Goal: Task Accomplishment & Management: Manage account settings

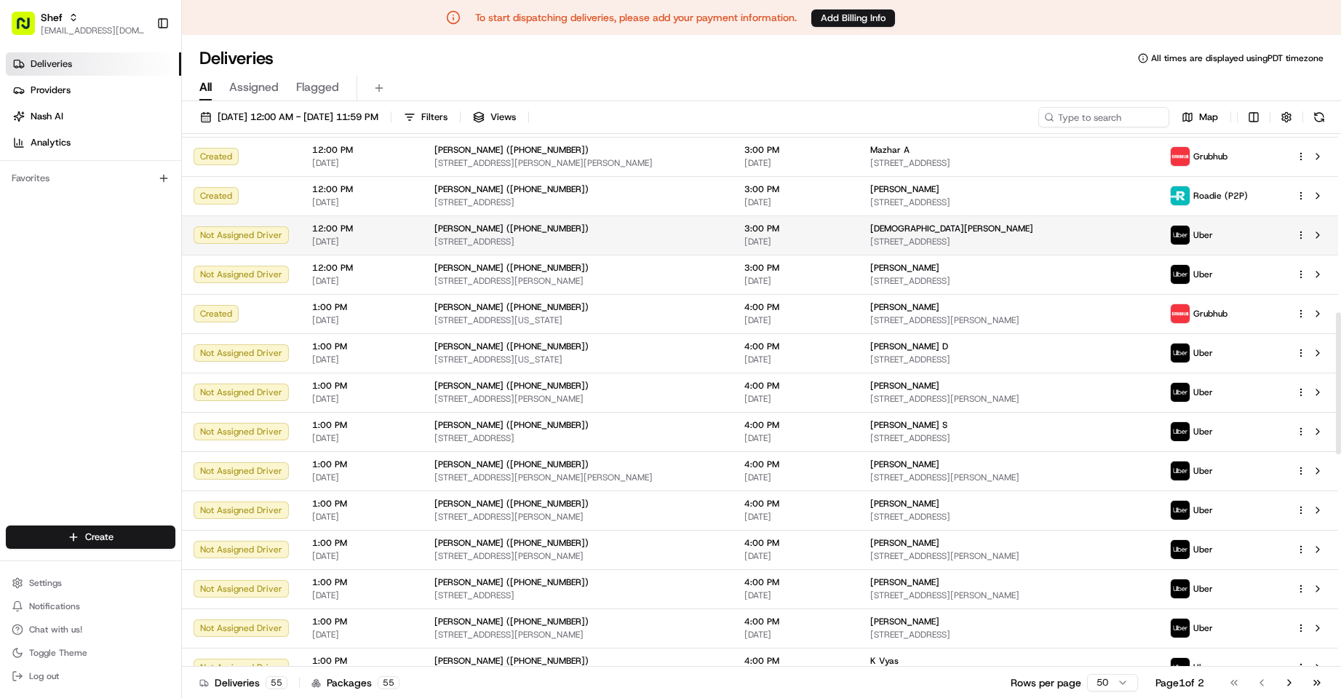
scroll to position [801, 0]
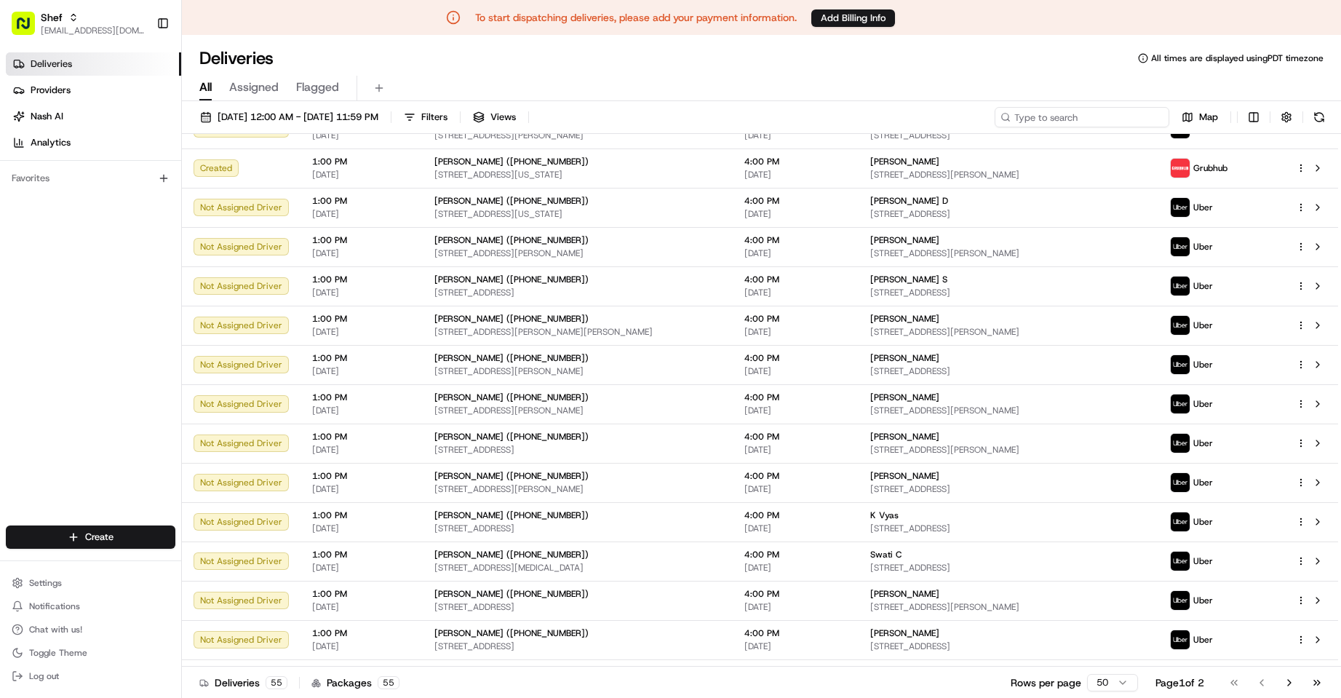
click at [1069, 116] on input at bounding box center [1082, 117] width 175 height 20
paste input "jAtGKBr8ANm"
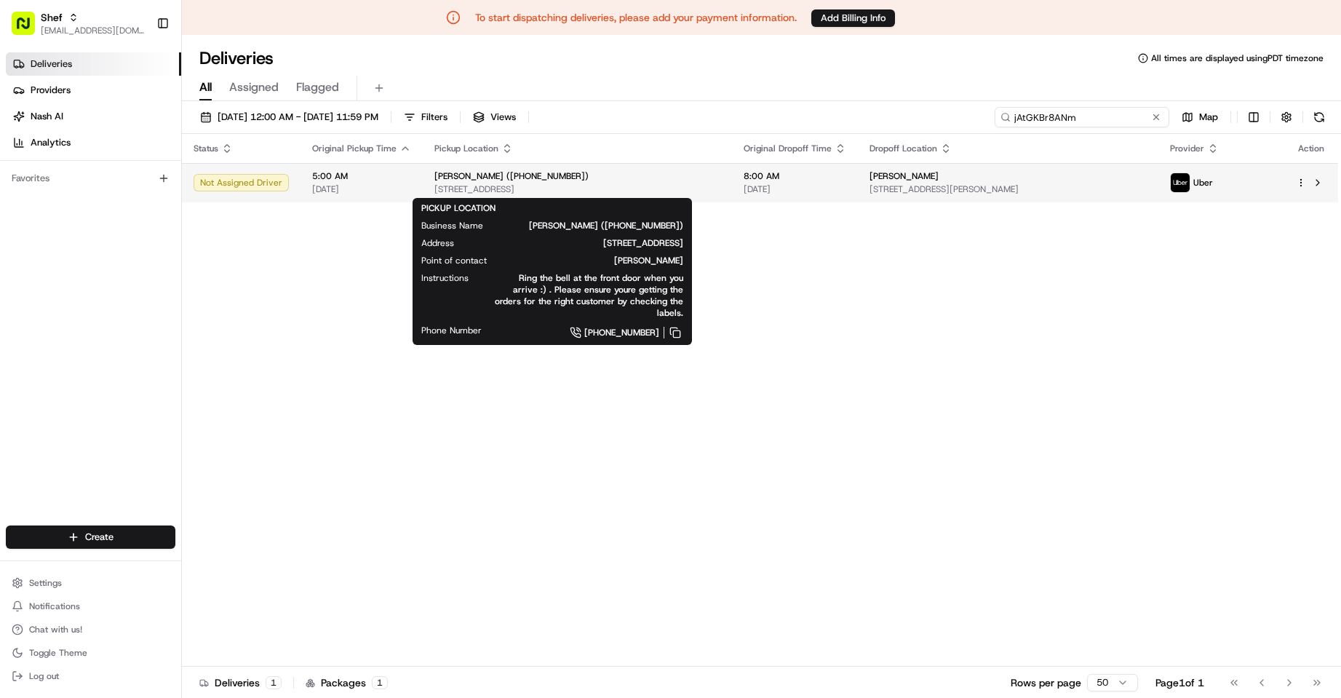
type input "jAtGKBr8ANm"
click at [633, 179] on div "[PERSON_NAME] ([PHONE_NUMBER])" at bounding box center [578, 176] width 286 height 12
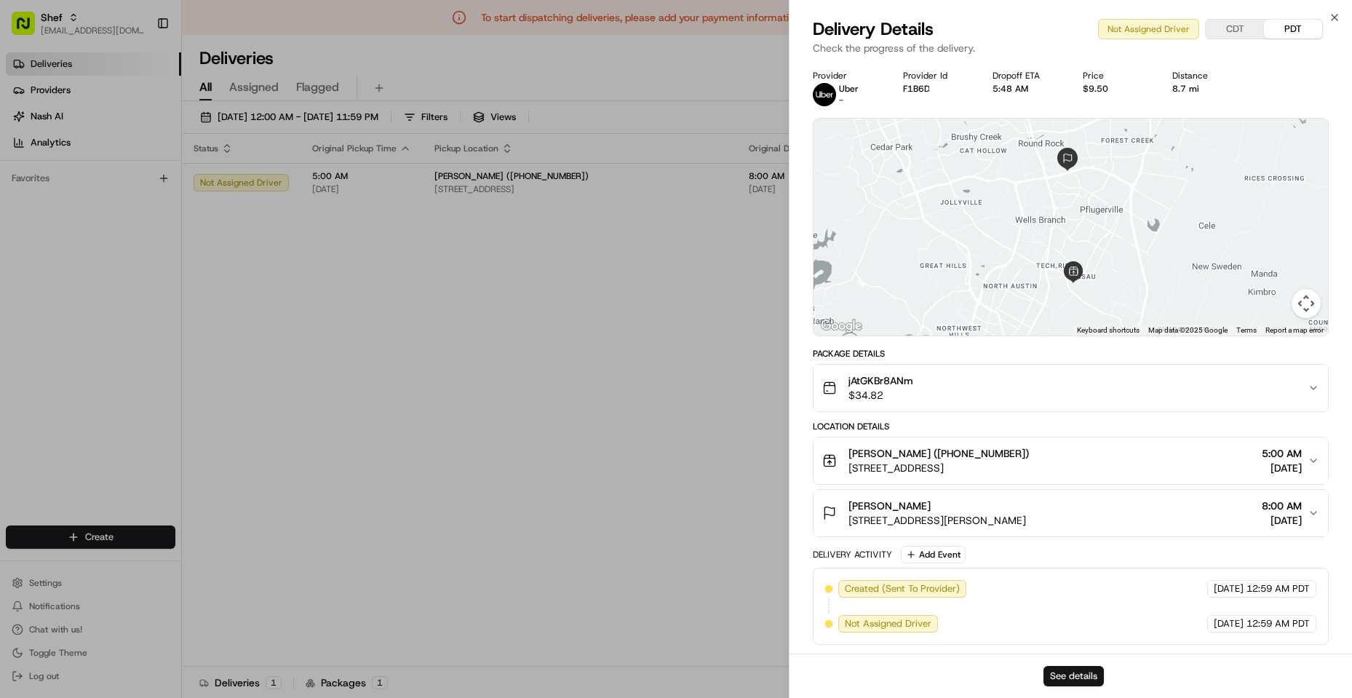
click at [1079, 677] on button "See details" at bounding box center [1074, 676] width 60 height 20
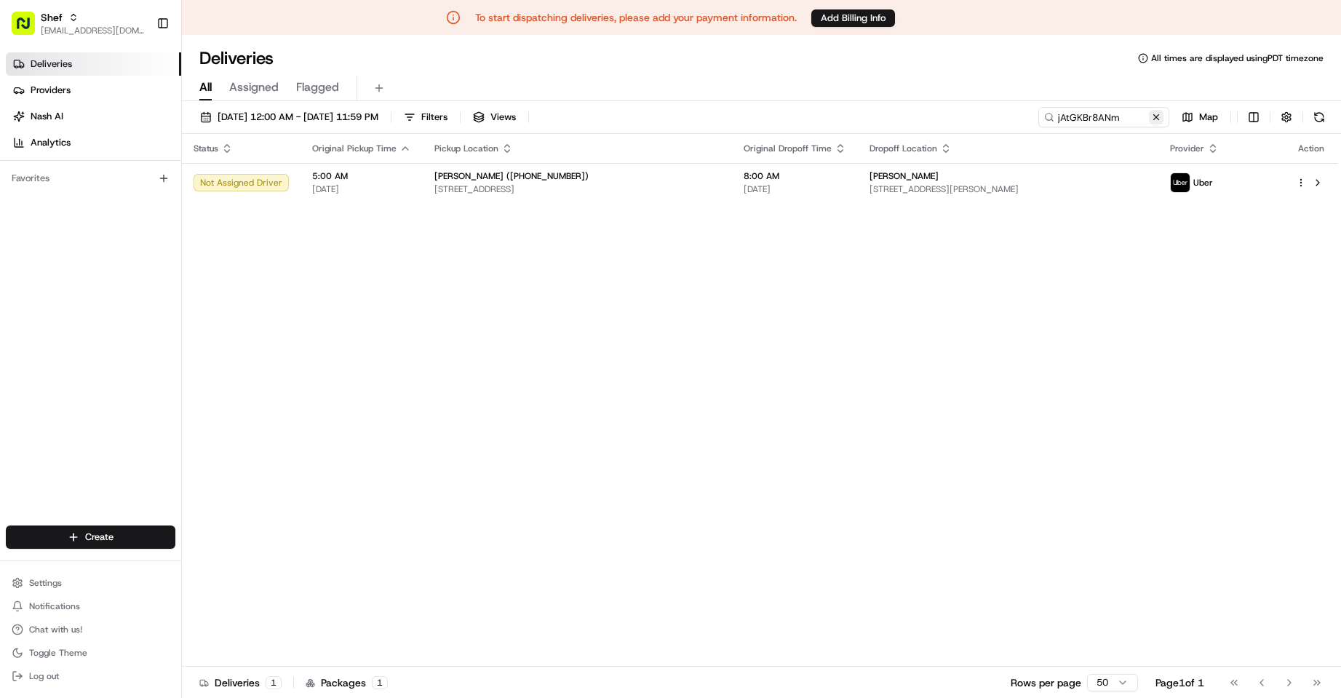
click at [1158, 114] on button at bounding box center [1156, 117] width 15 height 15
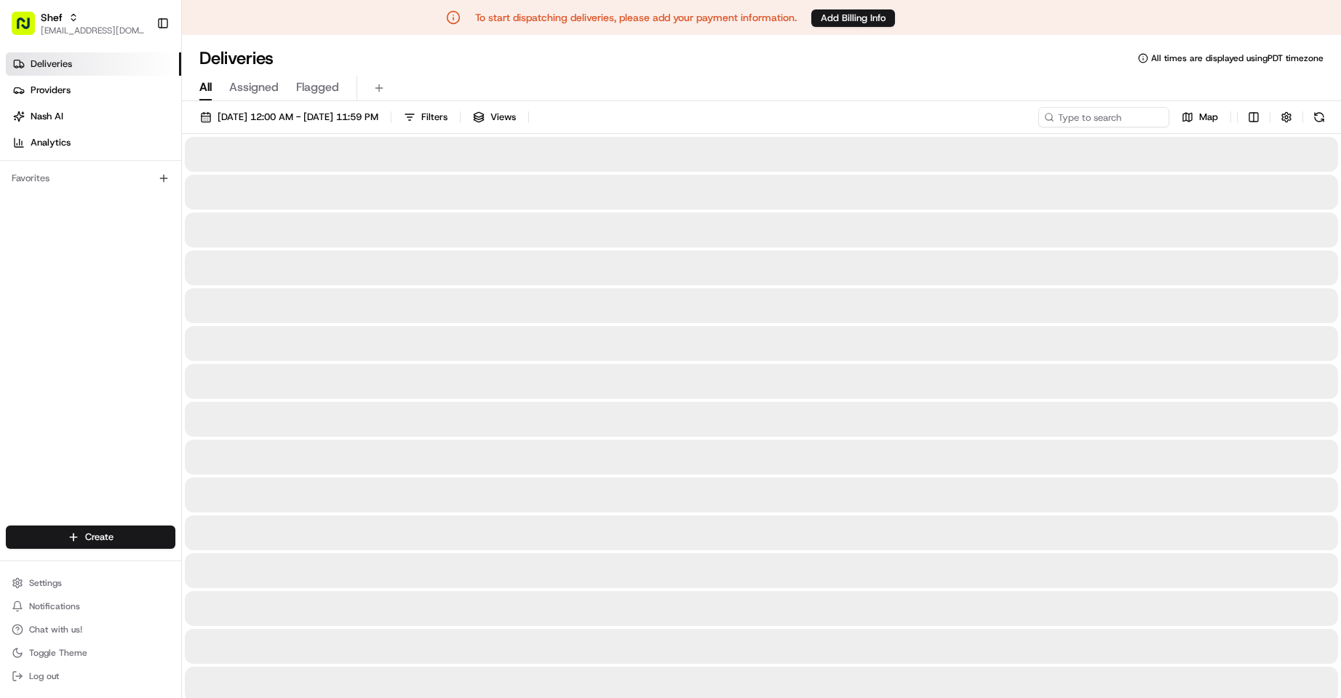
click at [1008, 81] on div "All Assigned Flagged" at bounding box center [761, 88] width 1159 height 25
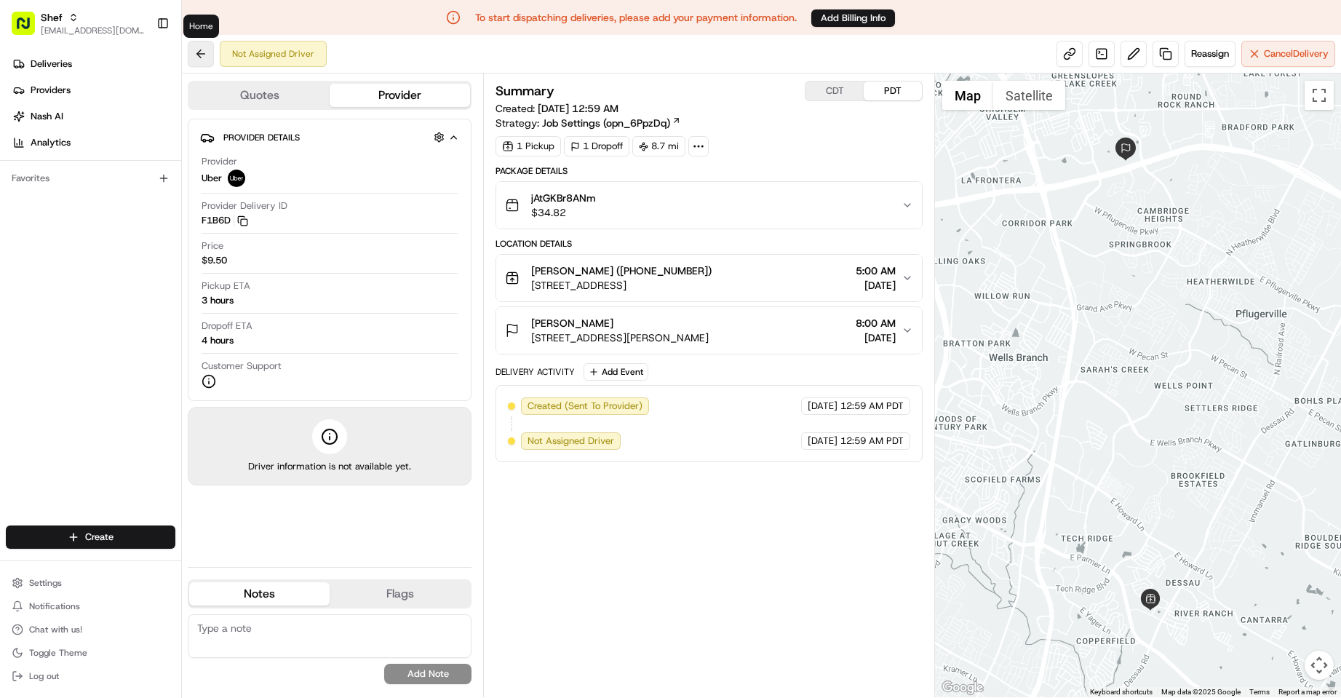
click at [197, 49] on button at bounding box center [201, 54] width 26 height 26
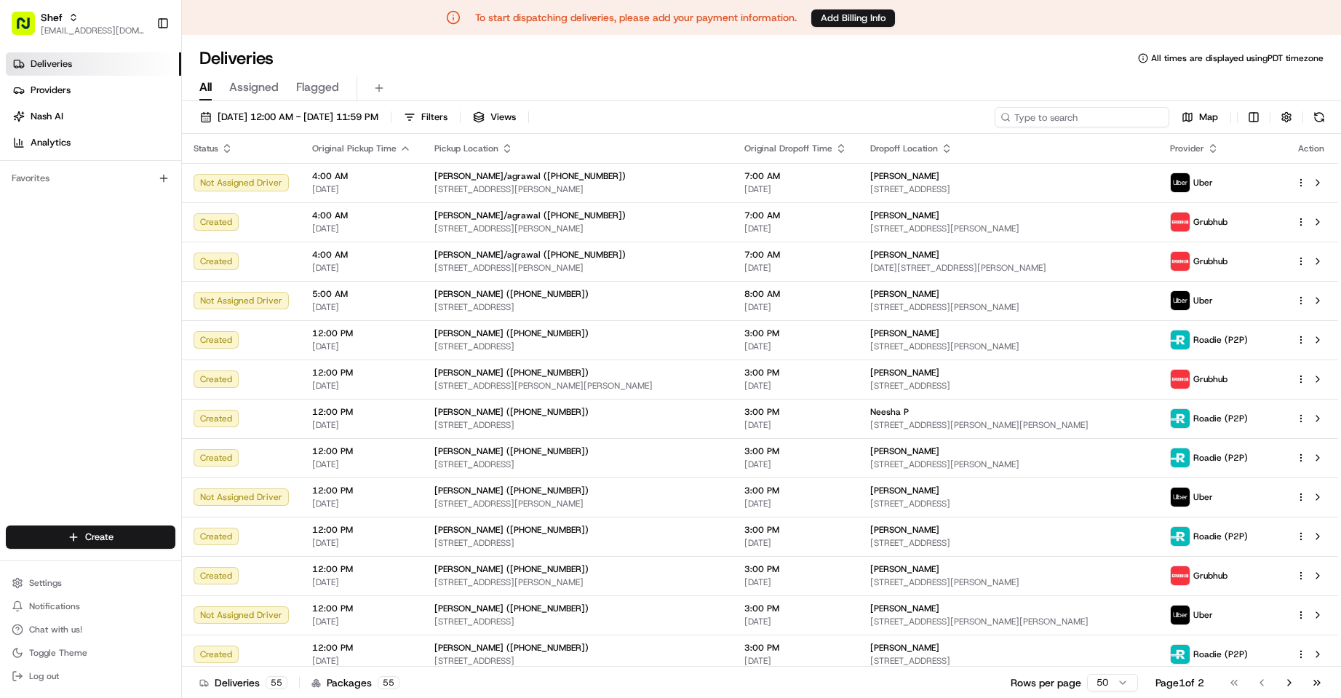
click at [1106, 110] on input at bounding box center [1082, 117] width 175 height 20
paste input "KiJyYgNpiMU"
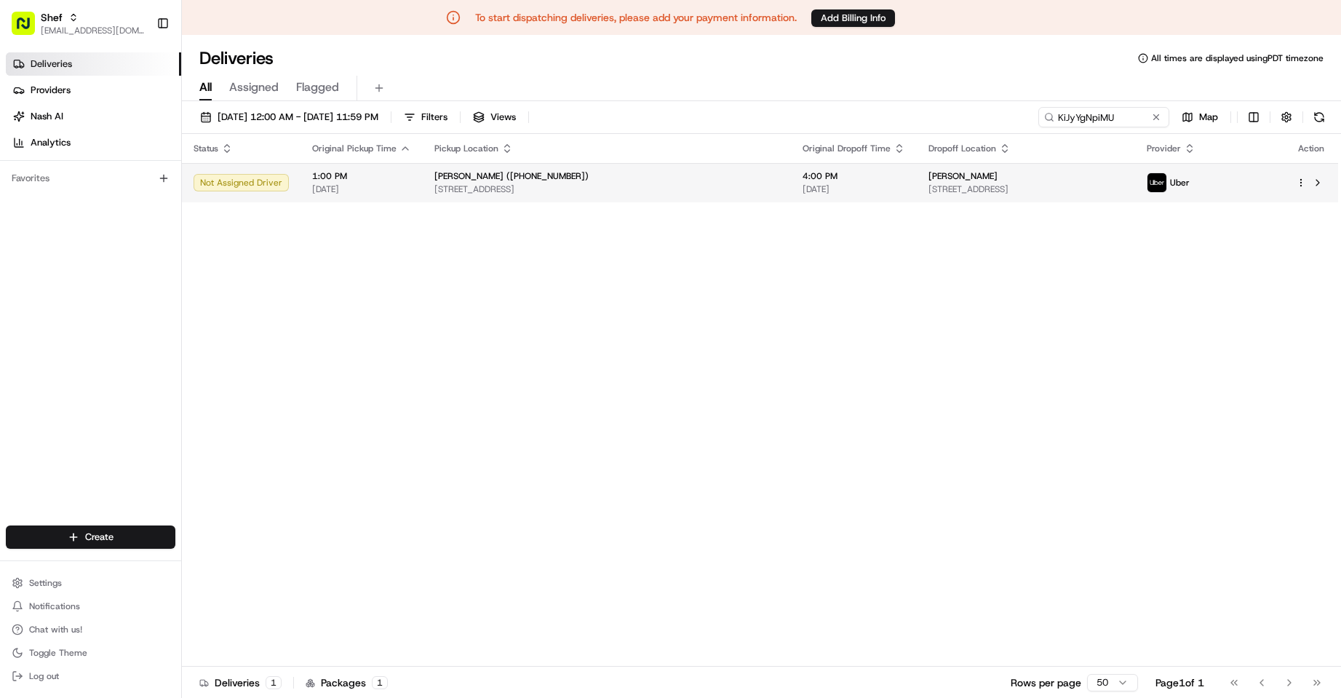
click at [944, 191] on span "1200 Baylor St B-202, Austin, TX 78703, USA" at bounding box center [1026, 189] width 195 height 12
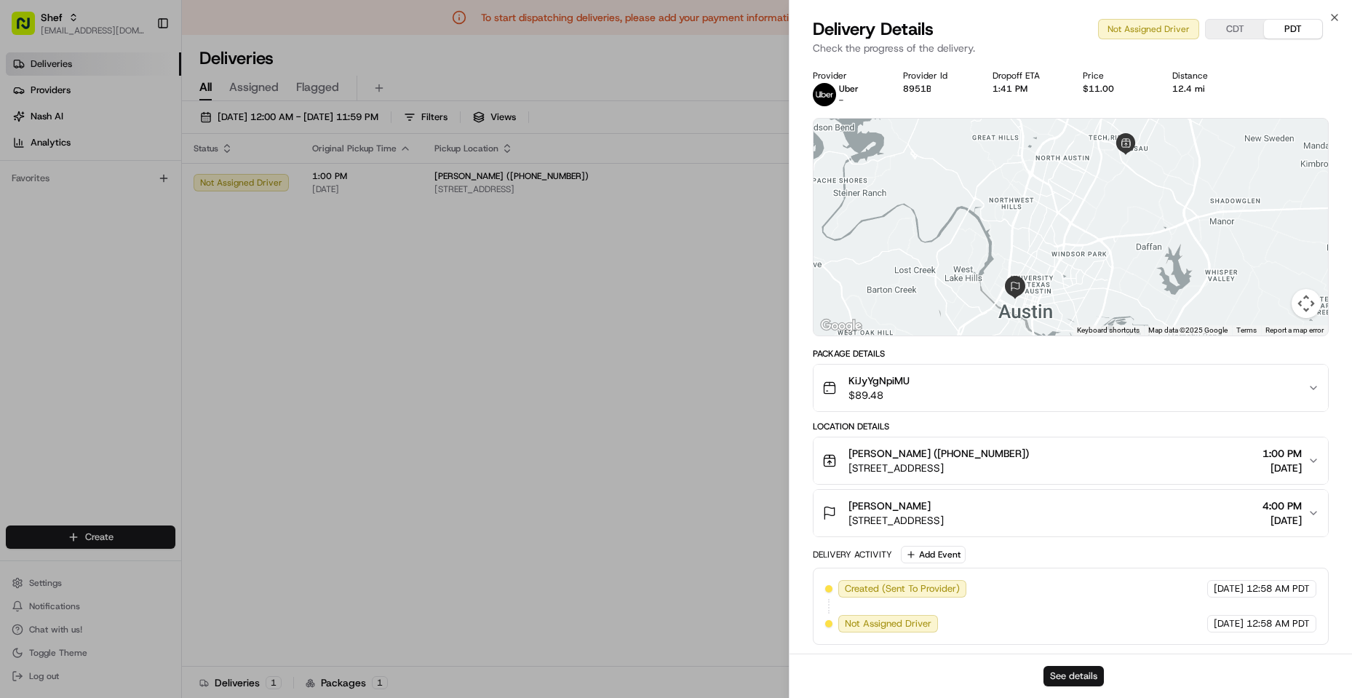
click at [1091, 673] on button "See details" at bounding box center [1074, 676] width 60 height 20
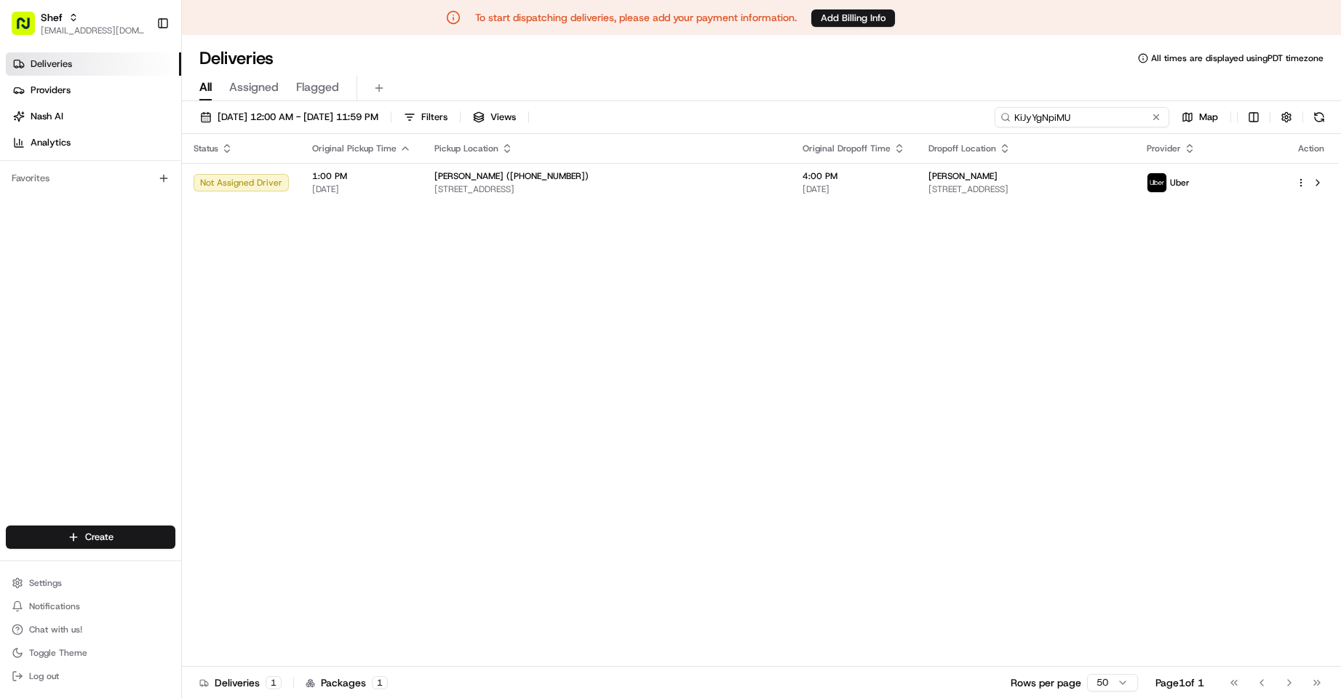
click at [1071, 118] on input "KiJyYgNpiMU" at bounding box center [1082, 117] width 175 height 20
paste input "jAtGKBr8ANm"
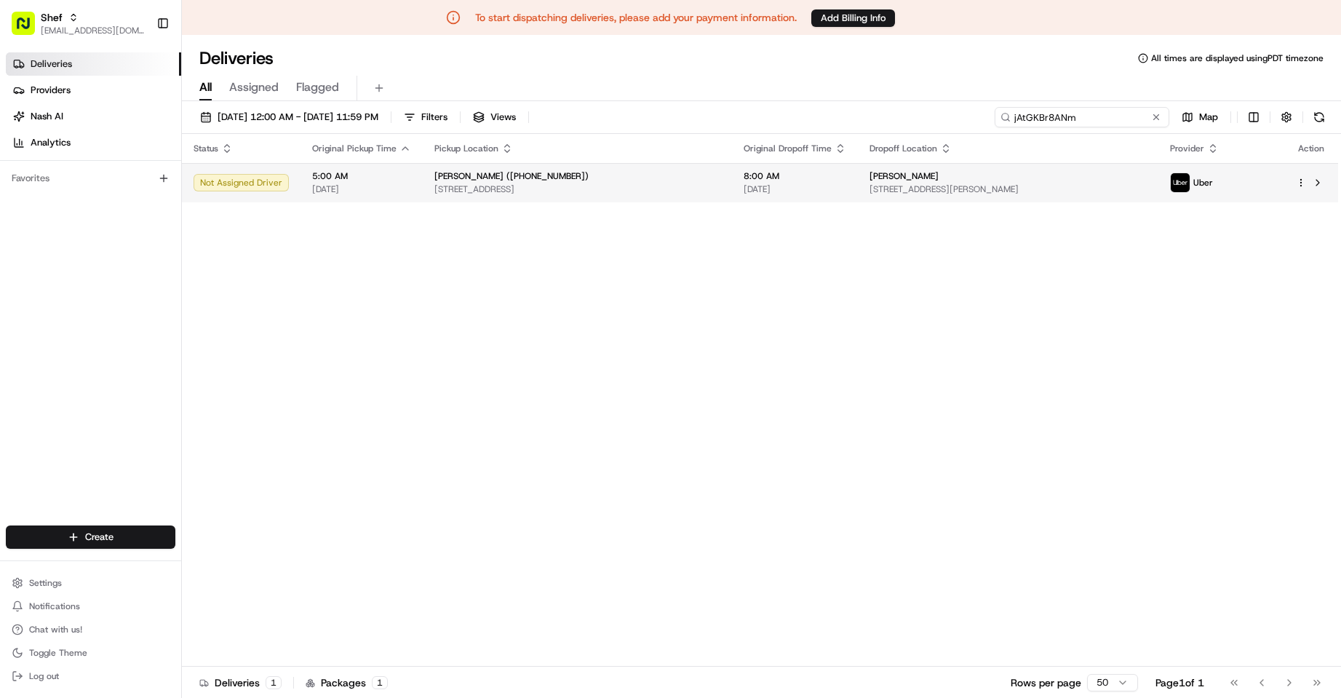
type input "jAtGKBr8ANm"
click at [599, 191] on span "[STREET_ADDRESS]" at bounding box center [578, 189] width 286 height 12
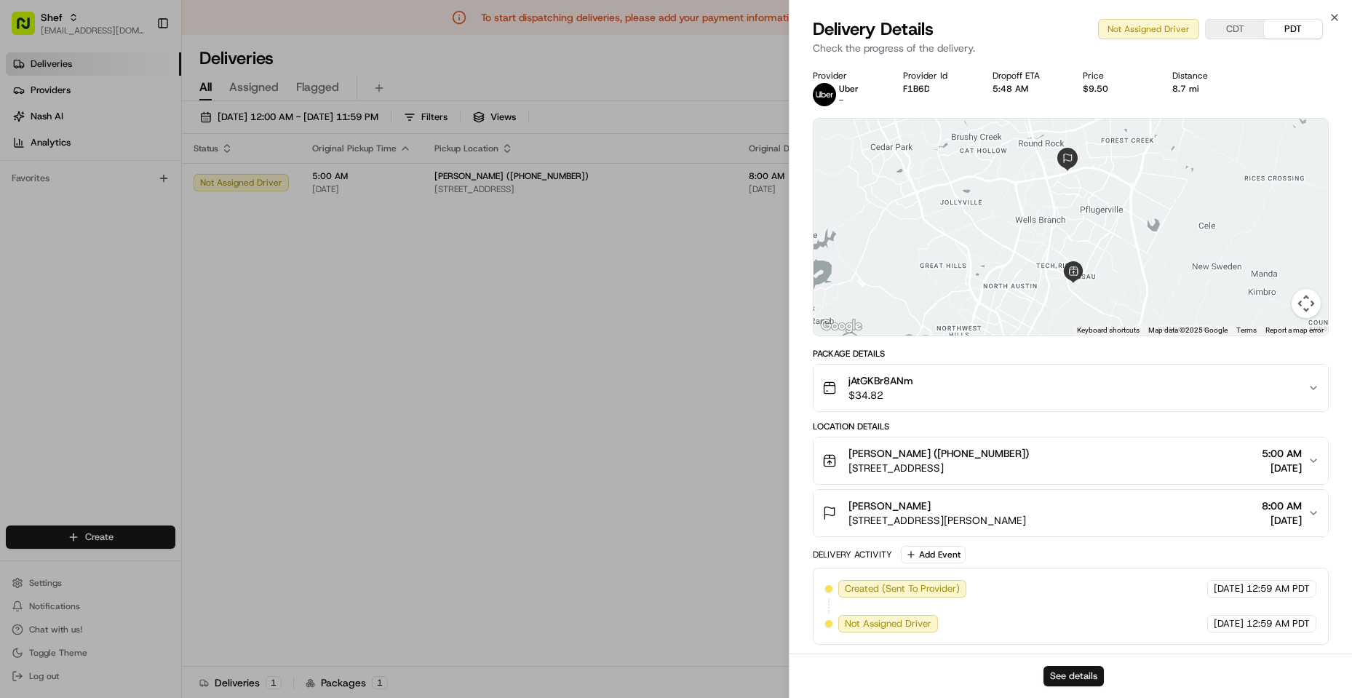
click at [1089, 666] on button "See details" at bounding box center [1074, 676] width 60 height 20
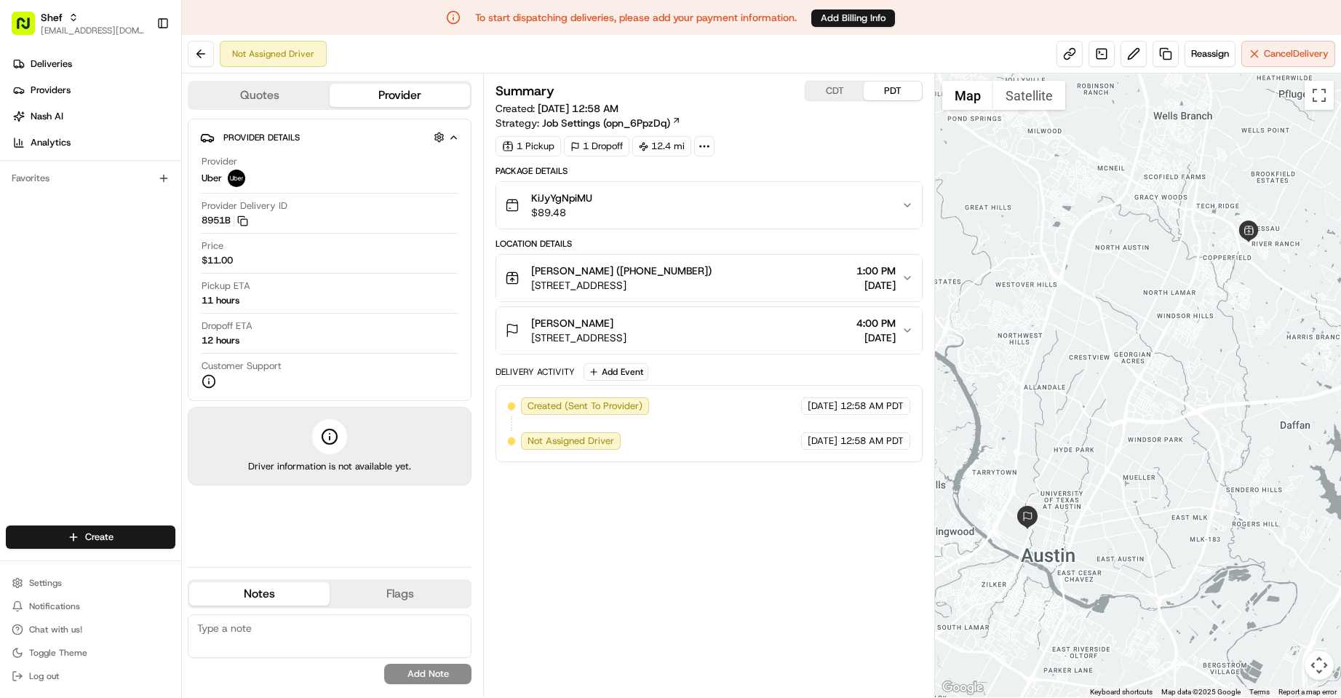
click at [897, 272] on div "Ayesha Haque (+17373291597) 1508 Verdana Dr, Austin, TX 78753, USA 1:00 PM 08/1…" at bounding box center [703, 277] width 397 height 29
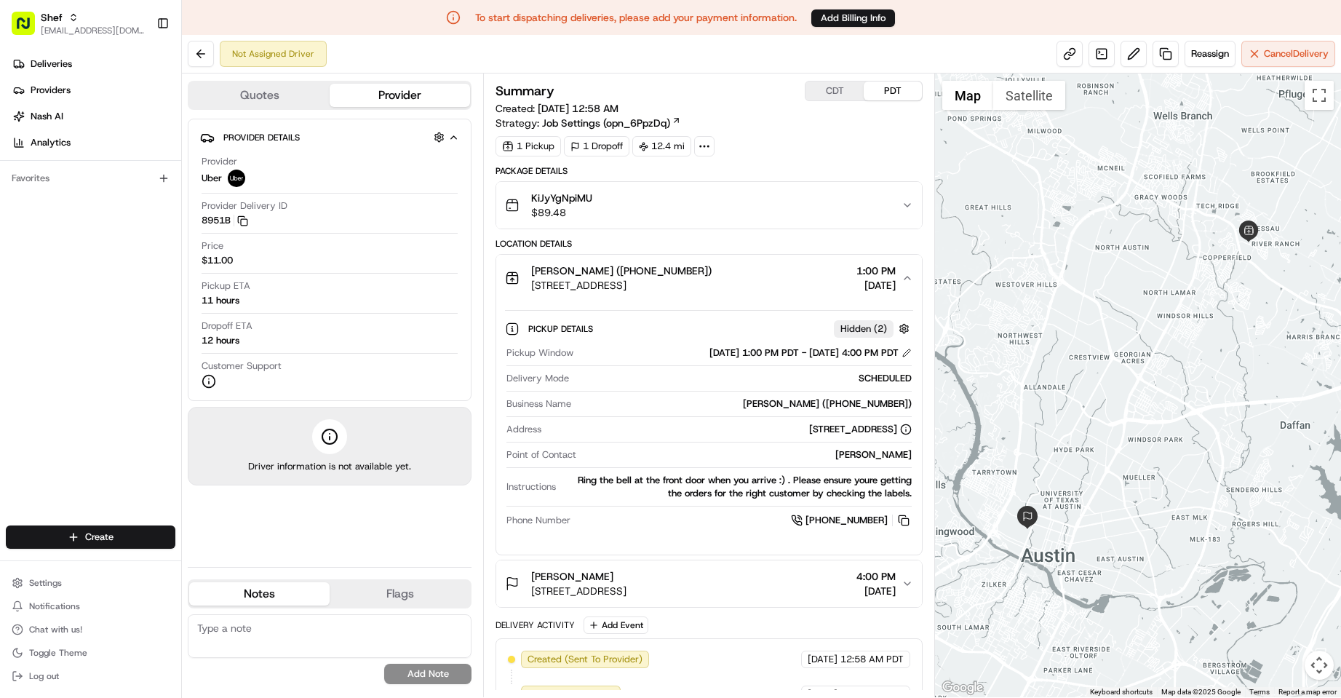
drag, startPoint x: 651, startPoint y: 352, endPoint x: 897, endPoint y: 352, distance: 246.0
click at [897, 352] on div "[DATE] 1:00 PM PDT - [DATE] 4:00 PM PDT" at bounding box center [745, 352] width 333 height 13
copy div "[DATE] 1:00 PM PDT - [DATE] 4:00 PM PDT"
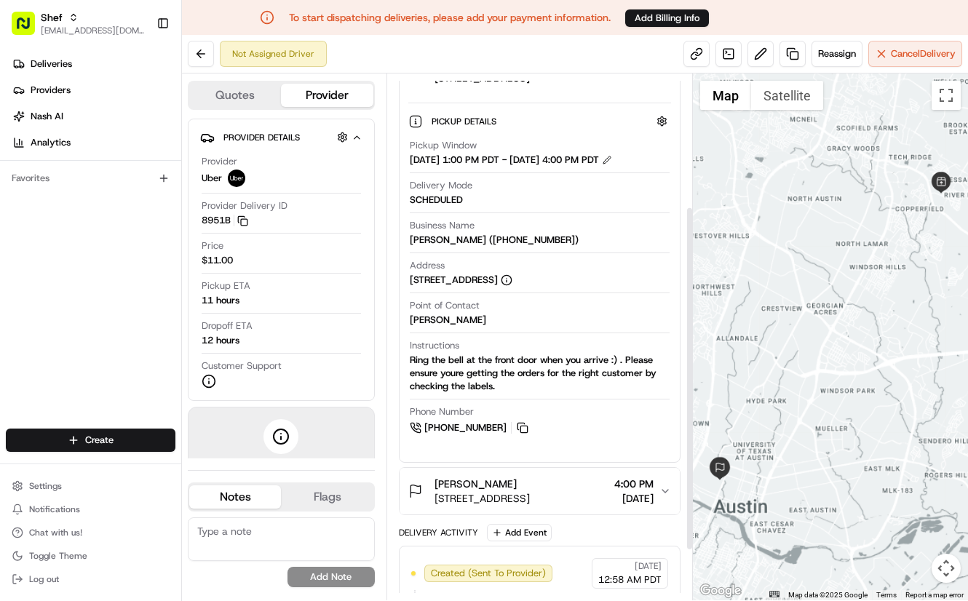
scroll to position [278, 0]
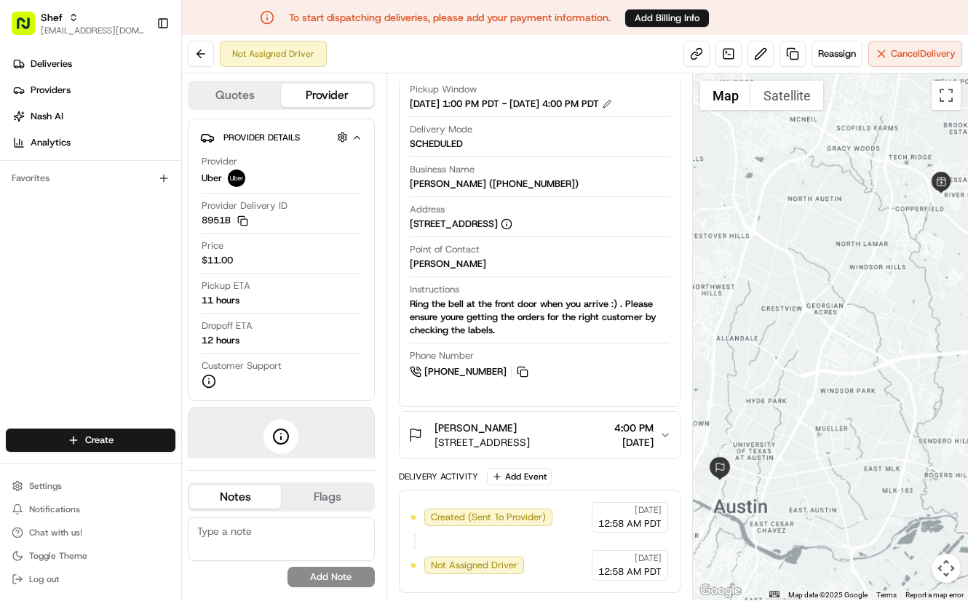
click at [638, 429] on span "4:00 PM" at bounding box center [633, 428] width 39 height 15
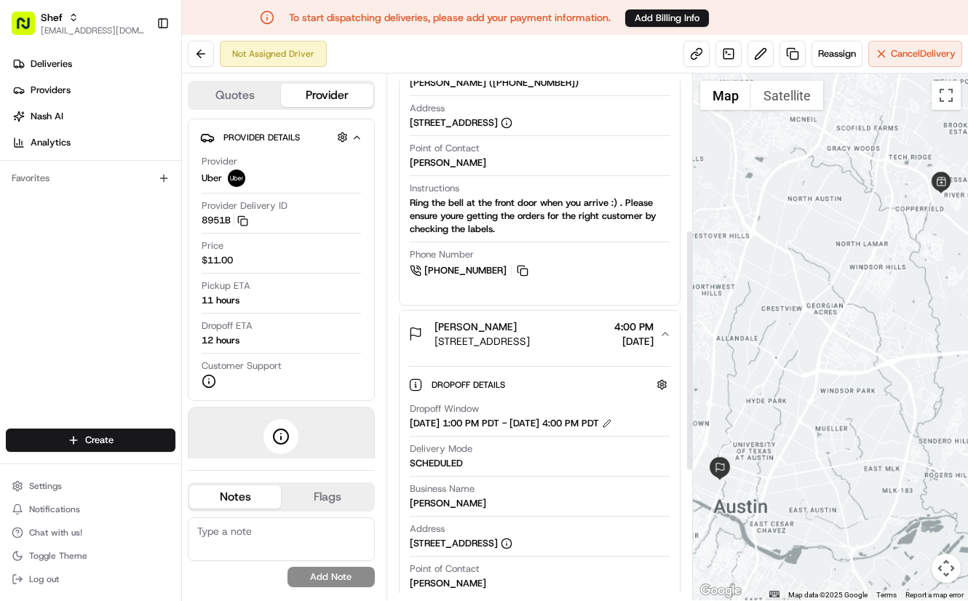
scroll to position [424, 0]
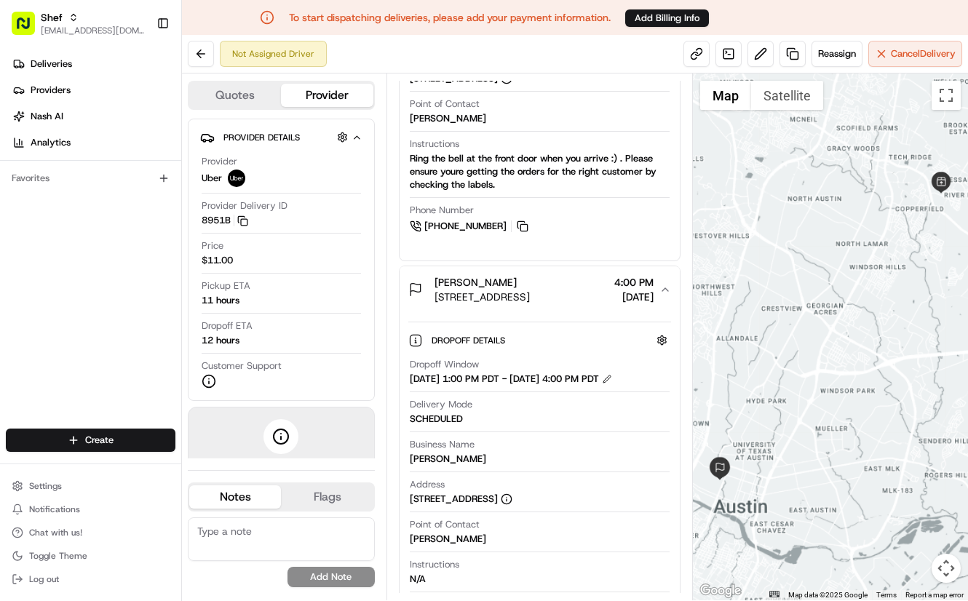
drag, startPoint x: 410, startPoint y: 378, endPoint x: 655, endPoint y: 378, distance: 245.3
click at [612, 378] on div "[DATE] 1:00 PM PDT - [DATE] 4:00 PM PDT" at bounding box center [511, 379] width 202 height 13
copy div "[DATE] 1:00 PM PDT - [DATE] 4:00 PM PDT"
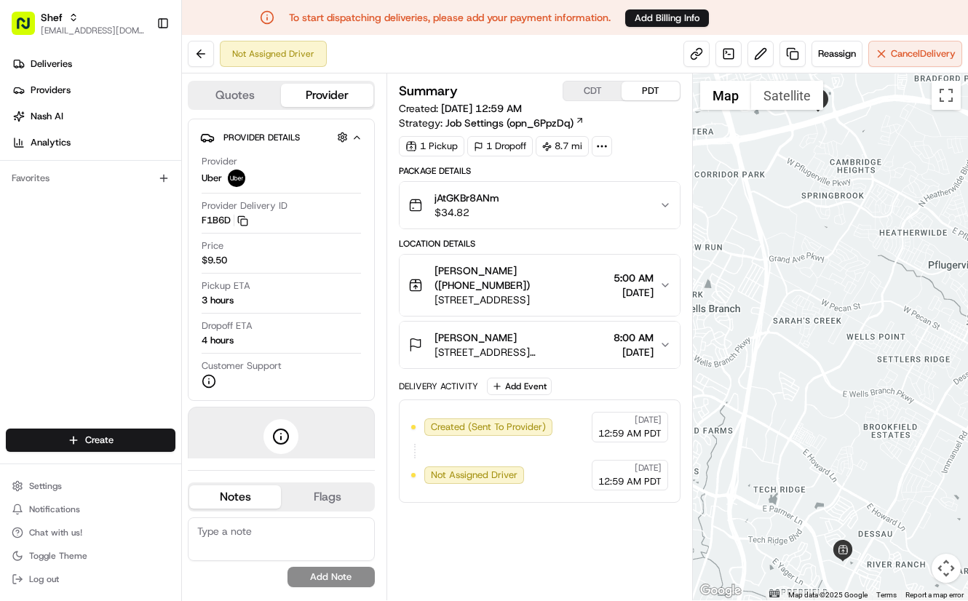
click at [655, 274] on div "[PERSON_NAME] ([PHONE_NUMBER]) [STREET_ADDRESS] 5:00 AM [DATE]" at bounding box center [533, 285] width 251 height 44
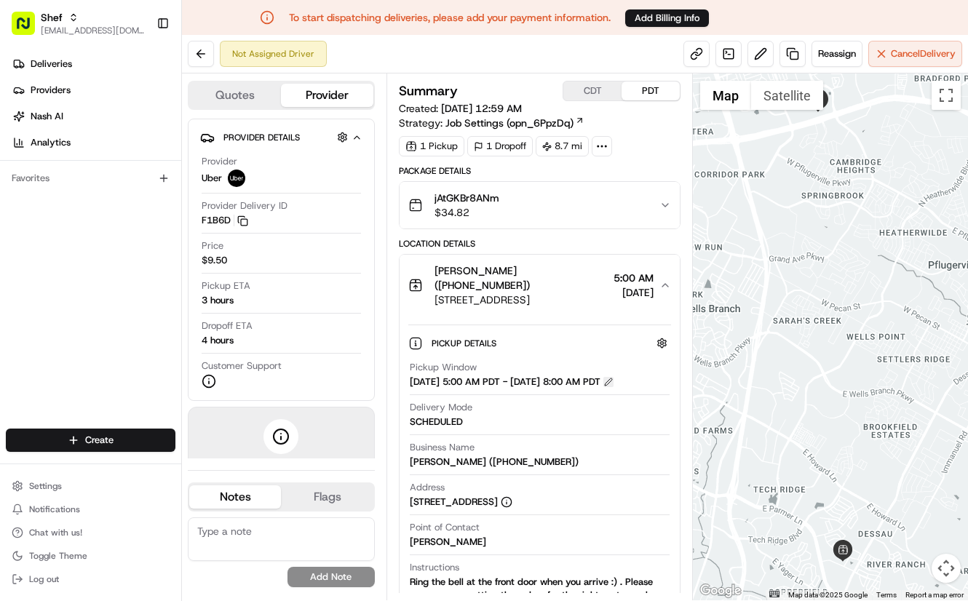
click at [614, 387] on button at bounding box center [608, 382] width 10 height 10
click at [84, 26] on span "[EMAIL_ADDRESS][DOMAIN_NAME]" at bounding box center [93, 31] width 104 height 12
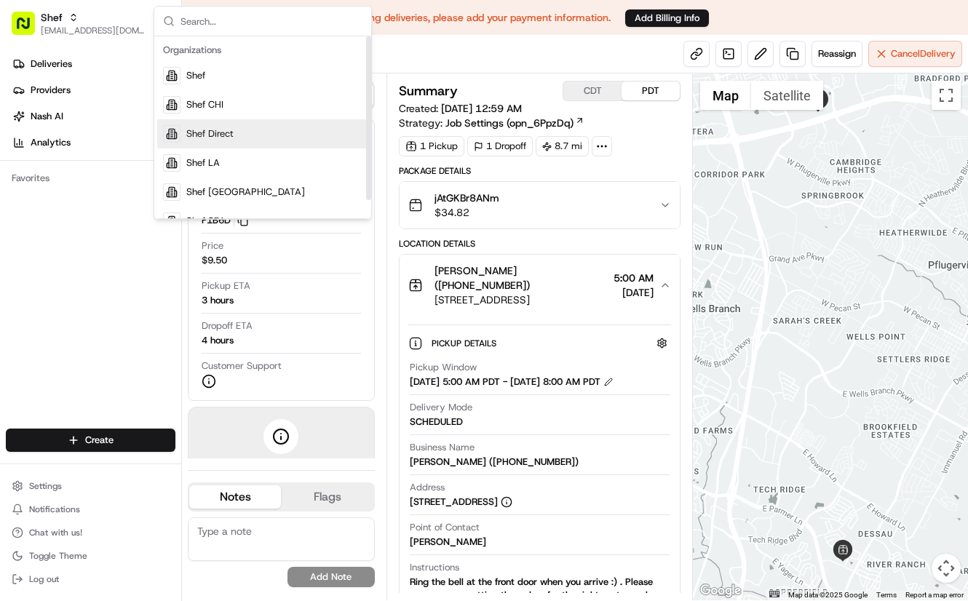
click at [253, 135] on div "Shef Direct" at bounding box center [262, 133] width 211 height 29
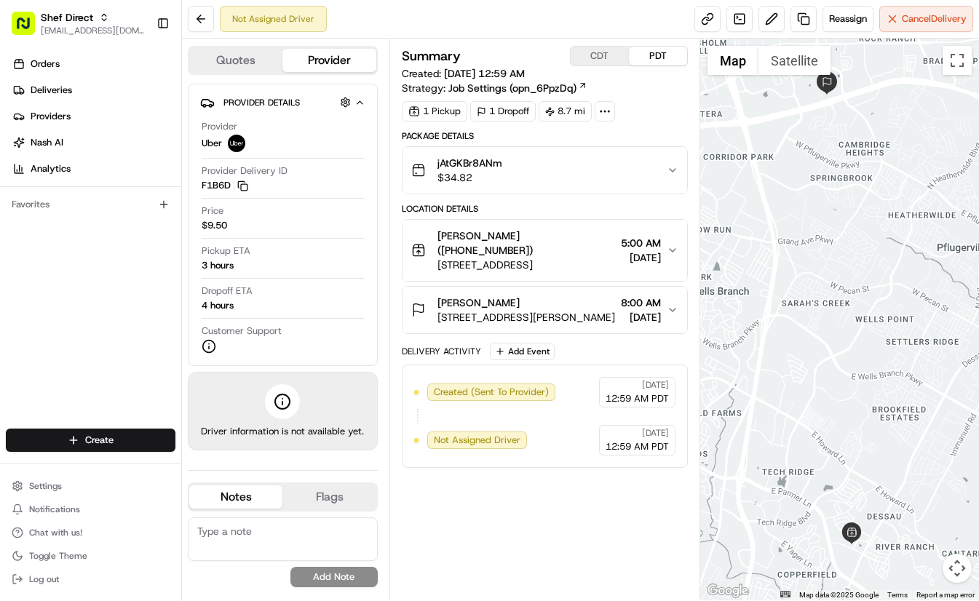
click at [671, 242] on button "[PERSON_NAME] ([PHONE_NUMBER]) [STREET_ADDRESS] 5:00 AM [DATE]" at bounding box center [545, 250] width 285 height 61
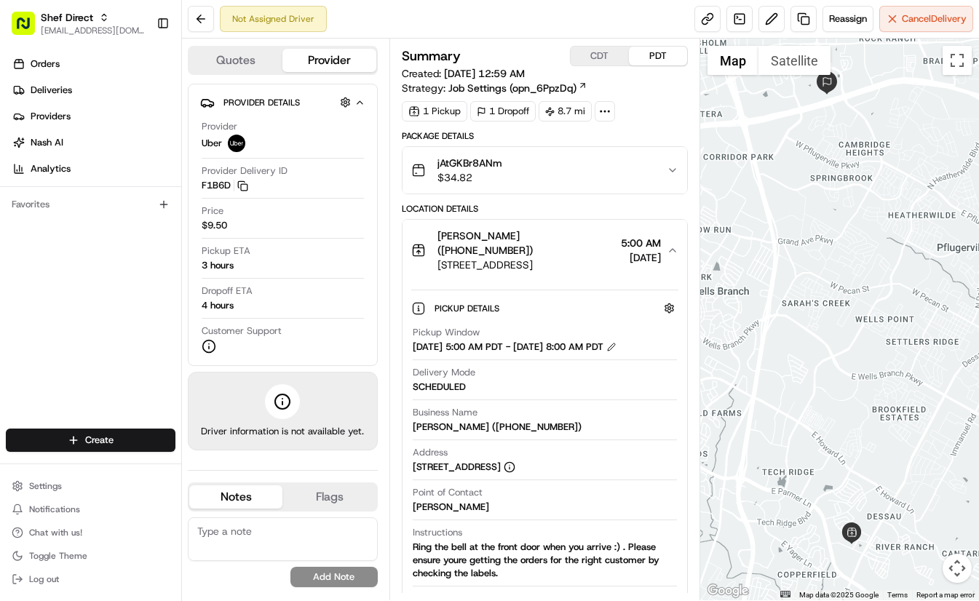
drag, startPoint x: 667, startPoint y: 312, endPoint x: 631, endPoint y: 312, distance: 35.7
click at [631, 312] on div "Pickup Details Hidden ( 2 )" at bounding box center [557, 308] width 244 height 18
click at [616, 347] on button at bounding box center [611, 347] width 10 height 10
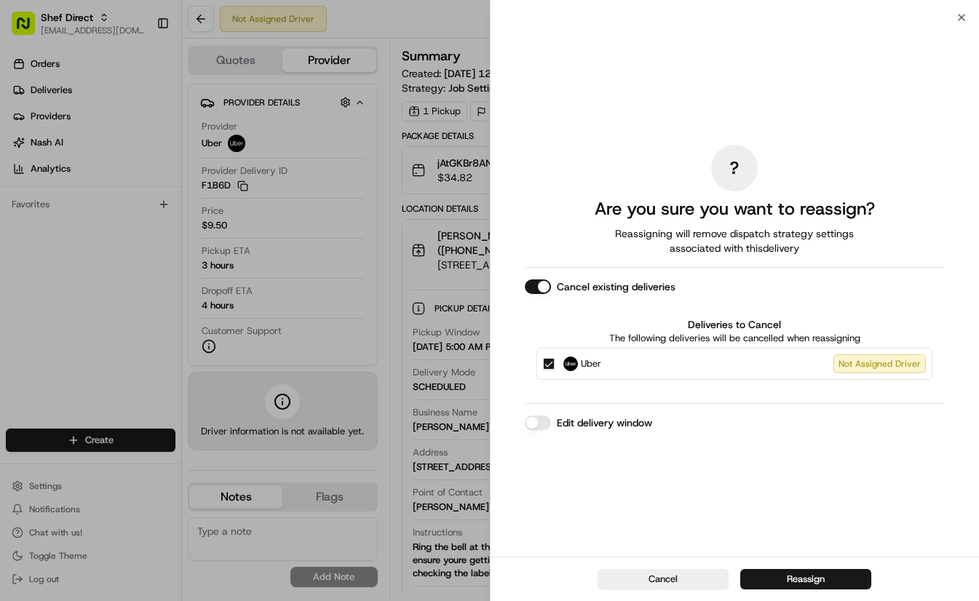
click at [540, 426] on button "Edit delivery window" at bounding box center [538, 423] width 26 height 15
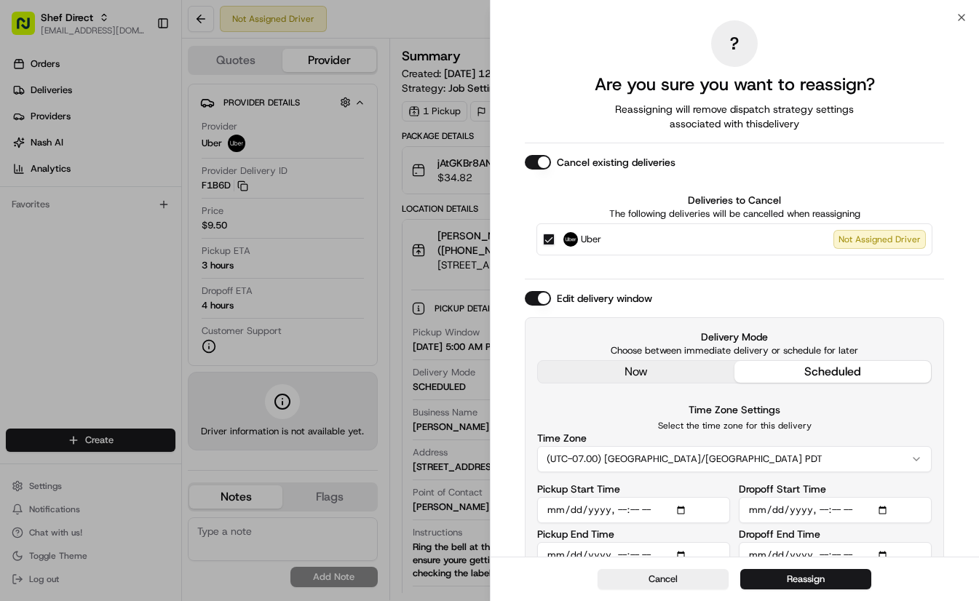
scroll to position [27, 0]
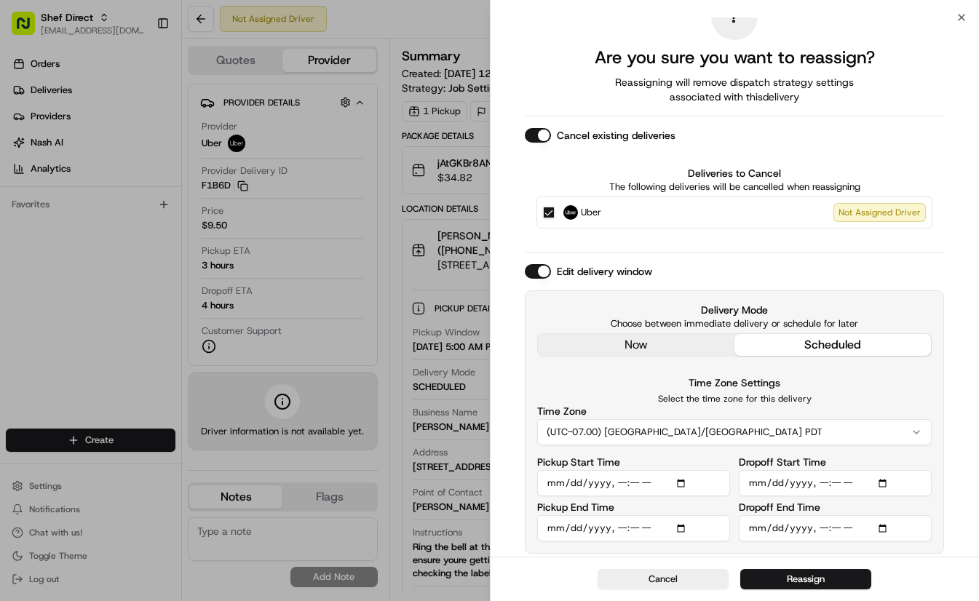
click at [681, 483] on input "Pickup Start Time" at bounding box center [633, 483] width 193 height 26
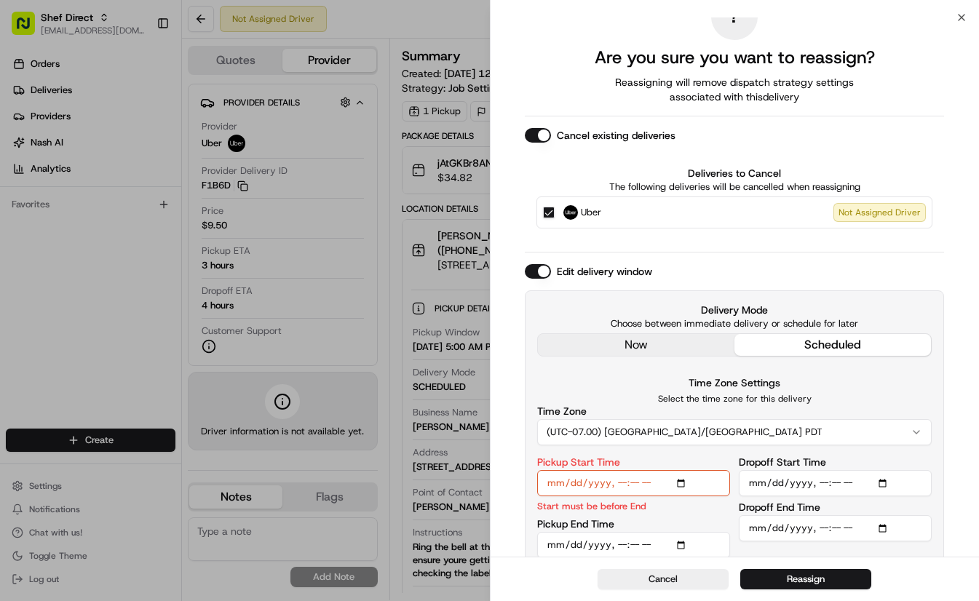
type input "2025-08-19T13:00"
click at [684, 544] on input "Pickup End Time" at bounding box center [633, 545] width 193 height 26
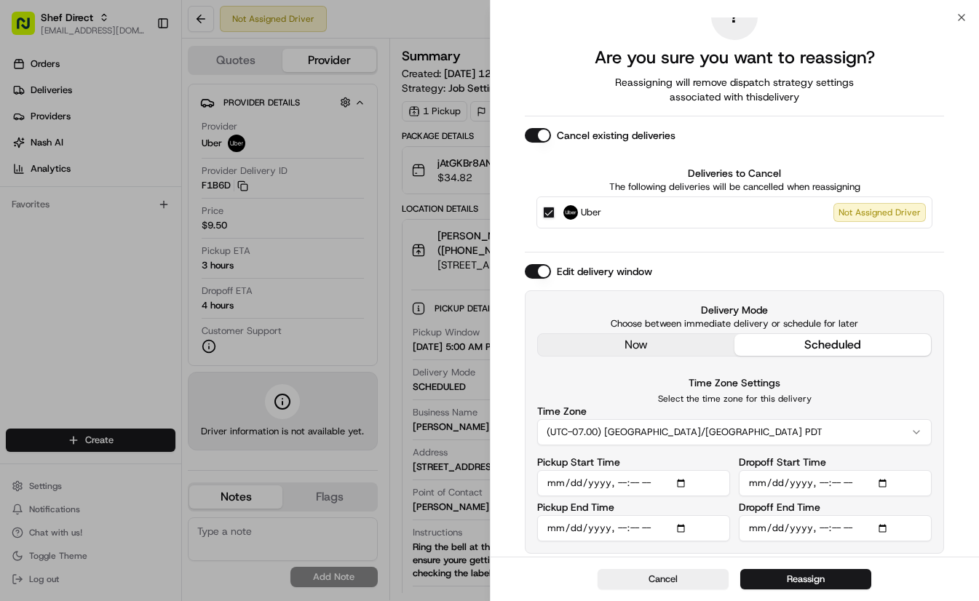
type input "2025-08-19T16:00"
click at [745, 553] on div "Delivery Mode Choose between immediate delivery or schedule for later now sched…" at bounding box center [734, 421] width 419 height 263
click at [882, 480] on input "Dropoff Start Time" at bounding box center [835, 483] width 193 height 26
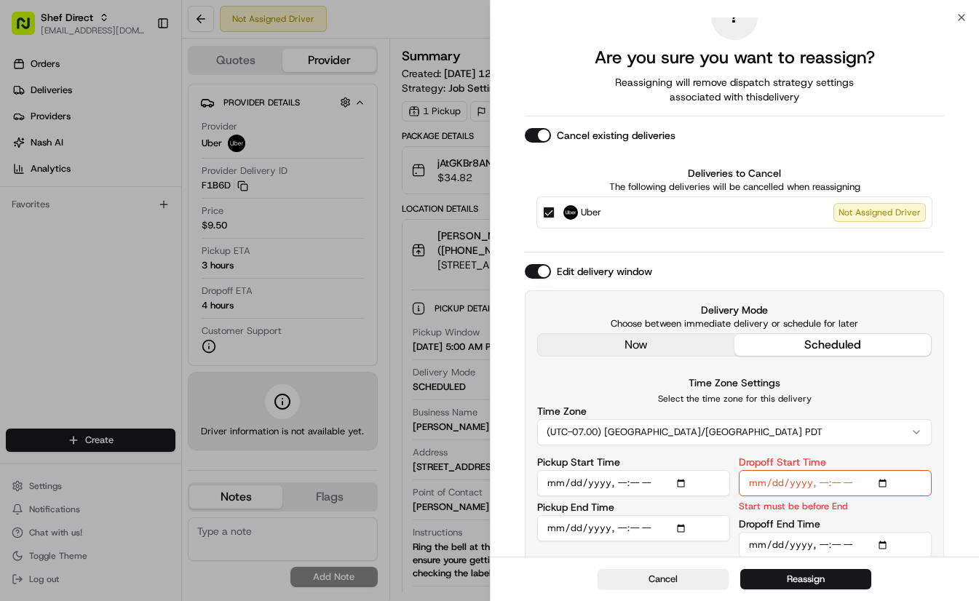
type input "2025-08-19T13:00"
click at [884, 544] on input "Dropoff End Time" at bounding box center [835, 545] width 193 height 26
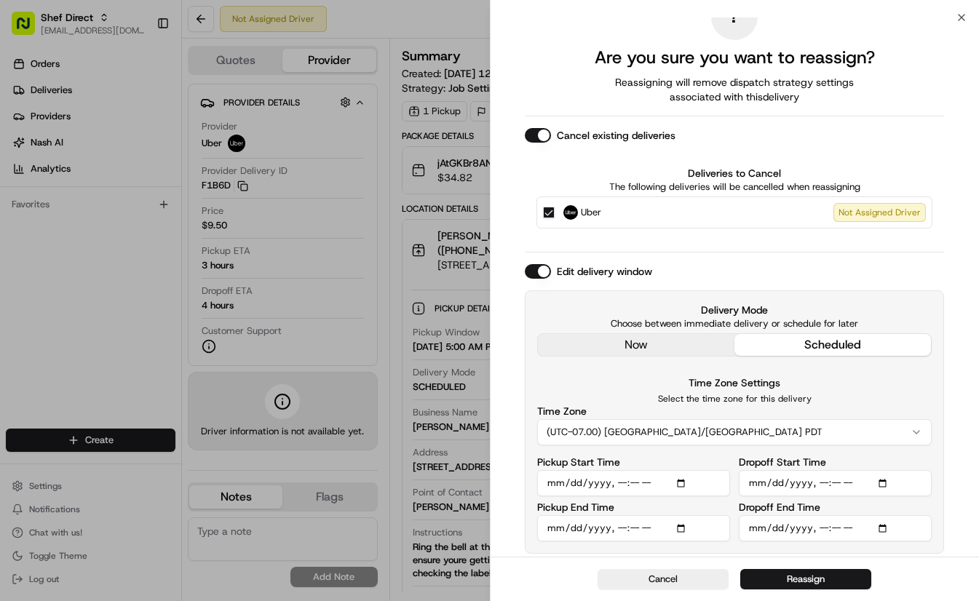
type input "2025-08-19T16:00"
click at [913, 581] on div "Cancel Reassign" at bounding box center [735, 579] width 489 height 44
click at [833, 579] on button "Reassign" at bounding box center [805, 579] width 131 height 20
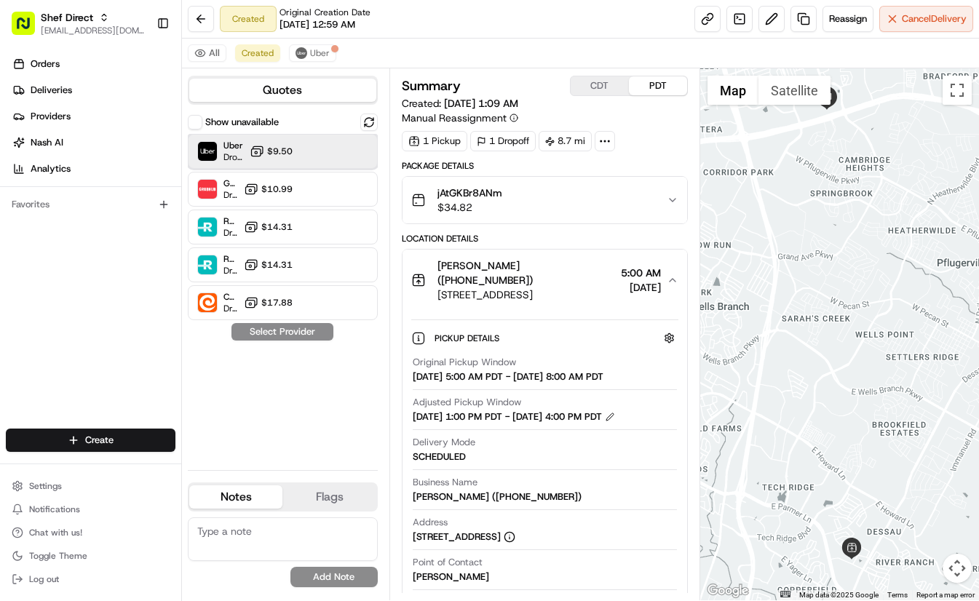
click at [322, 154] on div "Uber Dropoff ETA 12 hours $9.50" at bounding box center [283, 151] width 190 height 35
click at [308, 333] on button "Assign Provider" at bounding box center [282, 331] width 103 height 17
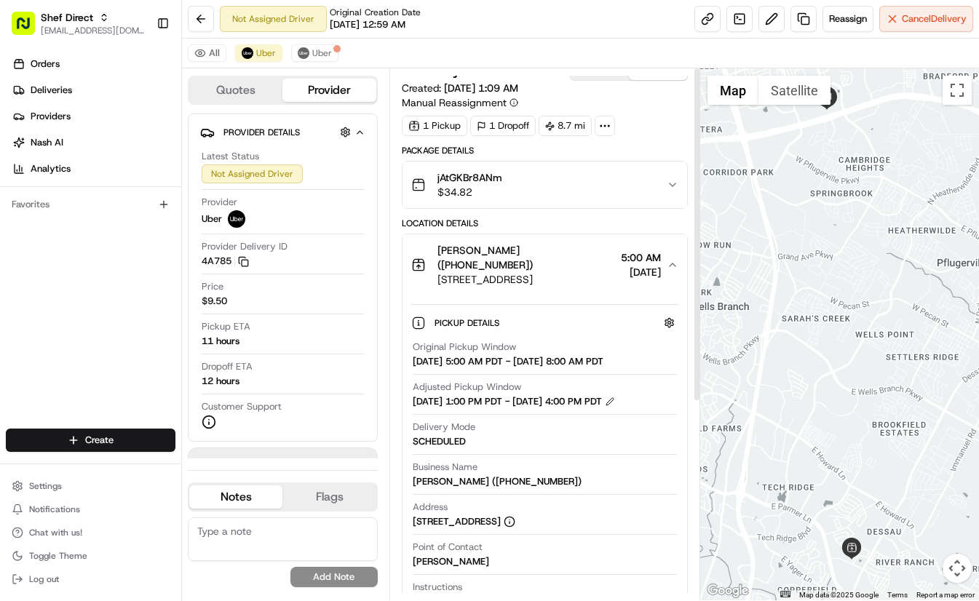
scroll to position [0, 0]
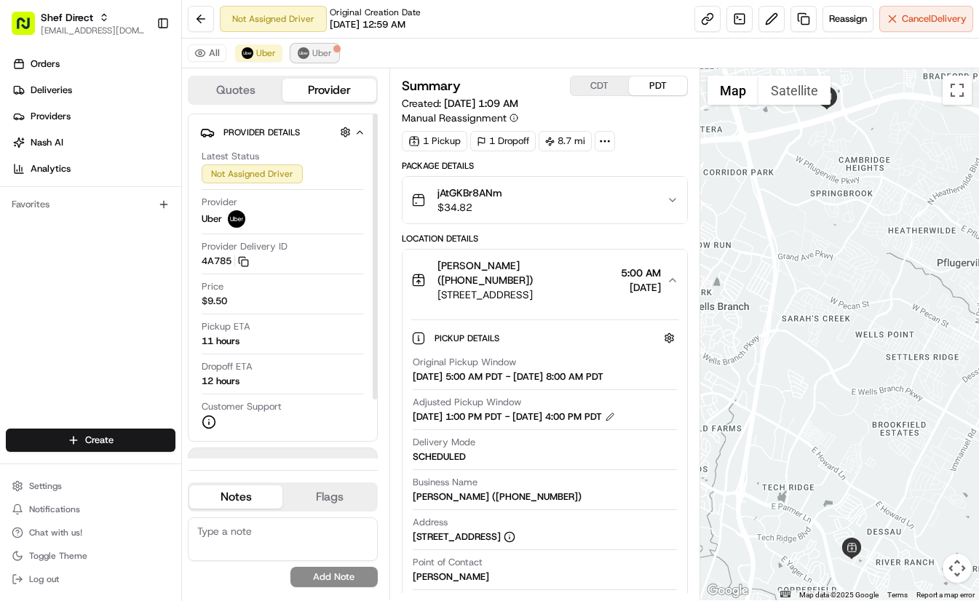
click at [309, 47] on button "Uber" at bounding box center [314, 52] width 47 height 17
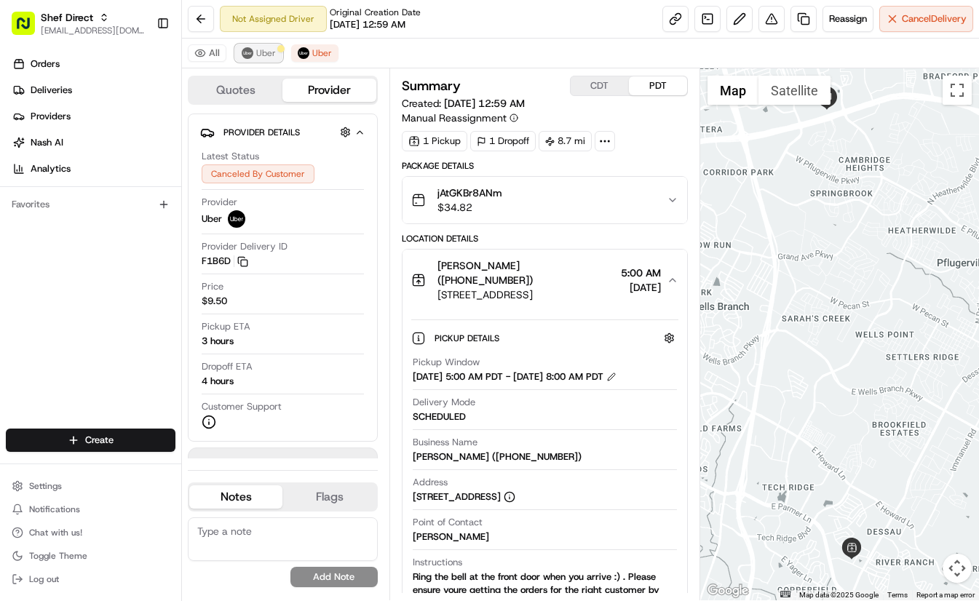
click at [264, 57] on span "Uber" at bounding box center [266, 53] width 20 height 12
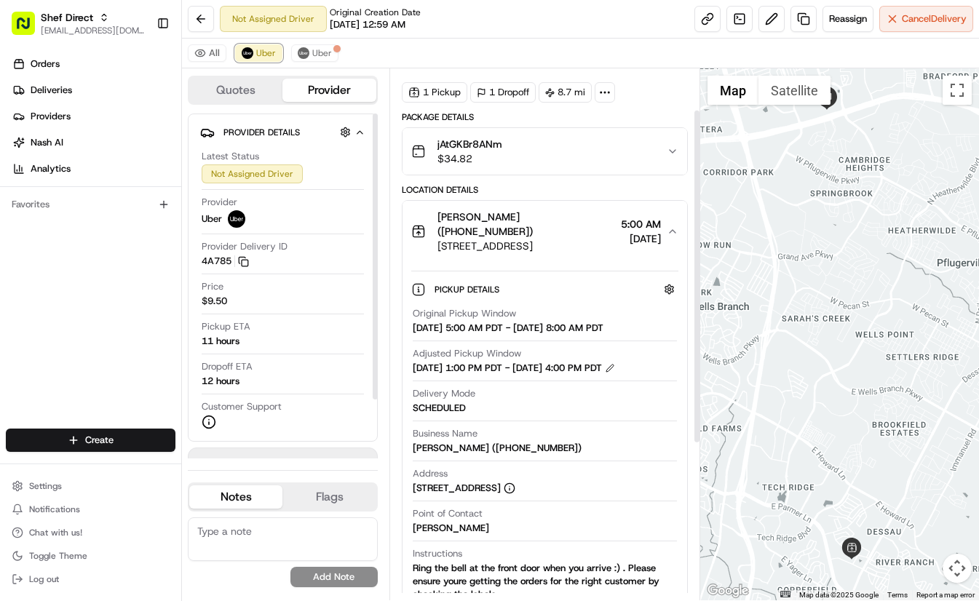
scroll to position [73, 0]
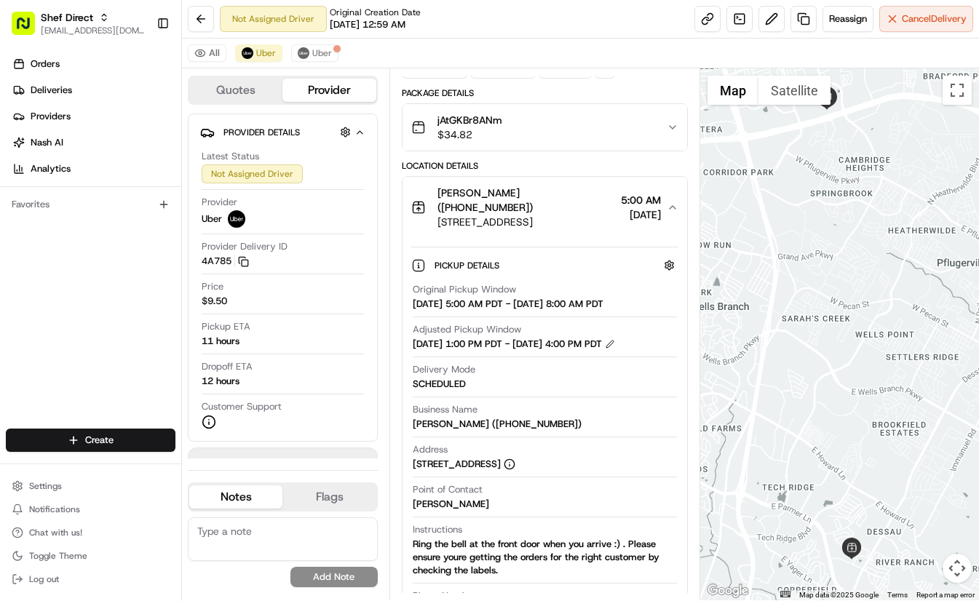
click at [667, 127] on icon "button" at bounding box center [673, 128] width 12 height 12
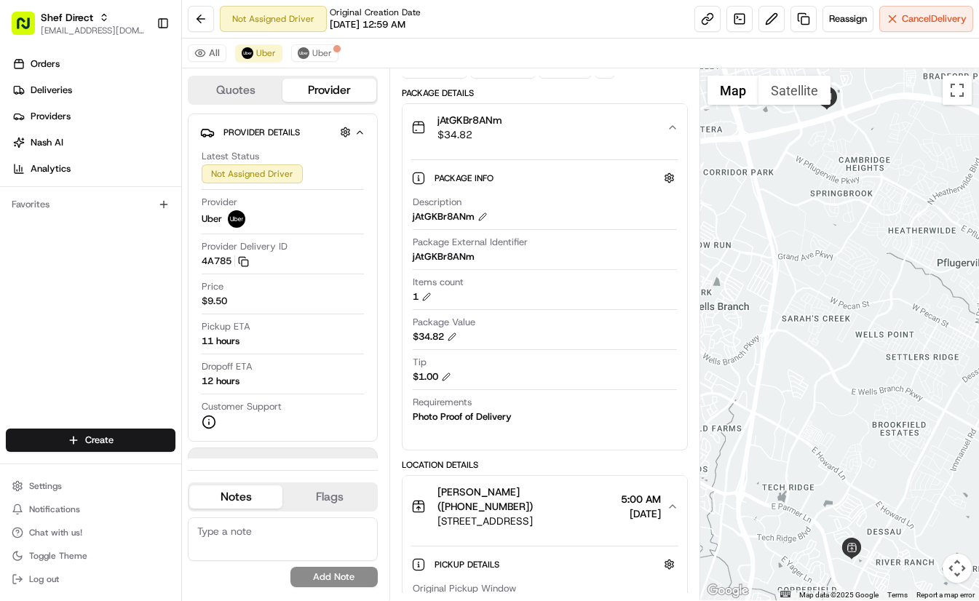
click at [668, 130] on icon "button" at bounding box center [673, 128] width 12 height 12
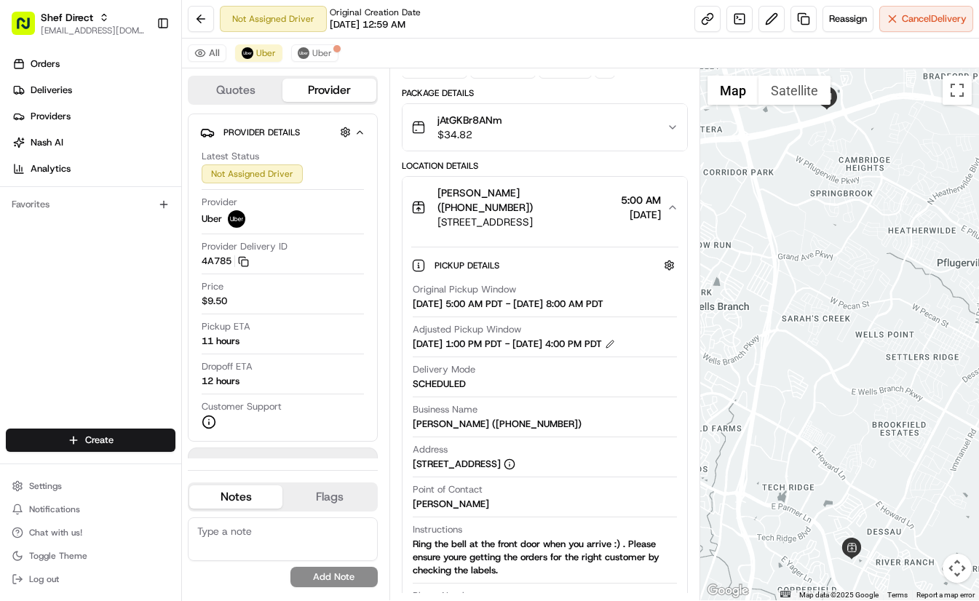
click at [669, 203] on icon "button" at bounding box center [673, 208] width 12 height 12
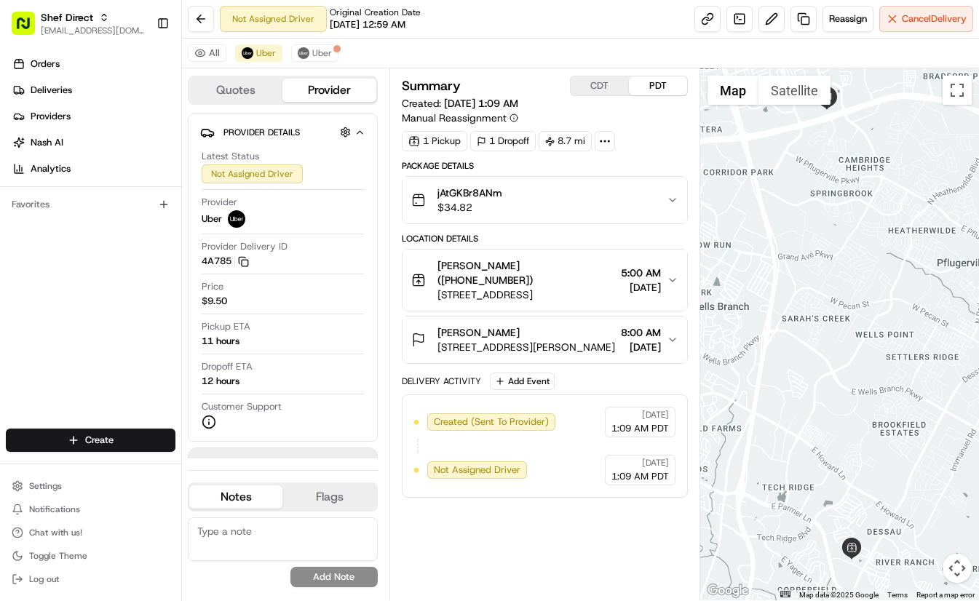
click at [669, 277] on icon "button" at bounding box center [673, 280] width 12 height 12
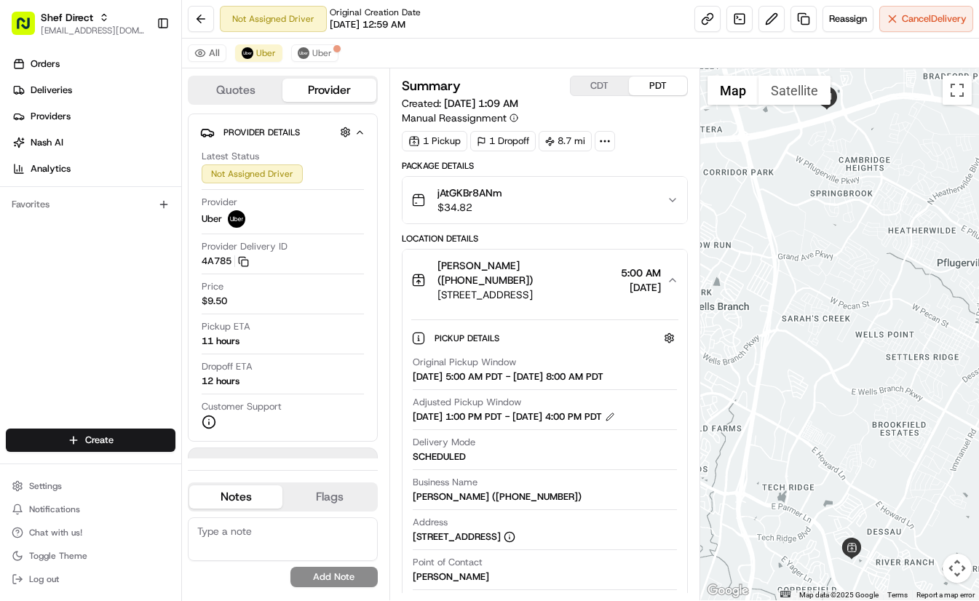
scroll to position [73, 0]
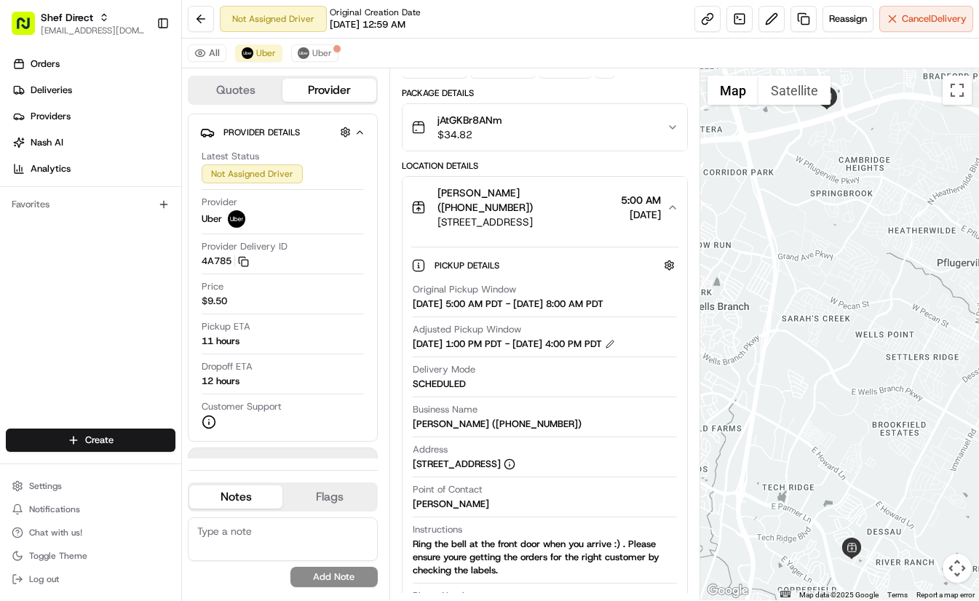
click at [669, 215] on button "[PERSON_NAME] ([PHONE_NUMBER]) [STREET_ADDRESS] 5:00 AM [DATE]" at bounding box center [545, 207] width 285 height 61
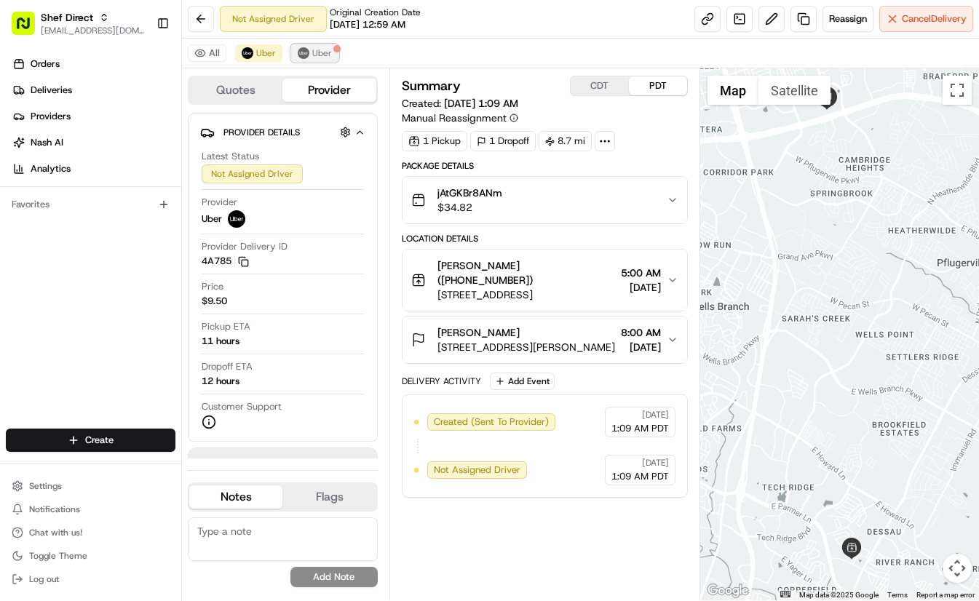
click at [322, 53] on span "Uber" at bounding box center [322, 53] width 20 height 12
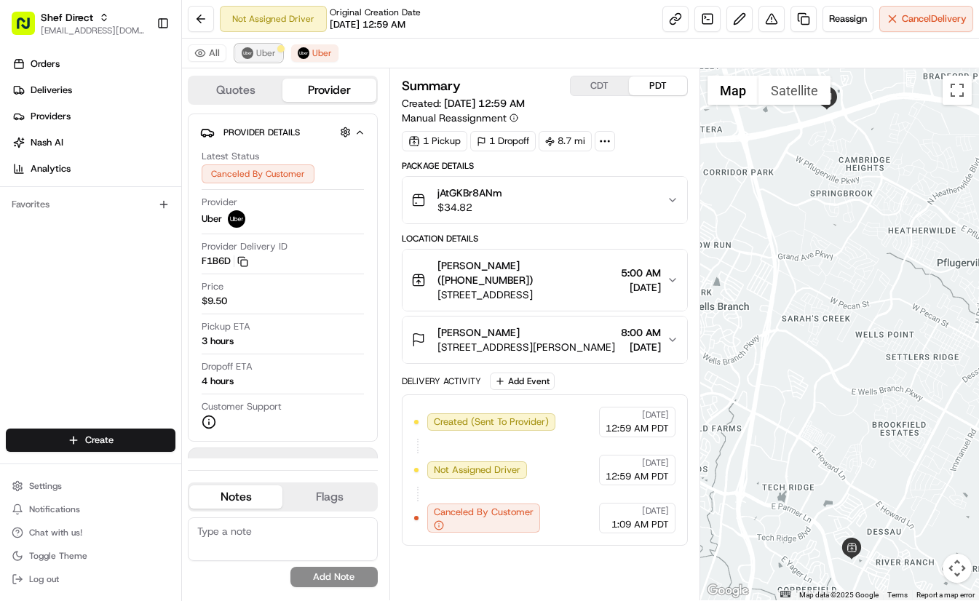
click at [260, 47] on span "Uber" at bounding box center [266, 53] width 20 height 12
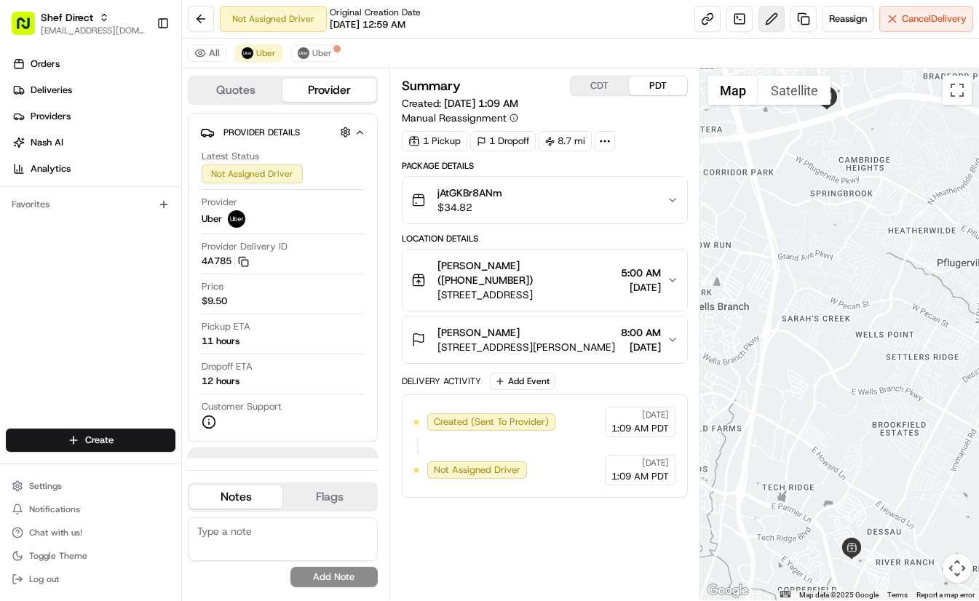
click at [762, 20] on button at bounding box center [771, 19] width 26 height 26
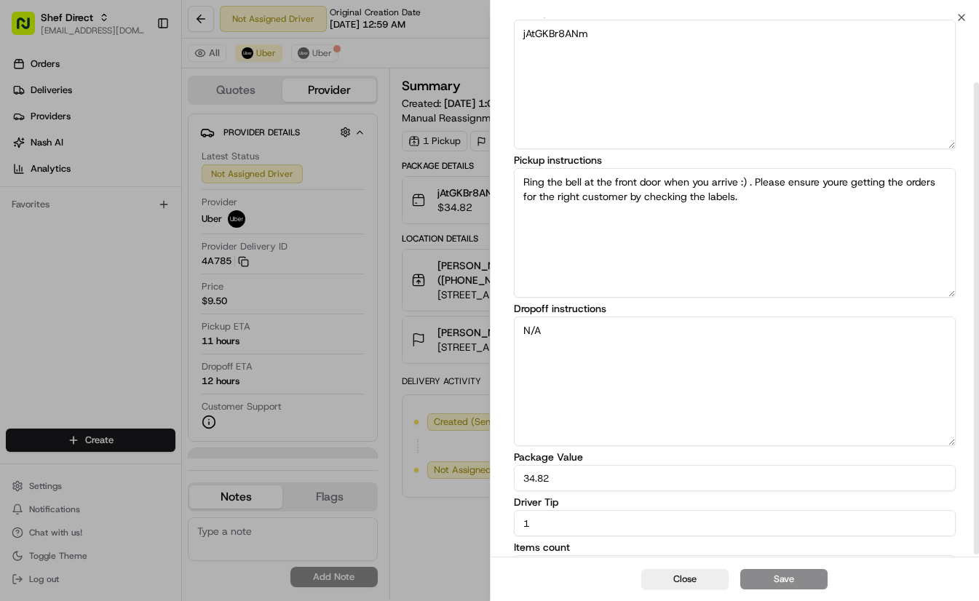
scroll to position [76, 0]
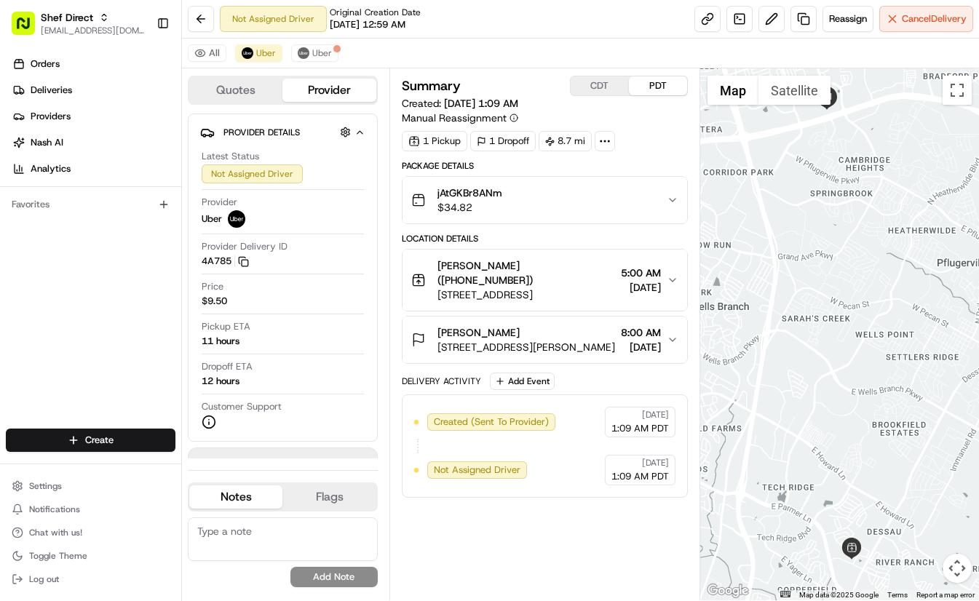
click at [654, 274] on span "5:00 AM" at bounding box center [641, 273] width 40 height 15
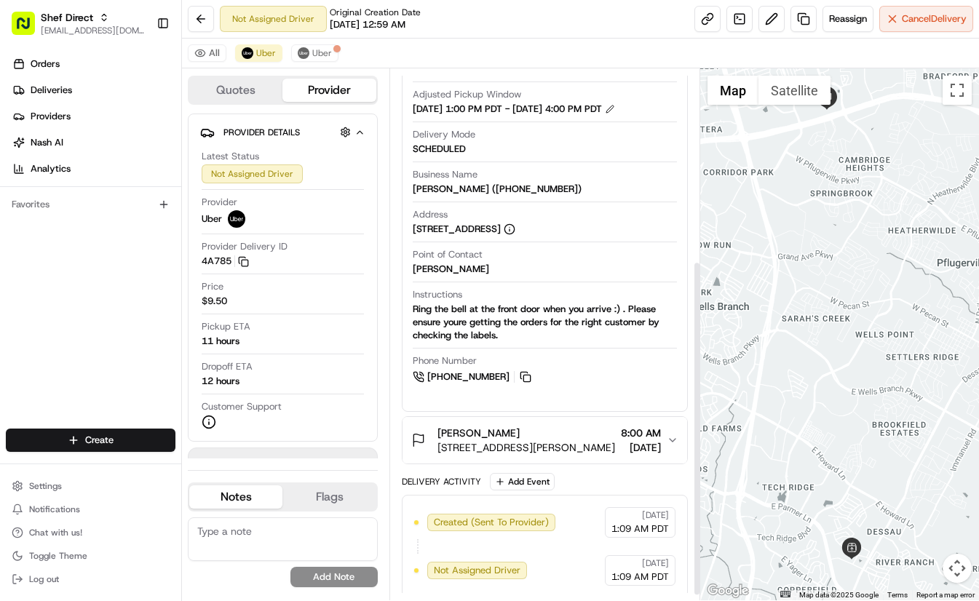
scroll to position [313, 0]
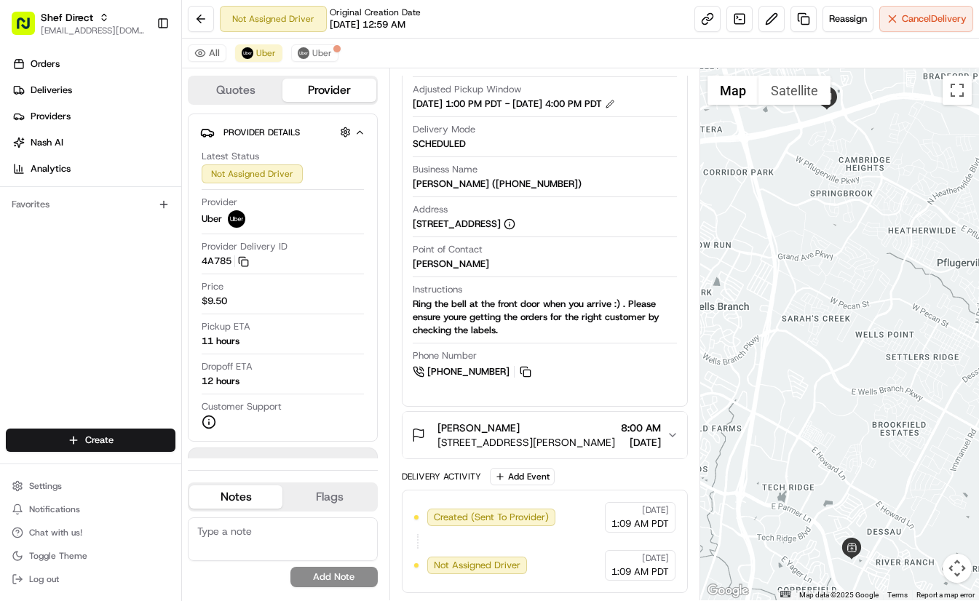
click at [662, 433] on div "Nilabh Chaturvedy 650 Louis Henna Blvd #2212, Round Rock, TX 78664, USA 8:00 AM…" at bounding box center [538, 435] width 255 height 29
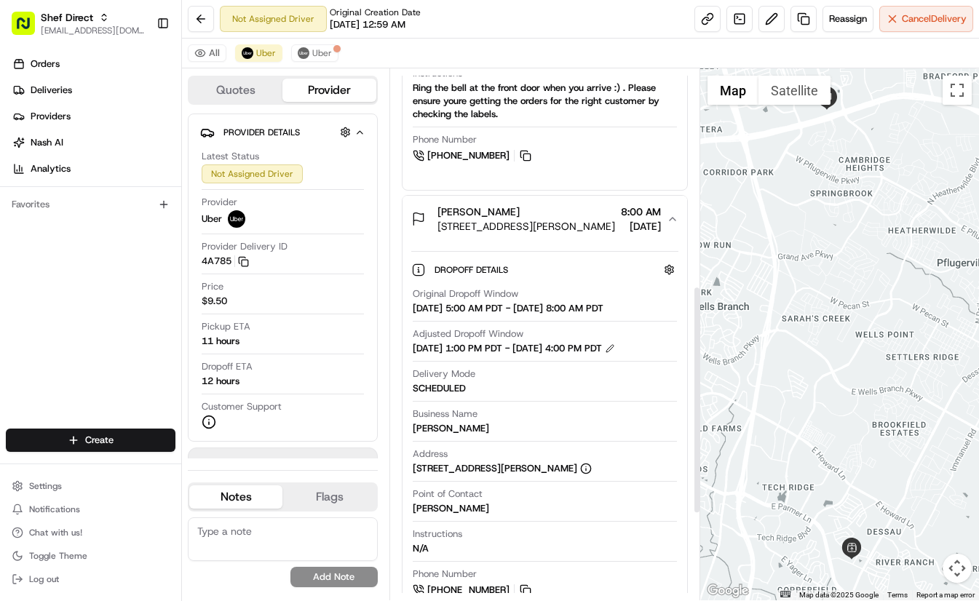
scroll to position [531, 0]
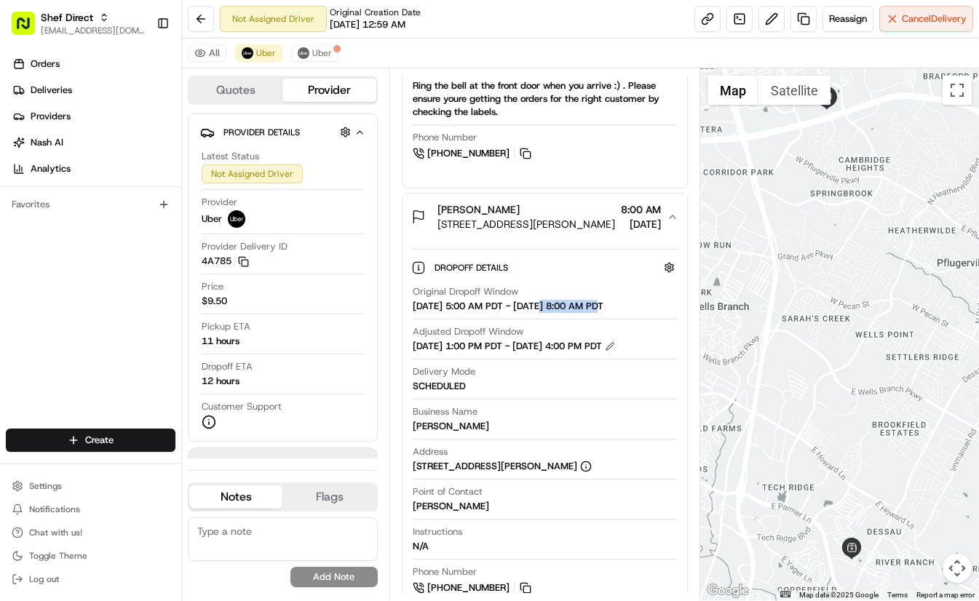
drag, startPoint x: 547, startPoint y: 304, endPoint x: 611, endPoint y: 305, distance: 63.3
click at [603, 305] on div "[DATE] 5:00 AM PDT - [DATE] 8:00 AM PDT" at bounding box center [508, 306] width 191 height 13
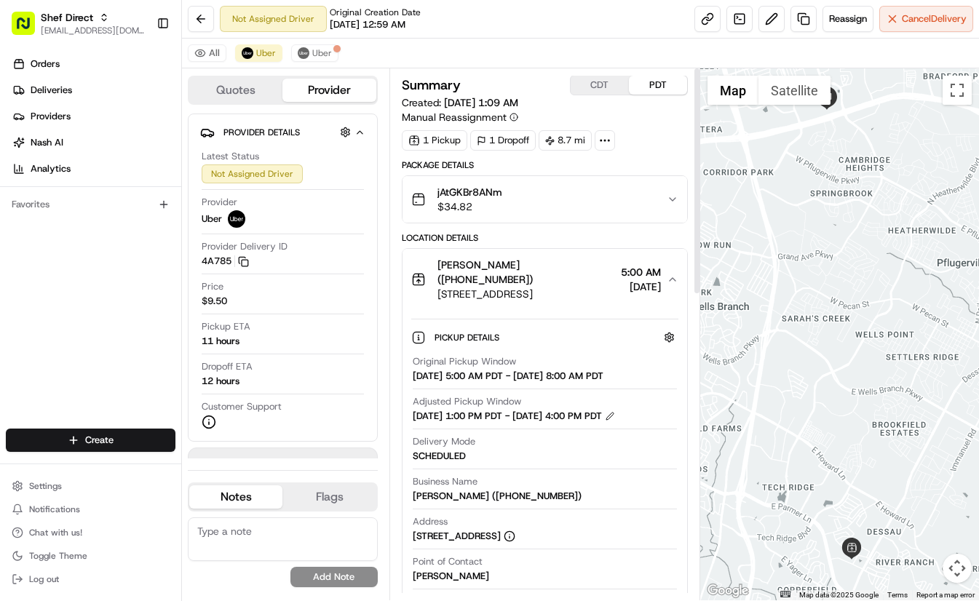
scroll to position [0, 0]
click at [312, 56] on span "Uber" at bounding box center [322, 53] width 20 height 12
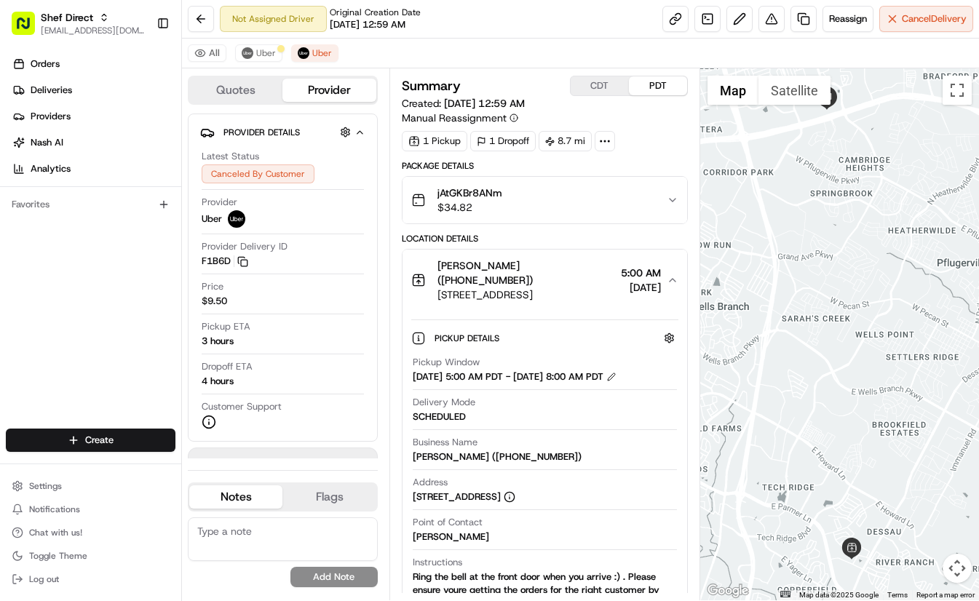
click at [674, 279] on icon "button" at bounding box center [673, 280] width 12 height 12
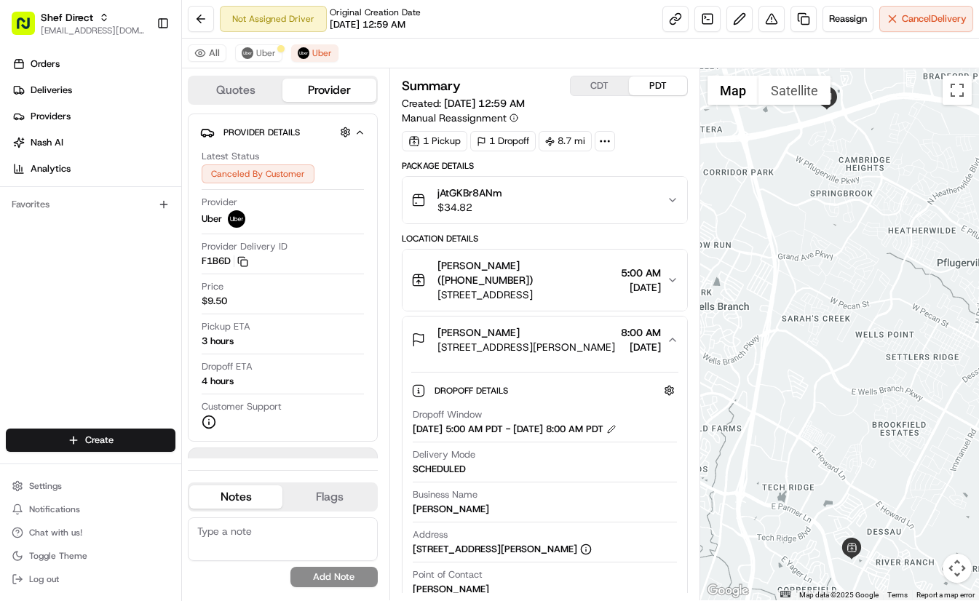
click at [667, 344] on icon "button" at bounding box center [673, 340] width 12 height 12
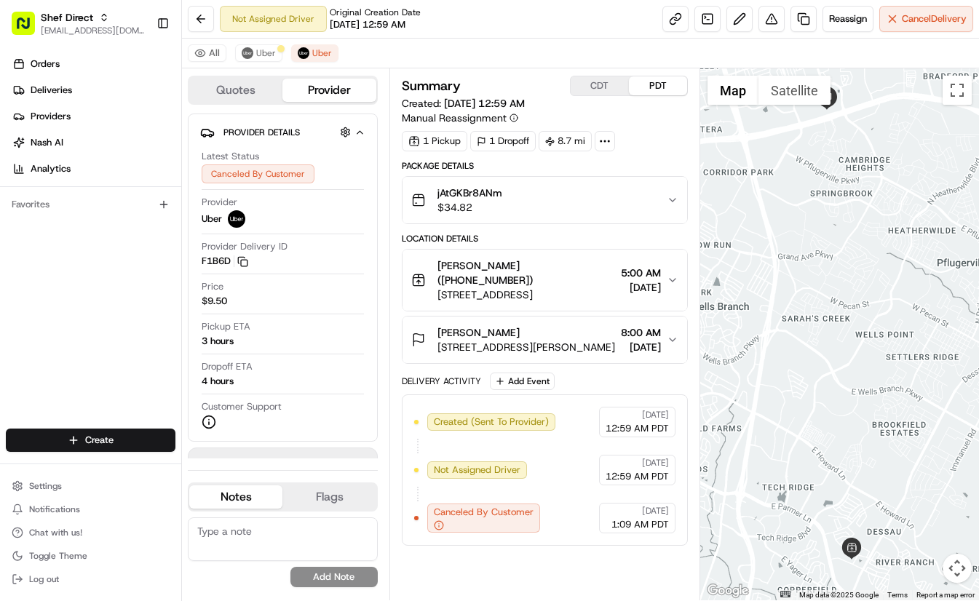
click at [668, 339] on icon "button" at bounding box center [673, 340] width 12 height 12
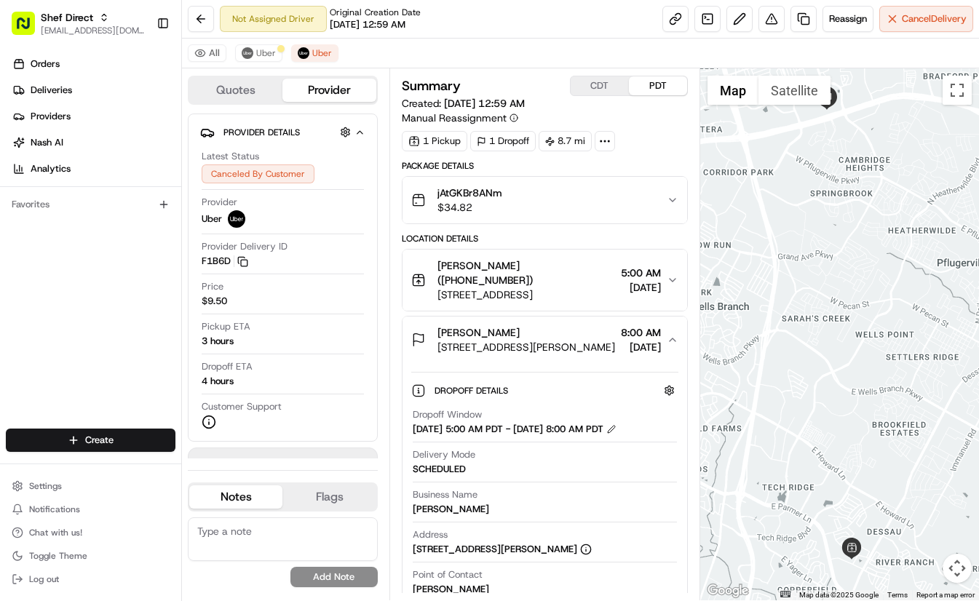
click at [672, 276] on icon "button" at bounding box center [673, 280] width 12 height 12
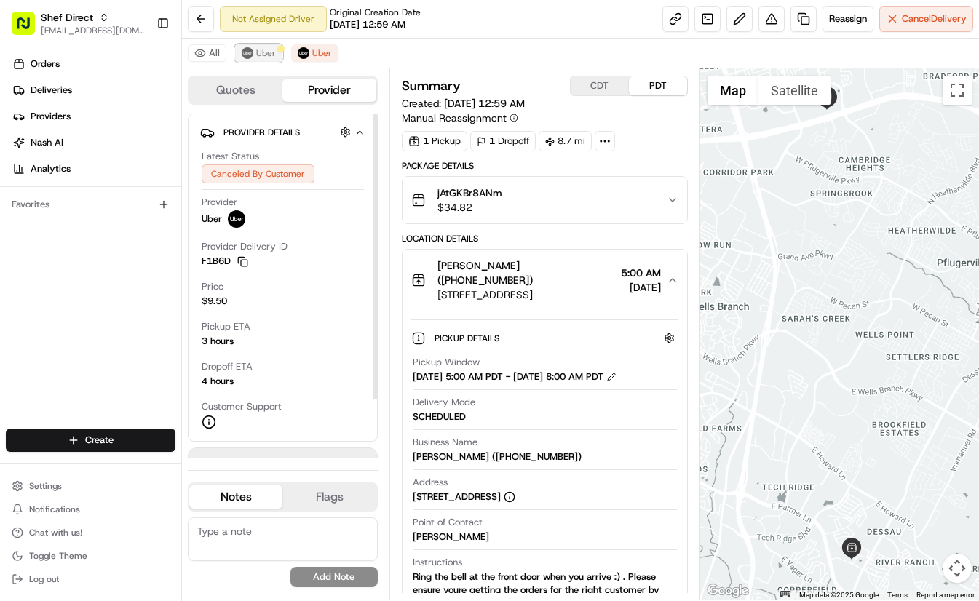
click at [259, 53] on span "Uber" at bounding box center [266, 53] width 20 height 12
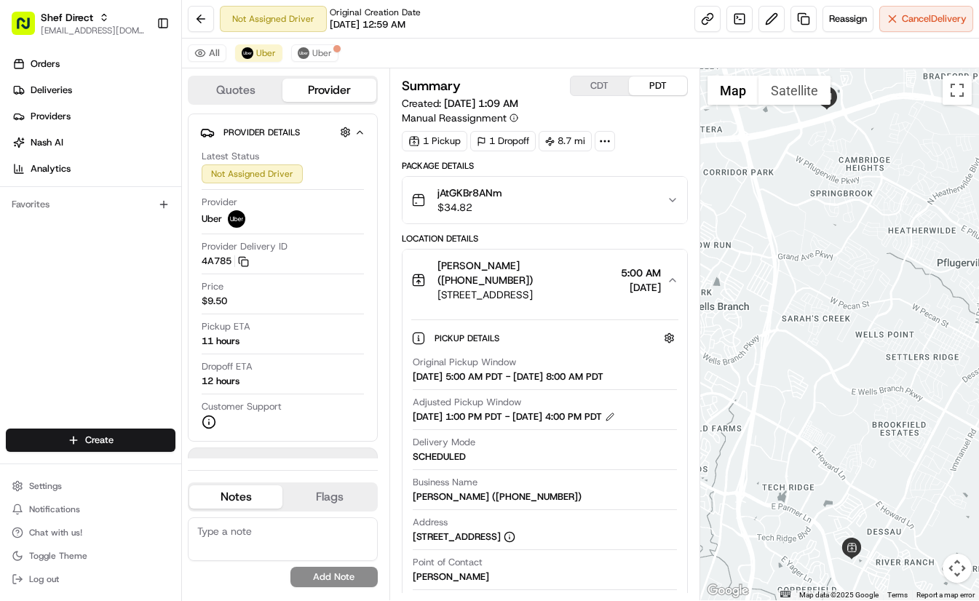
click at [681, 274] on button "[PERSON_NAME] ([PHONE_NUMBER]) [STREET_ADDRESS] 5:00 AM [DATE]" at bounding box center [545, 280] width 285 height 61
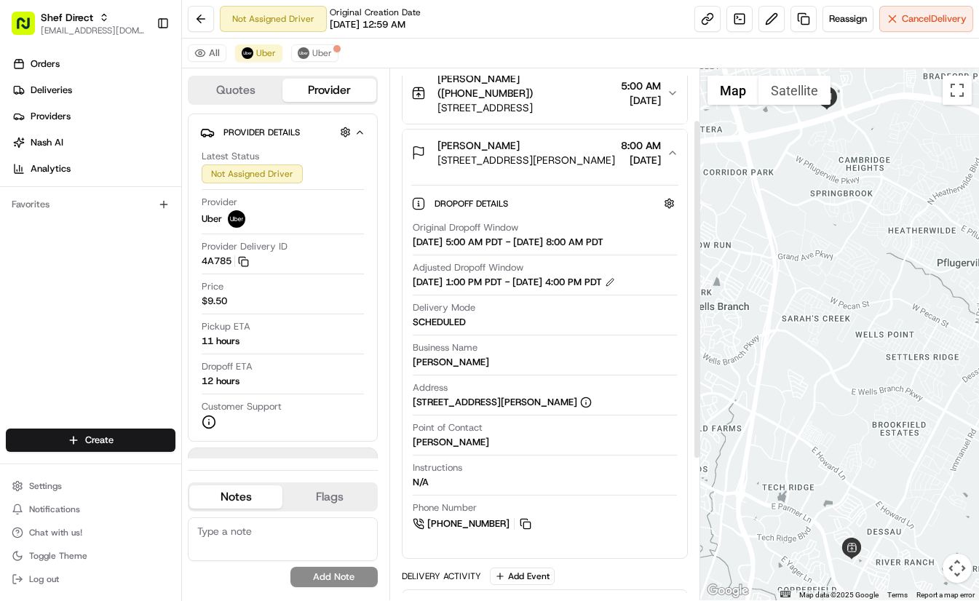
scroll to position [73, 0]
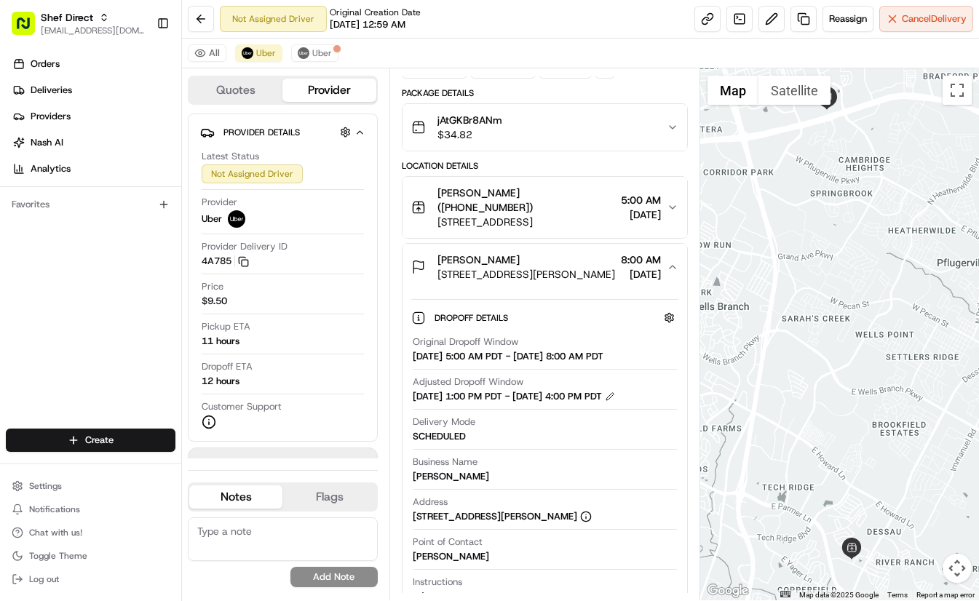
click at [678, 264] on icon "button" at bounding box center [673, 267] width 12 height 12
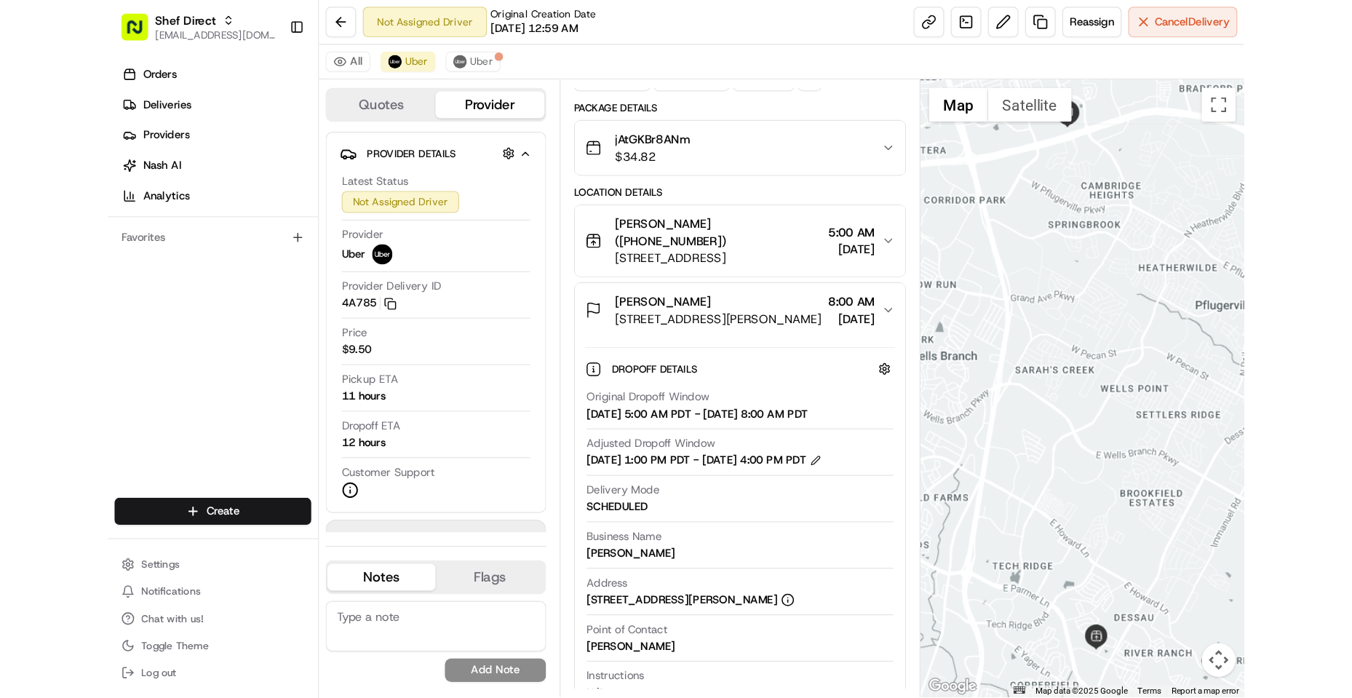
scroll to position [0, 0]
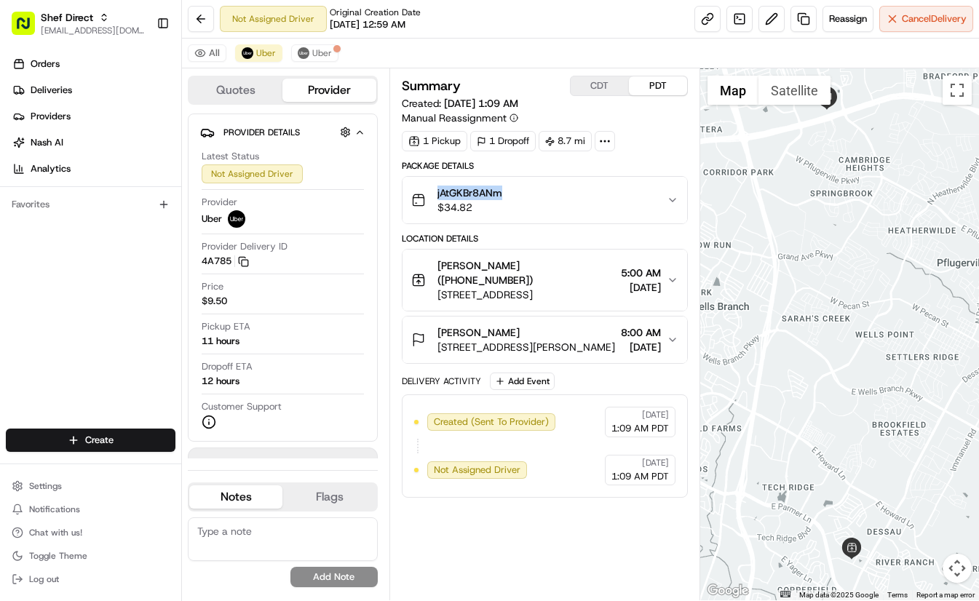
drag, startPoint x: 517, startPoint y: 191, endPoint x: 436, endPoint y: 191, distance: 80.8
click at [436, 191] on div "jAtGKBr8ANm $34.82" at bounding box center [538, 200] width 255 height 29
copy span "jAtGKBr8ANm"
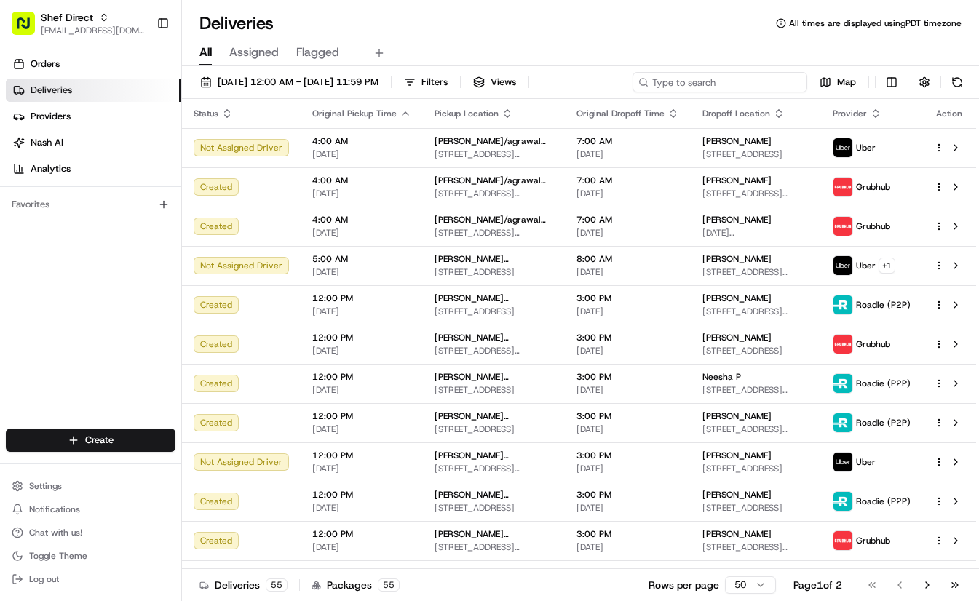
click at [719, 83] on input at bounding box center [720, 82] width 175 height 20
paste input "jAtGKBr8ANm"
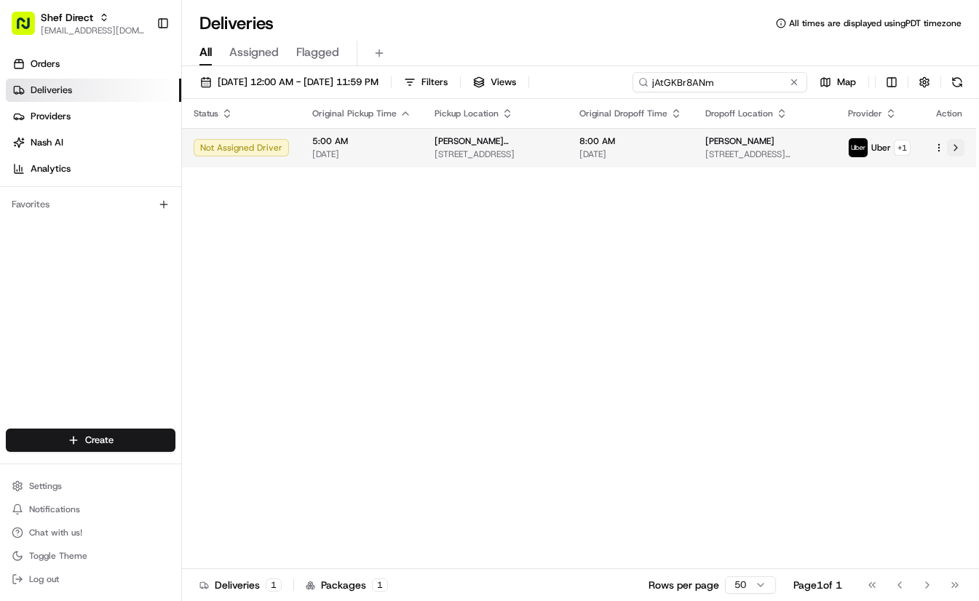
type input "jAtGKBr8ANm"
click at [957, 146] on button at bounding box center [955, 147] width 17 height 17
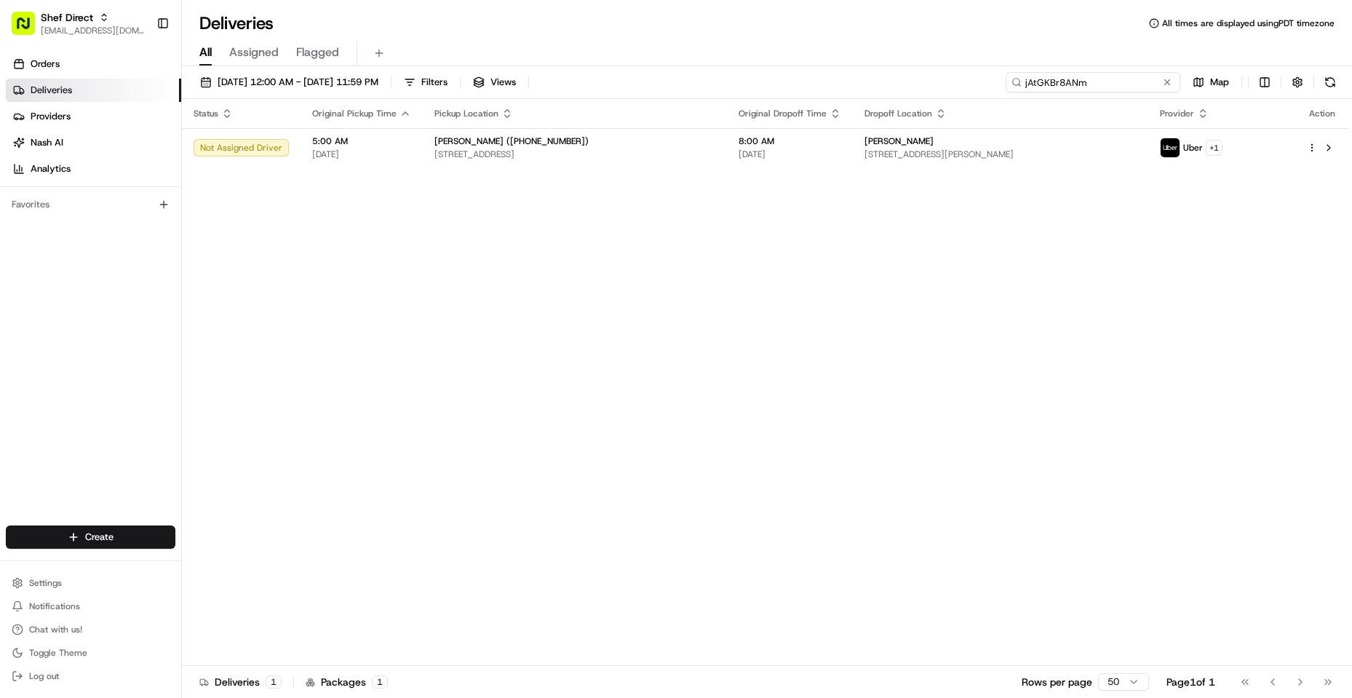
click at [1117, 82] on input "jAtGKBr8ANm" at bounding box center [1093, 82] width 175 height 20
click at [298, 77] on span "[DATE] 12:00 AM - [DATE] 11:59 PM" at bounding box center [298, 82] width 161 height 13
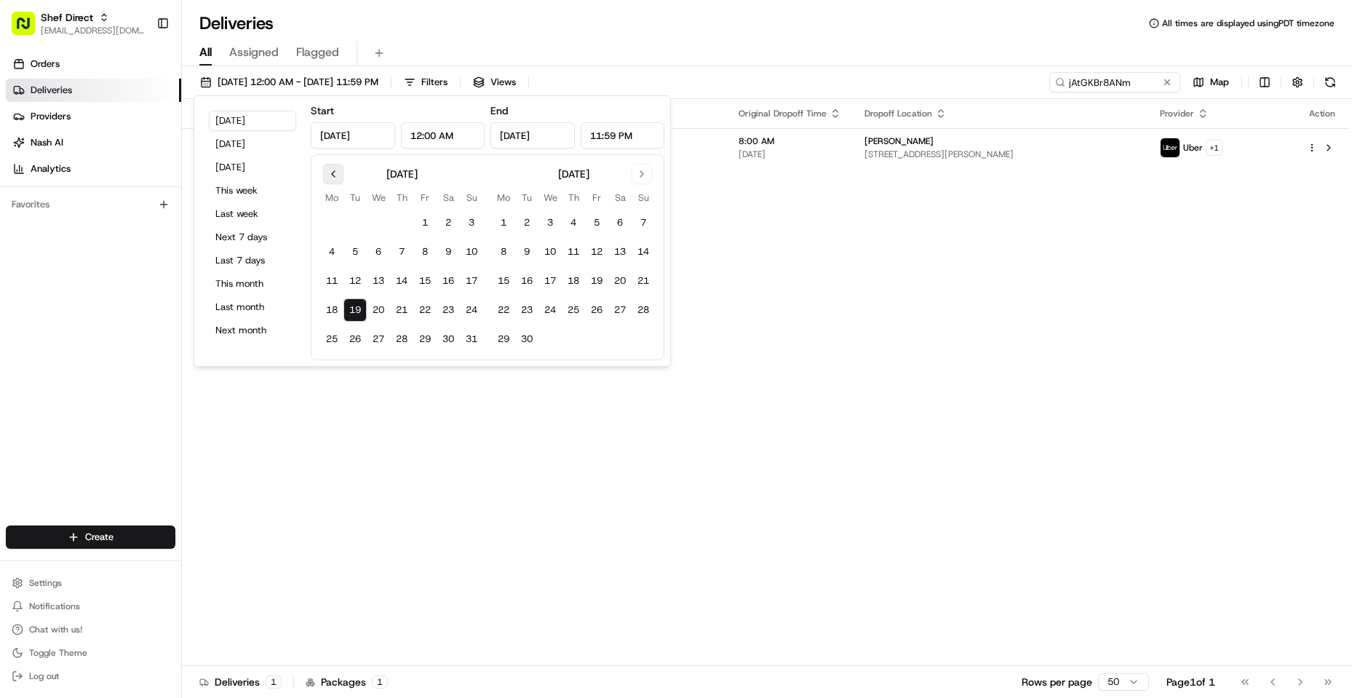
click at [328, 178] on button "Go to previous month" at bounding box center [333, 174] width 20 height 20
click at [329, 178] on button "Go to previous month" at bounding box center [333, 174] width 20 height 20
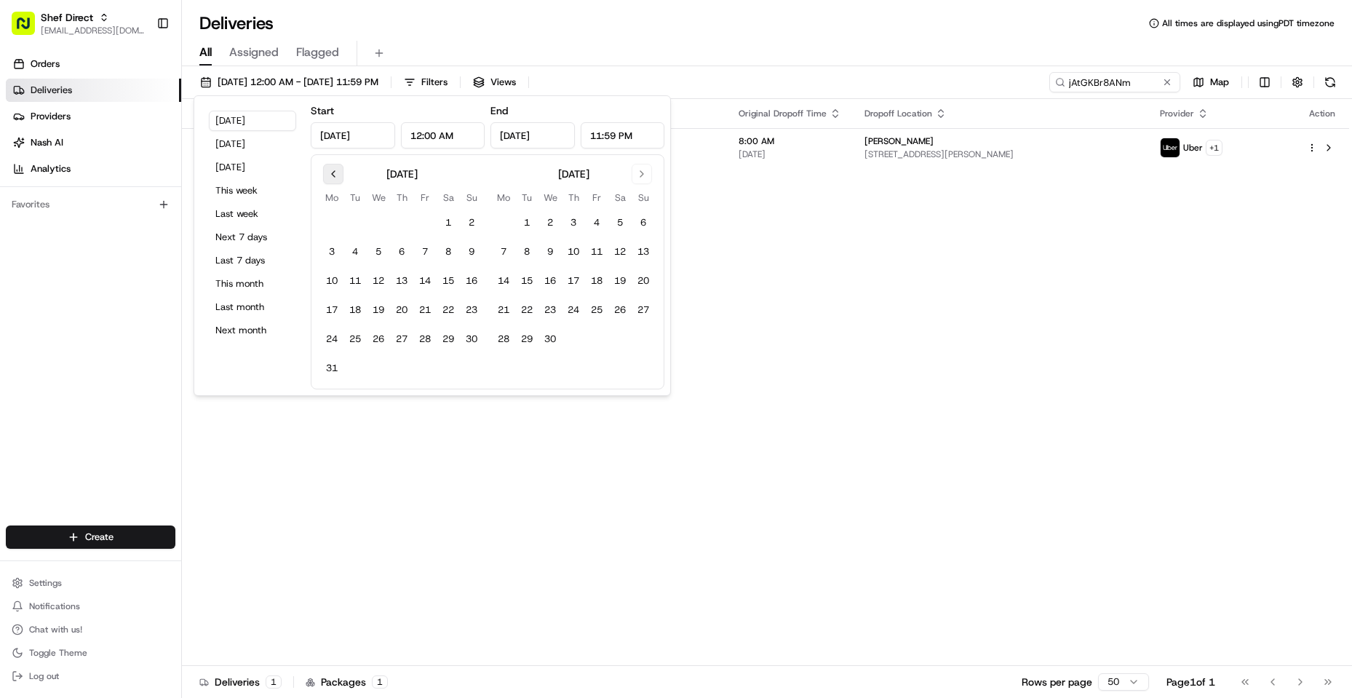
click at [329, 178] on button "Go to previous month" at bounding box center [333, 174] width 20 height 20
click at [330, 178] on button "Go to previous month" at bounding box center [333, 174] width 20 height 20
click at [643, 173] on button "Go to next month" at bounding box center [642, 174] width 20 height 20
click at [381, 309] on button "22" at bounding box center [378, 309] width 23 height 23
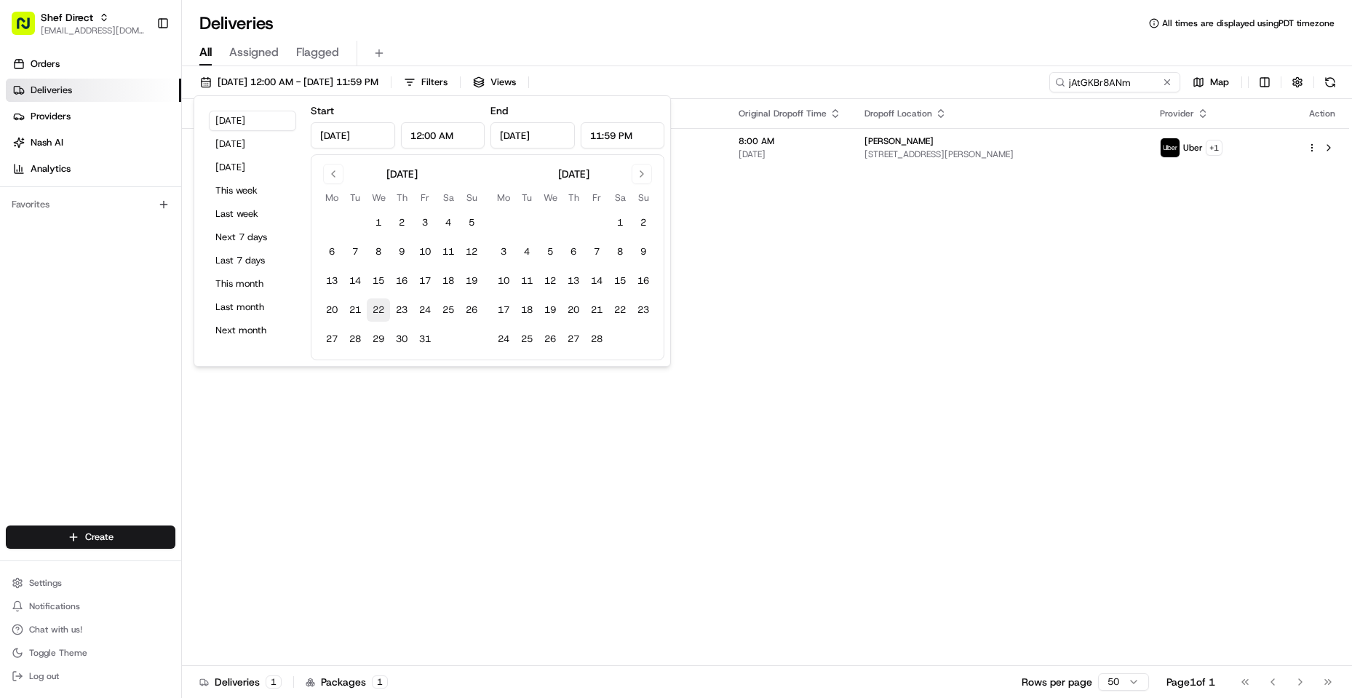
type input "Jan 22, 2025"
click at [384, 306] on button "22" at bounding box center [378, 309] width 23 height 23
click at [808, 23] on div "Deliveries All times are displayed using PDT timezone" at bounding box center [767, 23] width 1170 height 23
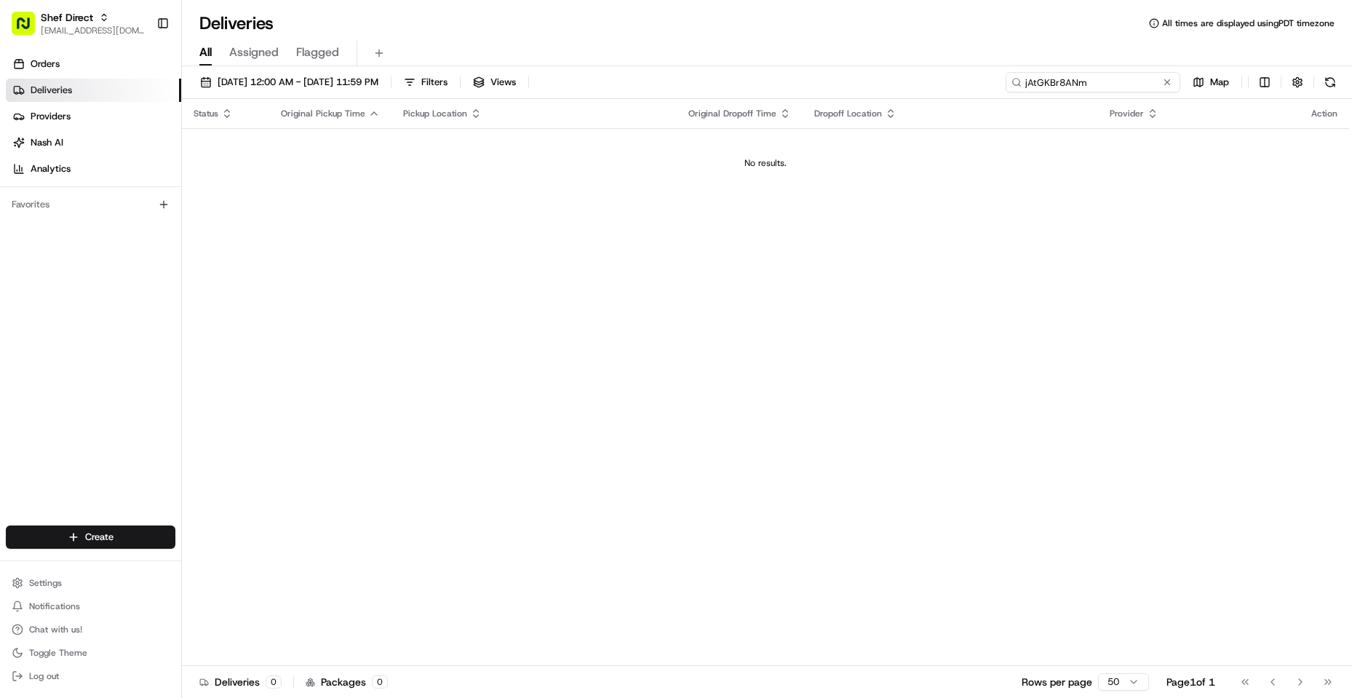
click at [1078, 84] on input "jAtGKBr8ANm" at bounding box center [1093, 82] width 175 height 20
paste input "9MNxnEMgB8w"
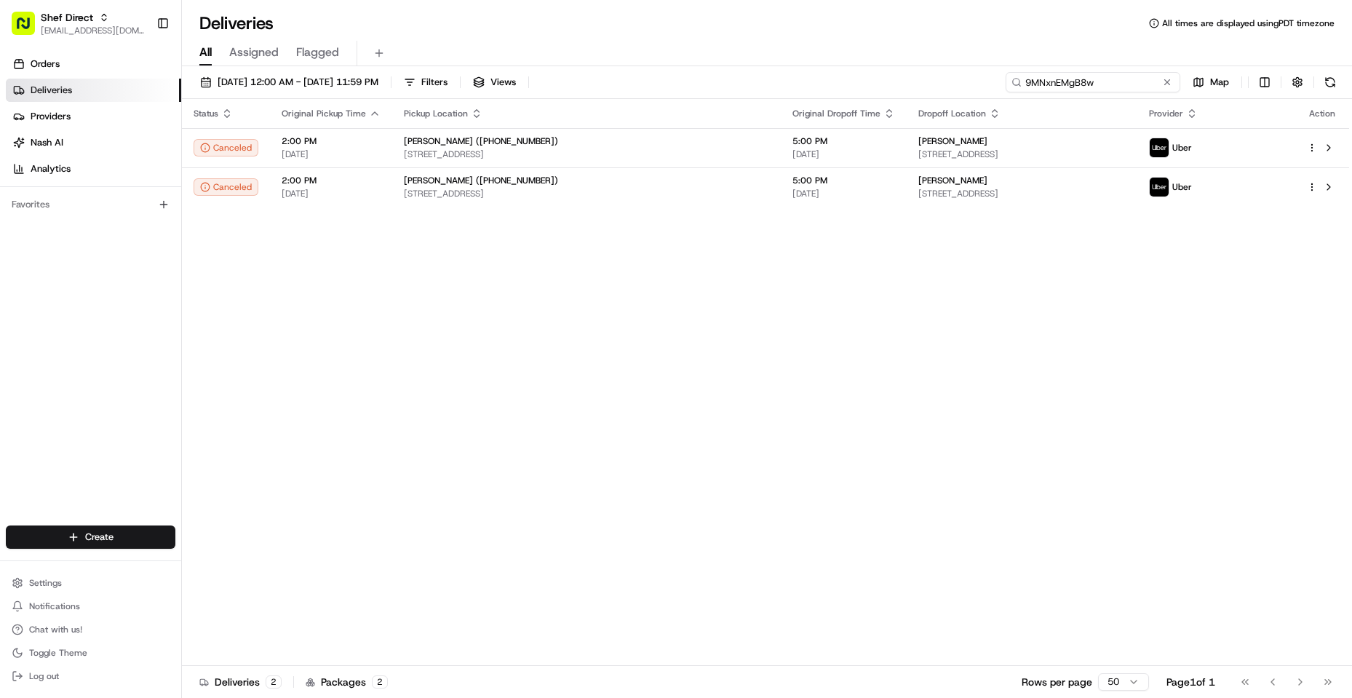
type input "9MNxnEMgB8w"
click at [378, 94] on div "01/22/2025 12:00 AM - 01/22/2025 11:59 PM Filters Views 9MNxnEMgB8w Map" at bounding box center [767, 85] width 1170 height 27
click at [375, 88] on span "01/22/2025 12:00 AM - 01/22/2025 11:59 PM" at bounding box center [298, 82] width 161 height 13
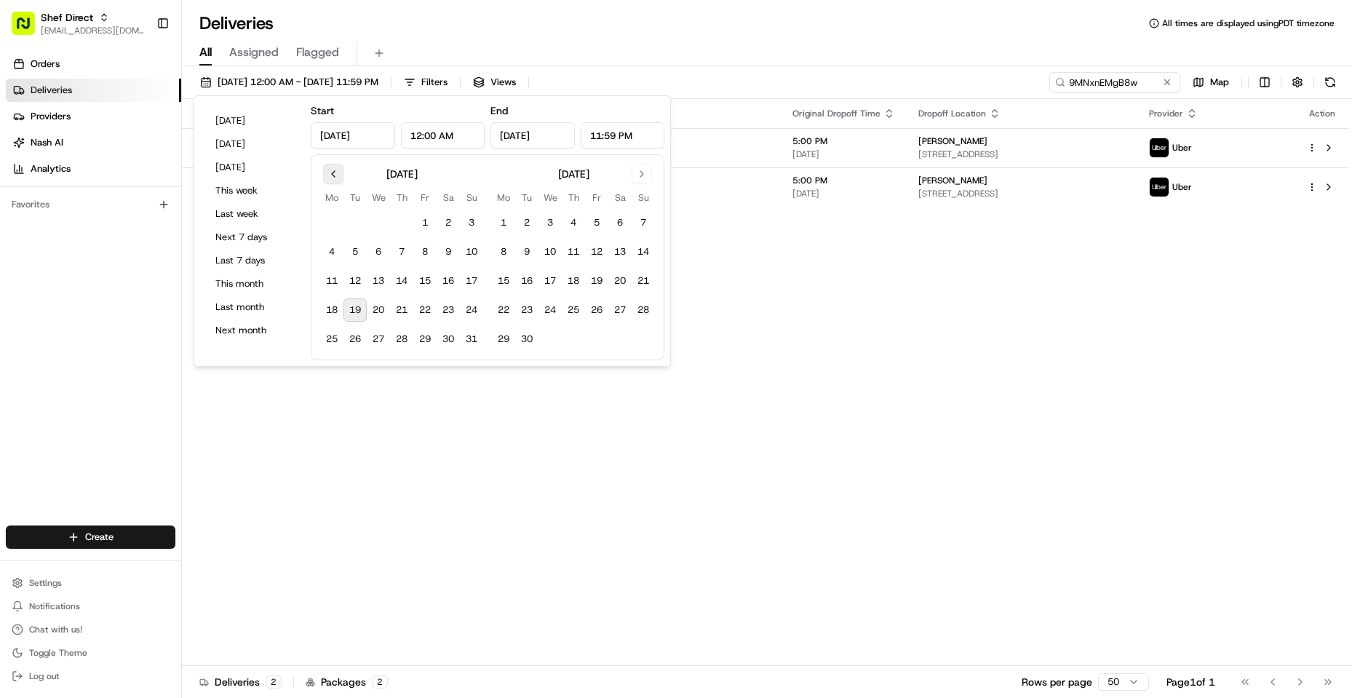
click at [333, 171] on button "Go to previous month" at bounding box center [333, 174] width 20 height 20
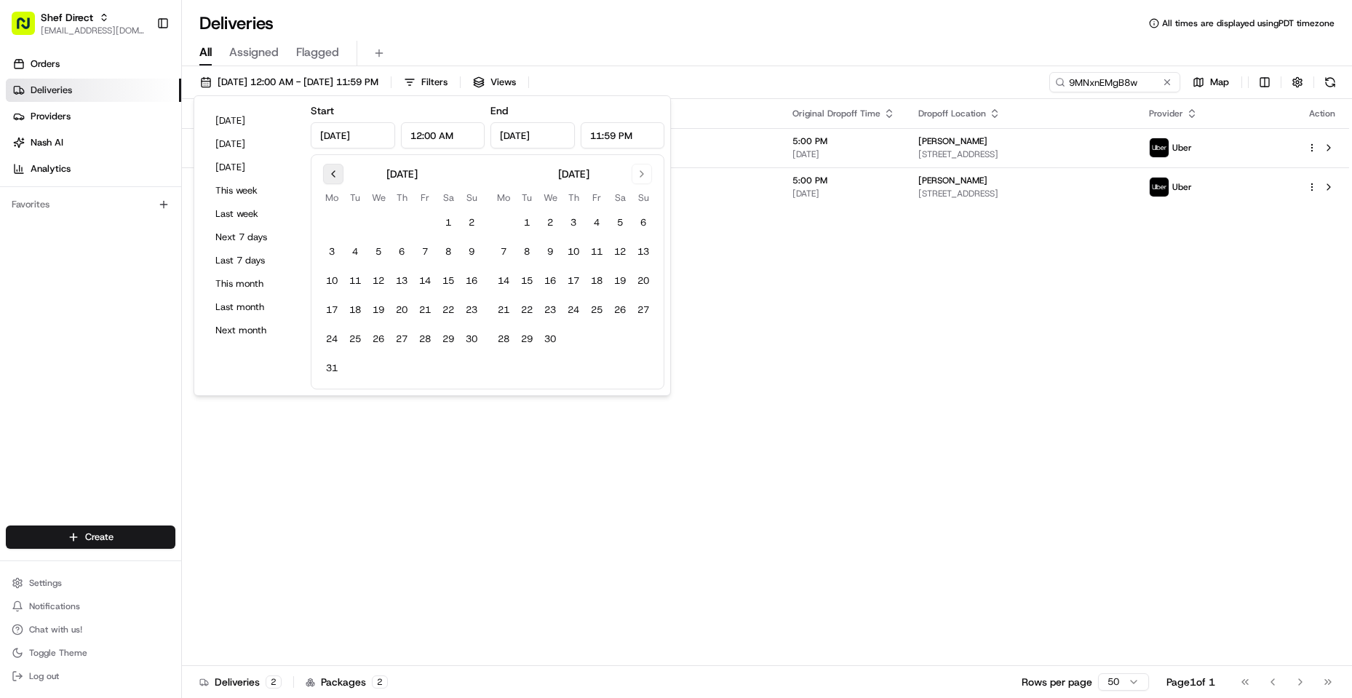
click at [333, 171] on button "Go to previous month" at bounding box center [333, 174] width 20 height 20
click at [355, 305] on button "21" at bounding box center [355, 309] width 23 height 23
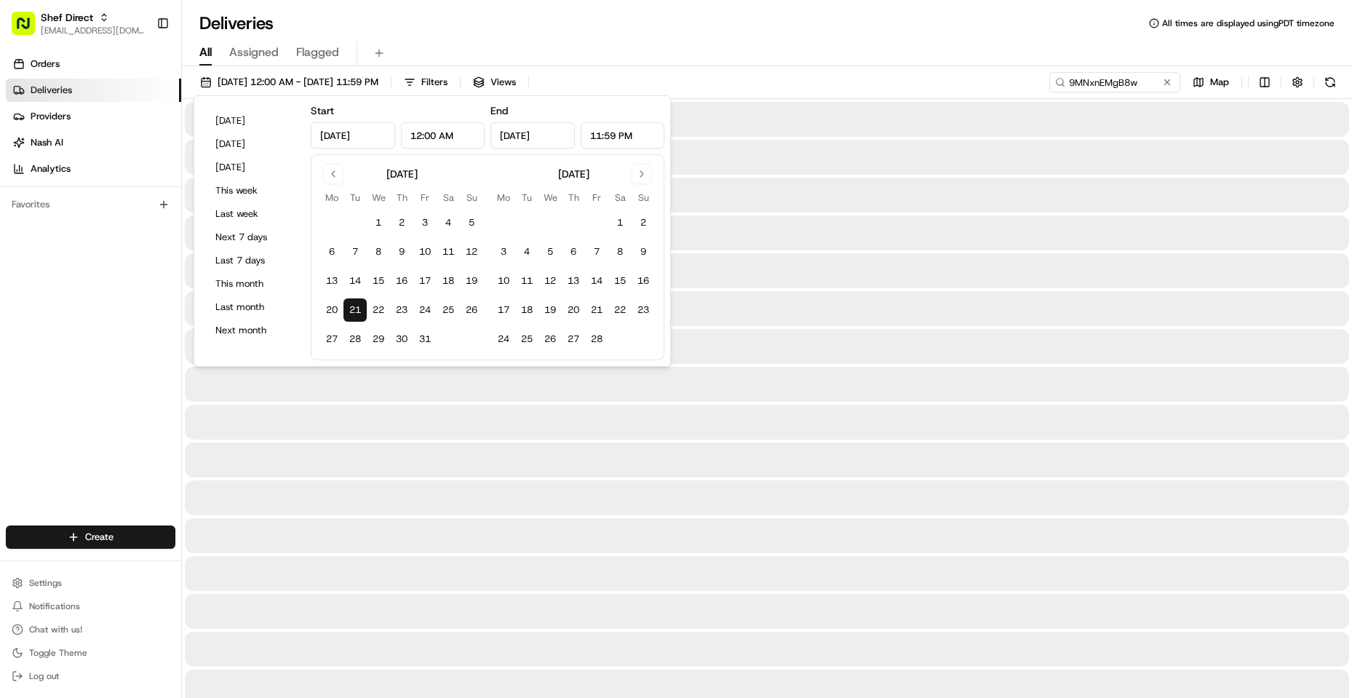
type input "Jan 21, 2025"
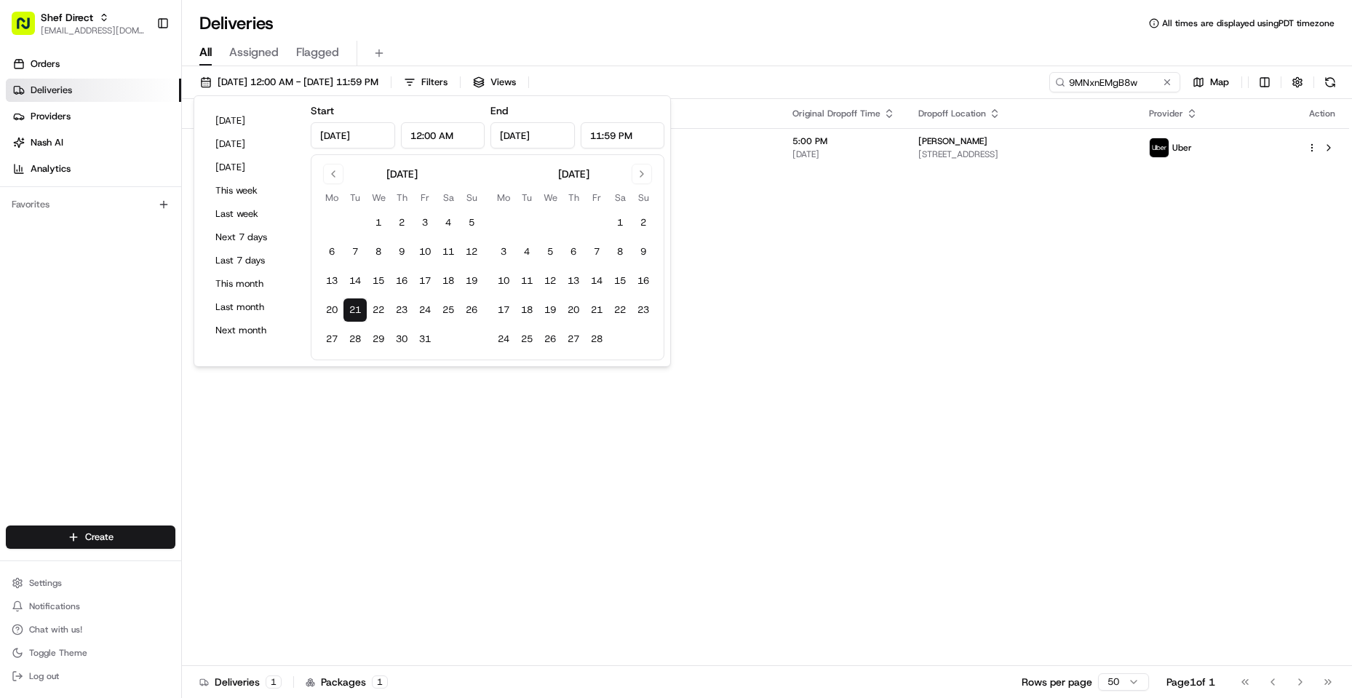
click at [878, 51] on div "All Assigned Flagged" at bounding box center [767, 53] width 1170 height 25
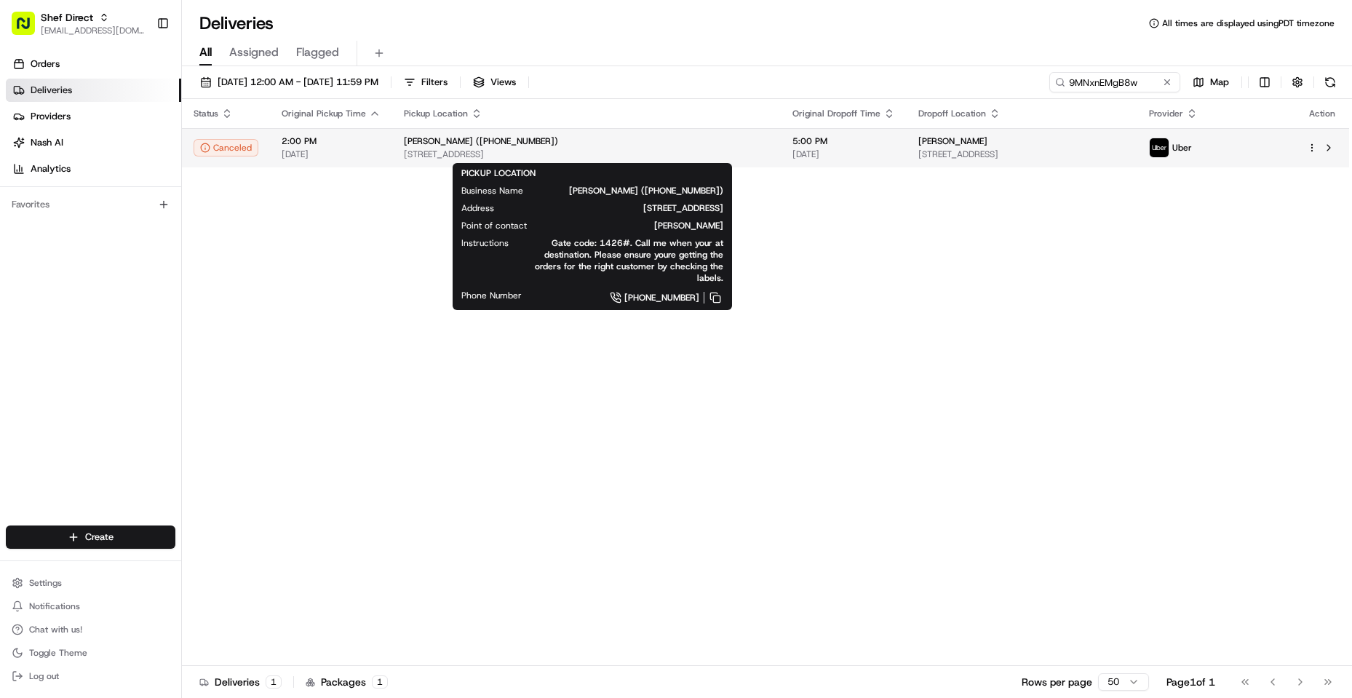
click at [632, 140] on div "[PERSON_NAME] ([PHONE_NUMBER])" at bounding box center [586, 141] width 365 height 12
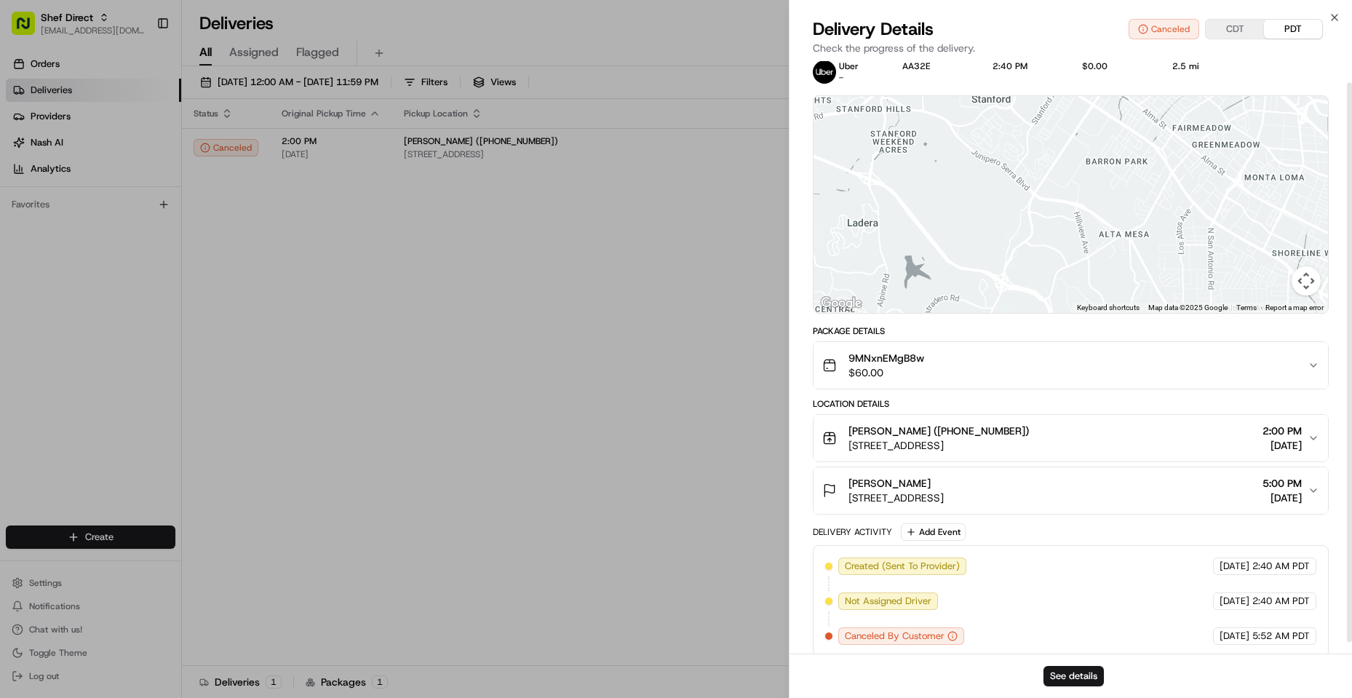
scroll to position [35, 0]
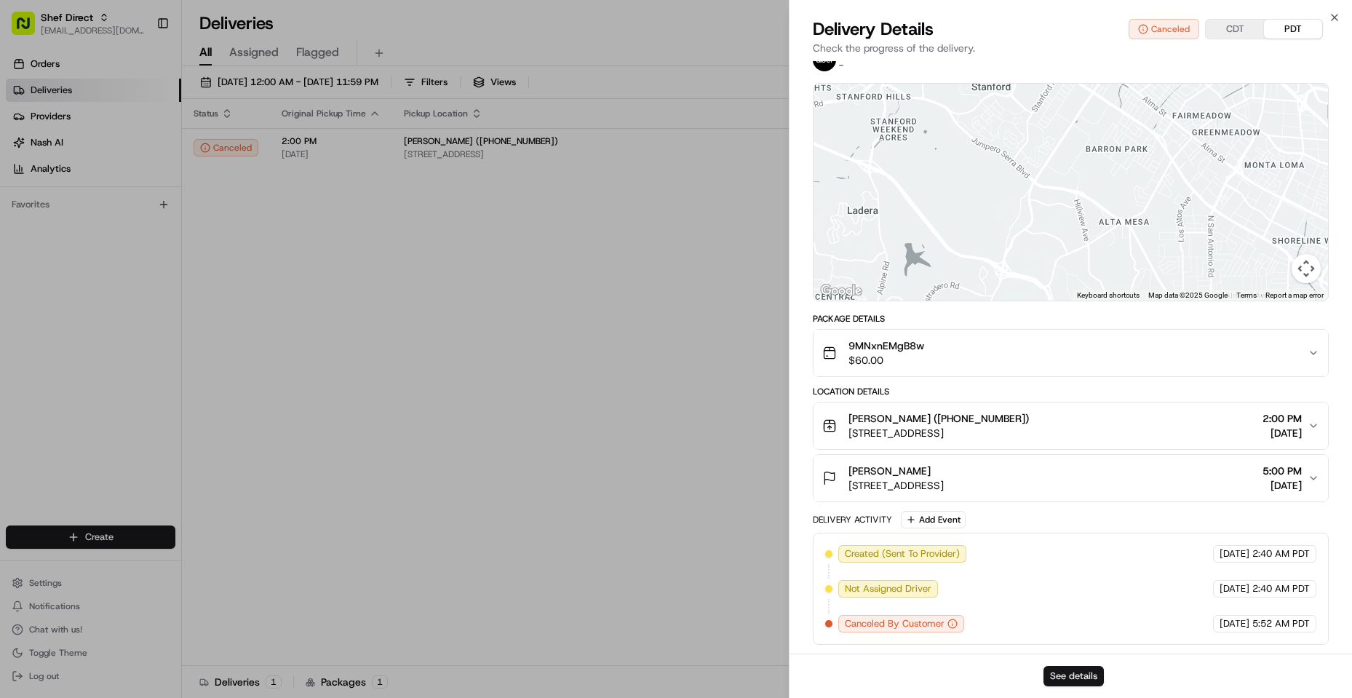
click at [1090, 671] on button "See details" at bounding box center [1074, 676] width 60 height 20
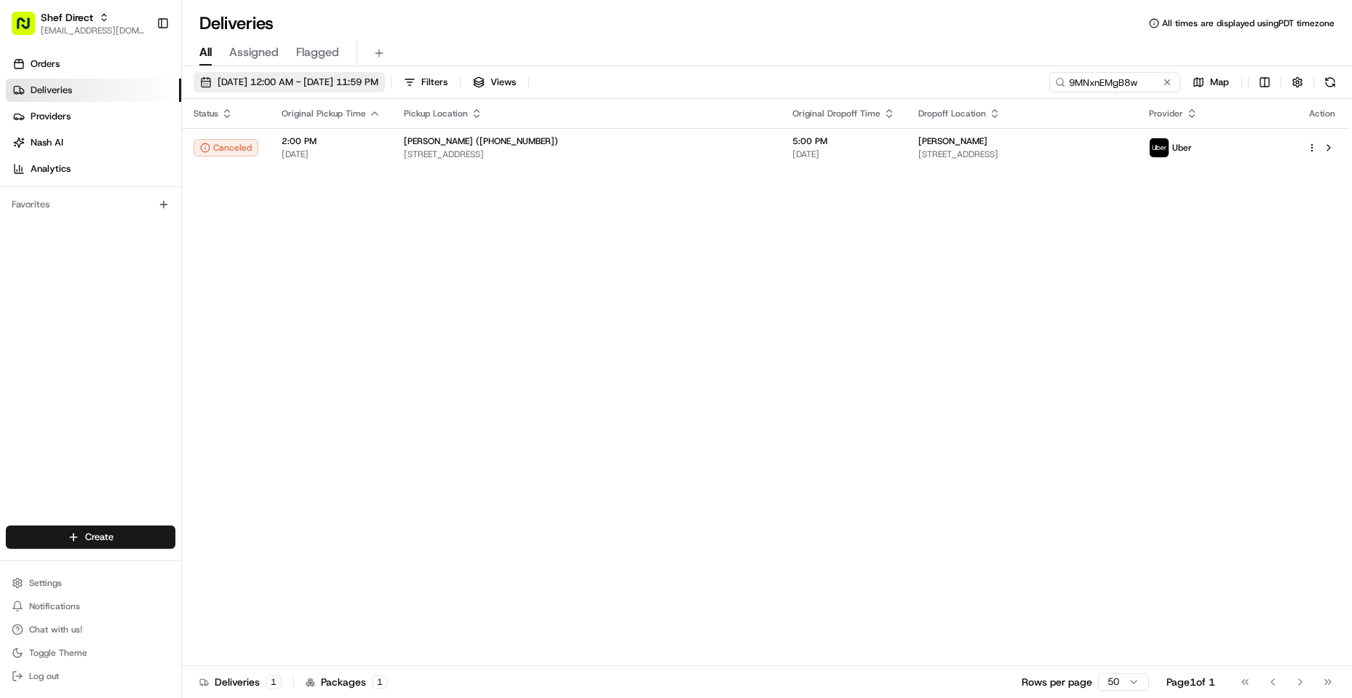
click at [302, 78] on span "01/21/2025 12:00 AM - 01/21/2025 11:59 PM" at bounding box center [298, 82] width 161 height 13
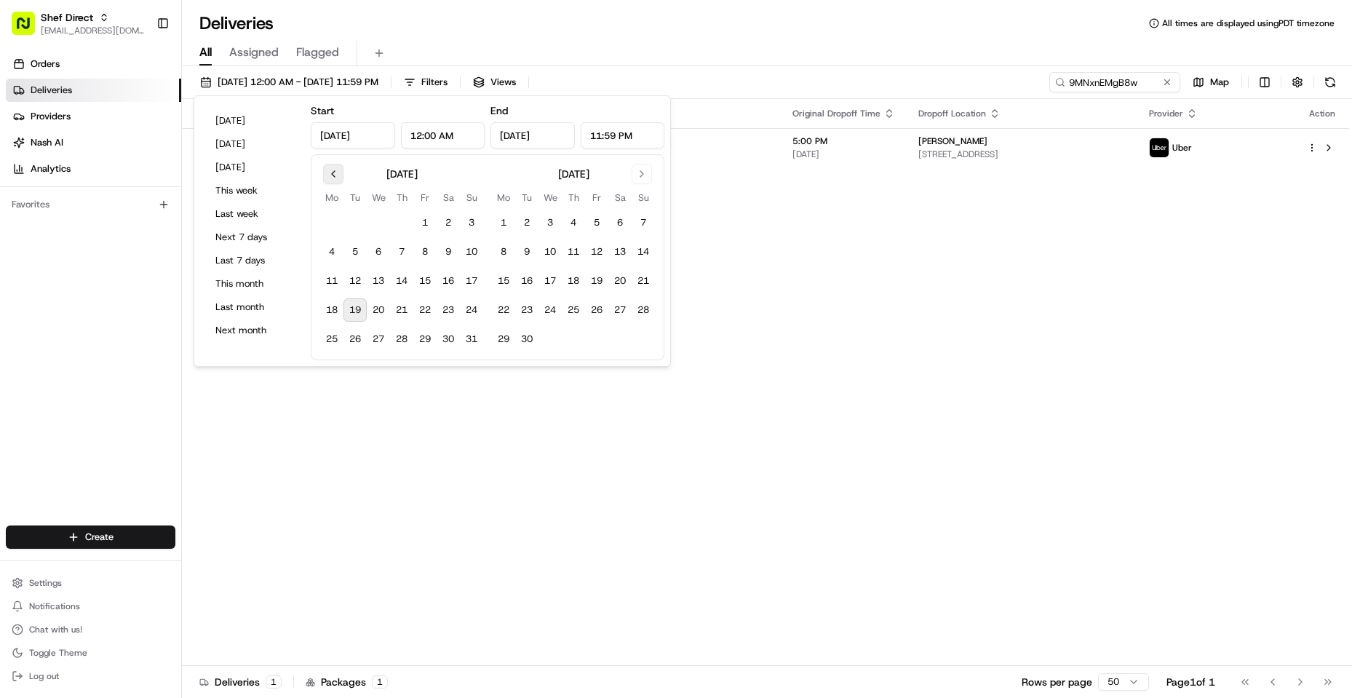
click at [330, 176] on button "Go to previous month" at bounding box center [333, 174] width 20 height 20
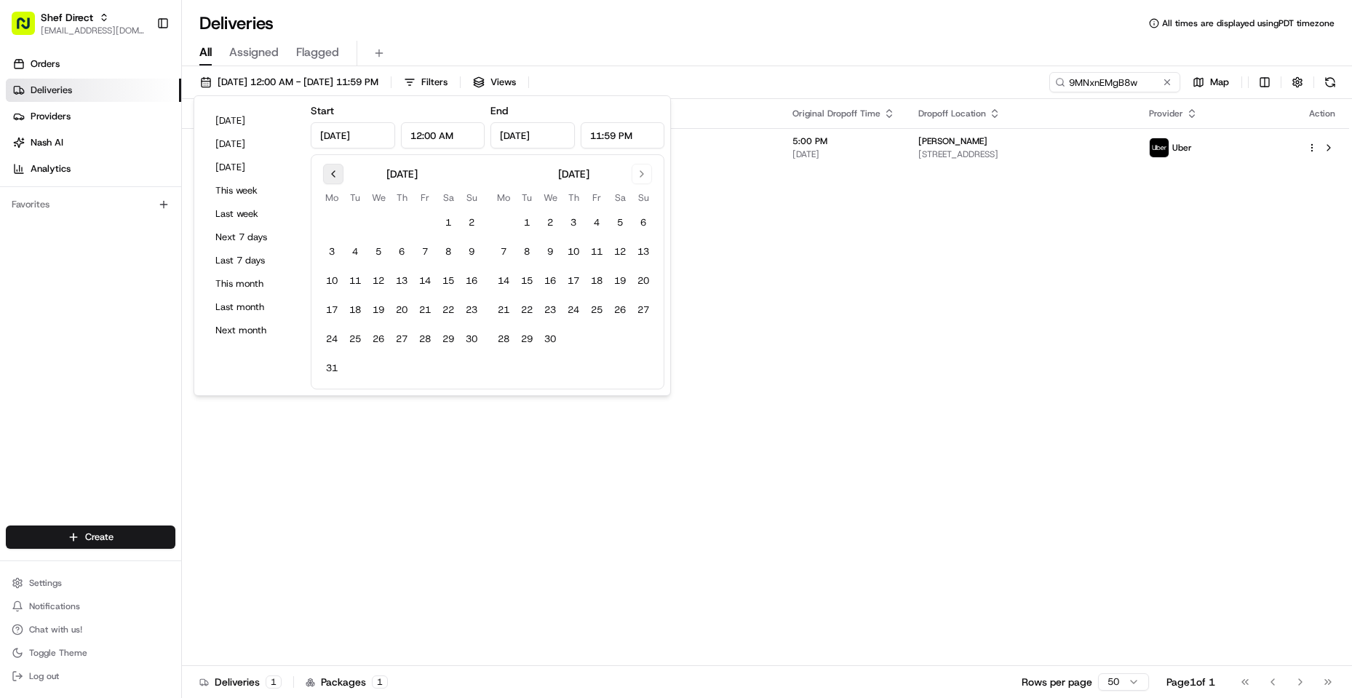
click at [330, 176] on button "Go to previous month" at bounding box center [333, 174] width 20 height 20
click at [376, 314] on button "22" at bounding box center [378, 309] width 23 height 23
type input "Jan 22, 2025"
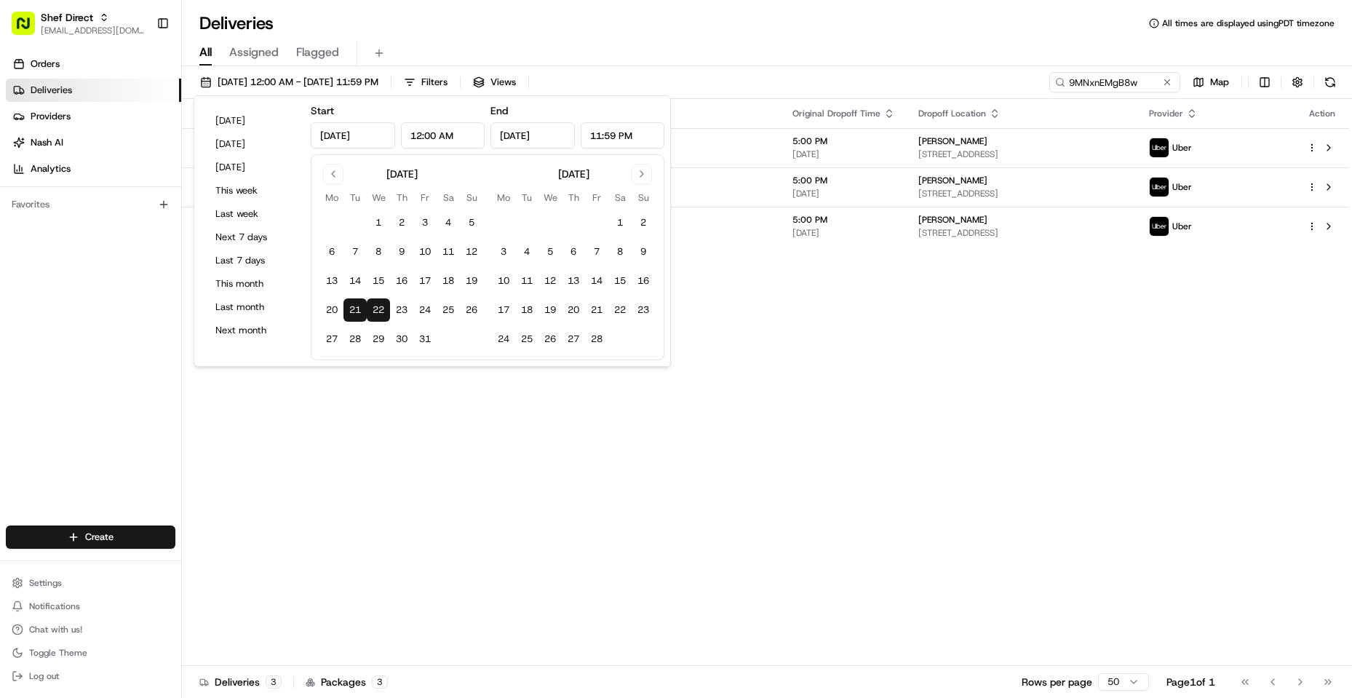
click at [820, 19] on div "Deliveries All times are displayed using PDT timezone" at bounding box center [767, 23] width 1170 height 23
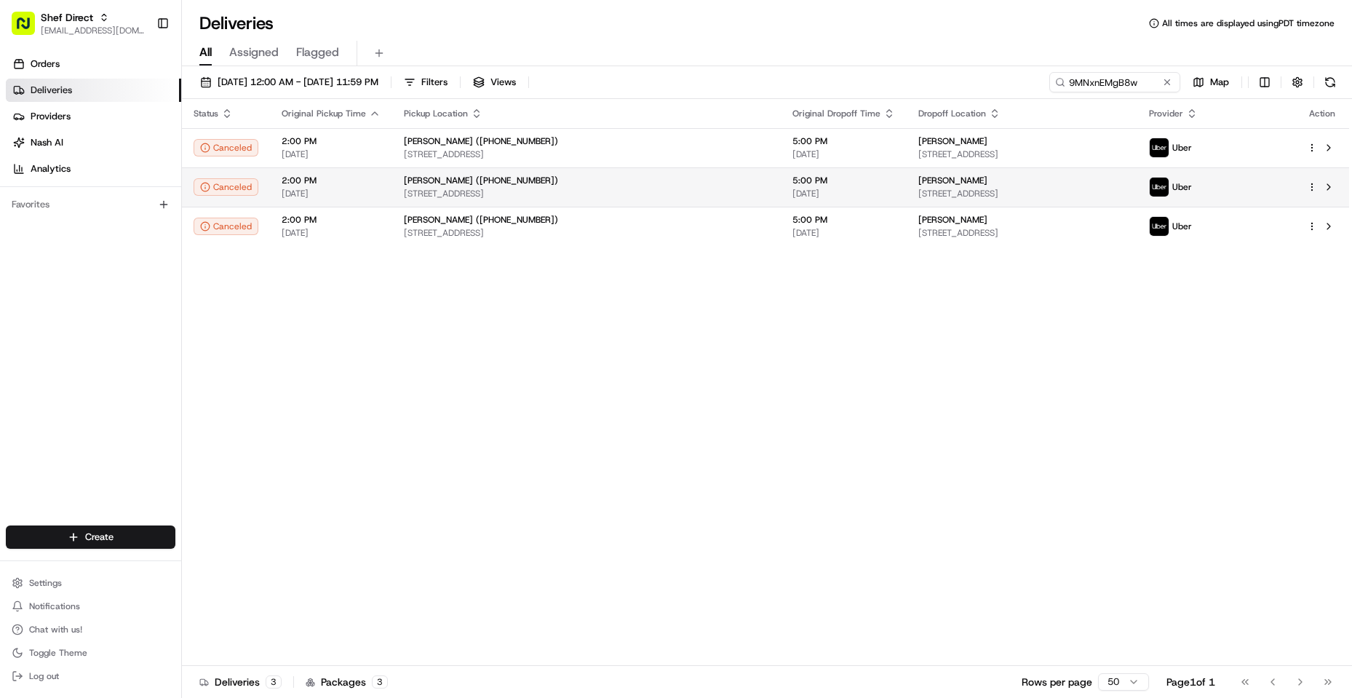
click at [673, 188] on span "4640 Hedgcoxe Rd Apt 1426, building # 14, Plano, TX 75024, USA" at bounding box center [586, 194] width 365 height 12
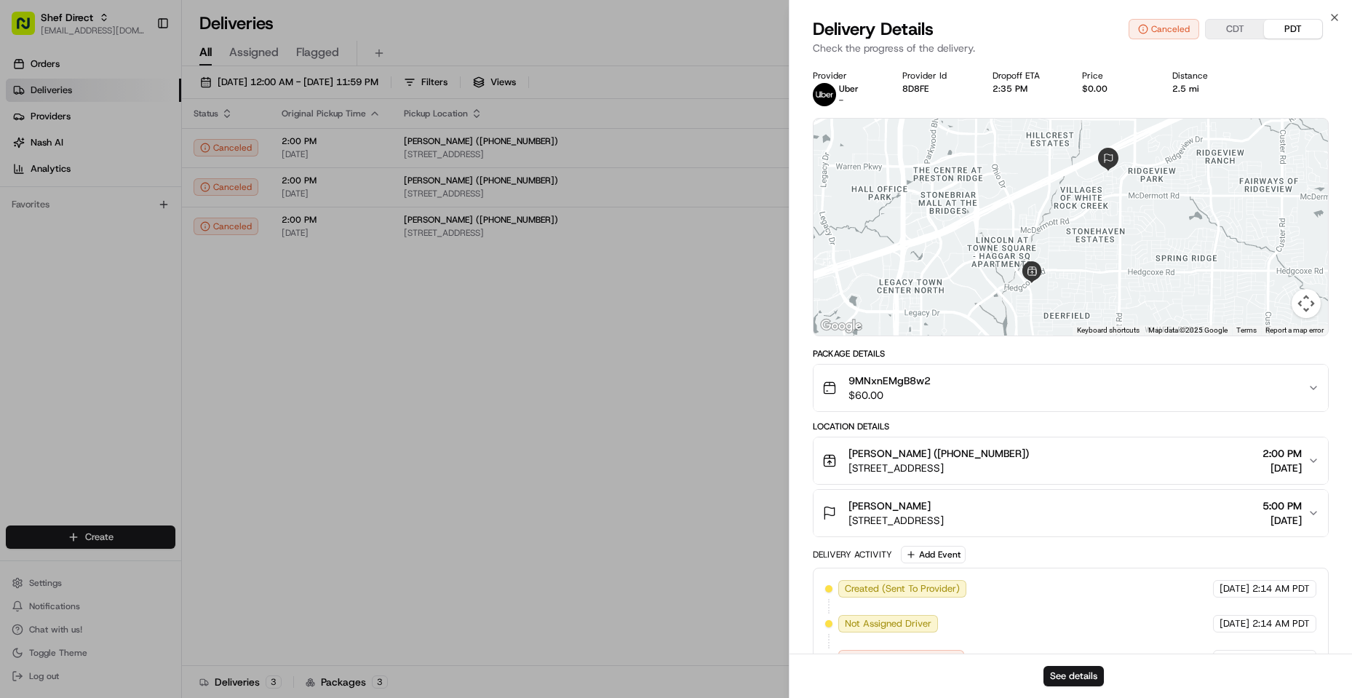
click at [1309, 460] on icon "button" at bounding box center [1314, 461] width 12 height 12
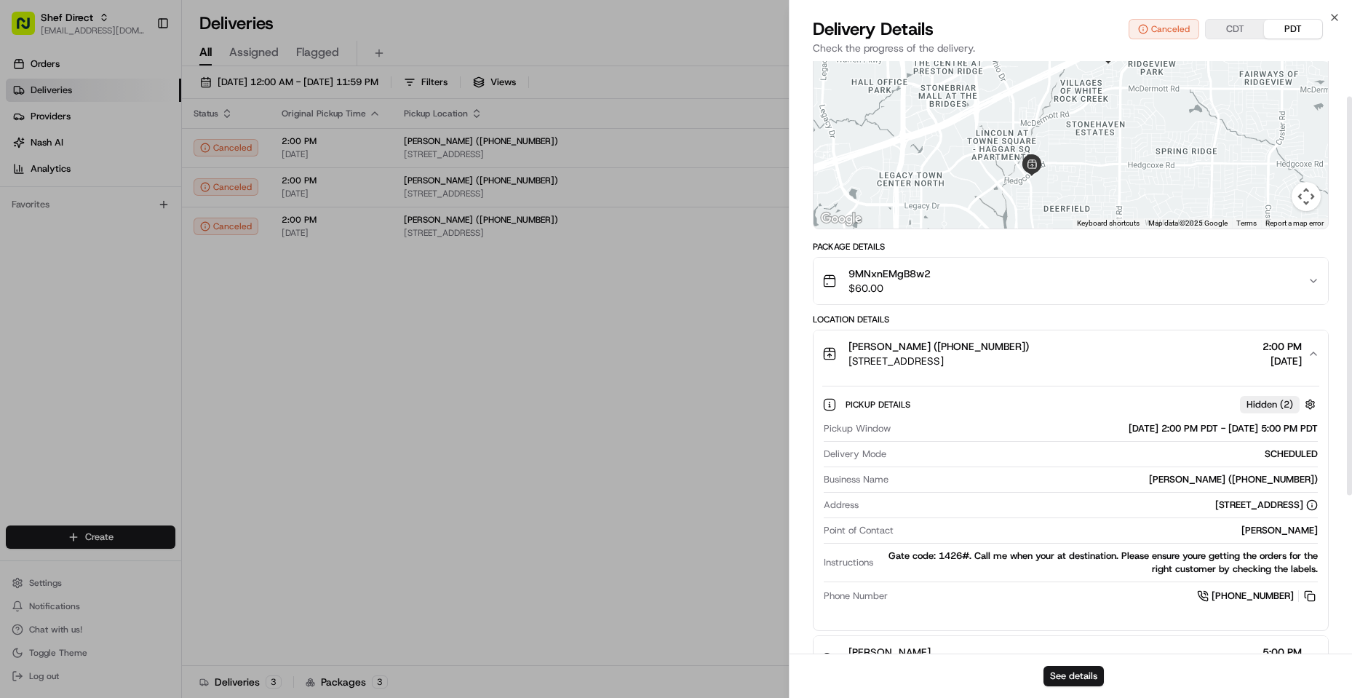
scroll to position [146, 0]
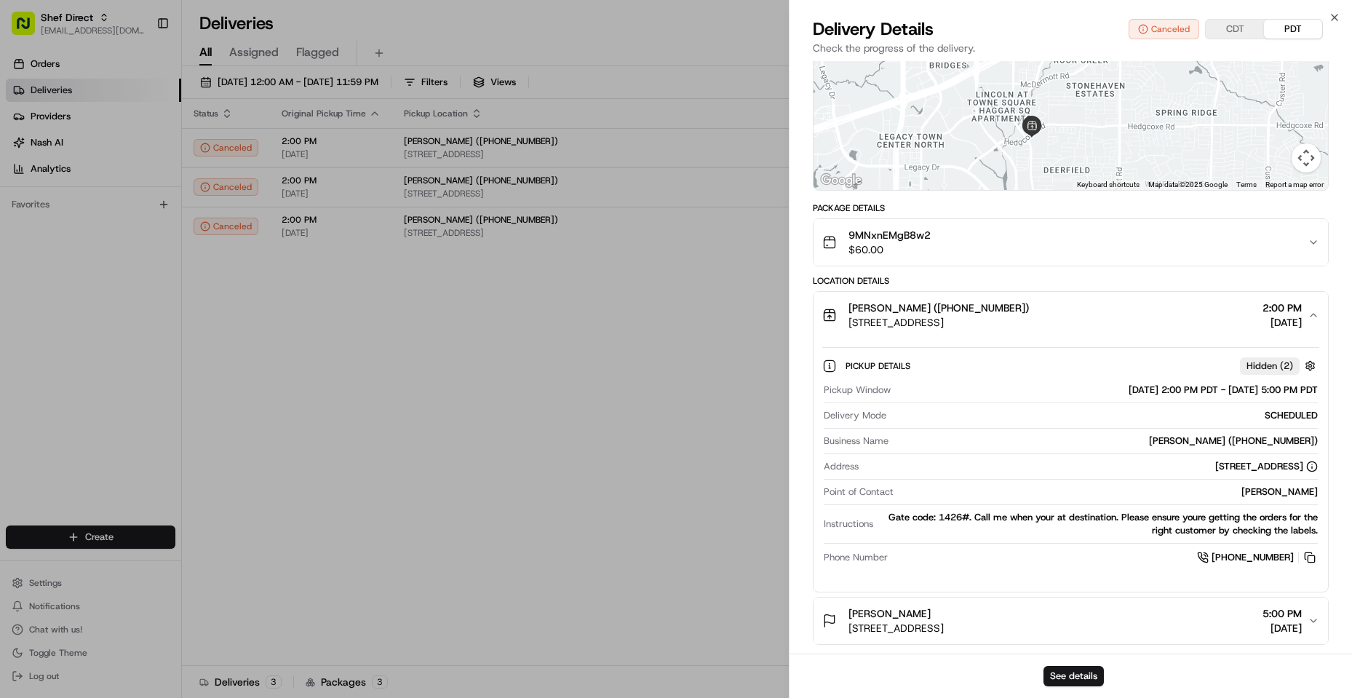
click at [1313, 616] on icon "button" at bounding box center [1314, 621] width 12 height 12
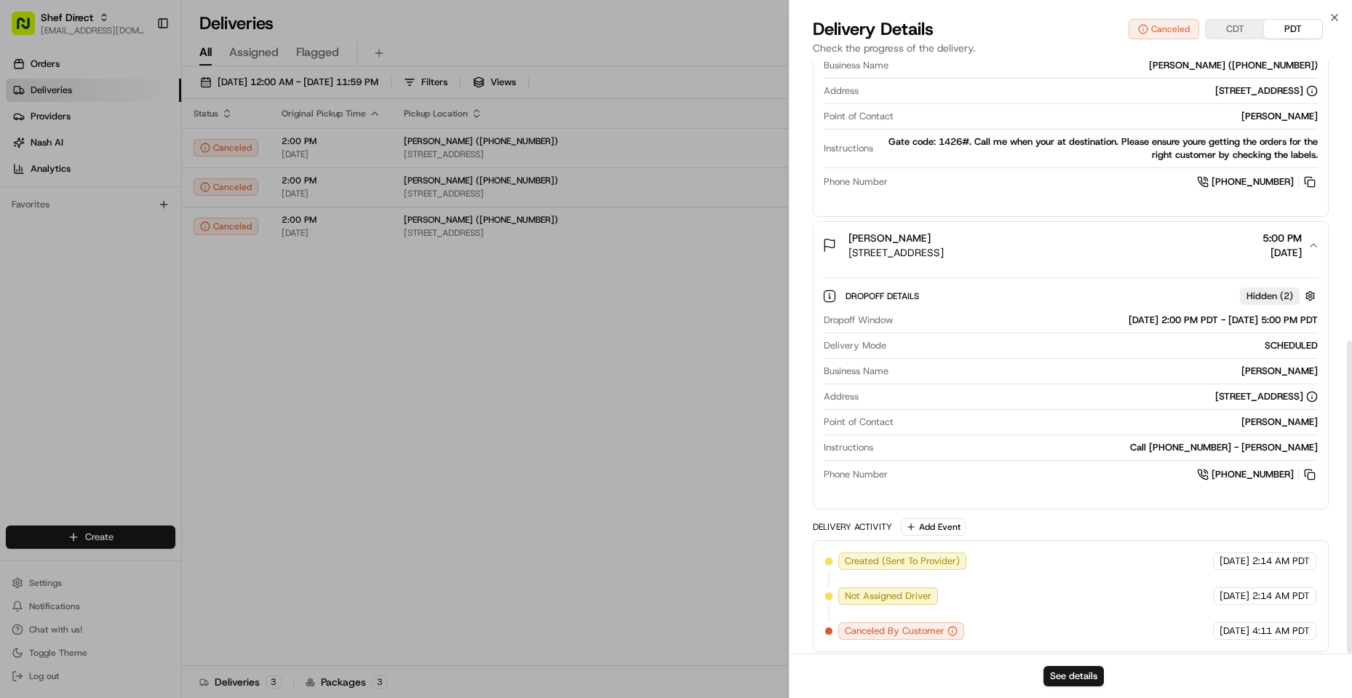
scroll to position [528, 0]
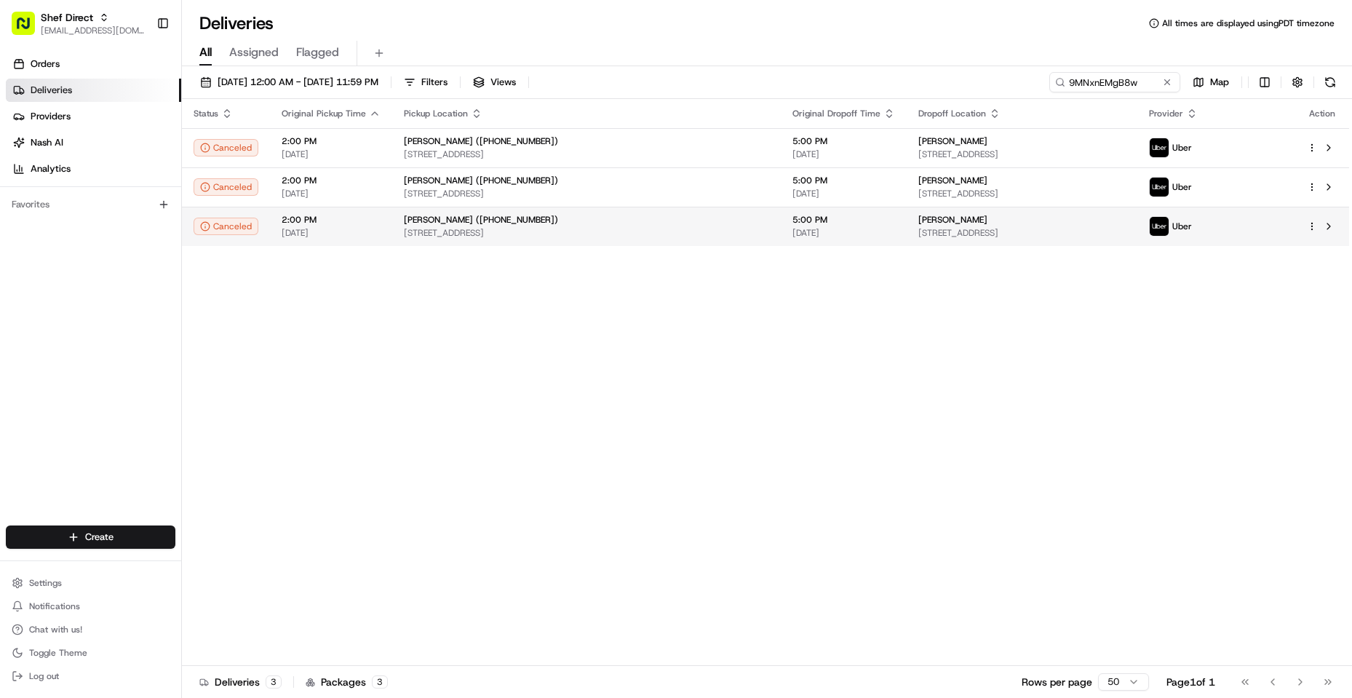
click at [477, 231] on span "4640 Hedgcoxe Rd Apt 1426, building # 14, Plano, TX 75024, USA" at bounding box center [586, 233] width 365 height 12
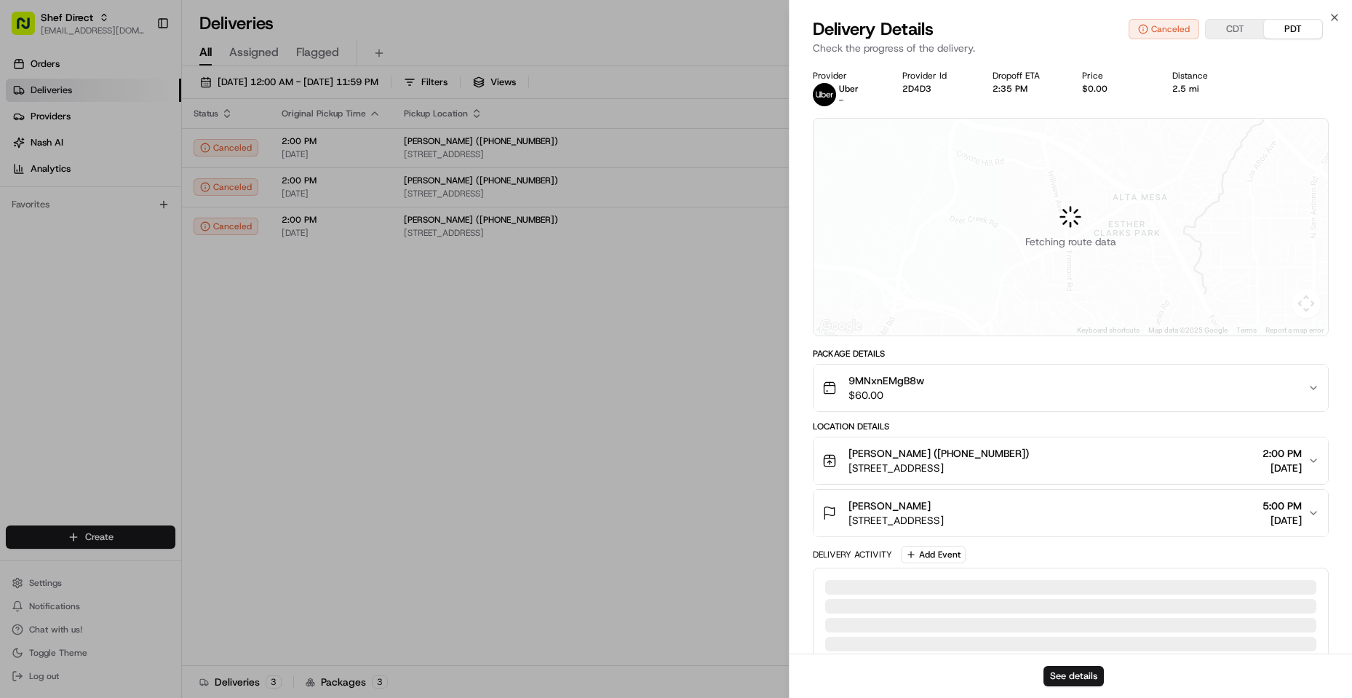
scroll to position [35, 0]
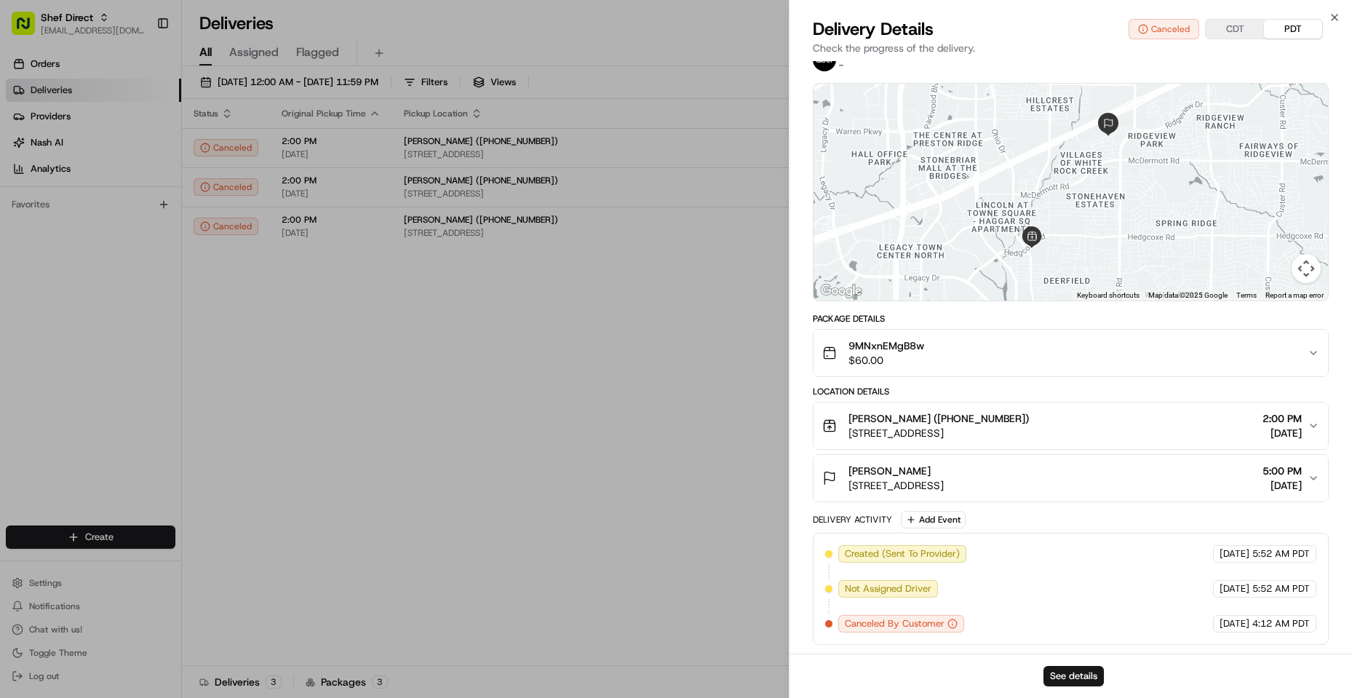
click at [1047, 392] on div "Location Details" at bounding box center [1071, 392] width 516 height 12
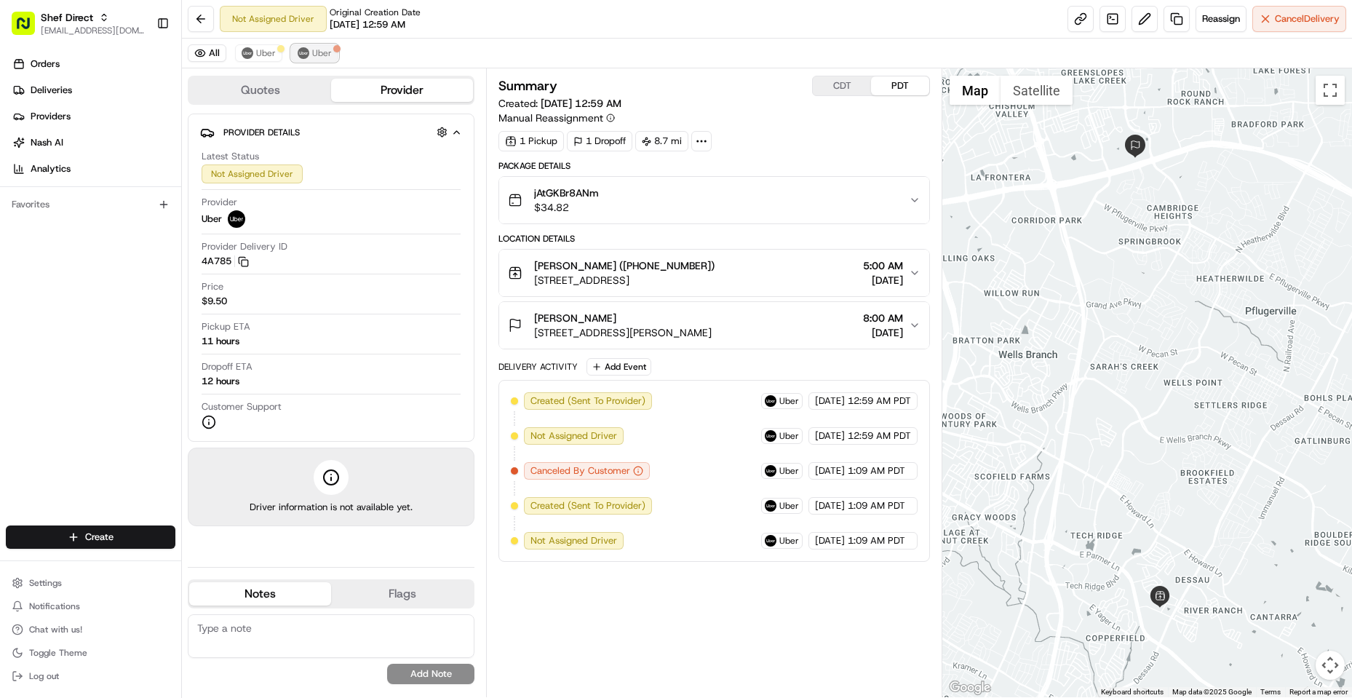
click at [332, 55] on button "Uber" at bounding box center [314, 52] width 47 height 17
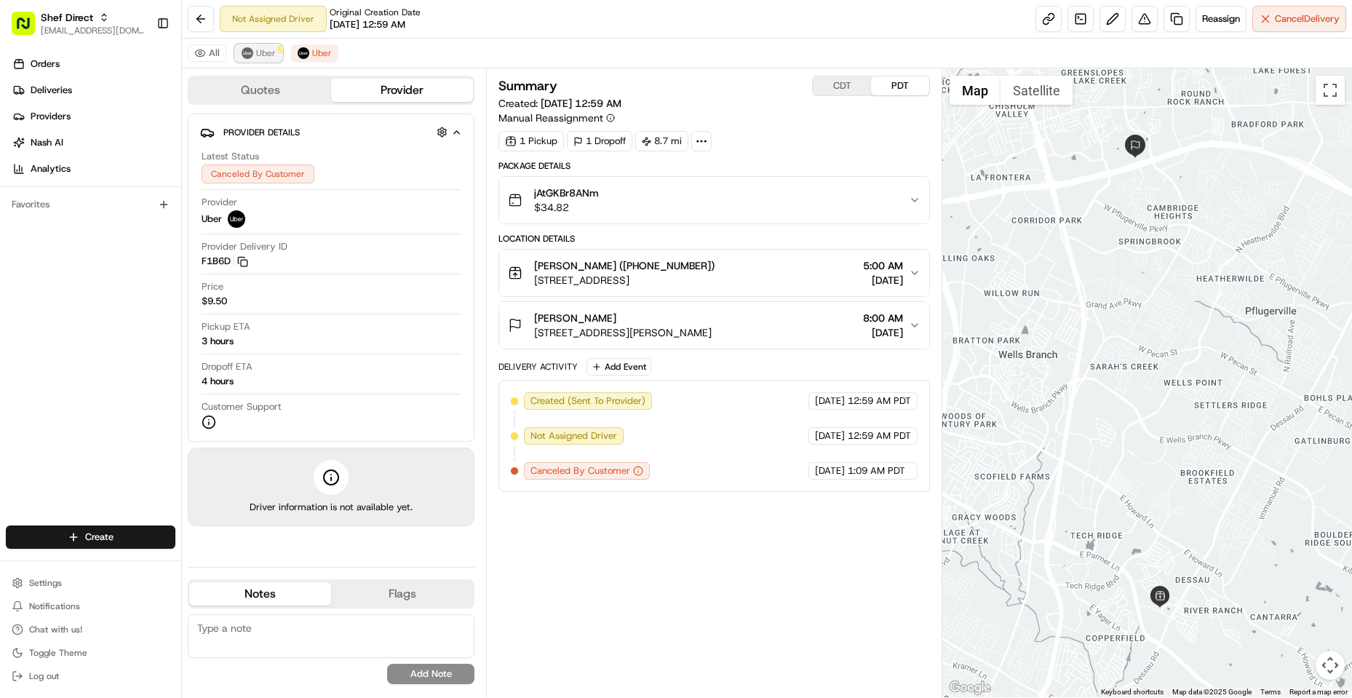
click at [250, 55] on img at bounding box center [248, 53] width 12 height 12
click at [327, 54] on span "Uber" at bounding box center [322, 53] width 20 height 12
click at [221, 52] on button "All" at bounding box center [207, 52] width 39 height 17
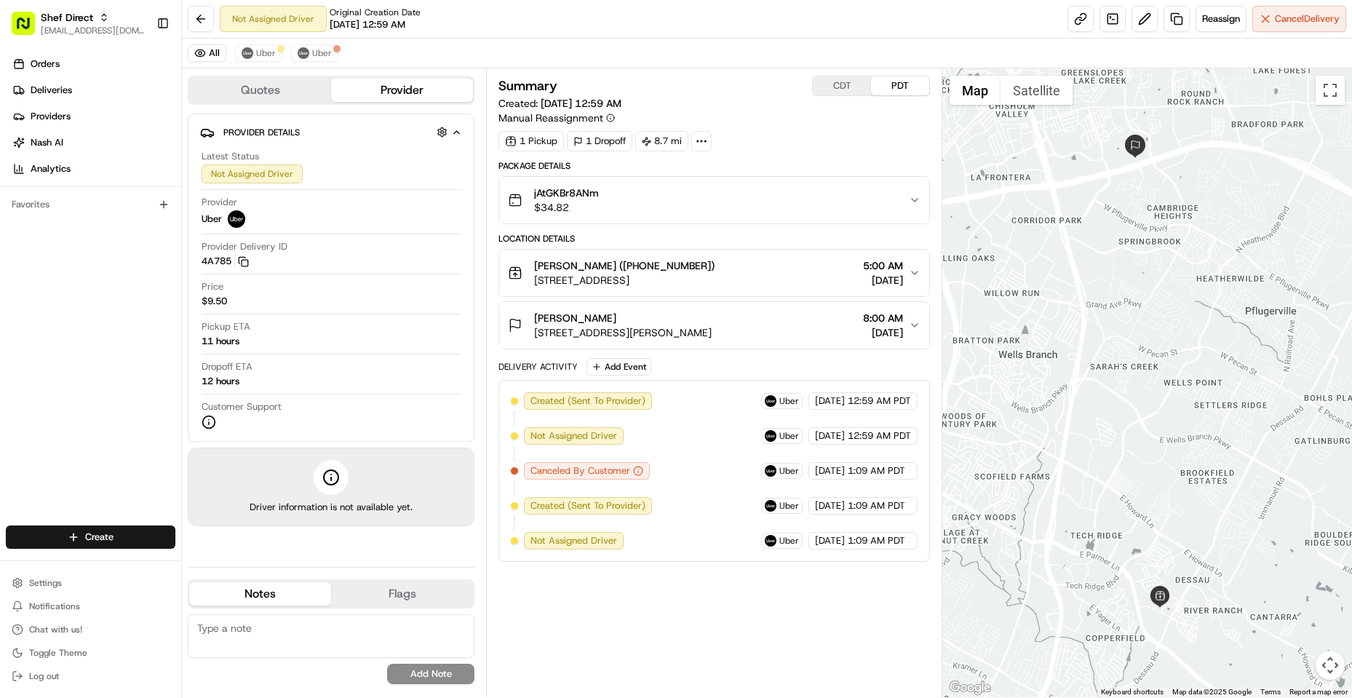
click at [579, 545] on span "Not Assigned Driver" at bounding box center [574, 540] width 87 height 13
click at [877, 547] on div "[DATE] 1:09 AM PDT" at bounding box center [863, 540] width 109 height 17
click at [884, 542] on span "1:09 AM PDT" at bounding box center [877, 540] width 58 height 13
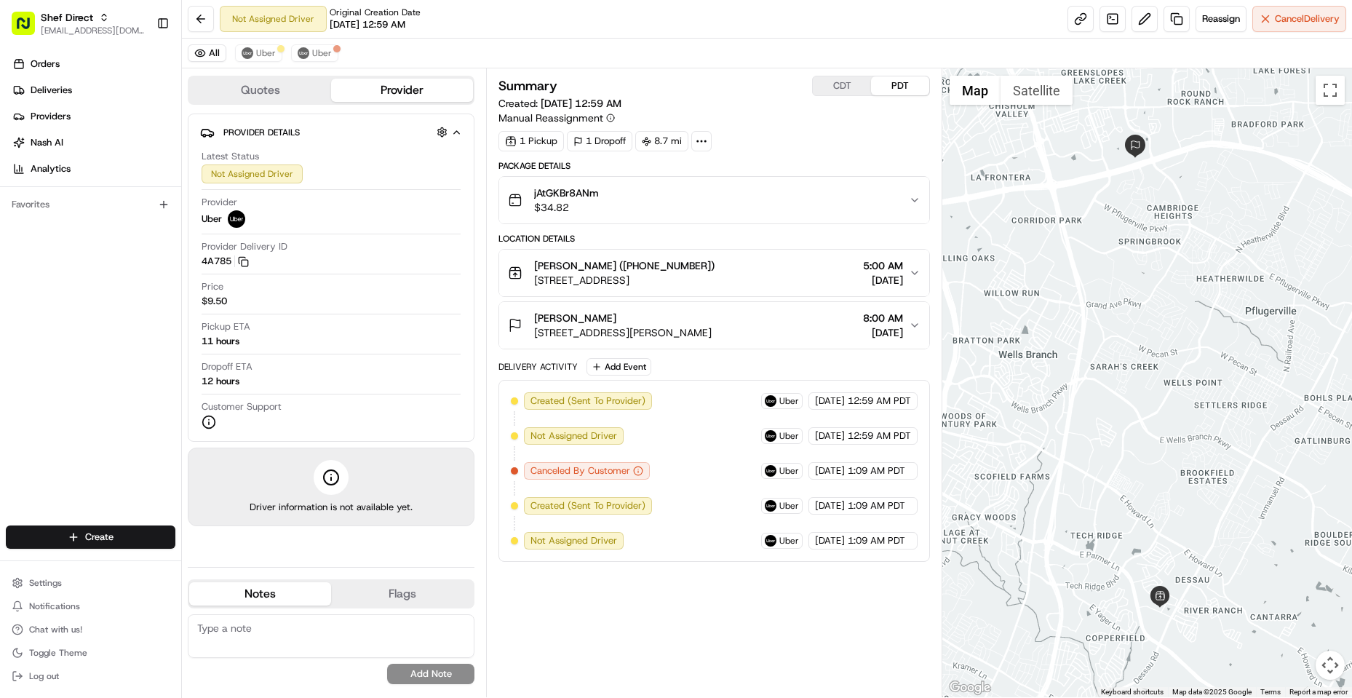
click at [891, 510] on span "1:09 AM PDT" at bounding box center [877, 505] width 58 height 13
click at [260, 58] on span "Uber" at bounding box center [266, 53] width 20 height 12
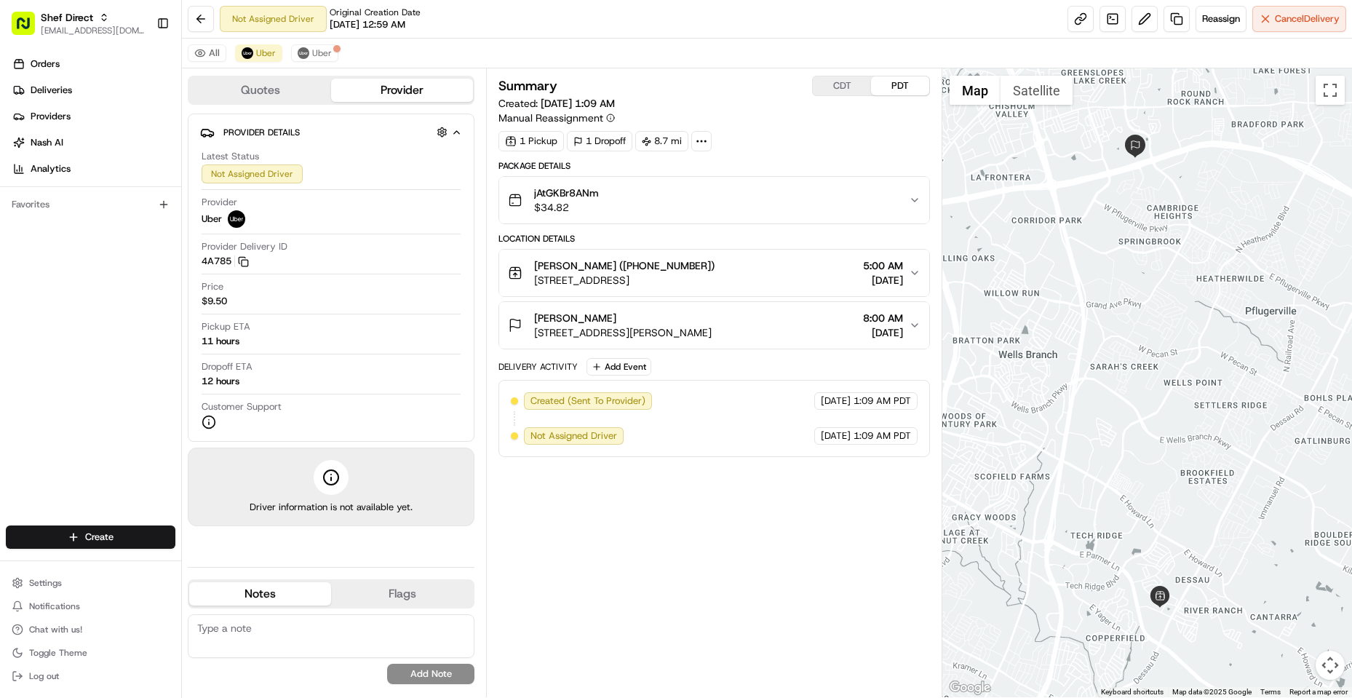
click at [756, 272] on div "[PERSON_NAME] ([PHONE_NUMBER]) [STREET_ADDRESS] 5:00 AM [DATE]" at bounding box center [708, 272] width 401 height 29
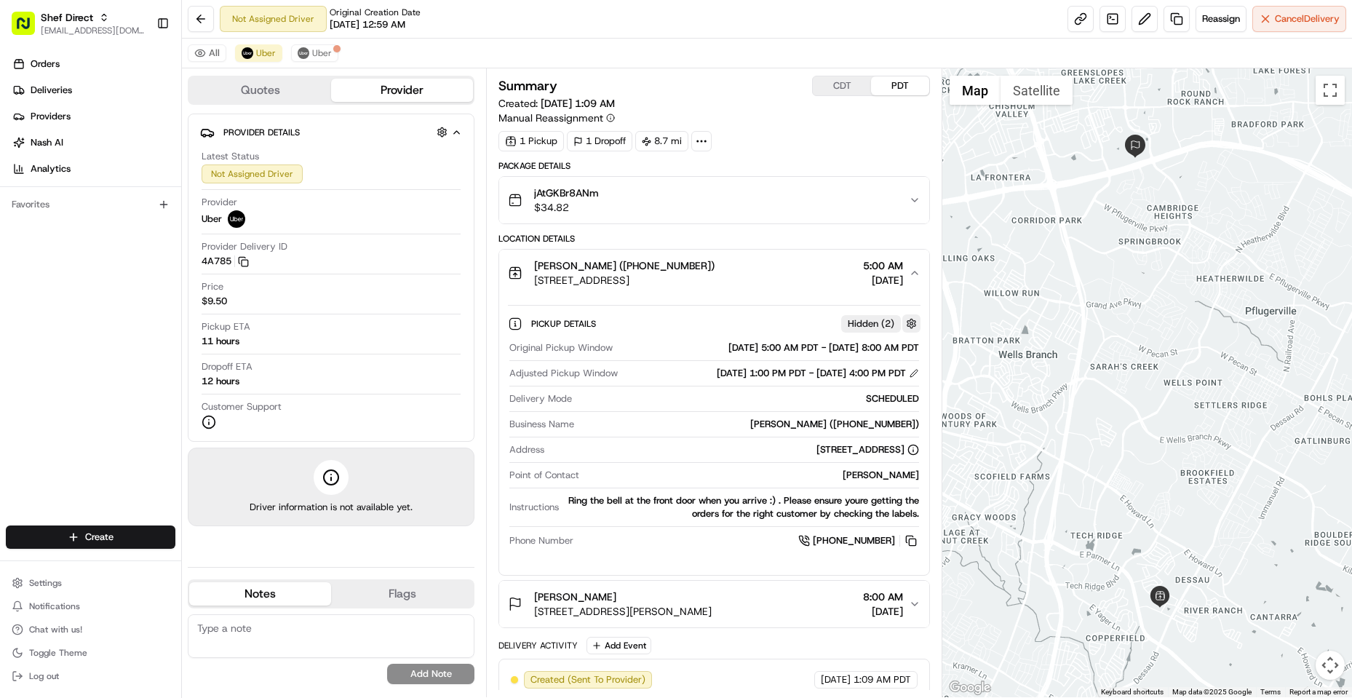
click at [912, 323] on button "button" at bounding box center [912, 323] width 18 height 18
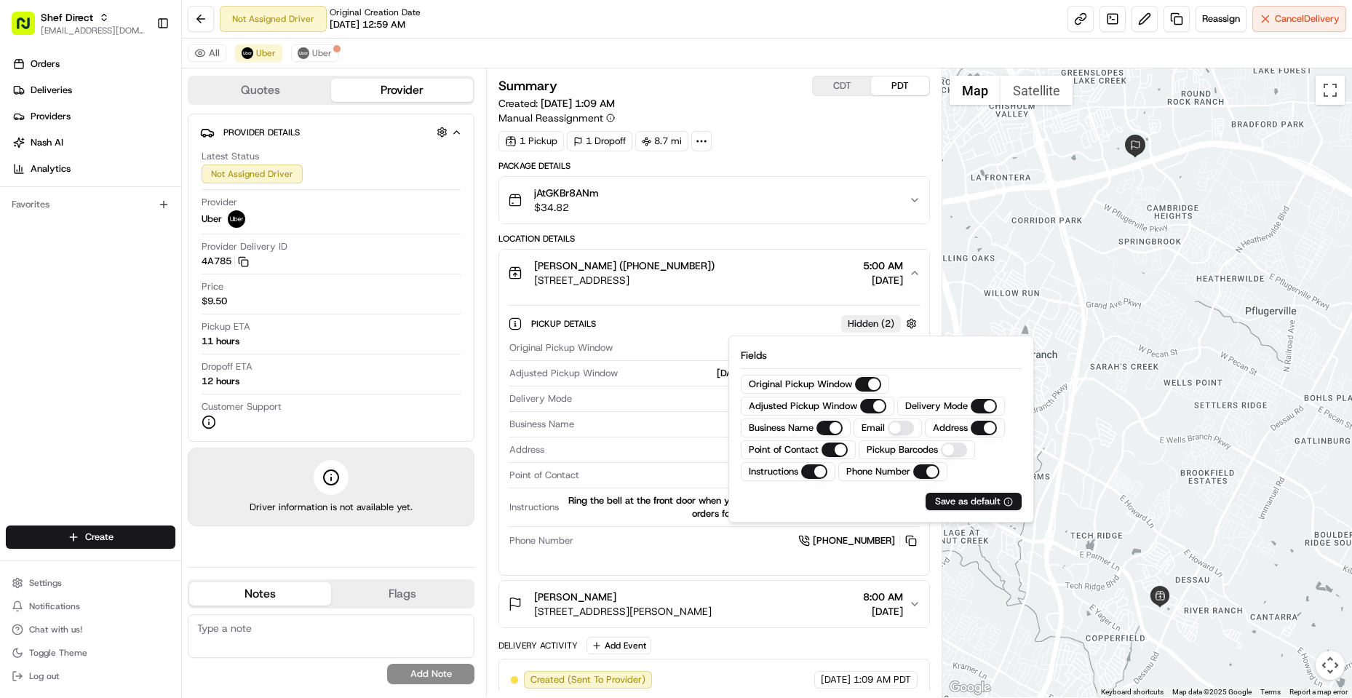
click at [874, 379] on Window "Original Pickup Window" at bounding box center [868, 384] width 26 height 15
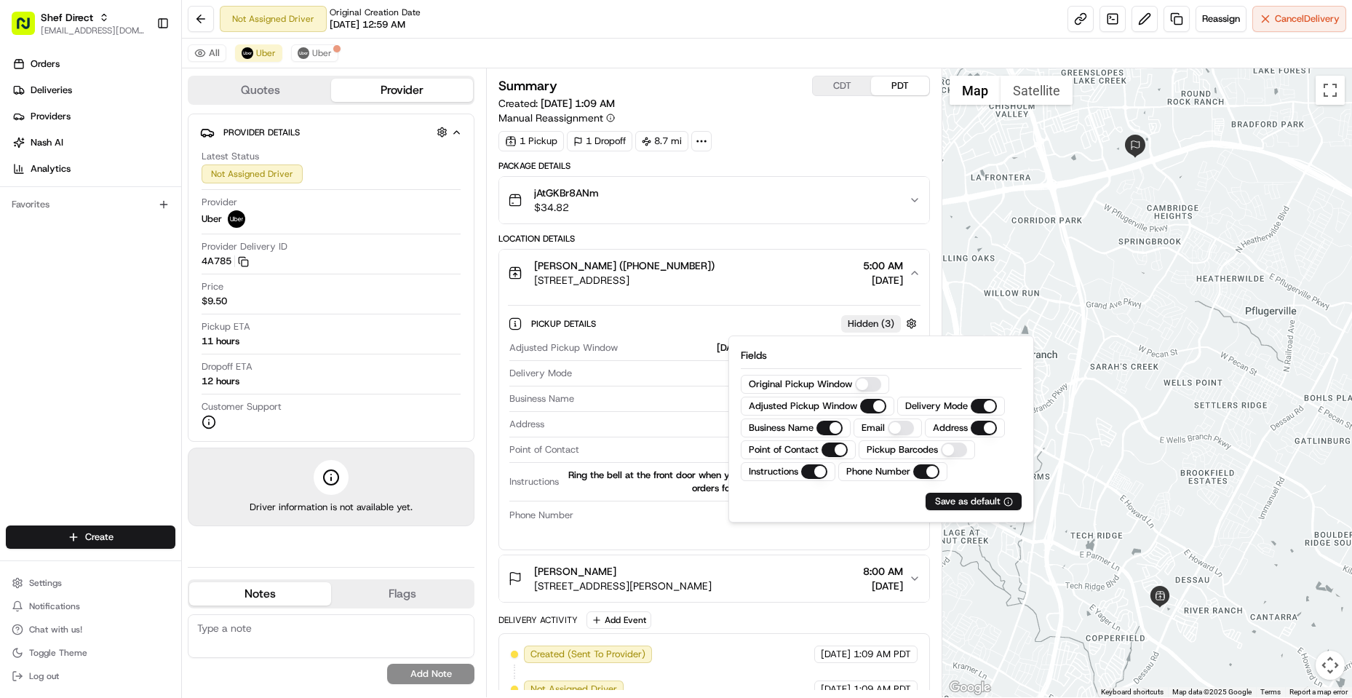
click at [857, 384] on Window "Original Pickup Window" at bounding box center [868, 384] width 26 height 15
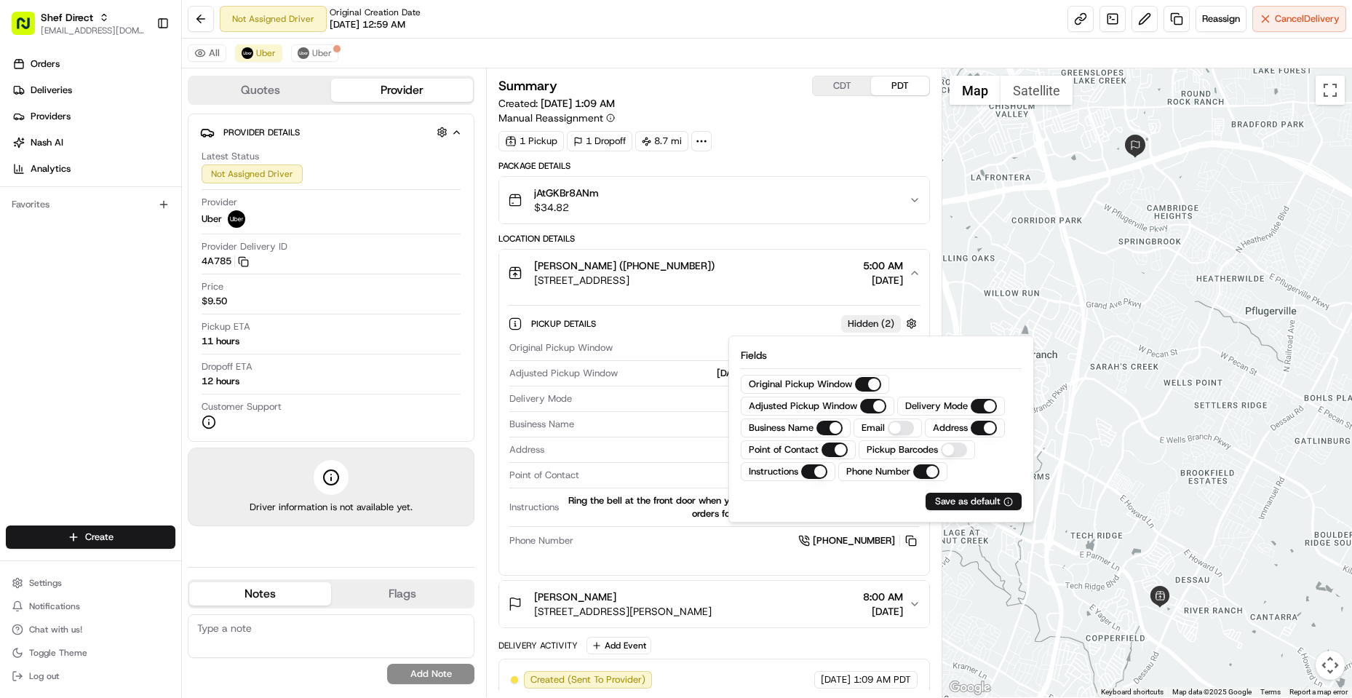
click at [112, 390] on div "Orders Deliveries Providers [PERSON_NAME] Analytics Favorites" at bounding box center [90, 291] width 181 height 488
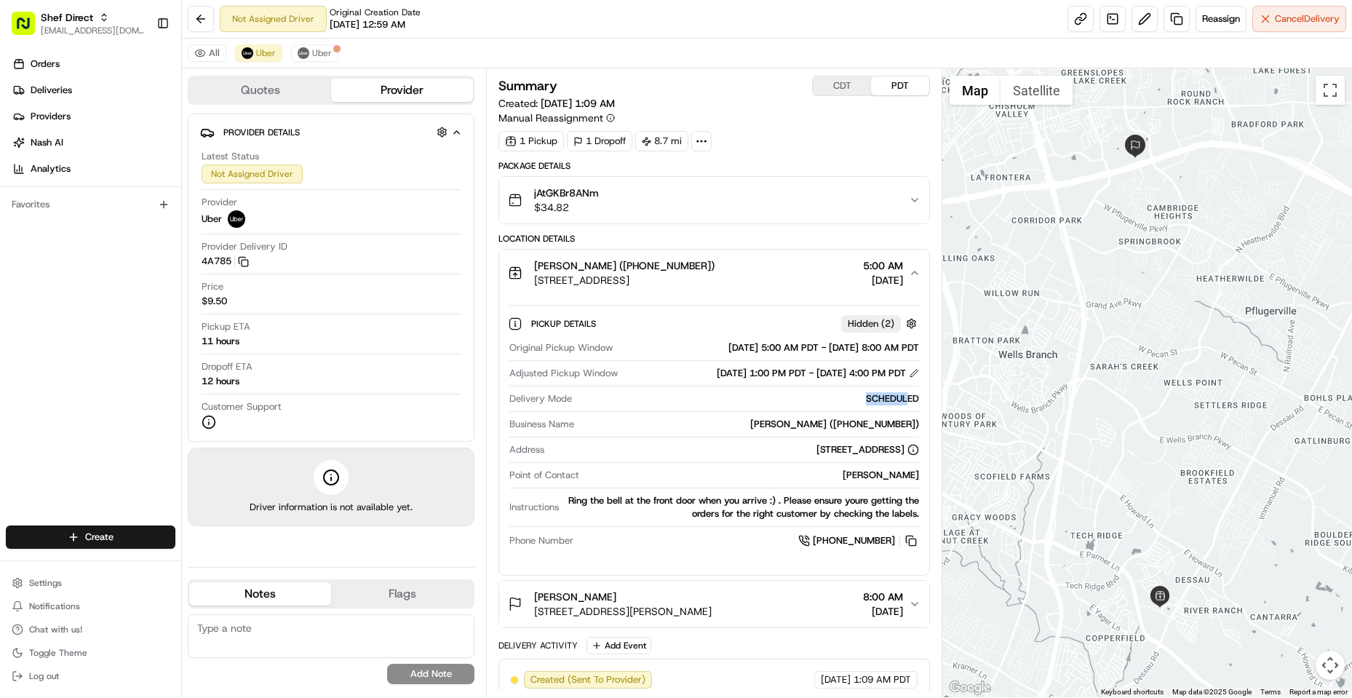
drag, startPoint x: 861, startPoint y: 400, endPoint x: 910, endPoint y: 404, distance: 48.9
click at [910, 404] on div "SCHEDULED" at bounding box center [748, 398] width 341 height 13
click at [323, 53] on span "Uber" at bounding box center [322, 53] width 20 height 12
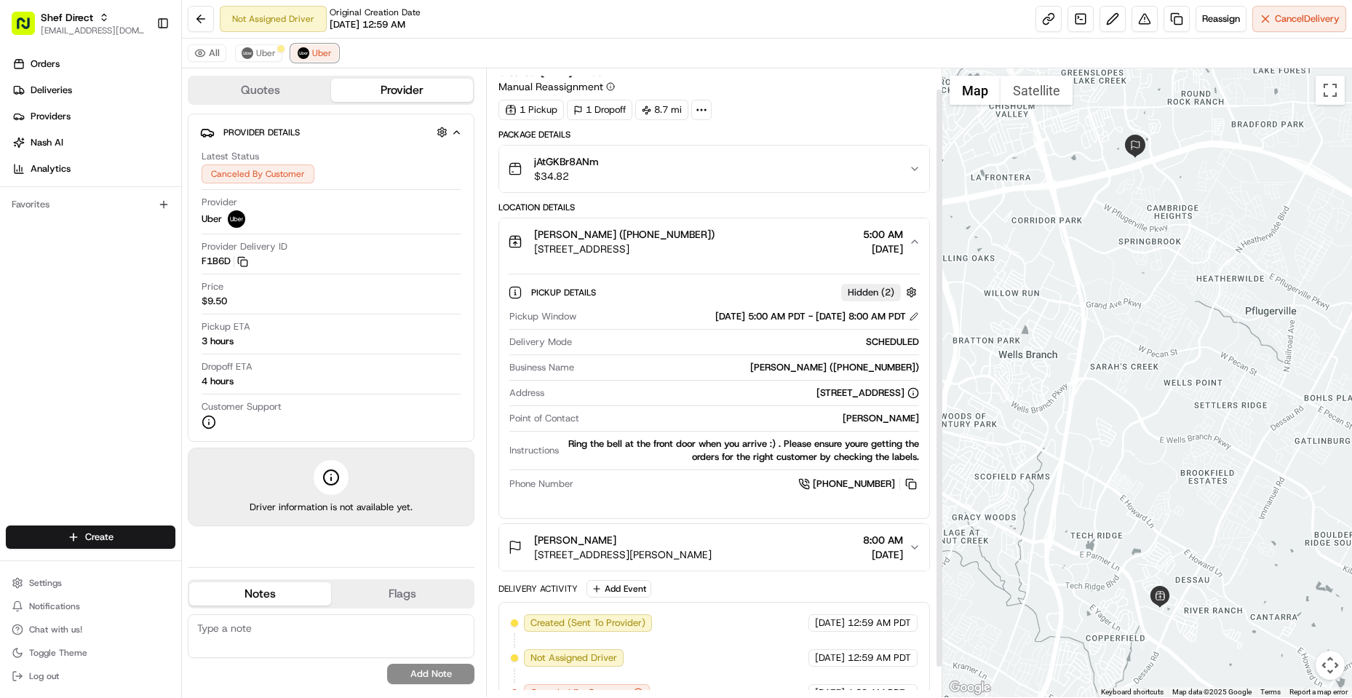
scroll to position [55, 0]
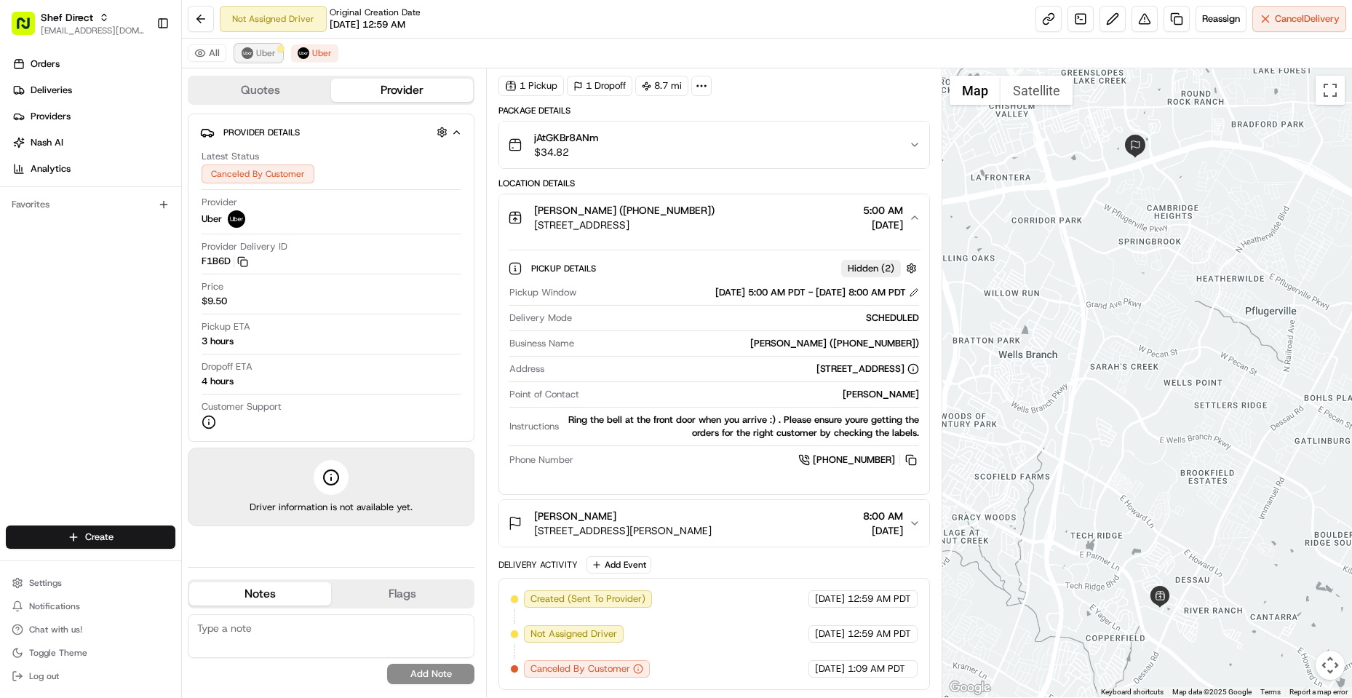
click at [258, 50] on span "Uber" at bounding box center [266, 53] width 20 height 12
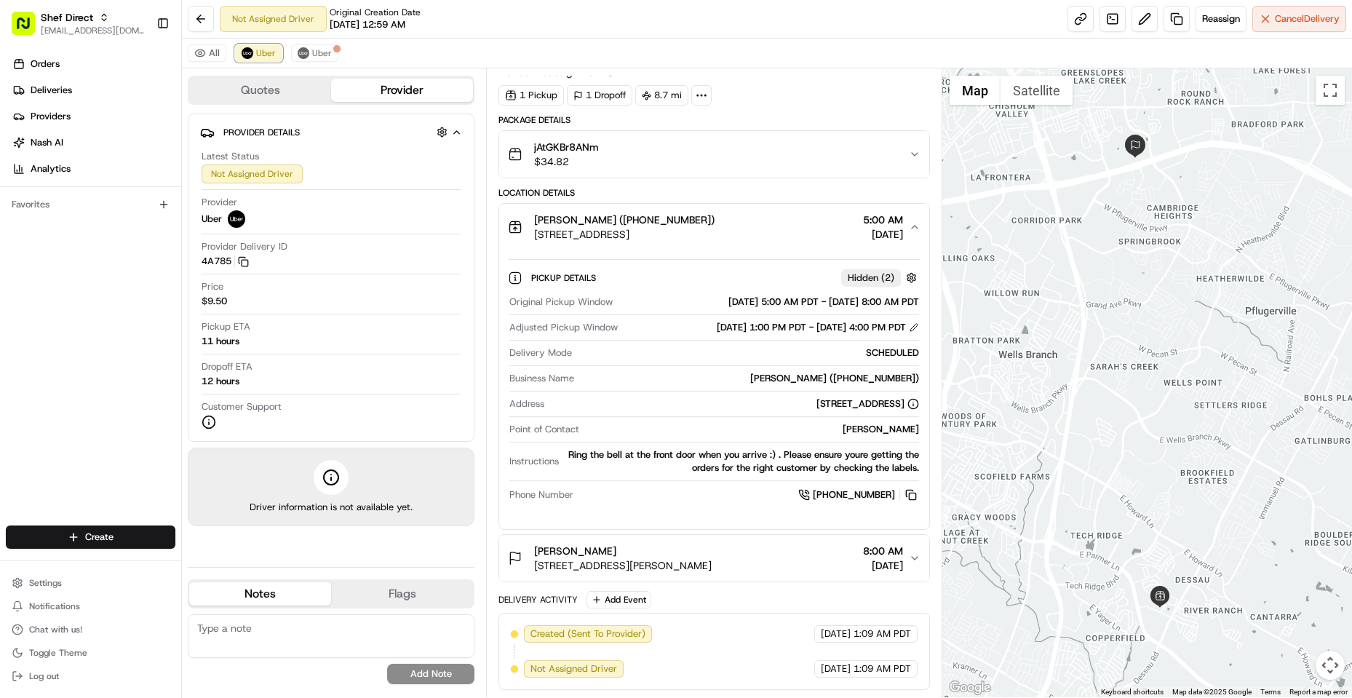
scroll to position [46, 0]
click at [199, 14] on button at bounding box center [201, 19] width 26 height 26
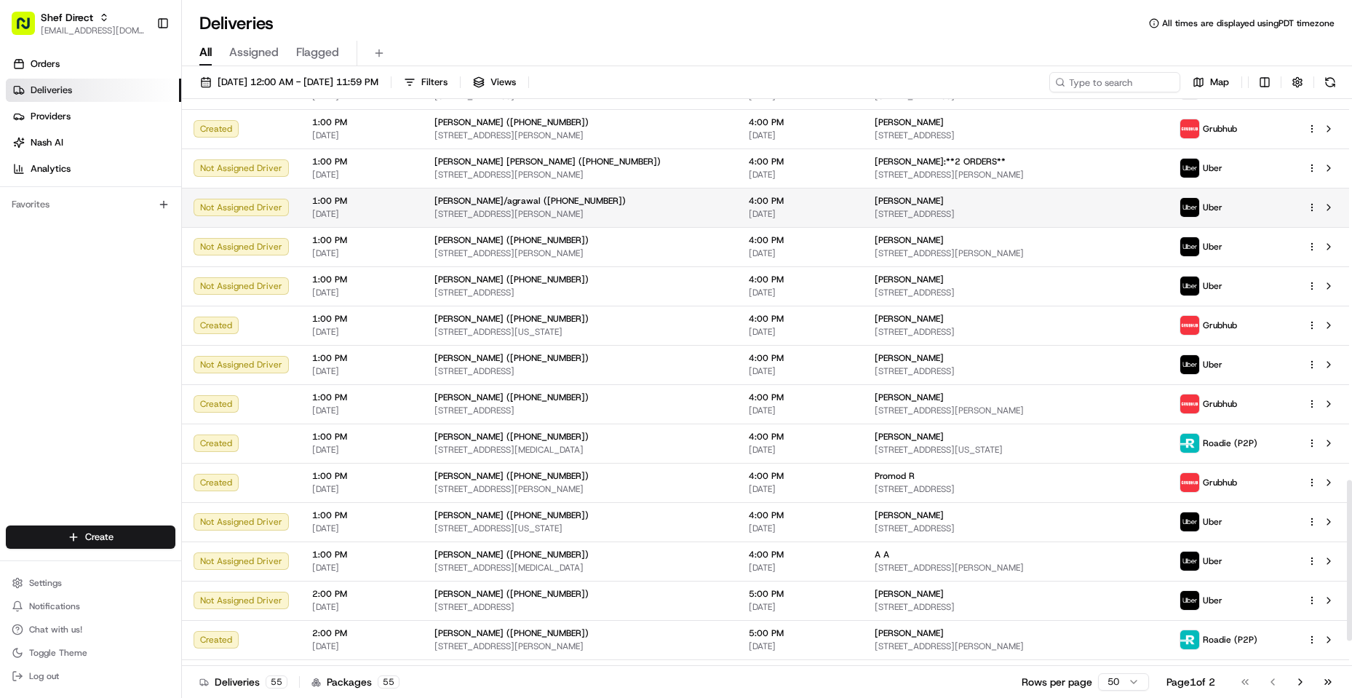
scroll to position [1427, 0]
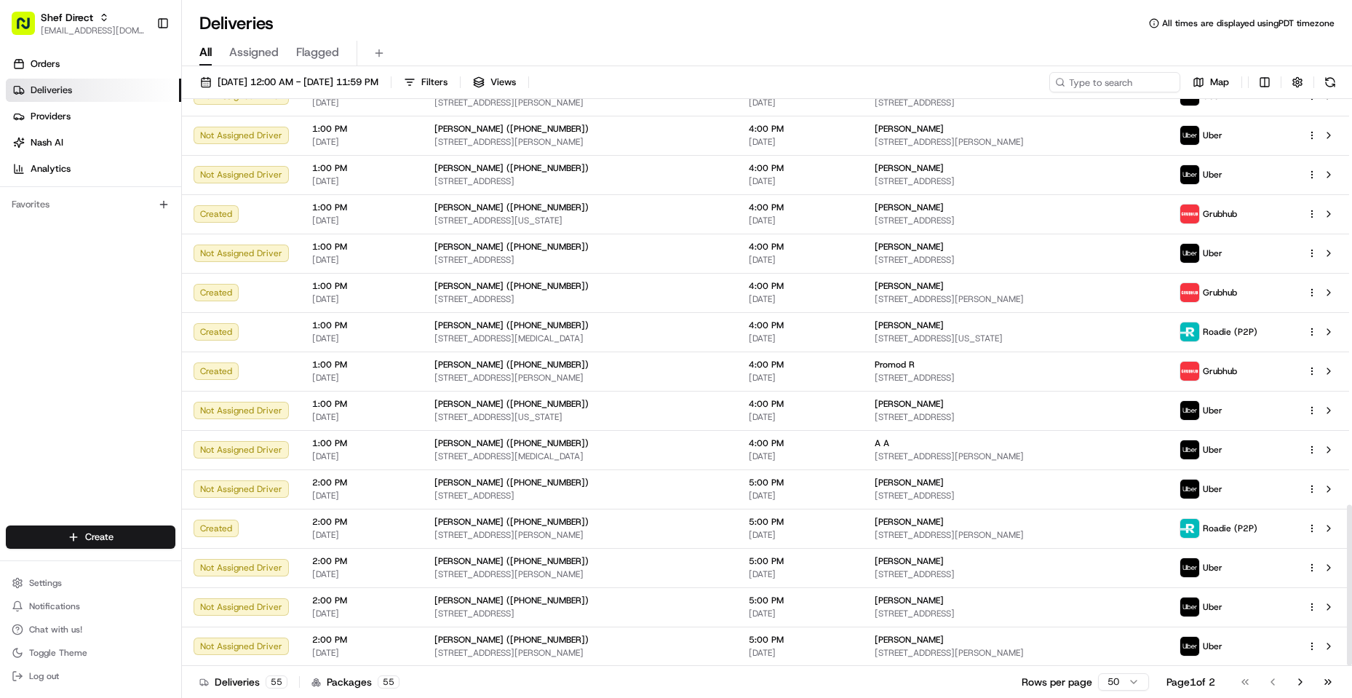
click at [921, 36] on div "All Assigned Flagged" at bounding box center [767, 50] width 1170 height 31
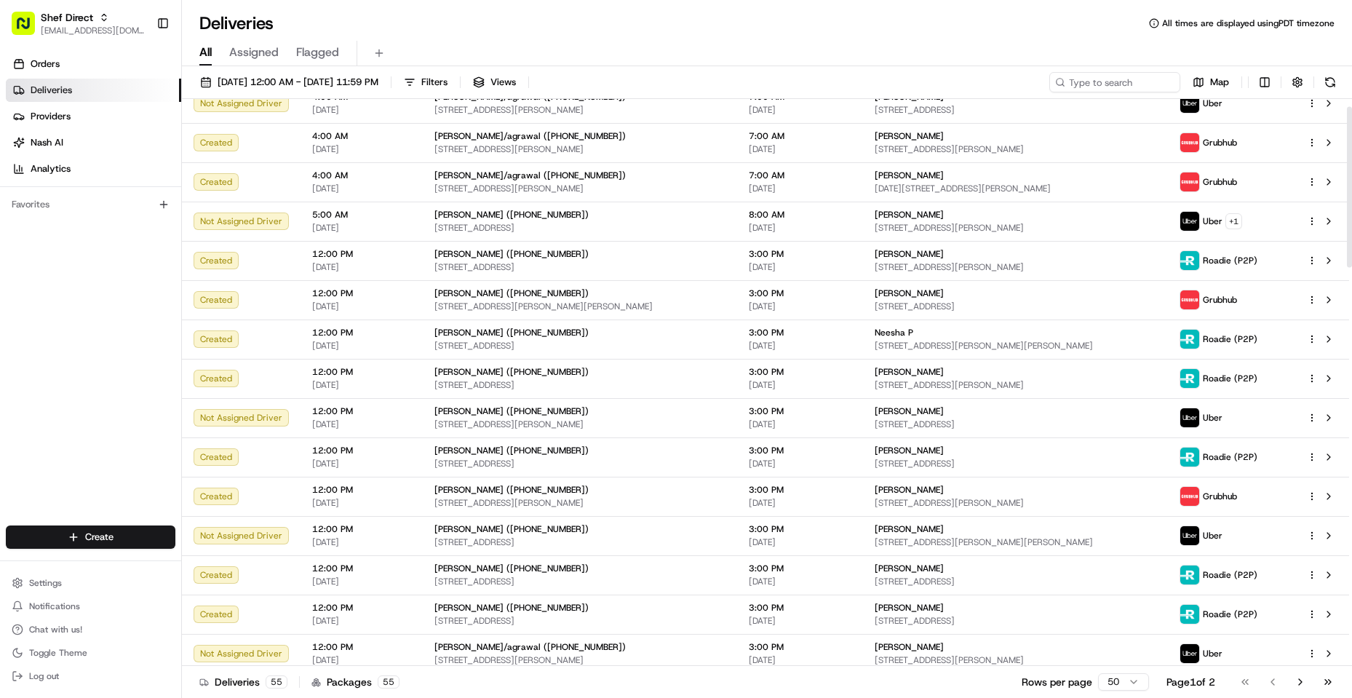
scroll to position [0, 0]
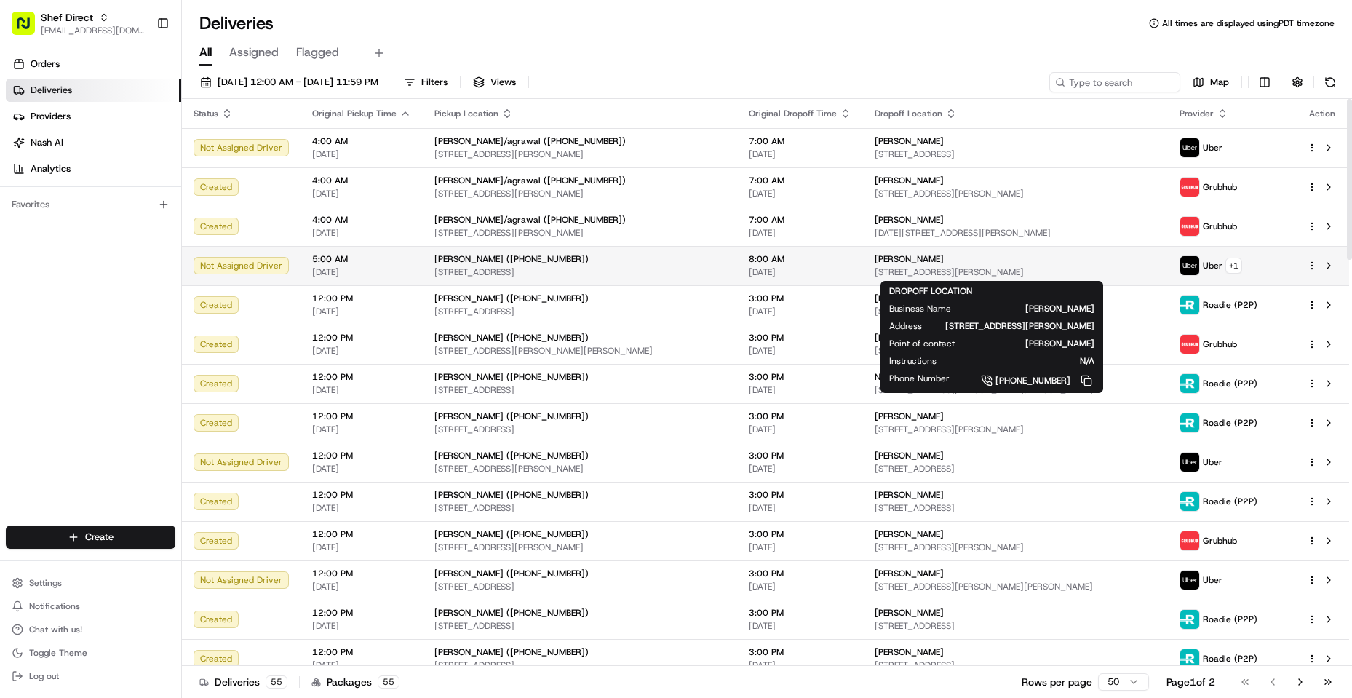
click at [978, 265] on div "[PERSON_NAME] [STREET_ADDRESS][PERSON_NAME]" at bounding box center [1015, 265] width 281 height 25
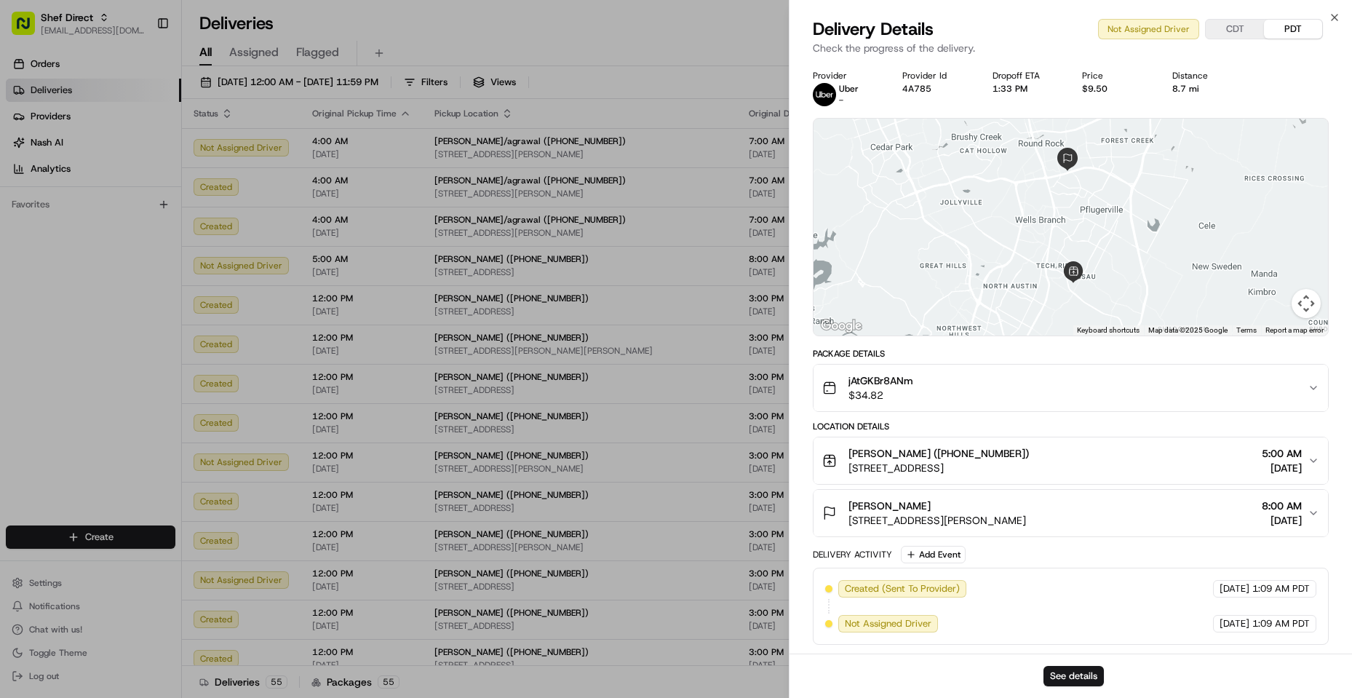
click at [978, 459] on div "[PERSON_NAME] ([PHONE_NUMBER]) [STREET_ADDRESS] 5:00 AM [DATE]" at bounding box center [1064, 460] width 485 height 29
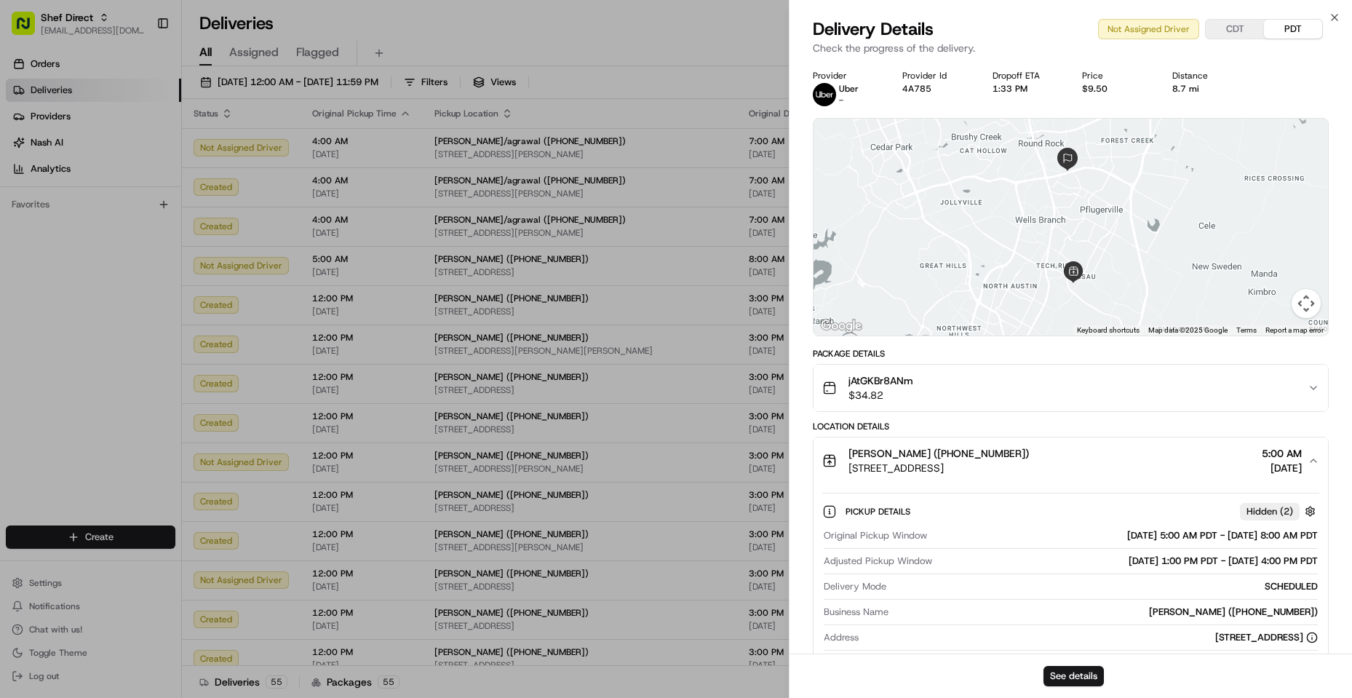
drag, startPoint x: 1067, startPoint y: 562, endPoint x: 1313, endPoint y: 562, distance: 246.0
click at [978, 562] on div "[DATE] 1:00 PM PDT - [DATE] 4:00 PM PDT" at bounding box center [1128, 561] width 380 height 13
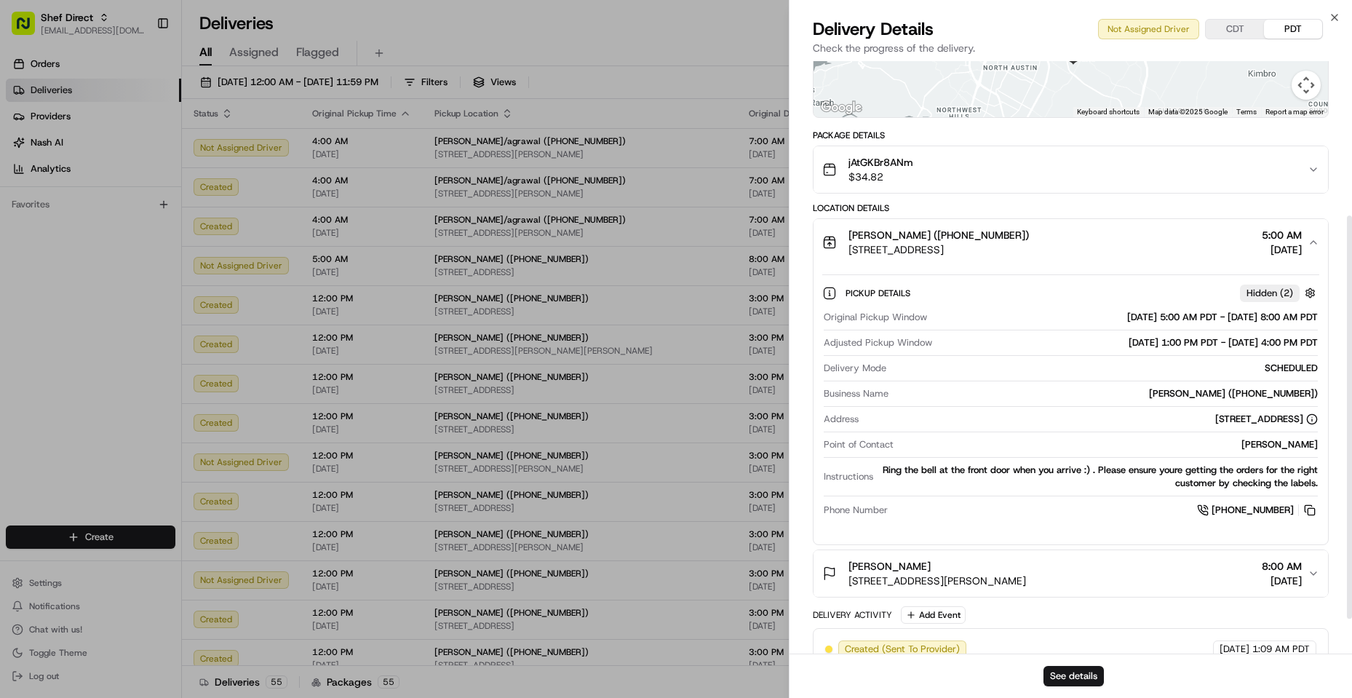
scroll to position [279, 0]
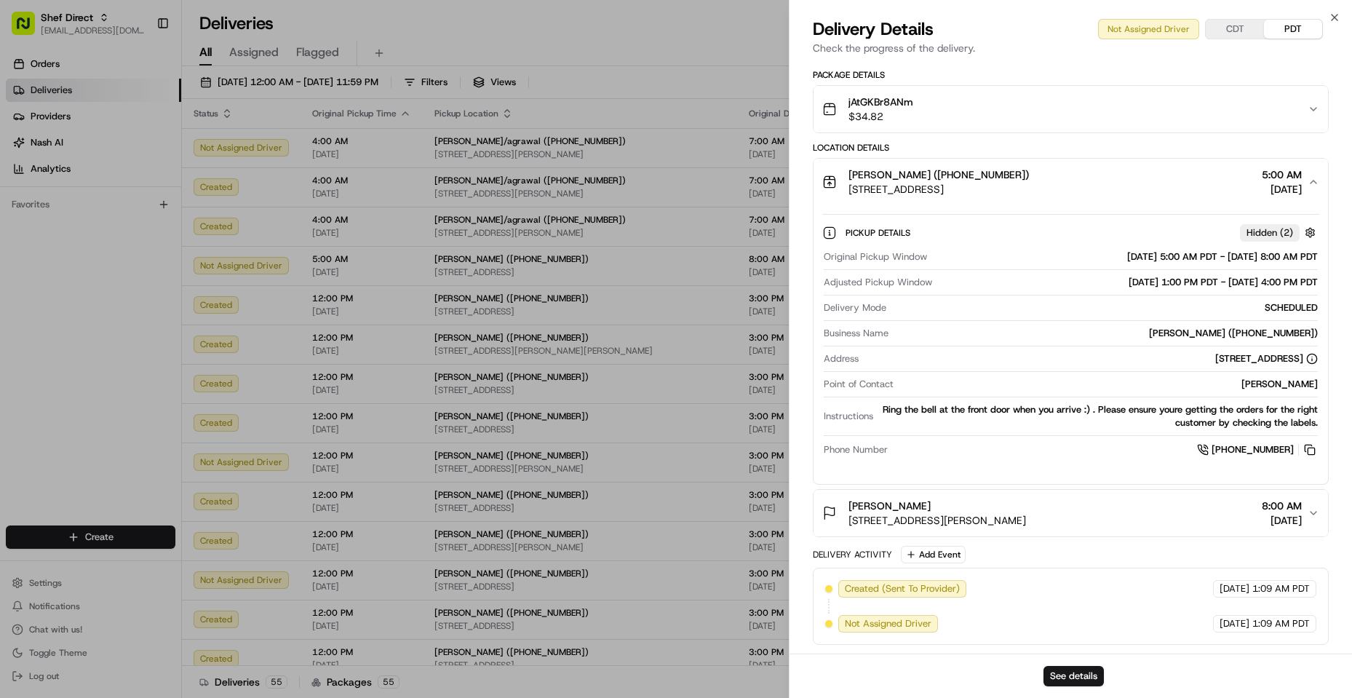
click at [978, 518] on div "[PERSON_NAME] [STREET_ADDRESS][PERSON_NAME] 8:00 AM [DATE]" at bounding box center [1064, 513] width 485 height 29
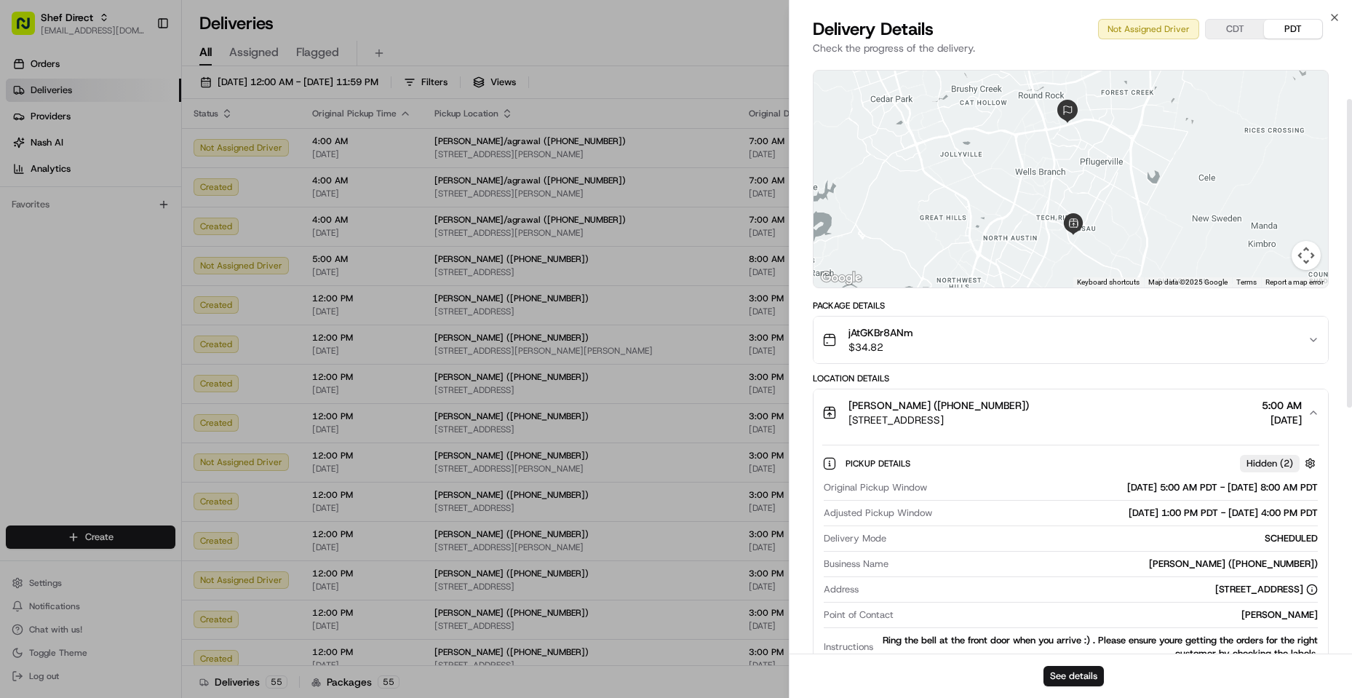
scroll to position [73, 0]
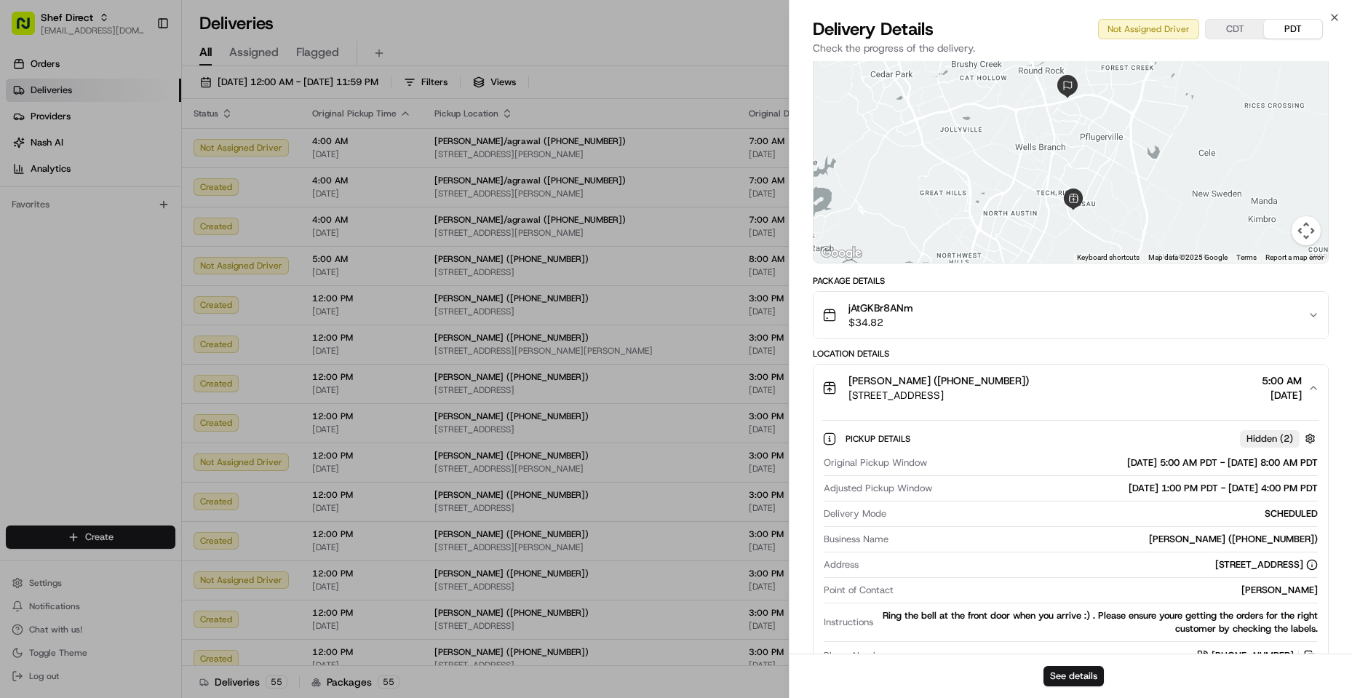
click at [978, 489] on div "08/19/2025 1:00 PM PDT - 08/19/2025 4:00 PM PDT" at bounding box center [1128, 488] width 380 height 13
click at [978, 440] on span "Hidden ( 2 )" at bounding box center [1270, 438] width 47 height 13
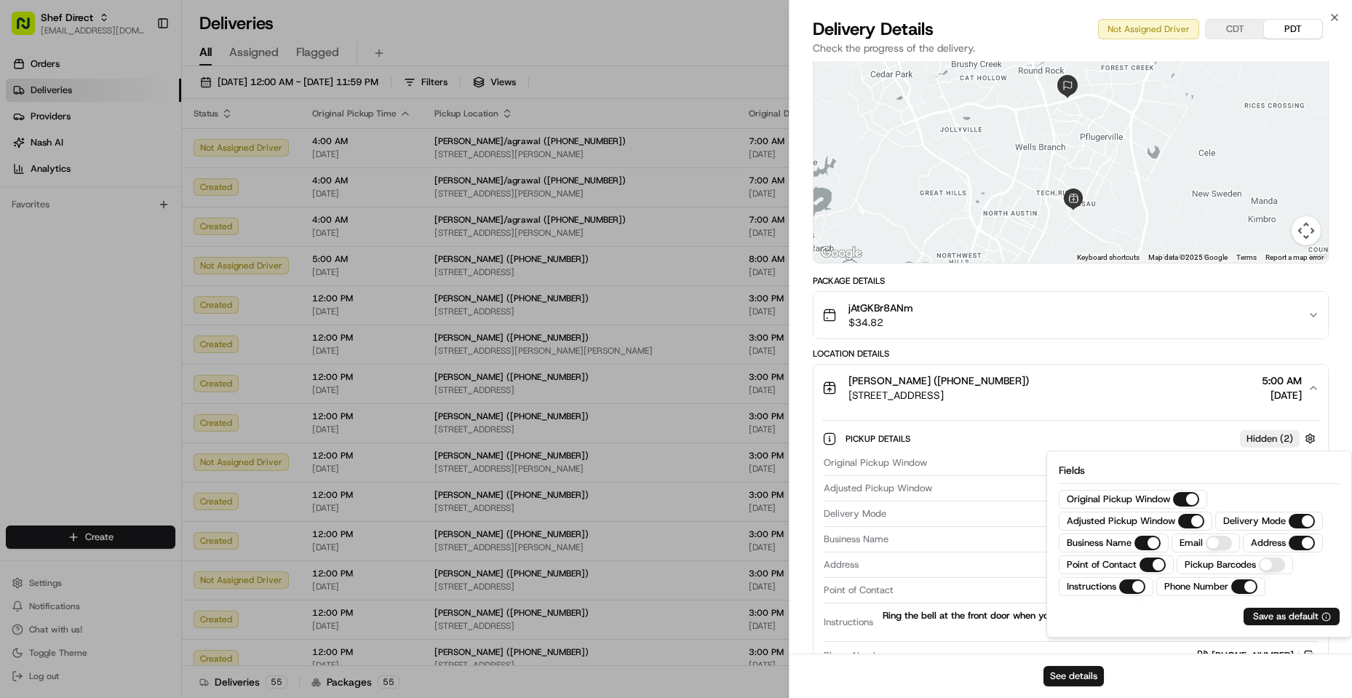
click at [978, 440] on span "Hidden ( 2 )" at bounding box center [1270, 438] width 47 height 13
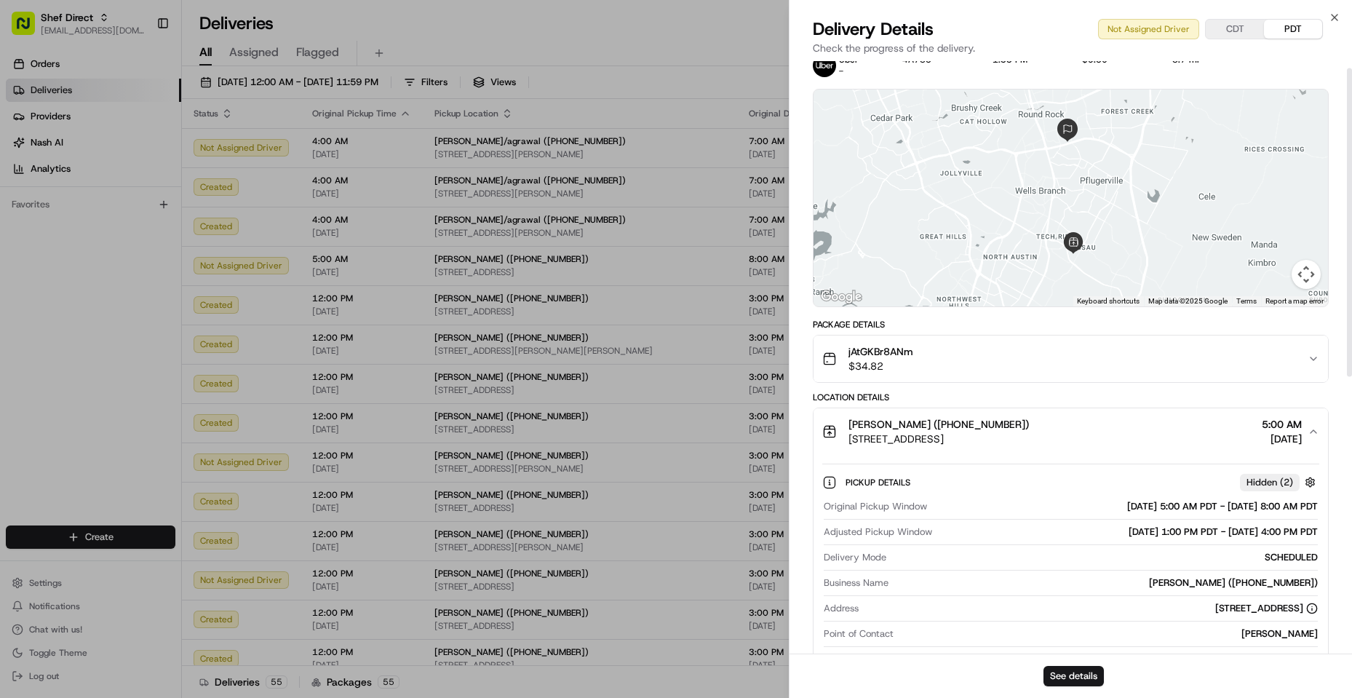
scroll to position [0, 0]
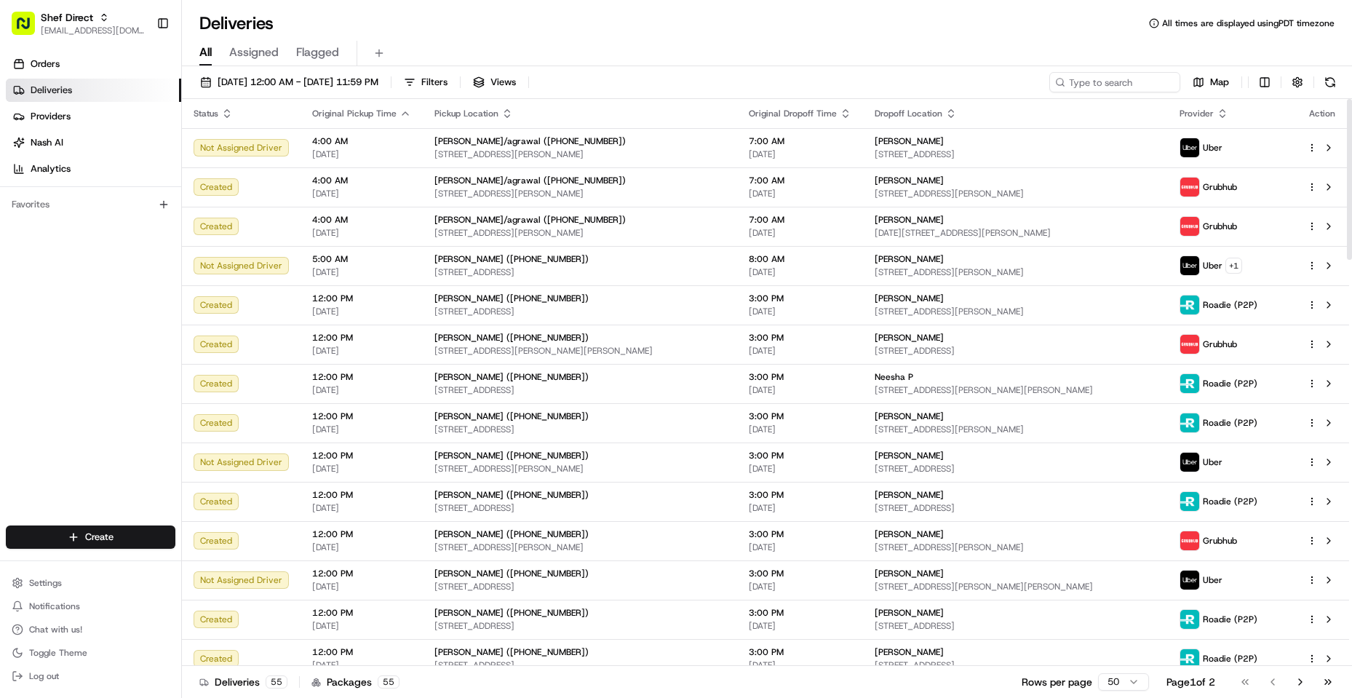
click at [62, 405] on div "Orders Deliveries Providers Nash AI Analytics Favorites" at bounding box center [90, 291] width 181 height 488
click at [794, 59] on div "All Assigned Flagged" at bounding box center [767, 53] width 1170 height 25
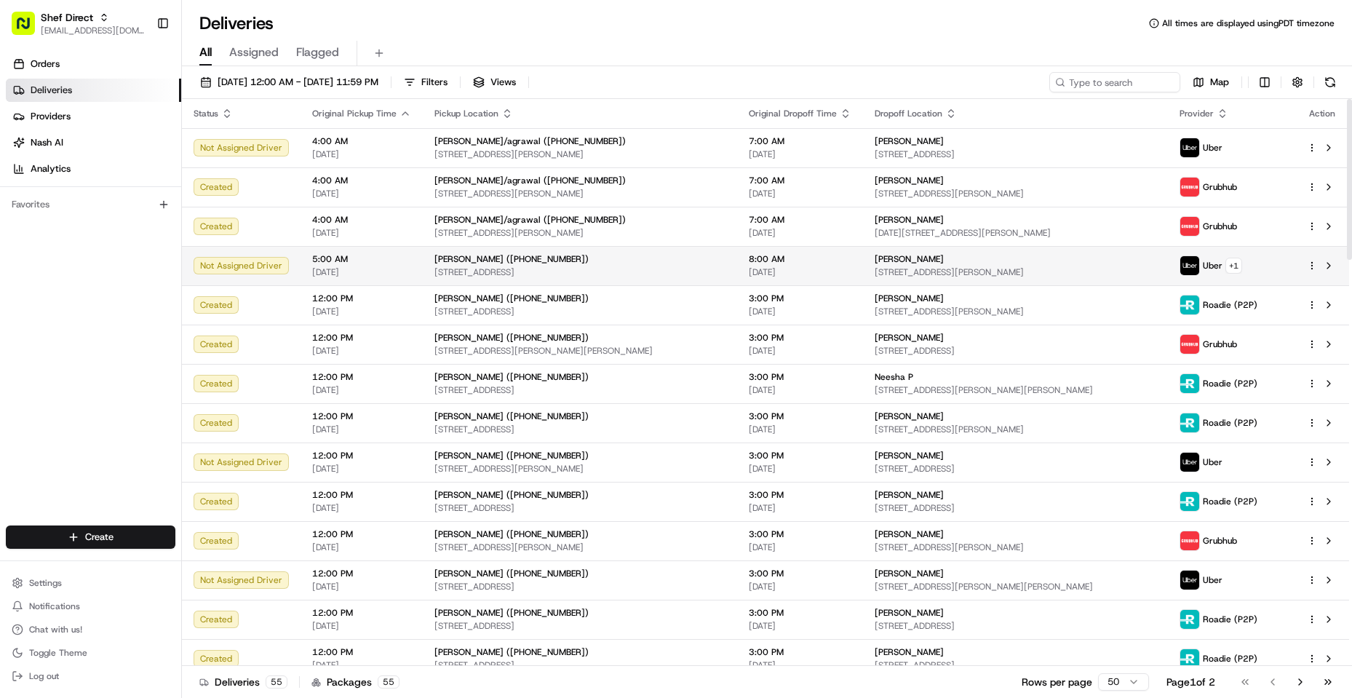
click at [370, 261] on span "5:00 AM" at bounding box center [361, 259] width 99 height 12
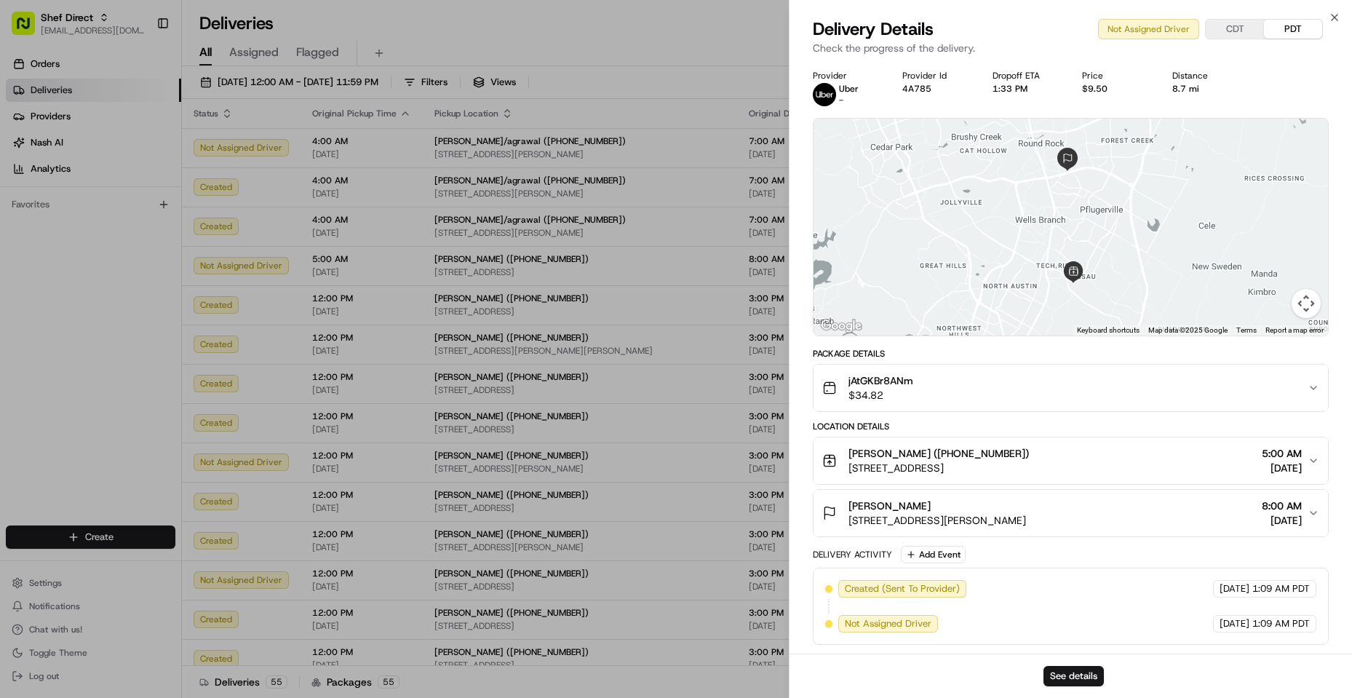
click at [978, 395] on button "jAtGKBr8ANm $34.82" at bounding box center [1071, 388] width 515 height 47
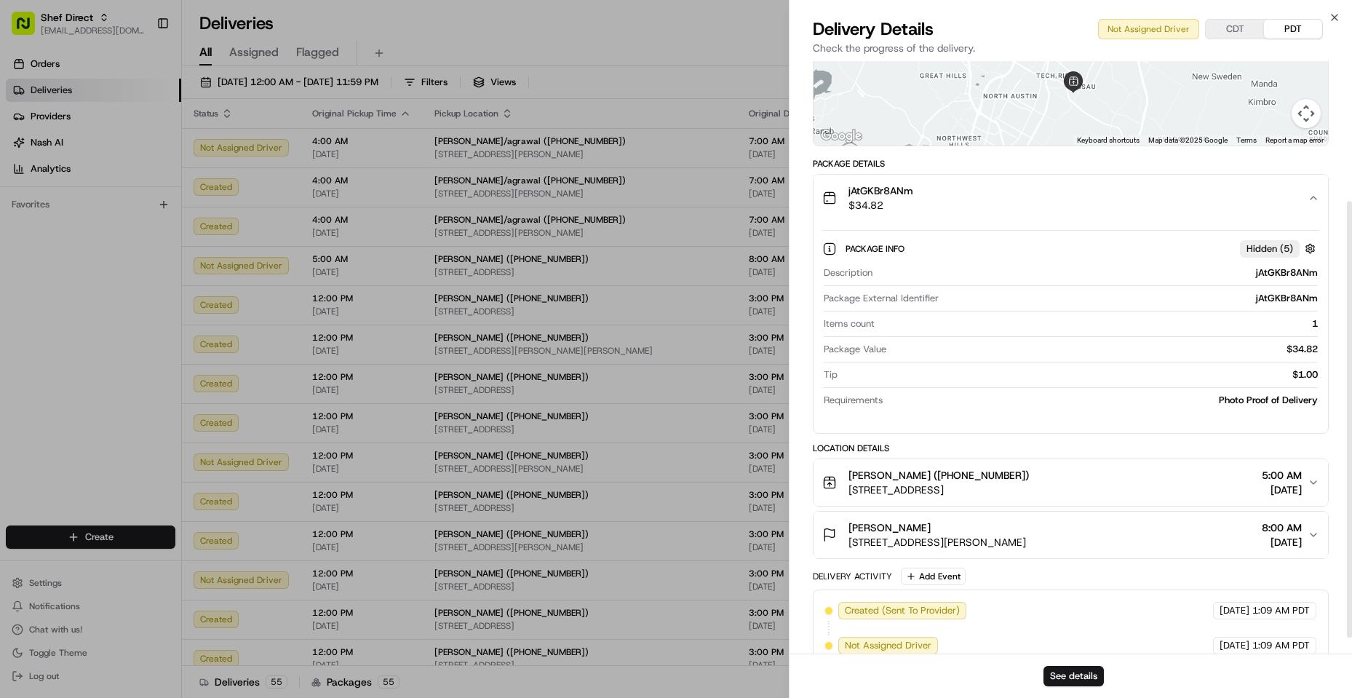
scroll to position [212, 0]
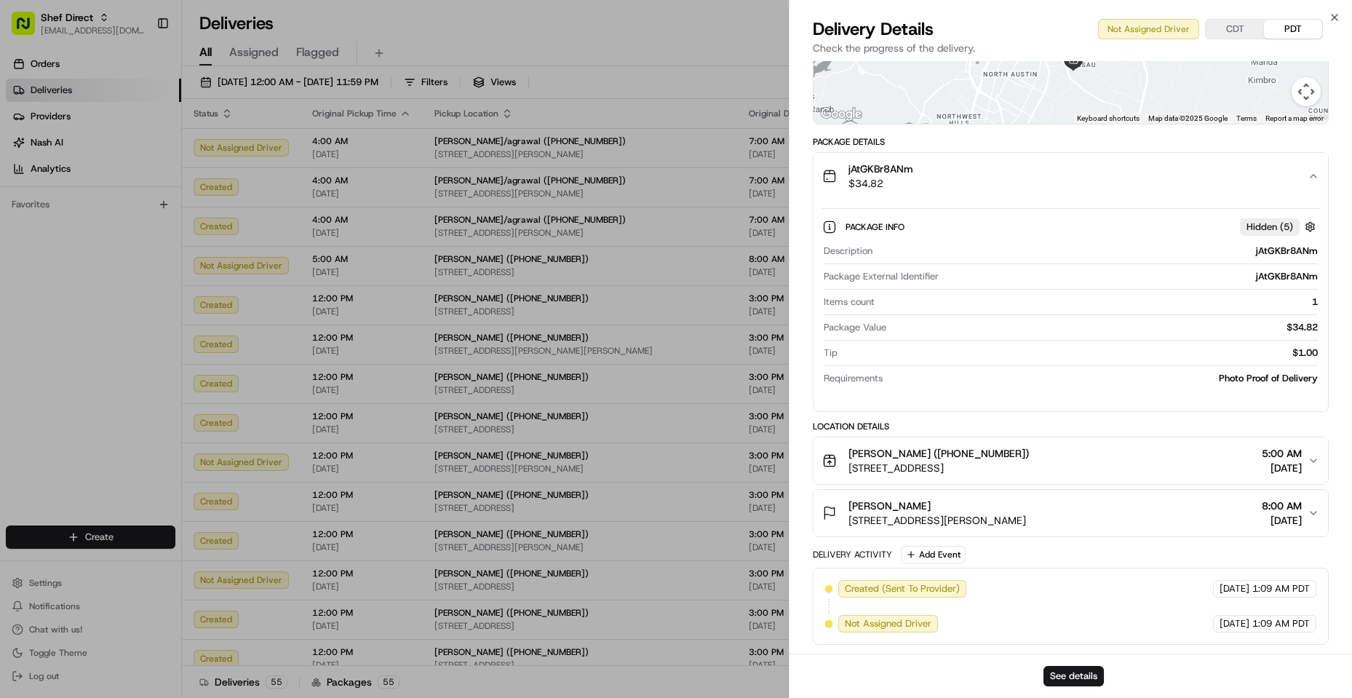
click at [978, 470] on div "[PERSON_NAME] ([PHONE_NUMBER]) [STREET_ADDRESS] 5:00 AM [DATE]" at bounding box center [1064, 460] width 485 height 29
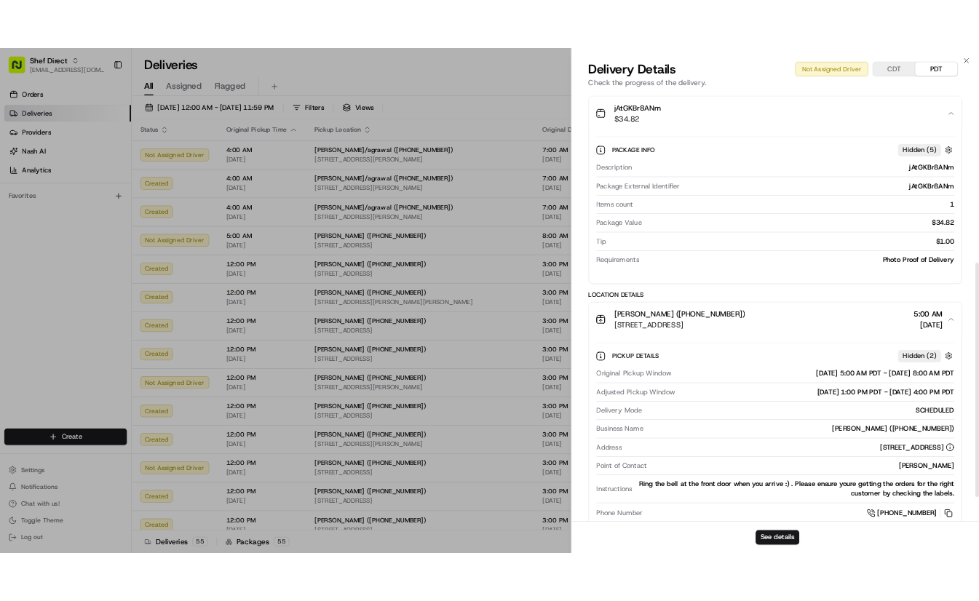
scroll to position [430, 0]
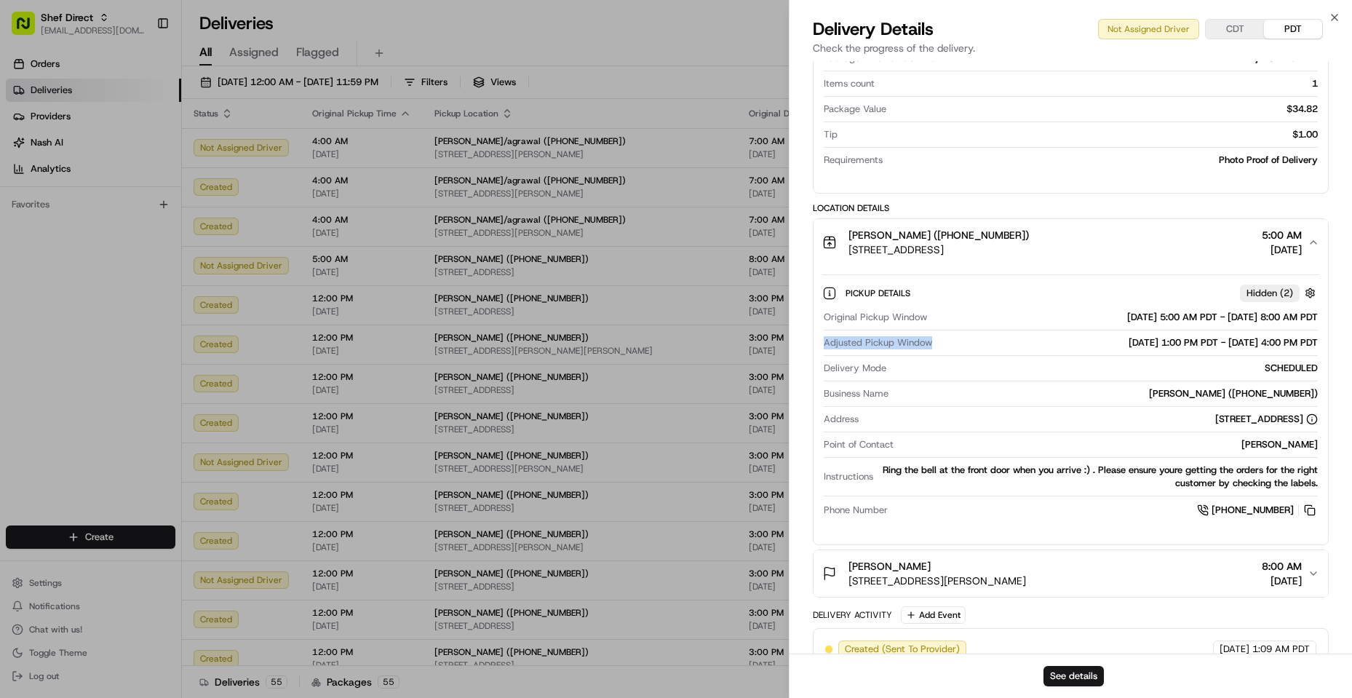
drag, startPoint x: 933, startPoint y: 343, endPoint x: 816, endPoint y: 347, distance: 117.3
click at [816, 347] on div "Pickup Details Hidden ( 2 ) Original Pickup Window [DATE] 5:00 AM PDT - [DATE] …" at bounding box center [1071, 399] width 515 height 267
copy span "Adjusted Pickup Window"
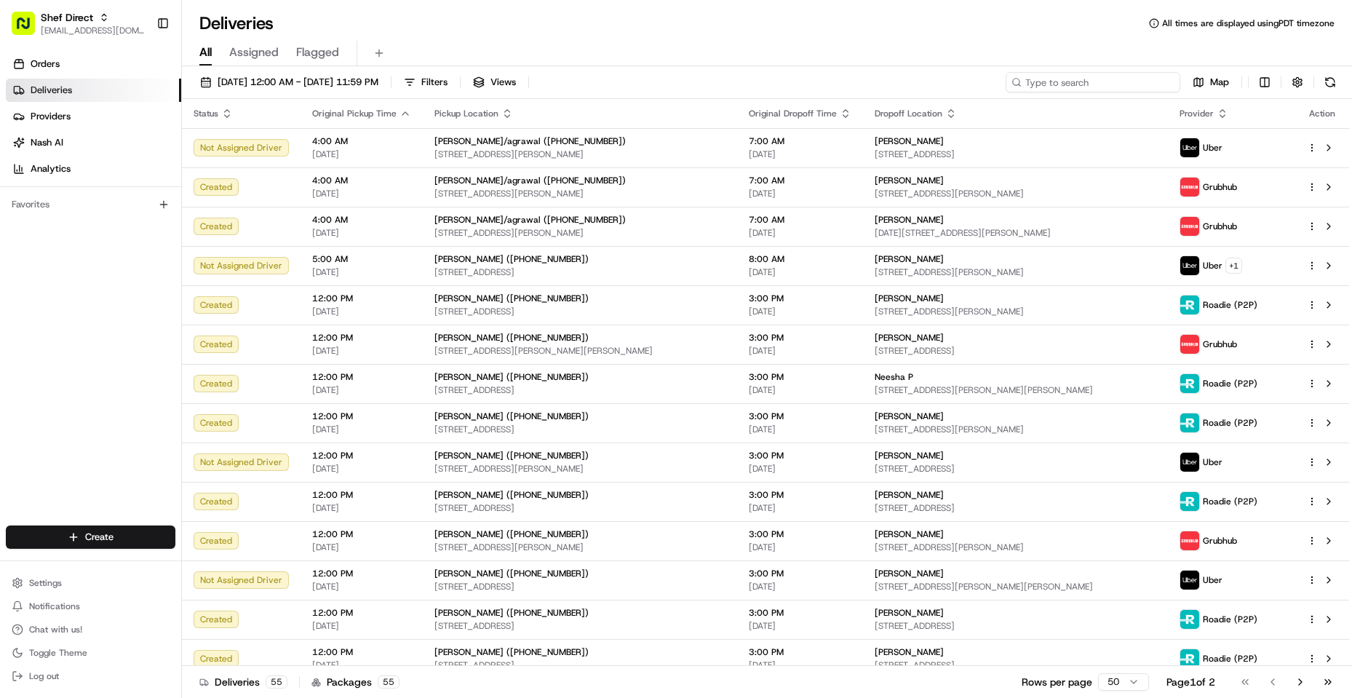
click at [978, 82] on input at bounding box center [1093, 82] width 175 height 20
paste input "Adjusted Pickup Window"
type input "Adjusted Pickup Window"
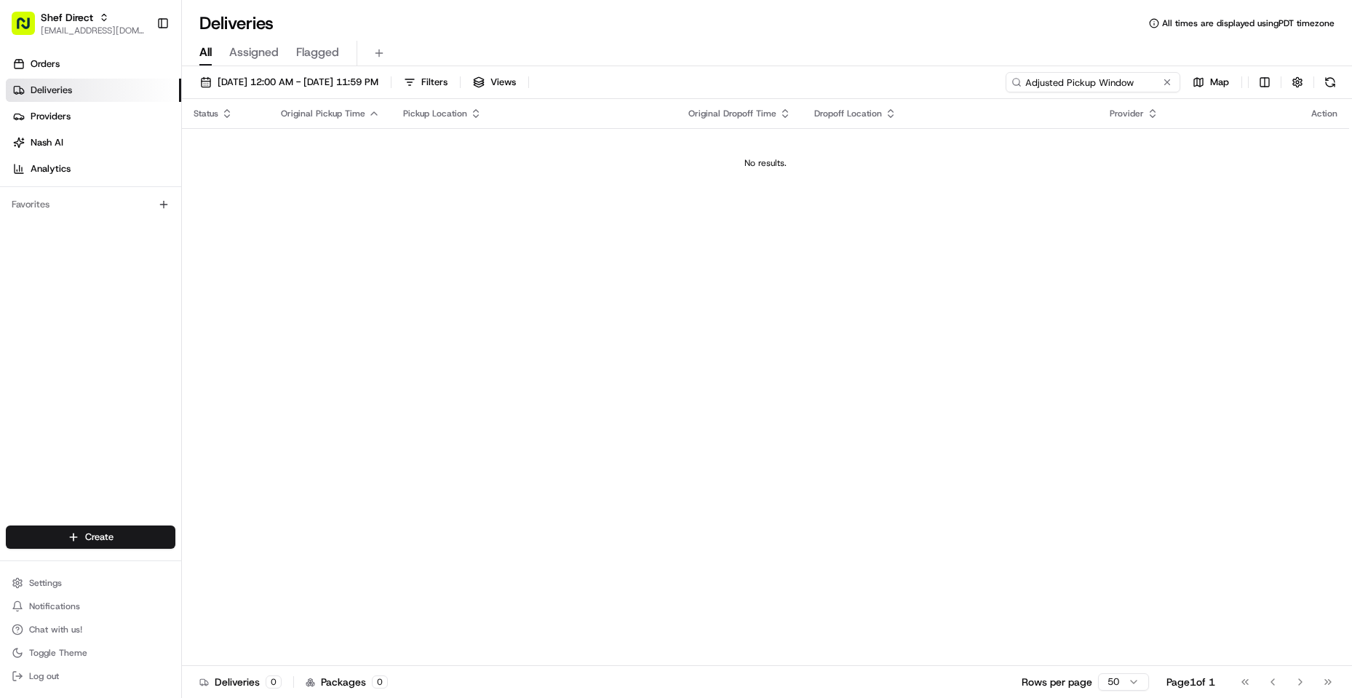
drag, startPoint x: 1141, startPoint y: 85, endPoint x: 887, endPoint y: 85, distance: 254.0
click at [887, 85] on div "08/19/2025 12:00 AM - 08/19/2025 11:59 PM Filters Views Adjusted Pickup Window …" at bounding box center [767, 85] width 1170 height 27
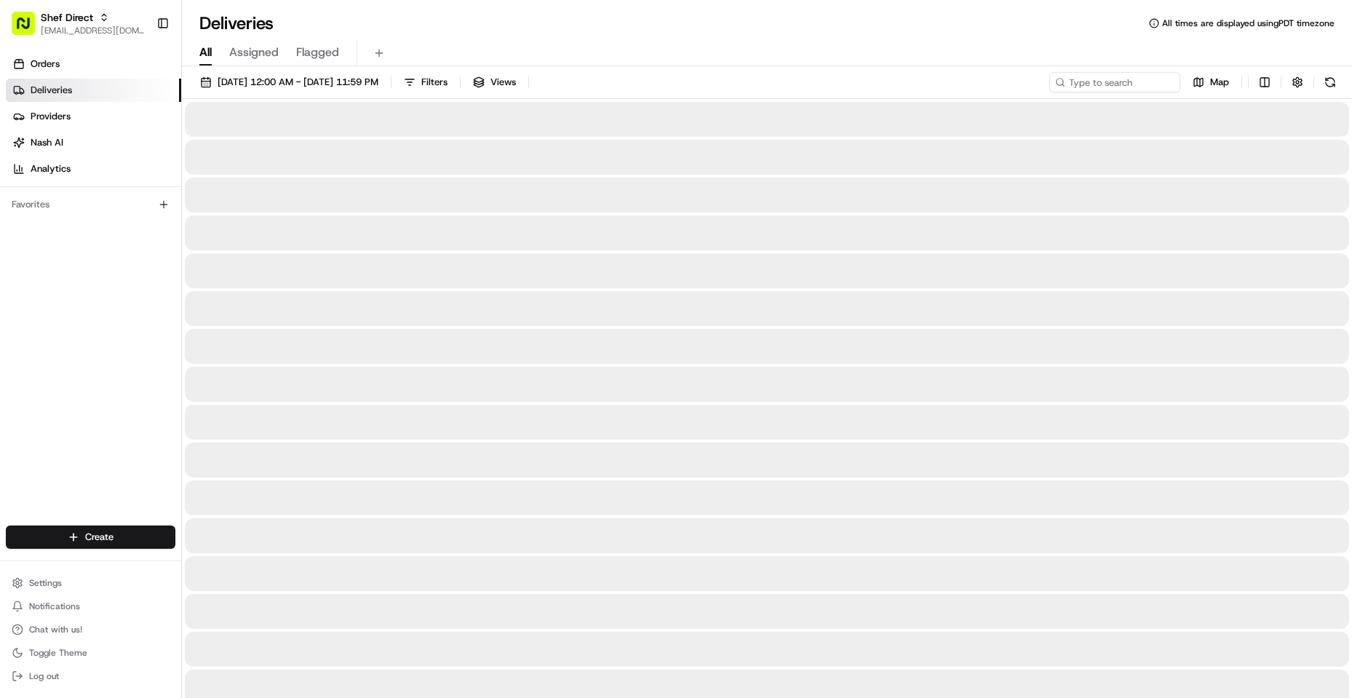
click at [853, 31] on div "Deliveries All times are displayed using PDT timezone" at bounding box center [767, 23] width 1170 height 23
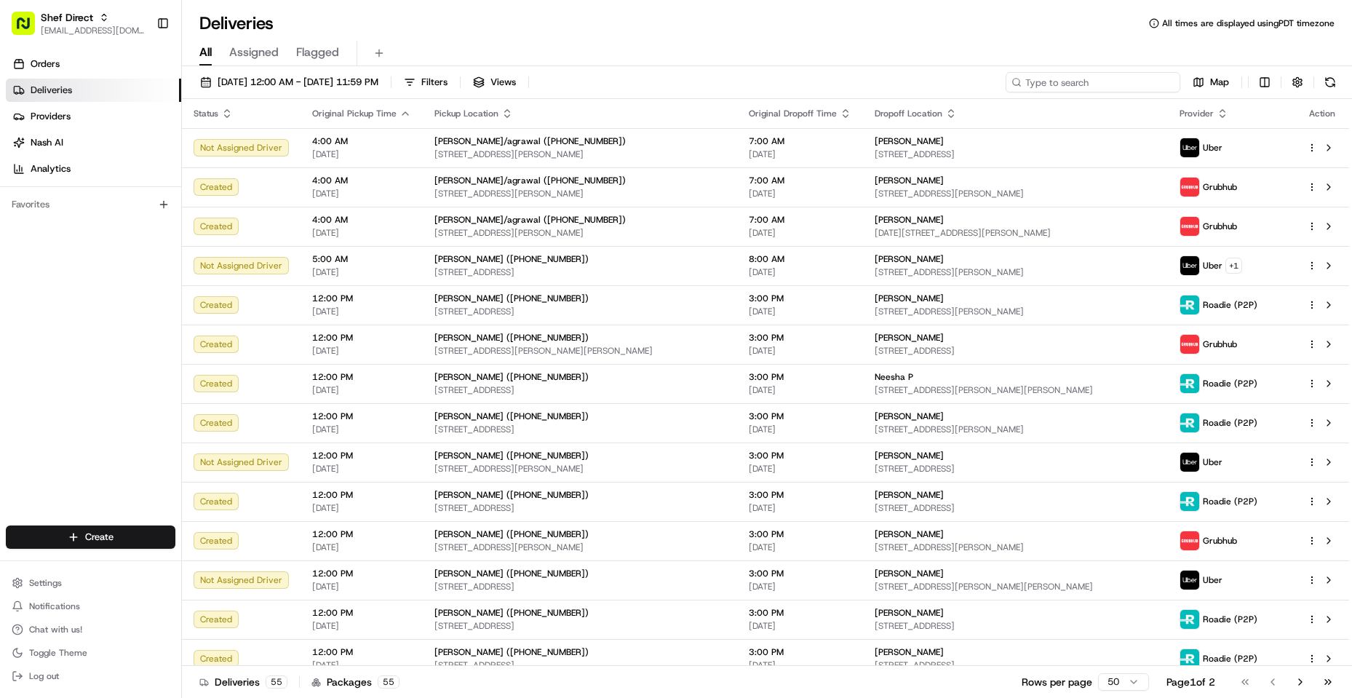
click at [978, 81] on input at bounding box center [1093, 82] width 175 height 20
paste input "jAtGKBr8ANm"
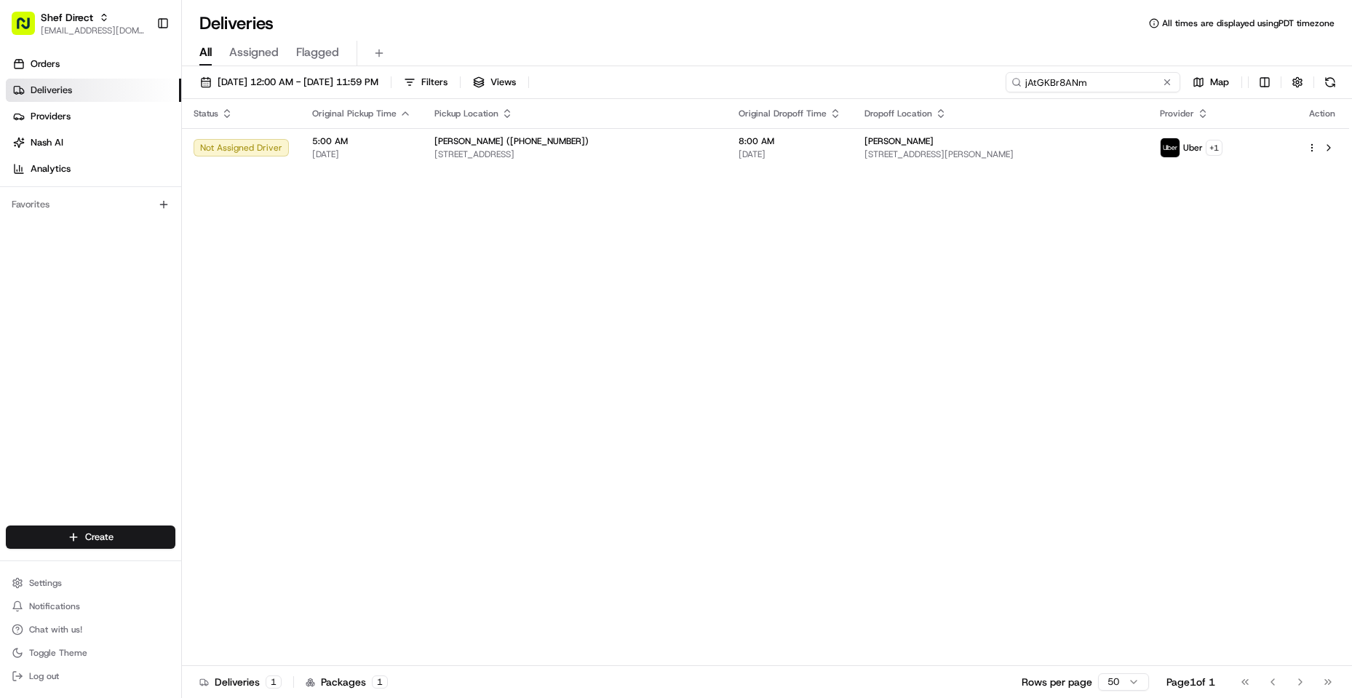
click at [978, 82] on input "jAtGKBr8ANm" at bounding box center [1093, 82] width 175 height 20
type input "jAtGKBr8ANm"
click at [589, 150] on span "[STREET_ADDRESS]" at bounding box center [575, 154] width 281 height 12
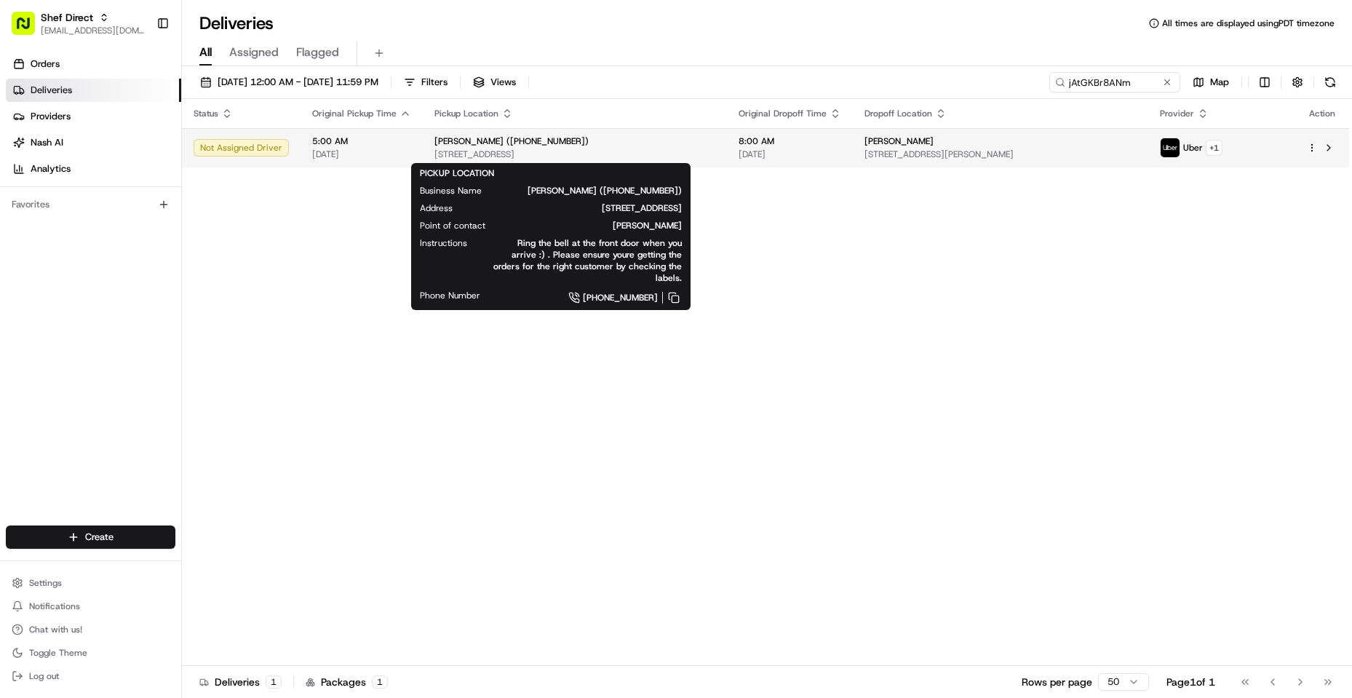
click at [659, 146] on div "[PERSON_NAME] ([PHONE_NUMBER])" at bounding box center [575, 141] width 281 height 12
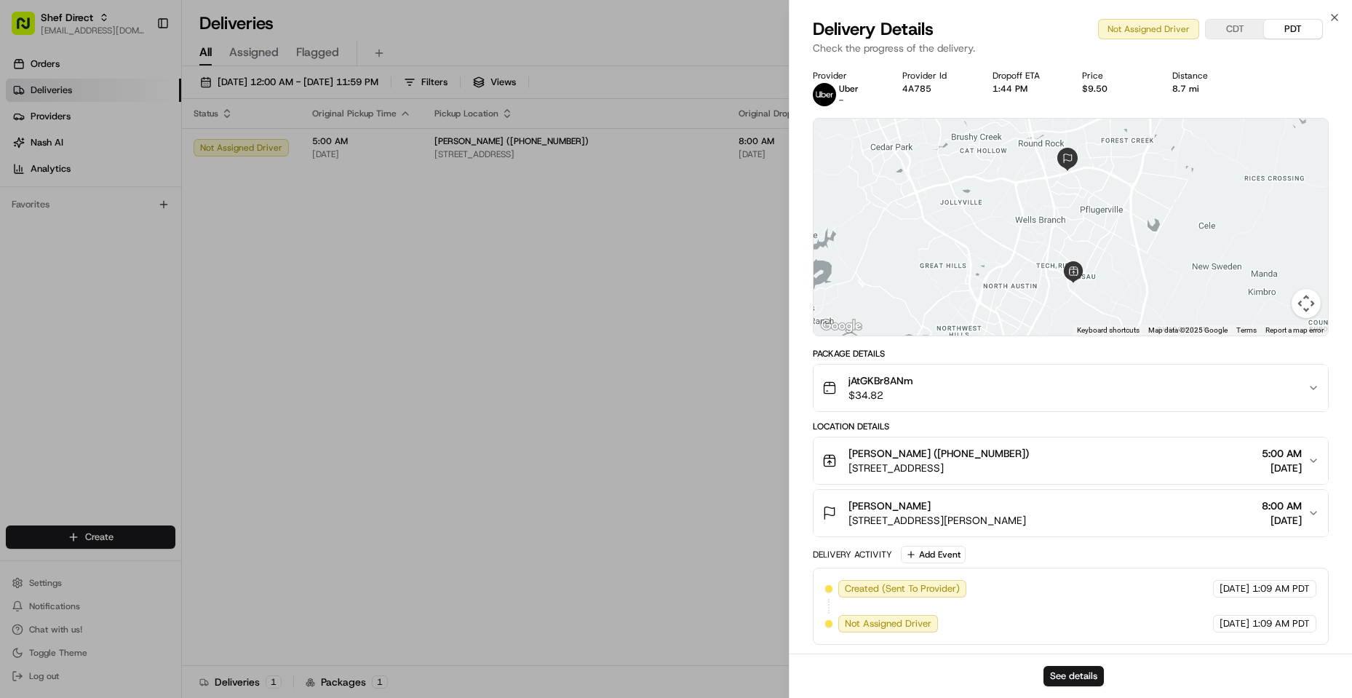
click at [978, 451] on button "[PERSON_NAME] ([PHONE_NUMBER]) [STREET_ADDRESS] 5:00 AM [DATE]" at bounding box center [1071, 460] width 515 height 47
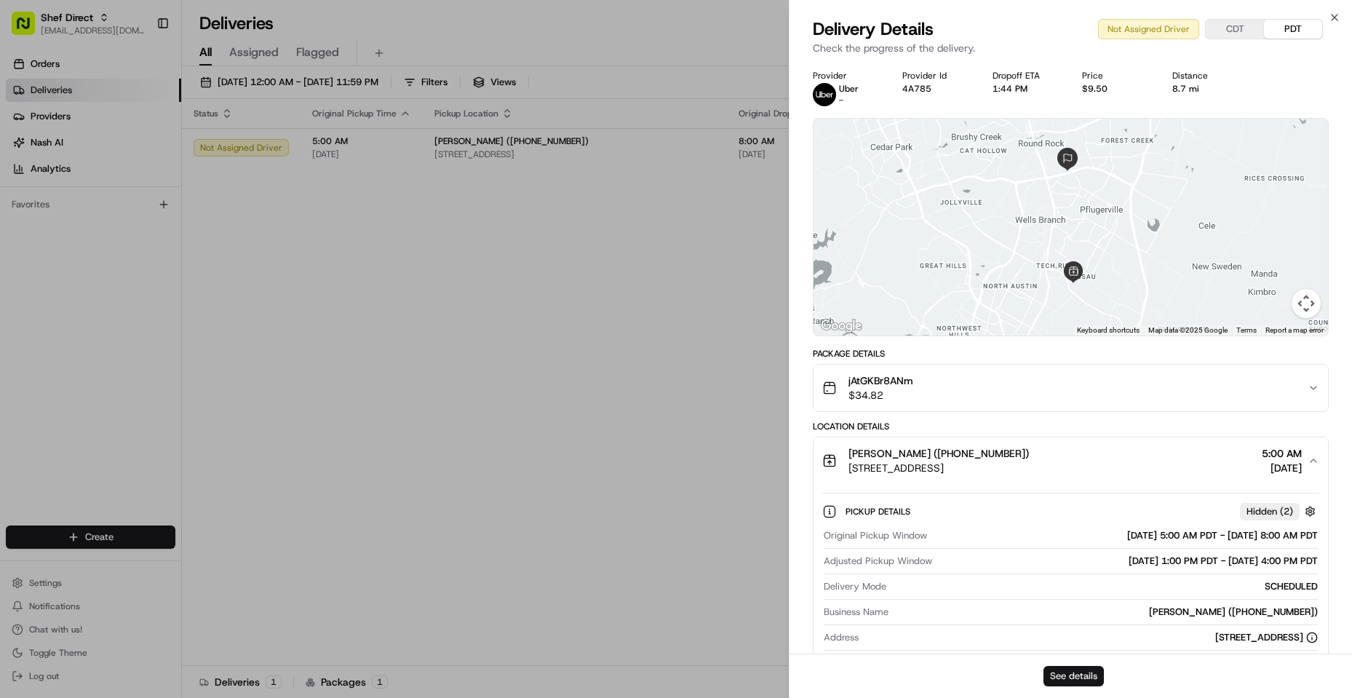
click at [978, 600] on button "See details" at bounding box center [1074, 676] width 60 height 20
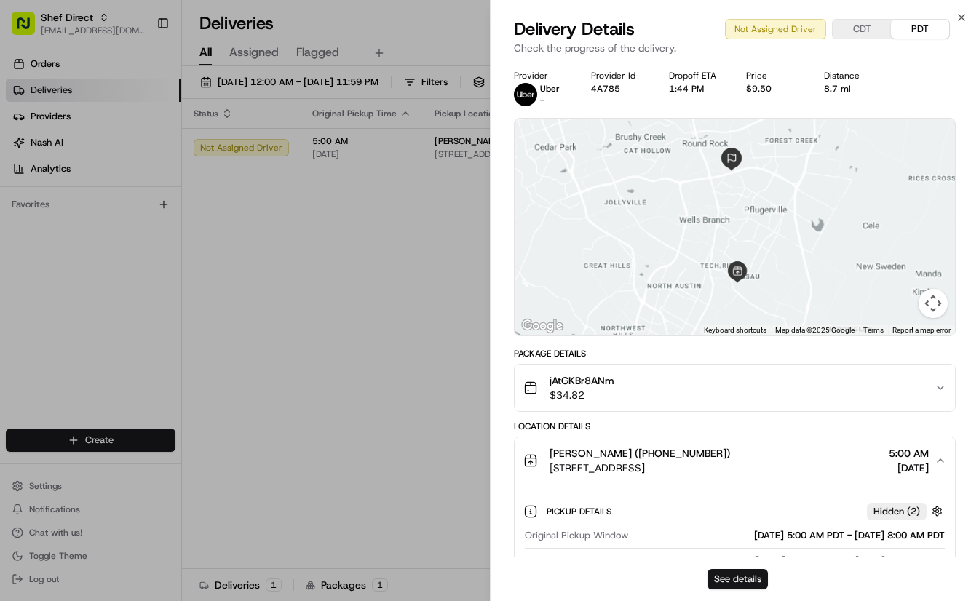
click at [754, 574] on button "See details" at bounding box center [737, 579] width 60 height 20
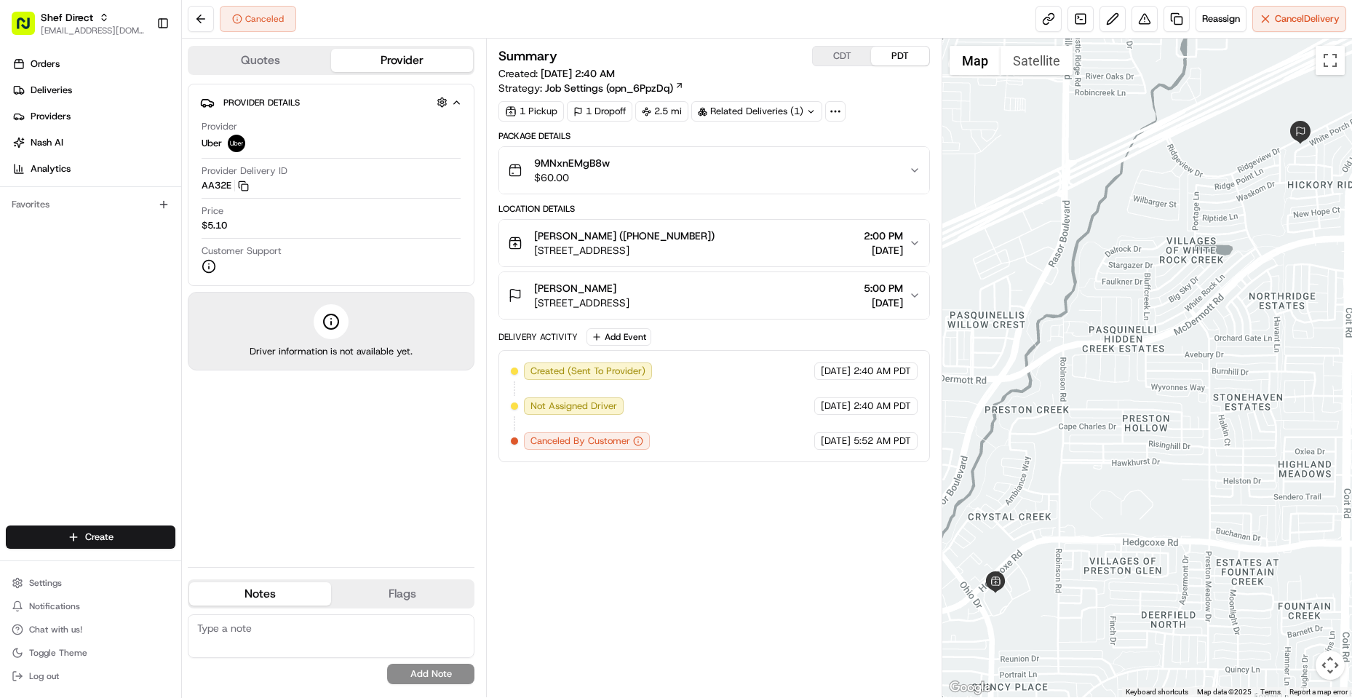
click at [905, 240] on div "[PERSON_NAME] ([PHONE_NUMBER]) [STREET_ADDRESS] 2:00 PM [DATE]" at bounding box center [708, 243] width 401 height 29
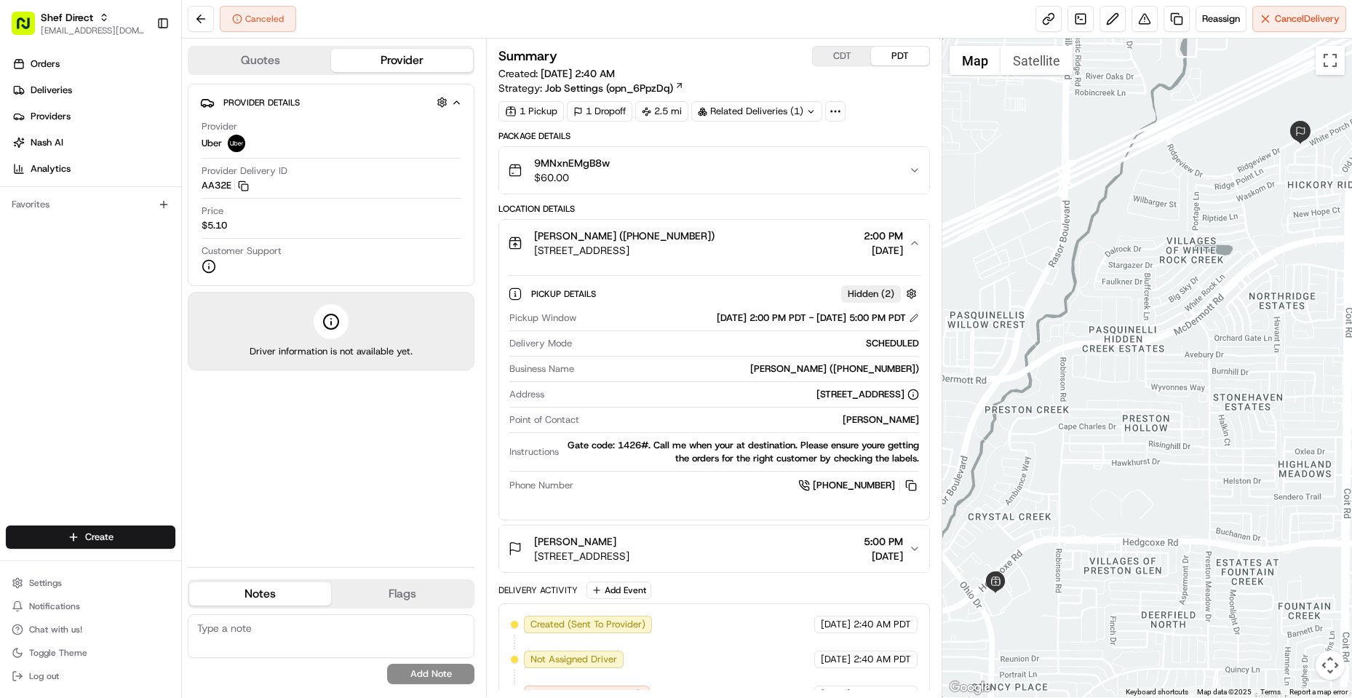
click at [910, 240] on icon "button" at bounding box center [915, 243] width 12 height 12
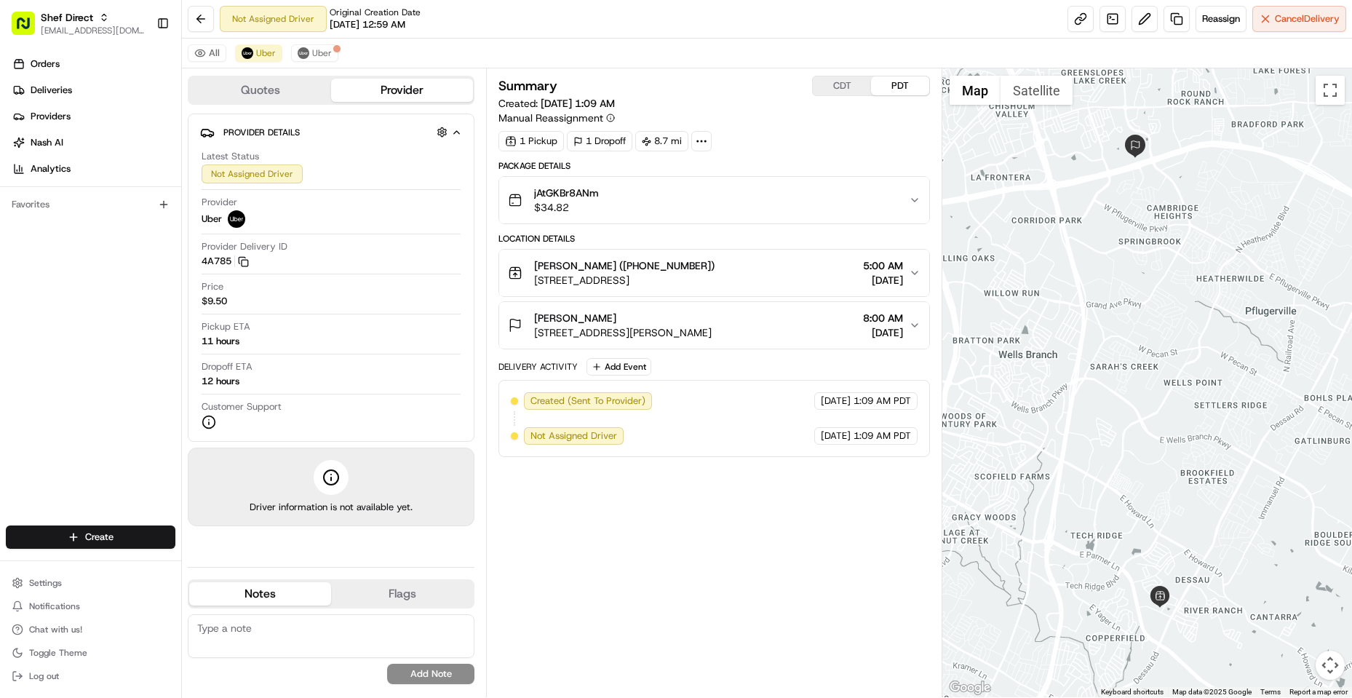
click at [913, 266] on button "[PERSON_NAME] ([PHONE_NUMBER]) [STREET_ADDRESS] 5:00 AM [DATE]" at bounding box center [714, 273] width 430 height 47
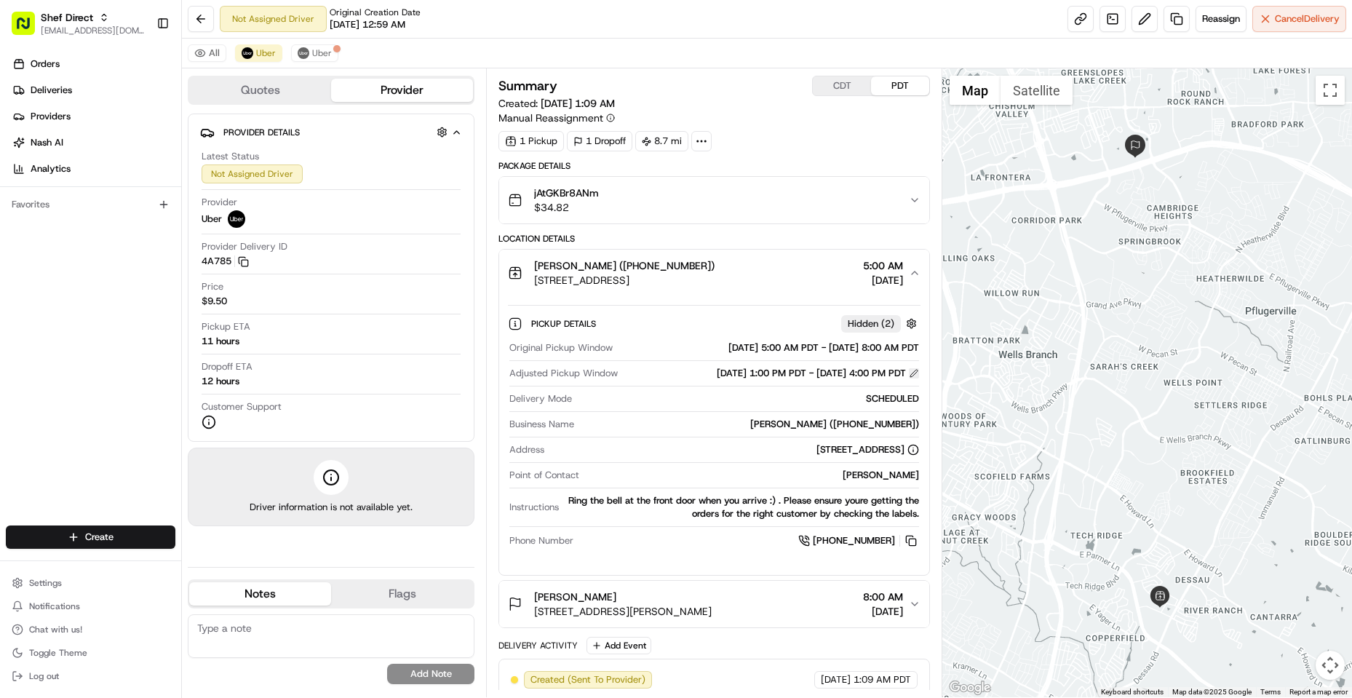
click at [915, 376] on button at bounding box center [914, 373] width 10 height 10
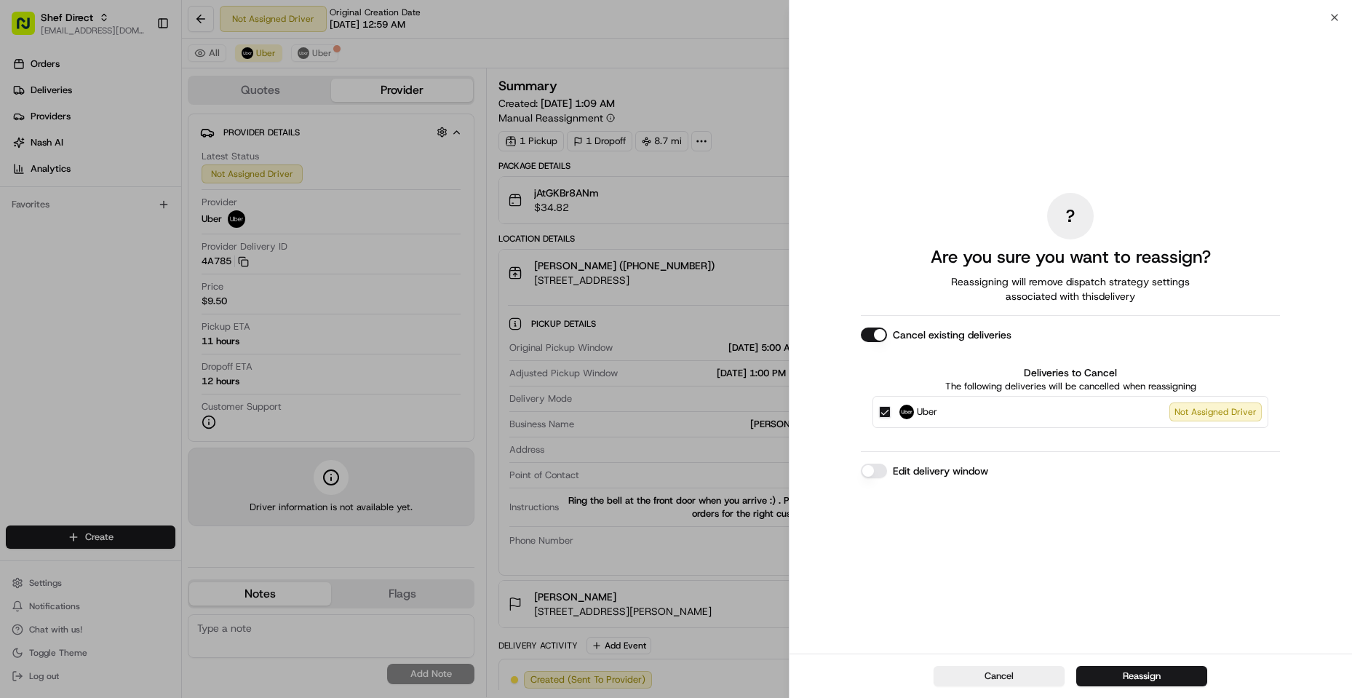
click at [878, 471] on button "Edit delivery window" at bounding box center [874, 471] width 26 height 15
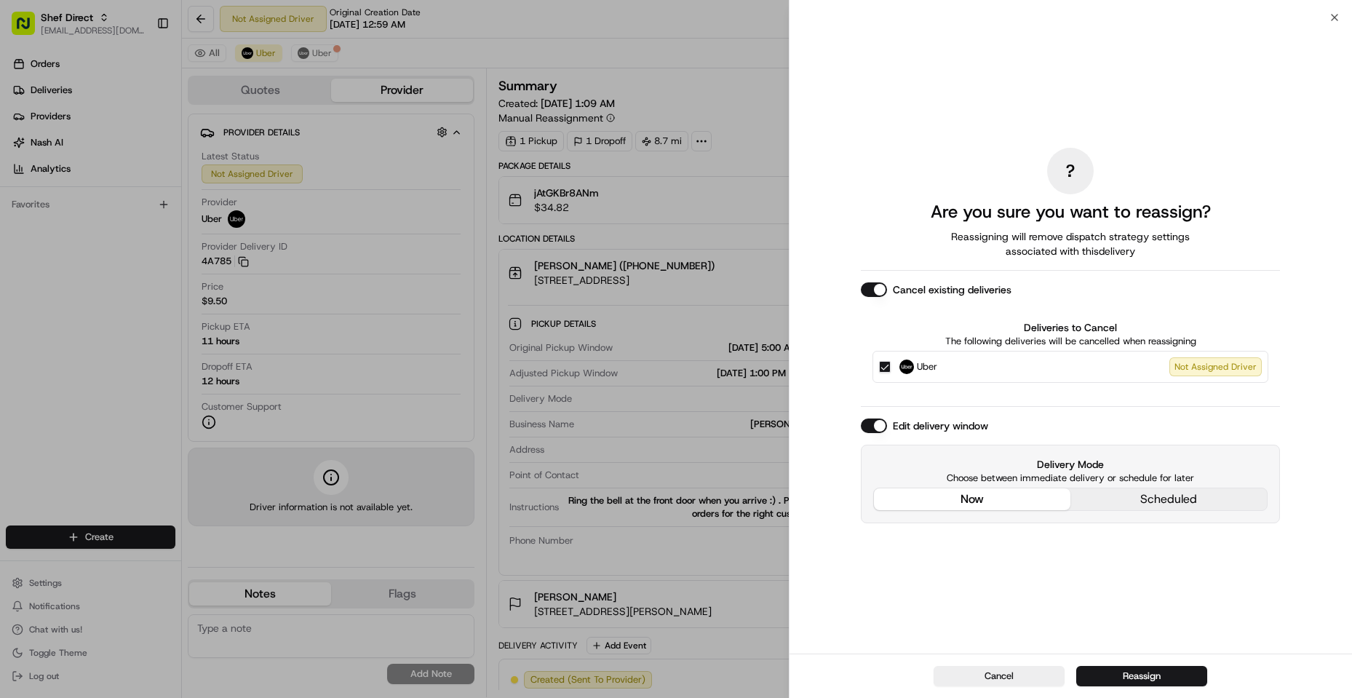
click at [1031, 411] on div "? Are you sure you want to reassign? Reassigning will remove dispatch strategy …" at bounding box center [1070, 335] width 419 height 630
click at [1145, 496] on div "Delivery Mode Choose between immediate delivery or schedule for later now sched…" at bounding box center [1070, 484] width 419 height 79
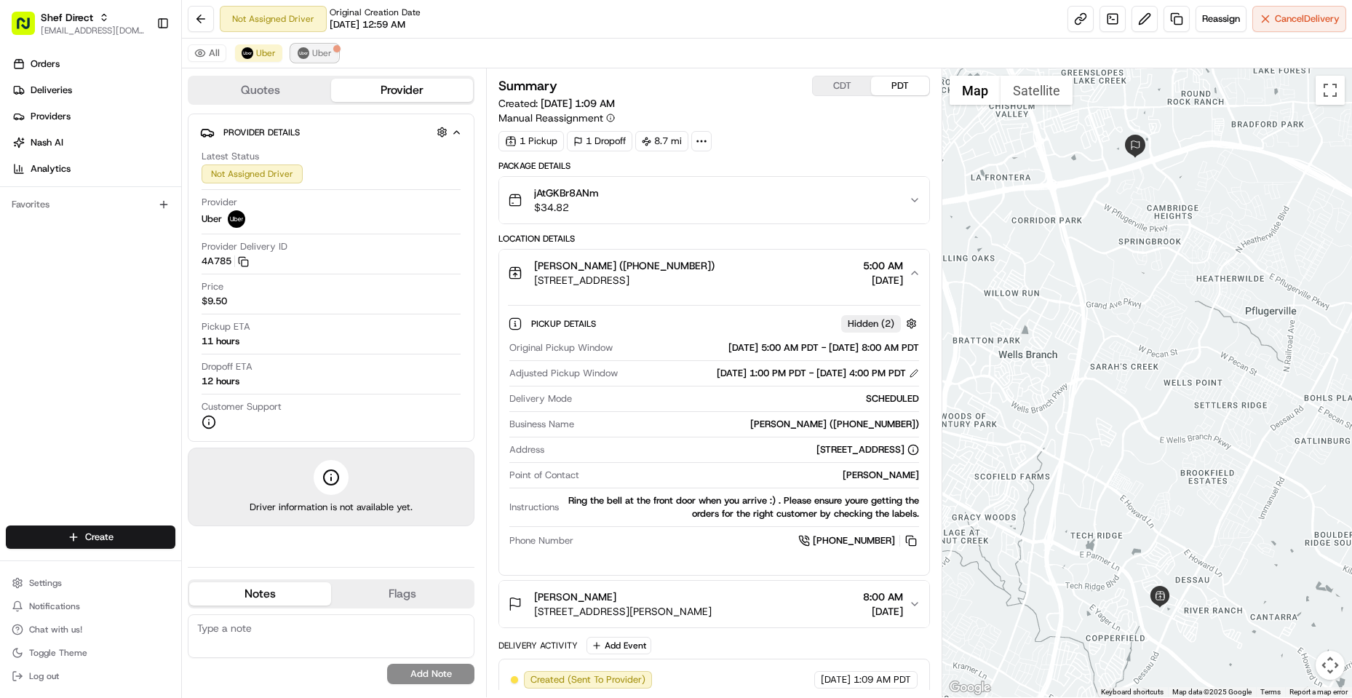
click at [319, 56] on span "Uber" at bounding box center [322, 53] width 20 height 12
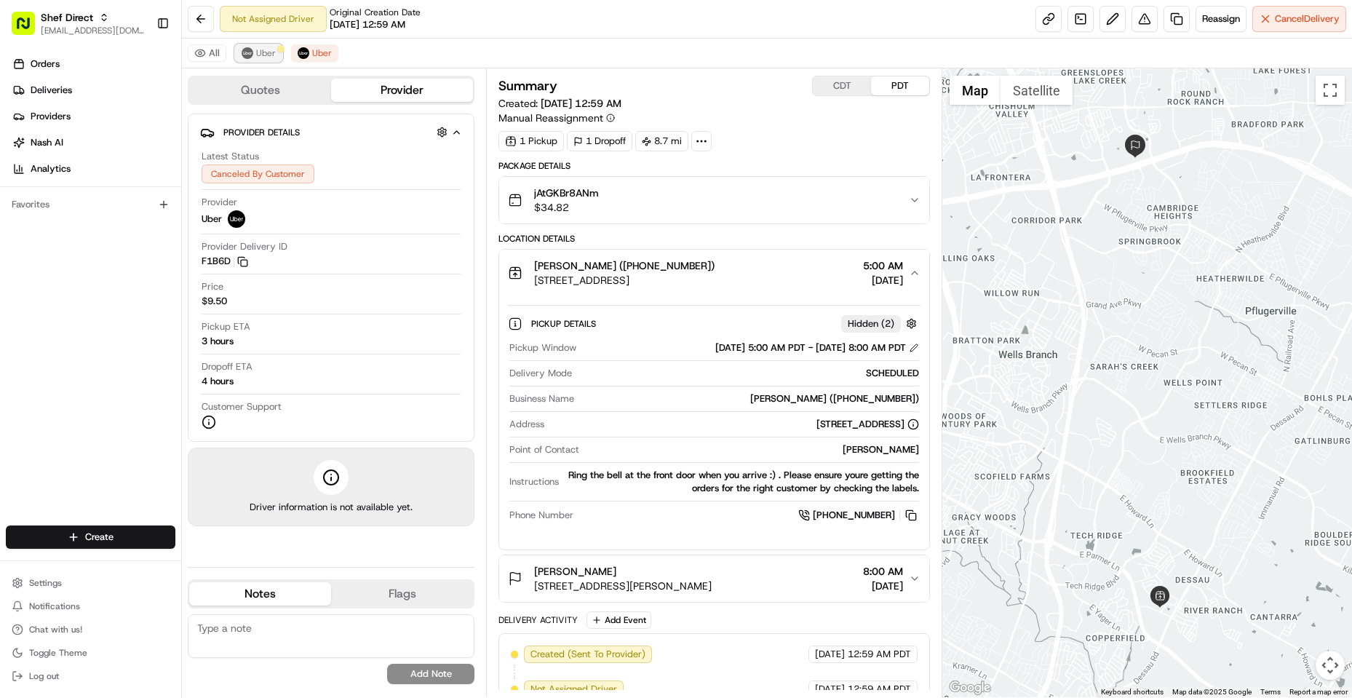
click at [261, 52] on span "Uber" at bounding box center [266, 53] width 20 height 12
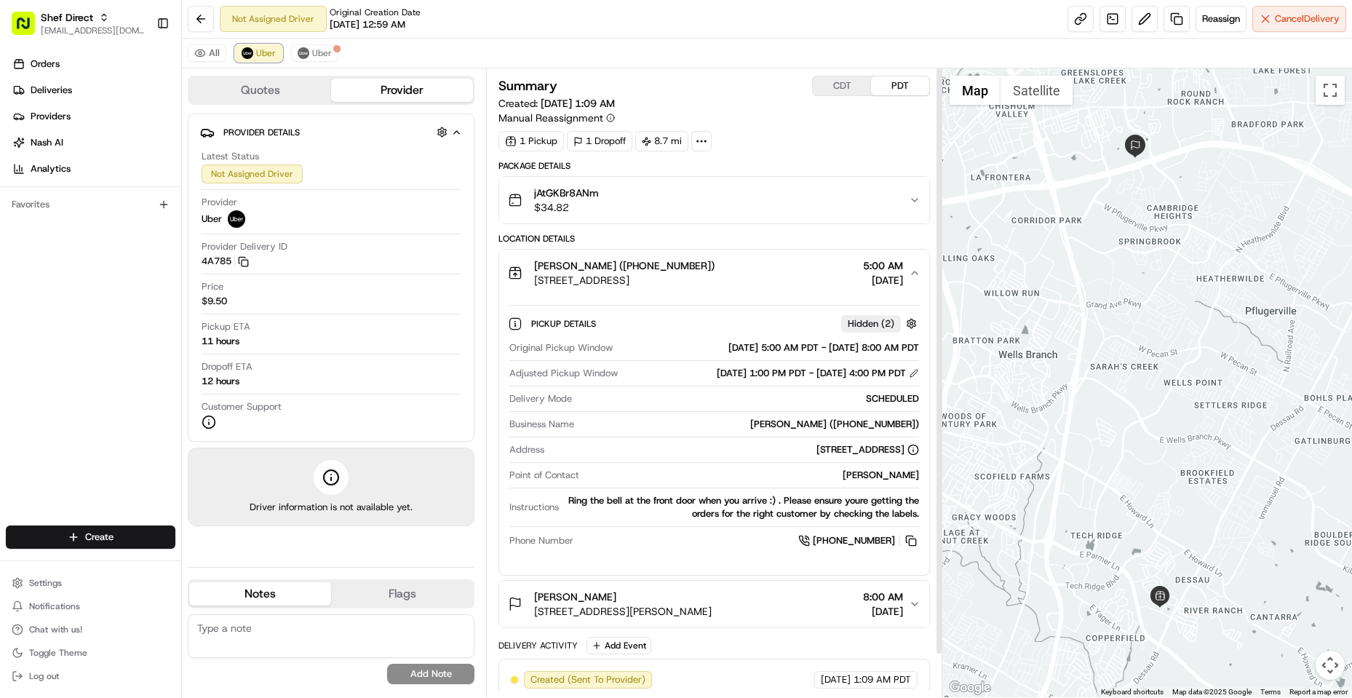
scroll to position [46, 0]
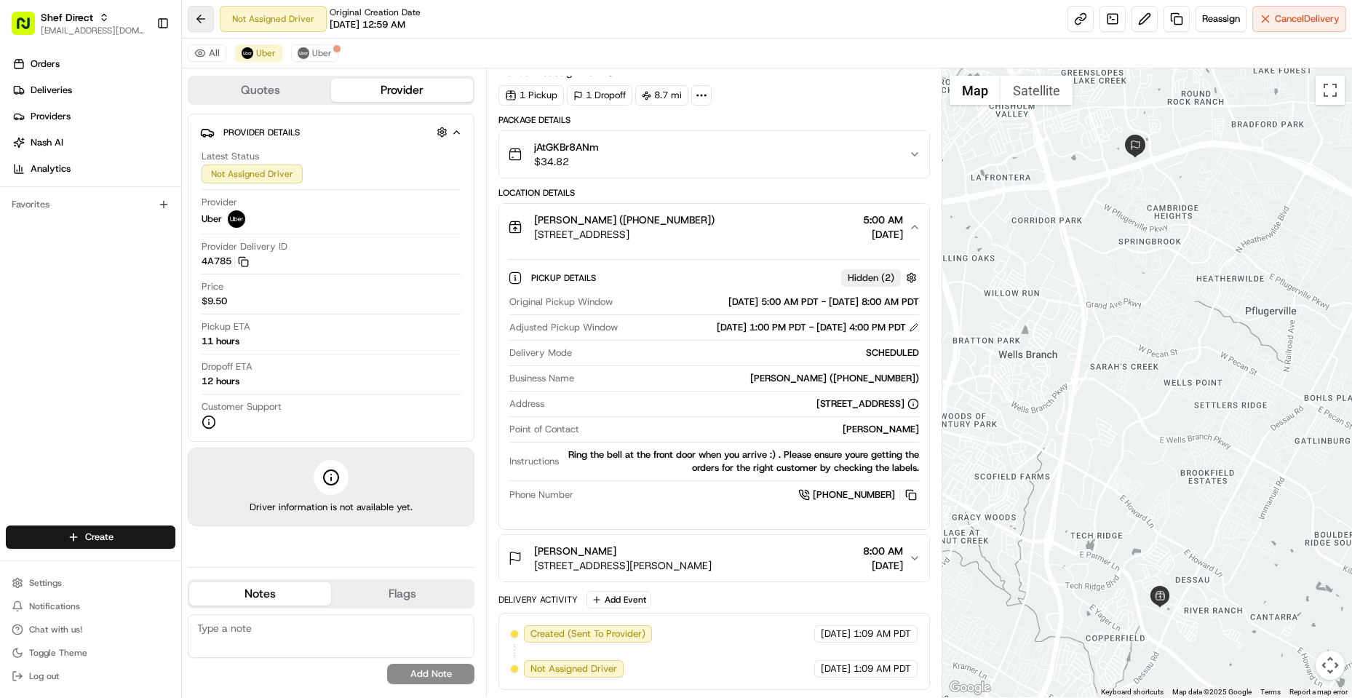
click at [202, 23] on button at bounding box center [201, 19] width 26 height 26
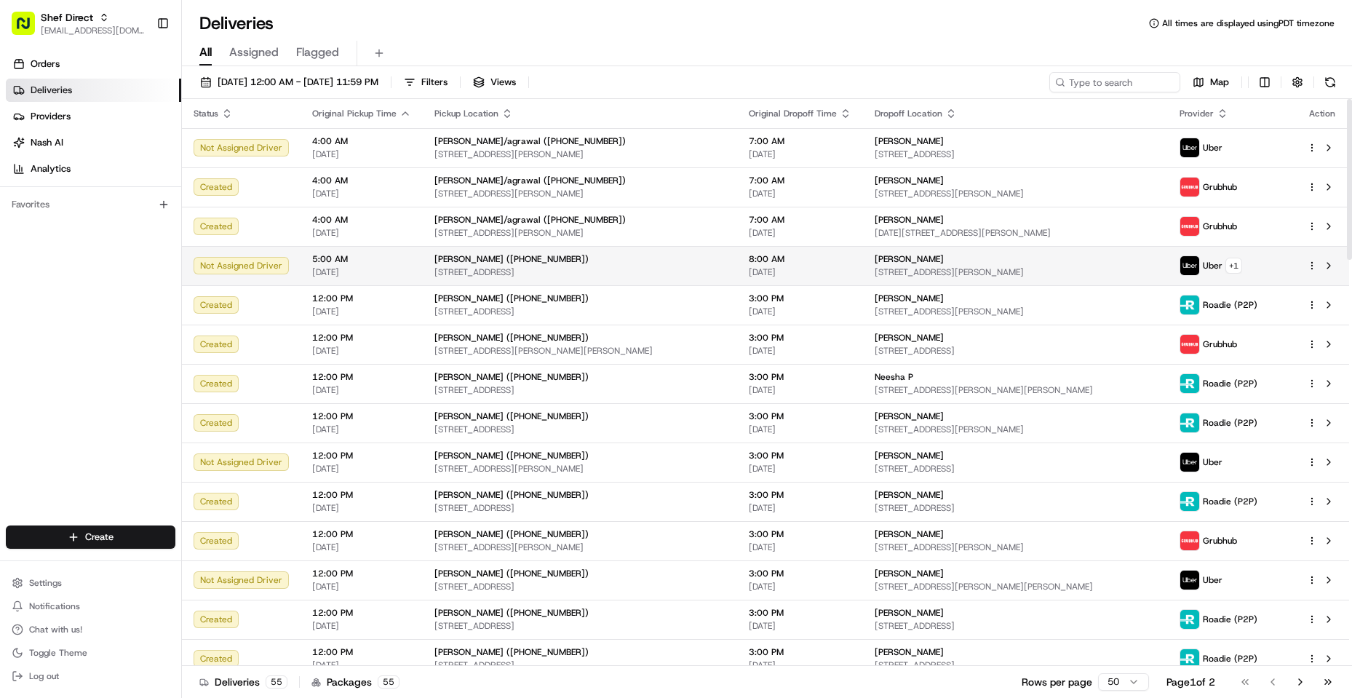
click at [654, 271] on span "[STREET_ADDRESS]" at bounding box center [580, 272] width 291 height 12
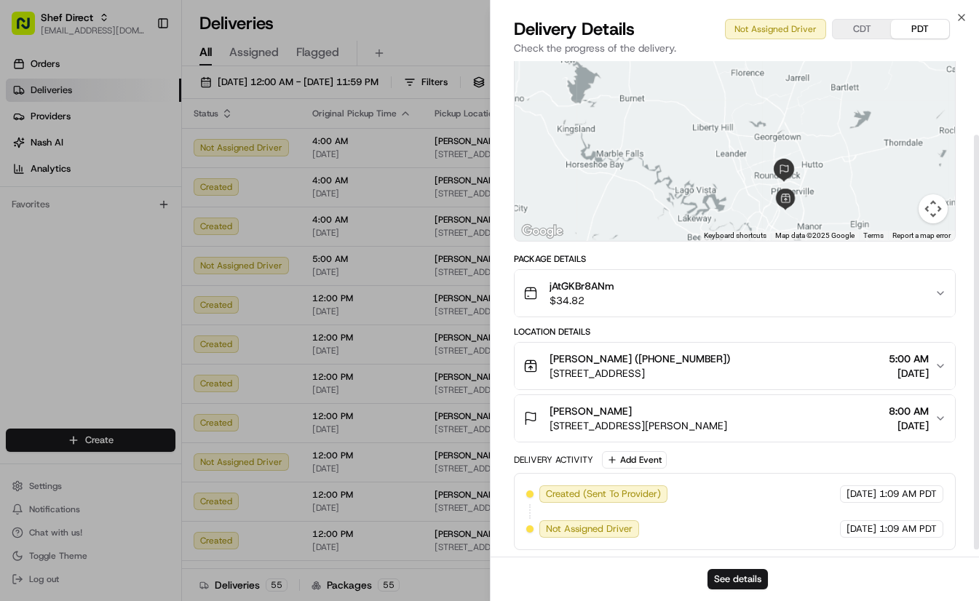
scroll to position [97, 0]
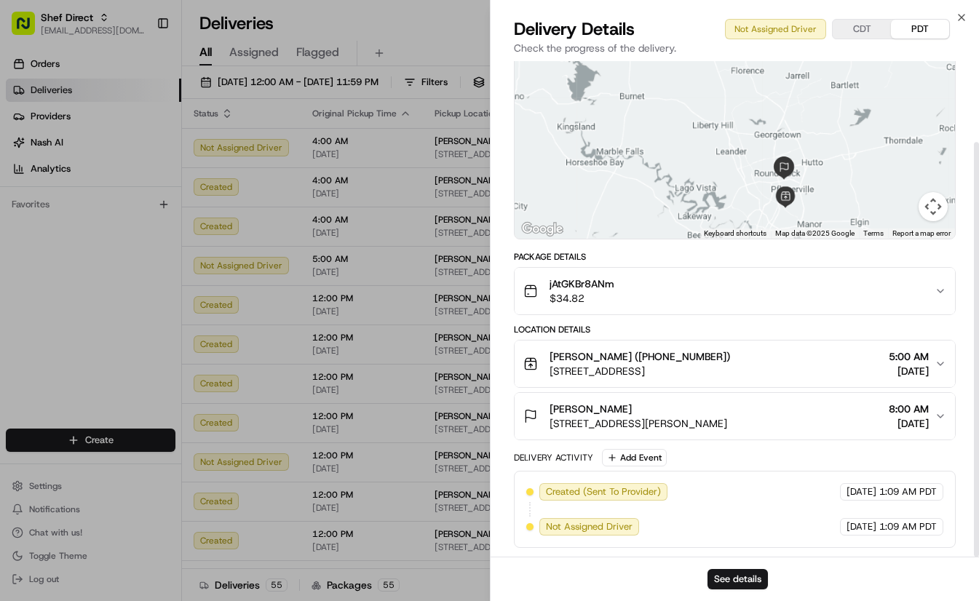
click at [895, 363] on span "5:00 AM" at bounding box center [909, 356] width 40 height 15
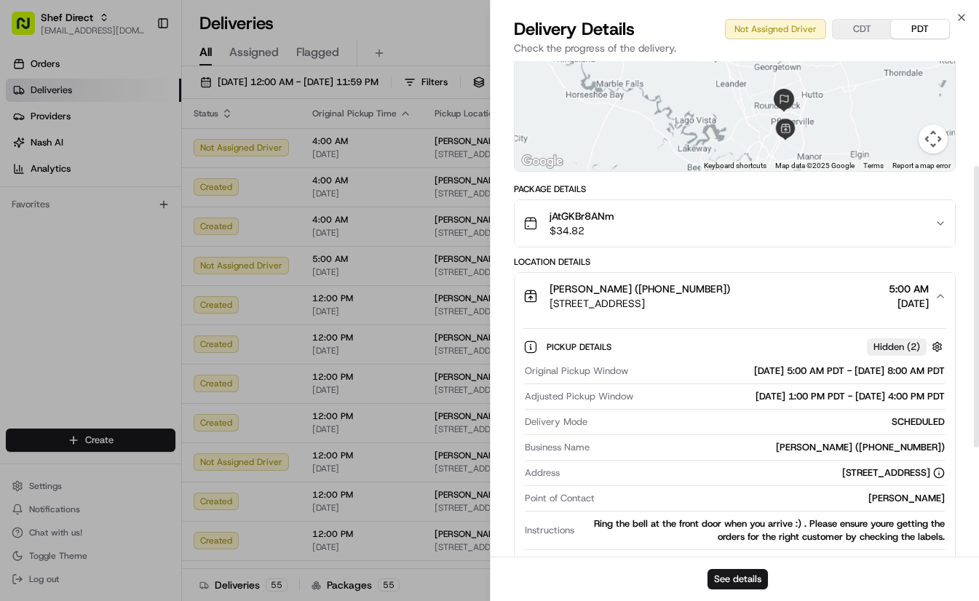
scroll to position [242, 0]
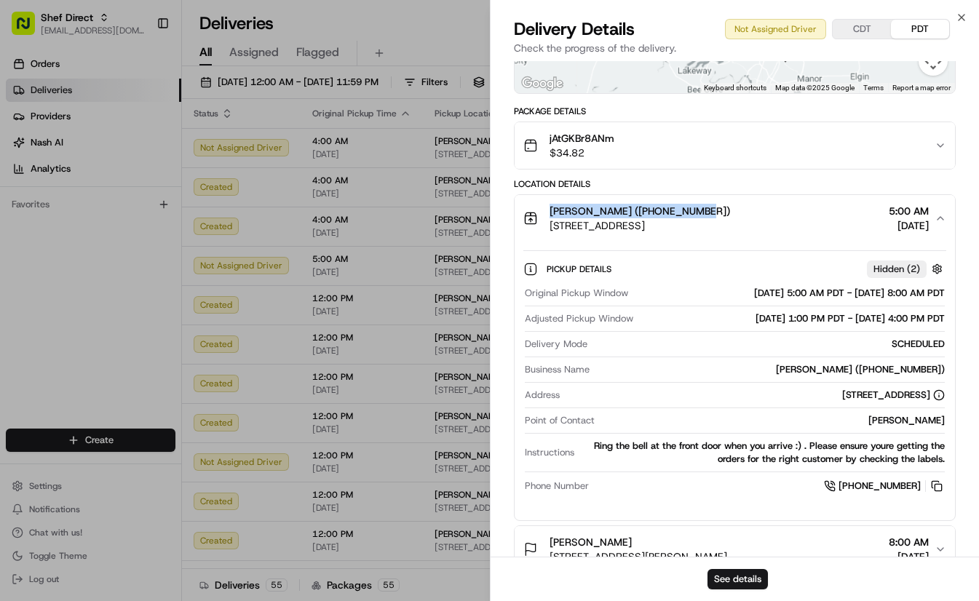
drag, startPoint x: 715, startPoint y: 210, endPoint x: 550, endPoint y: 210, distance: 165.2
click at [550, 210] on div "[PERSON_NAME] ([PHONE_NUMBER])" at bounding box center [640, 211] width 181 height 15
copy span "[PERSON_NAME] ([PHONE_NUMBER])"
drag, startPoint x: 751, startPoint y: 223, endPoint x: 550, endPoint y: 228, distance: 200.9
click at [550, 228] on div "[PERSON_NAME] ([PHONE_NUMBER]) [STREET_ADDRESS] 5:00 AM [DATE]" at bounding box center [729, 218] width 412 height 29
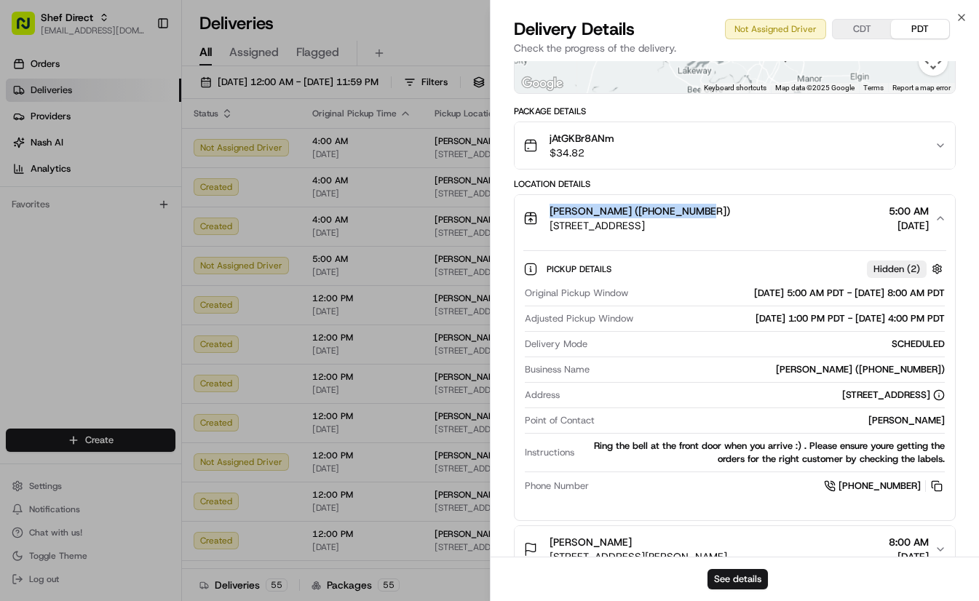
copy span "[STREET_ADDRESS]"
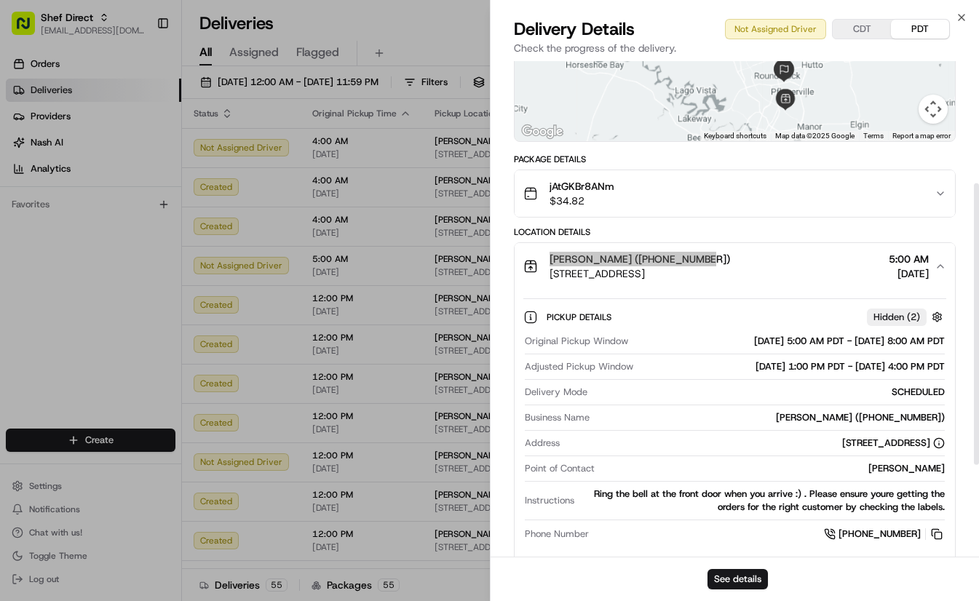
scroll to position [170, 0]
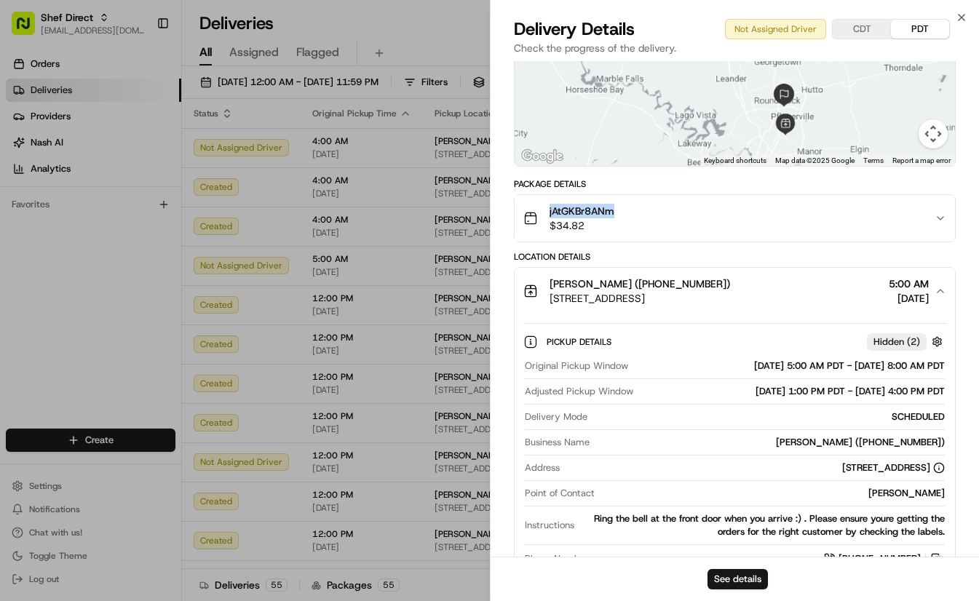
drag, startPoint x: 625, startPoint y: 207, endPoint x: 547, endPoint y: 202, distance: 78.1
click at [547, 202] on button "jAtGKBr8ANm $34.82" at bounding box center [735, 218] width 441 height 47
drag, startPoint x: 591, startPoint y: 229, endPoint x: 546, endPoint y: 229, distance: 45.1
click at [546, 229] on div "jAtGKBr8ANm $34.82" at bounding box center [568, 218] width 91 height 29
copy span "$34.82"
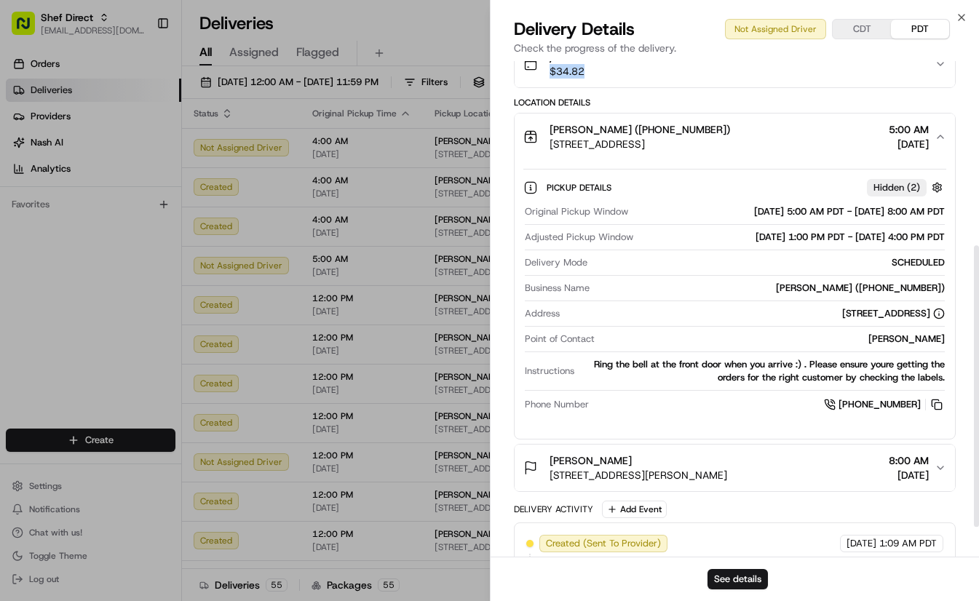
scroll to position [303, 0]
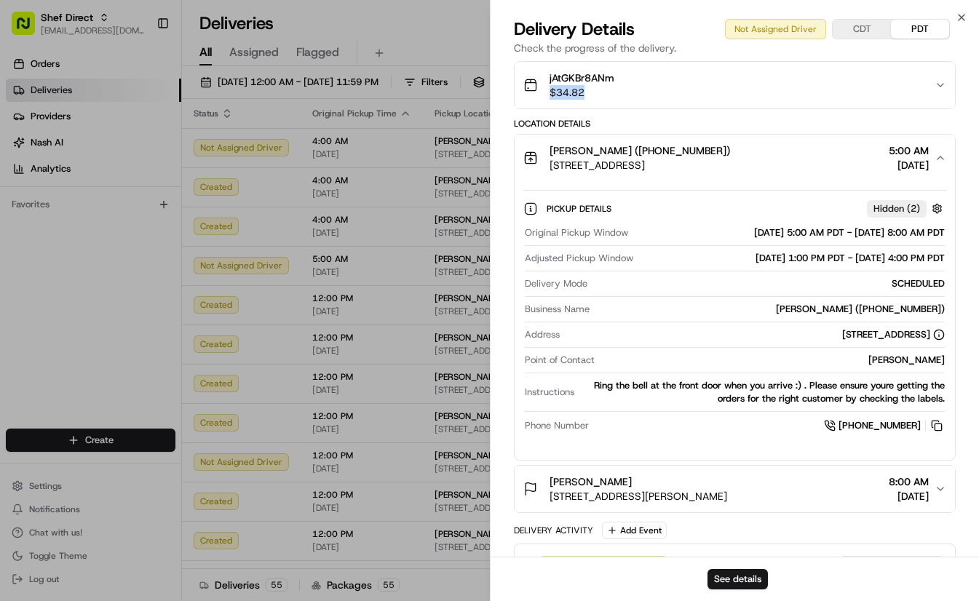
drag, startPoint x: 946, startPoint y: 258, endPoint x: 712, endPoint y: 257, distance: 234.4
click at [688, 257] on div "Pickup Details Hidden ( 2 ) Original Pickup Window 08/19/2025 5:00 AM PDT - 08/…" at bounding box center [735, 314] width 441 height 267
copy div "[DATE] 1:00 PM PDT - [DATE] 4:00 PM PDT"
drag, startPoint x: 800, startPoint y: 310, endPoint x: 945, endPoint y: 309, distance: 145.6
click at [945, 309] on div "Original Pickup Window 08/19/2025 5:00 AM PDT - 08/19/2025 8:00 AM PDT Adjusted…" at bounding box center [735, 330] width 424 height 219
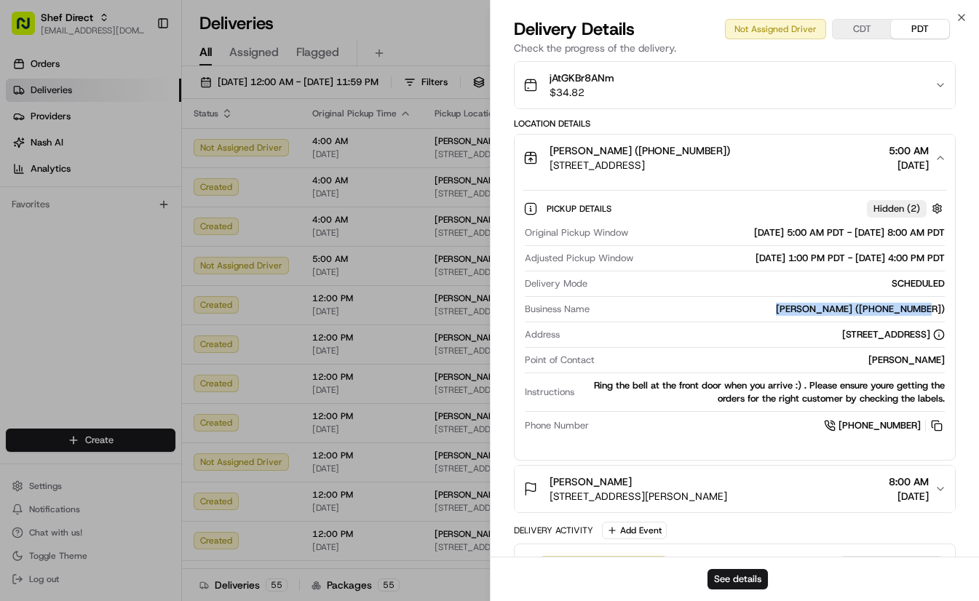
copy div "[PERSON_NAME] ([PHONE_NUMBER])"
drag, startPoint x: 749, startPoint y: 334, endPoint x: 931, endPoint y: 336, distance: 182.0
click at [931, 336] on div "[STREET_ADDRESS]" at bounding box center [893, 334] width 103 height 13
copy div "[STREET_ADDRESS]"
drag, startPoint x: 883, startPoint y: 362, endPoint x: 958, endPoint y: 365, distance: 75.0
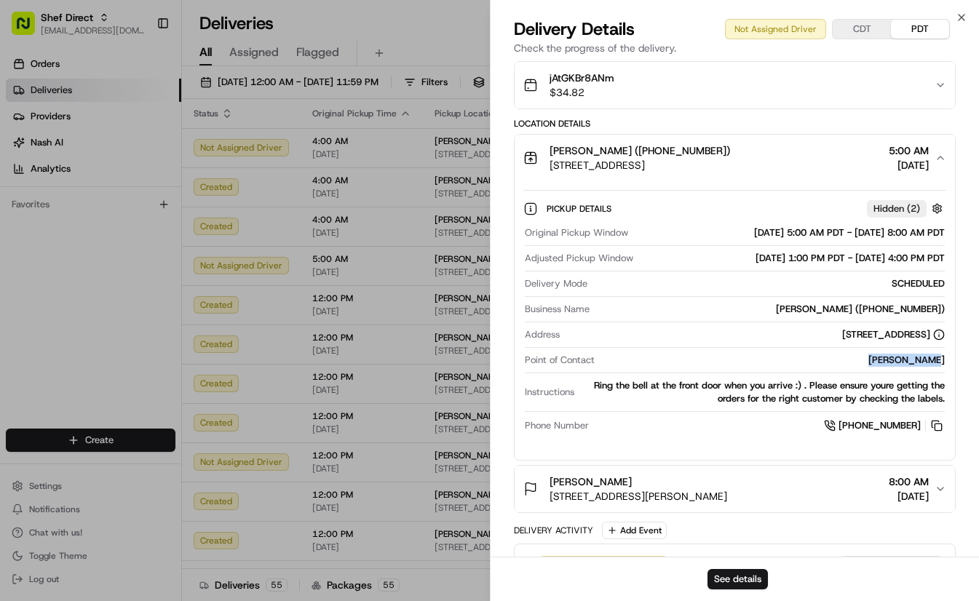
click at [958, 365] on div "Provider Uber - Provider Id 4A785 Dropoff ETA 1:44 PM Price $9.50 Distance 8.7 …" at bounding box center [735, 193] width 489 height 871
copy div "[PERSON_NAME]"
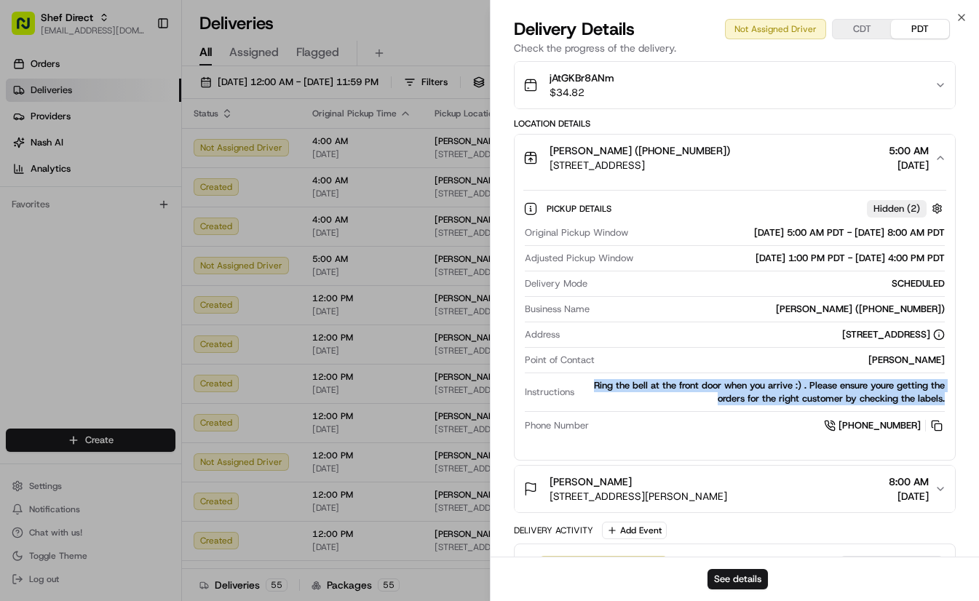
drag, startPoint x: 587, startPoint y: 384, endPoint x: 944, endPoint y: 398, distance: 356.9
click at [944, 398] on div "Ring the bell at the front door when you arrive :) . Please ensure youre gettin…" at bounding box center [762, 392] width 365 height 26
copy div "Ring the bell at the front door when you arrive :) . Please ensure youre gettin…"
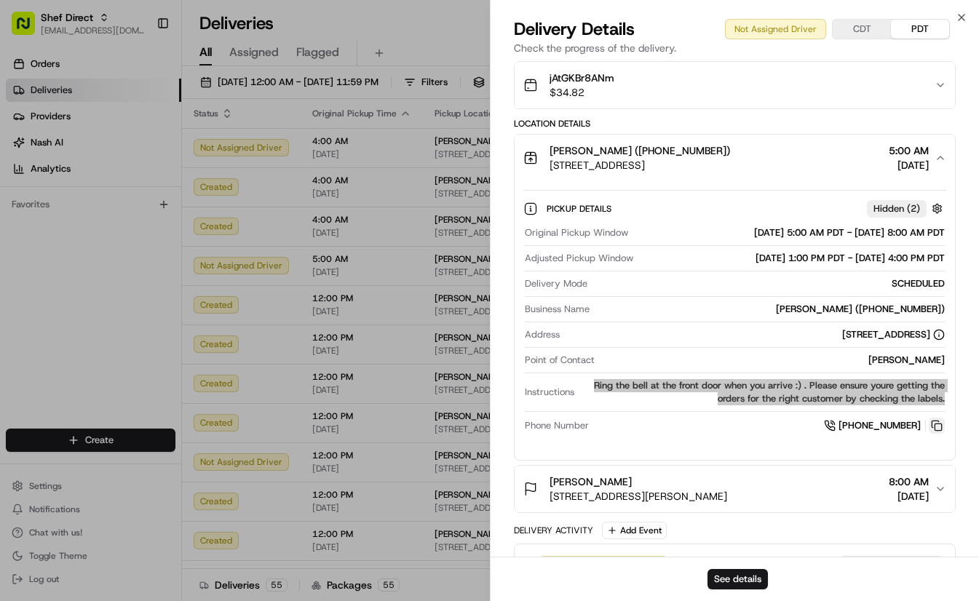
click at [940, 425] on button at bounding box center [937, 426] width 16 height 16
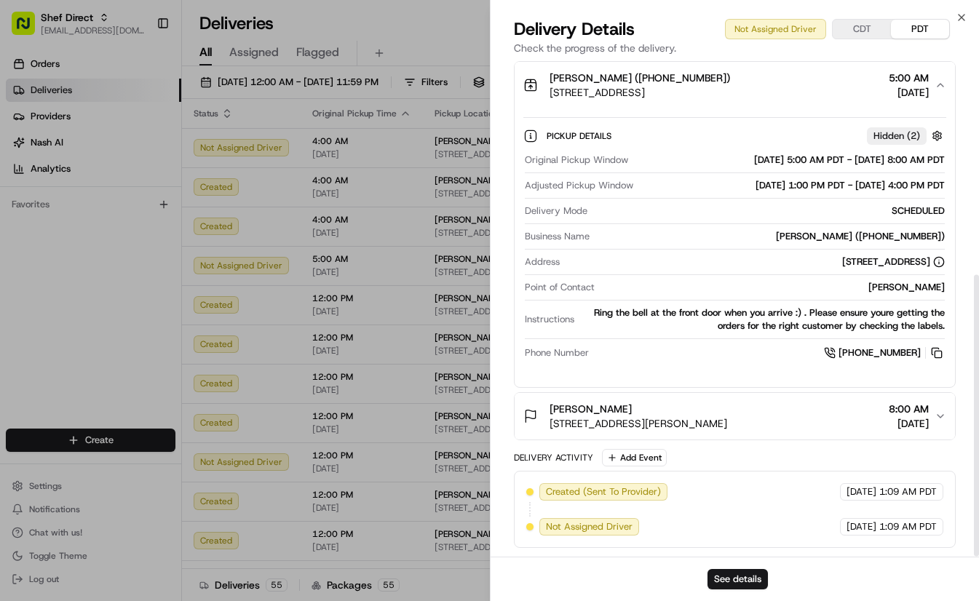
click at [927, 407] on span "8:00 AM" at bounding box center [909, 409] width 40 height 15
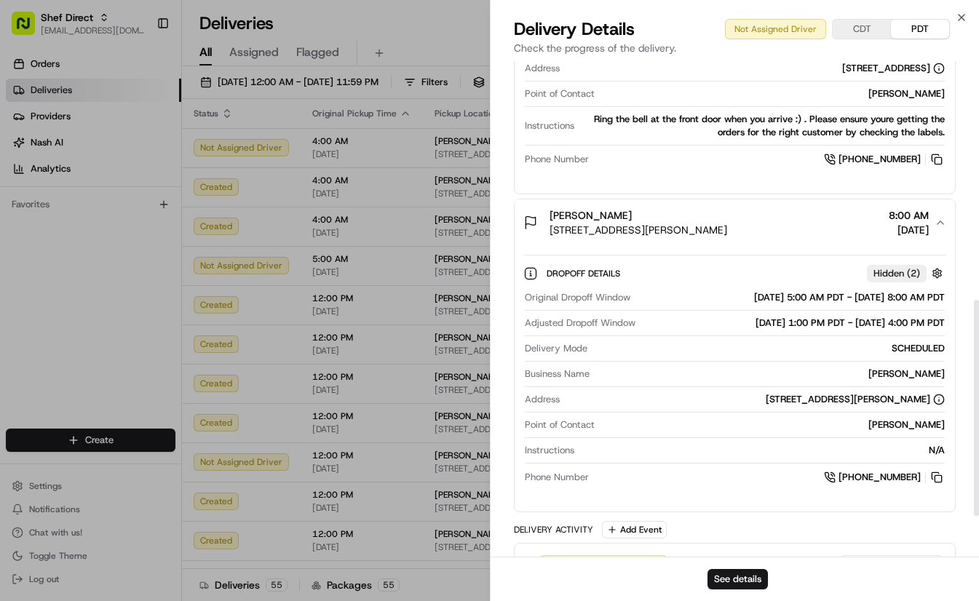
scroll to position [594, 0]
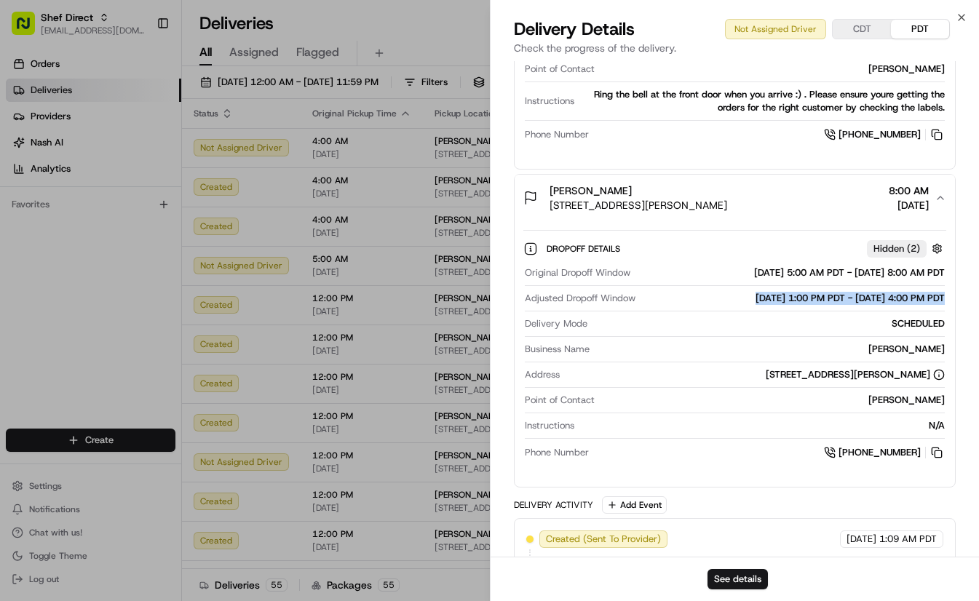
drag, startPoint x: 800, startPoint y: 299, endPoint x: 956, endPoint y: 306, distance: 155.9
click at [956, 306] on div "Provider Uber - Provider Id 4A785 Dropoff ETA 1:44 PM Price $9.50 Distance 8.7 …" at bounding box center [735, 35] width 489 height 1137
copy div "[DATE] 1:00 PM PDT - [DATE] 4:00 PM PDT"
drag, startPoint x: 553, startPoint y: 190, endPoint x: 839, endPoint y: 203, distance: 286.3
click at [839, 203] on div "Nilabh Chaturvedy 650 Louis Henna Blvd #2212, Round Rock, TX 78664, USA 8:00 AM…" at bounding box center [729, 197] width 412 height 29
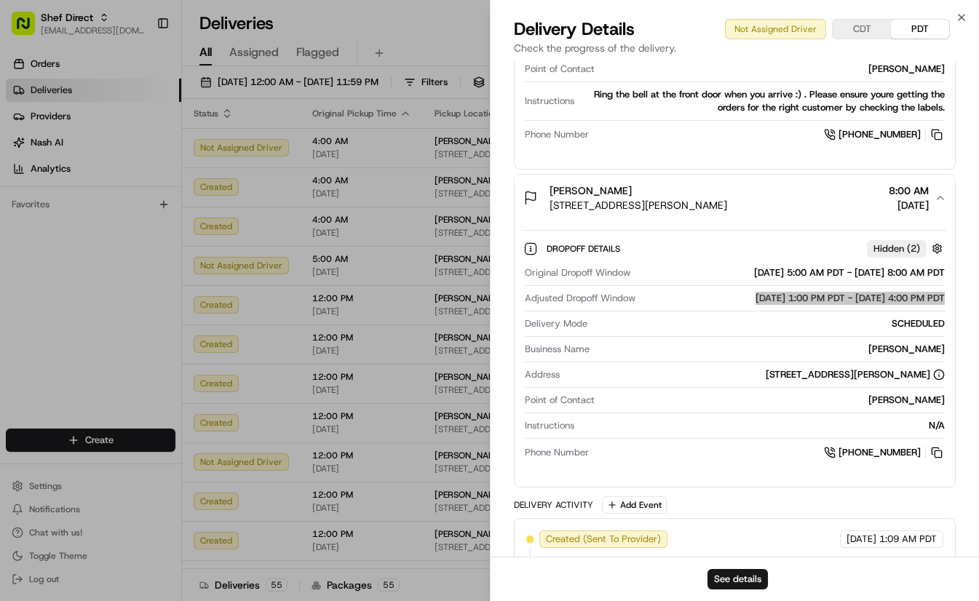
copy div "Nilabh Chaturvedy 650 Louis Henna Blvd #2212, Round Rock, TX 78664, USA"
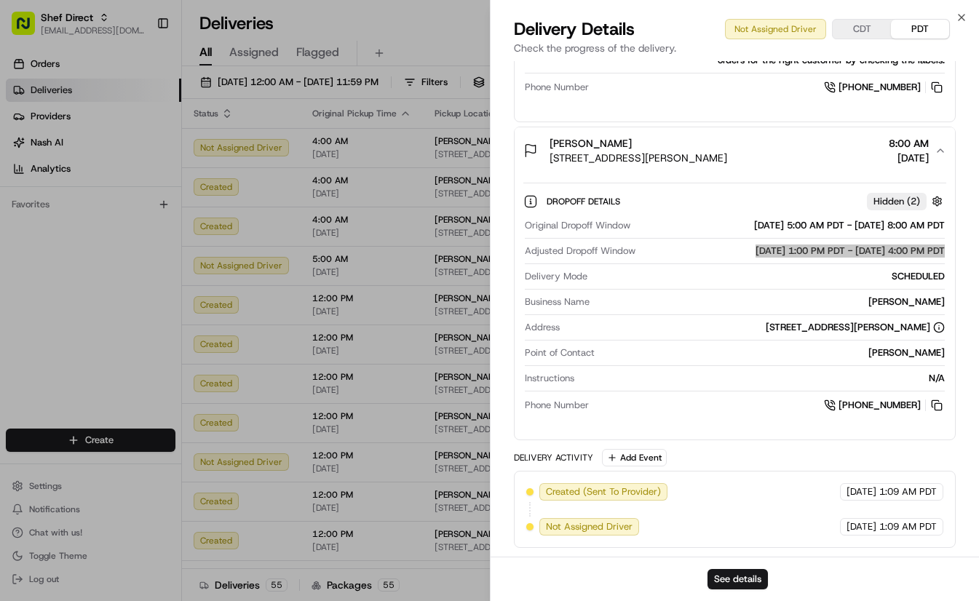
drag, startPoint x: 865, startPoint y: 298, endPoint x: 951, endPoint y: 305, distance: 86.9
click at [951, 305] on div "Dropoff Details Hidden ( 2 ) Original Dropoff Window 08/19/2025 5:00 AM PDT - 0…" at bounding box center [735, 301] width 441 height 254
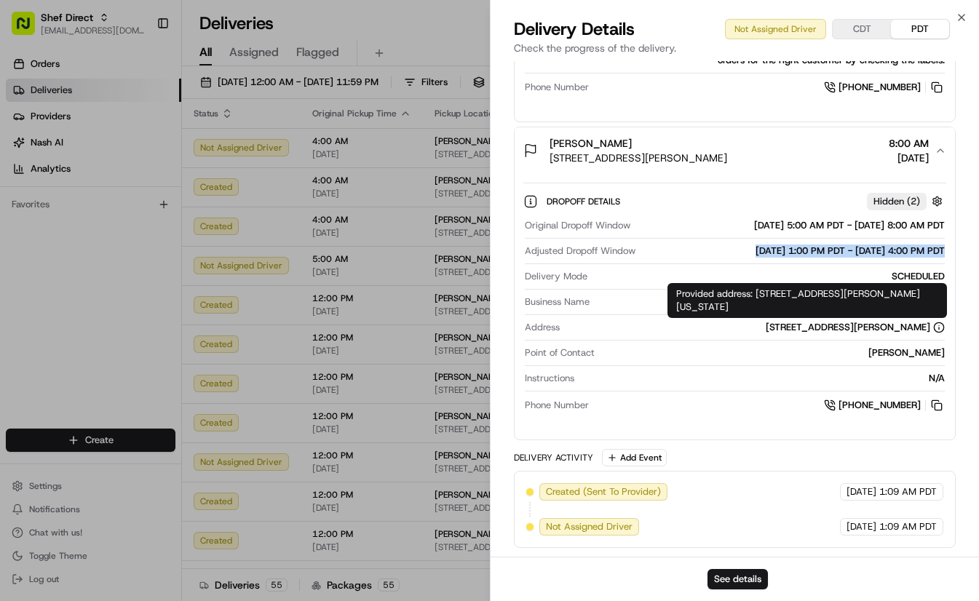
drag, startPoint x: 665, startPoint y: 327, endPoint x: 929, endPoint y: 325, distance: 263.5
click at [929, 325] on div "[STREET_ADDRESS][PERSON_NAME]" at bounding box center [756, 327] width 380 height 13
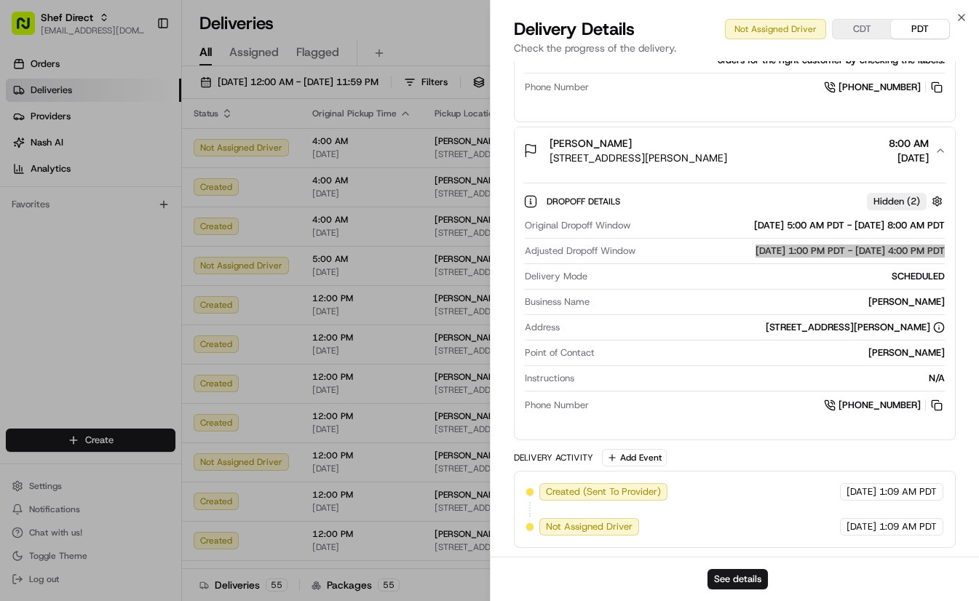
drag, startPoint x: 859, startPoint y: 349, endPoint x: 955, endPoint y: 352, distance: 96.1
click at [955, 352] on div "Nilabh Chaturvedy 650 Louis Henna Blvd #2212, Round Rock, TX 78664, USA 8:00 AM…" at bounding box center [735, 284] width 443 height 314
drag, startPoint x: 921, startPoint y: 373, endPoint x: 951, endPoint y: 376, distance: 30.1
click at [951, 376] on div "Dropoff Details Hidden ( 2 ) Original Dropoff Window 08/19/2025 5:00 AM PDT - 0…" at bounding box center [735, 301] width 441 height 254
click at [941, 400] on button at bounding box center [937, 405] width 16 height 16
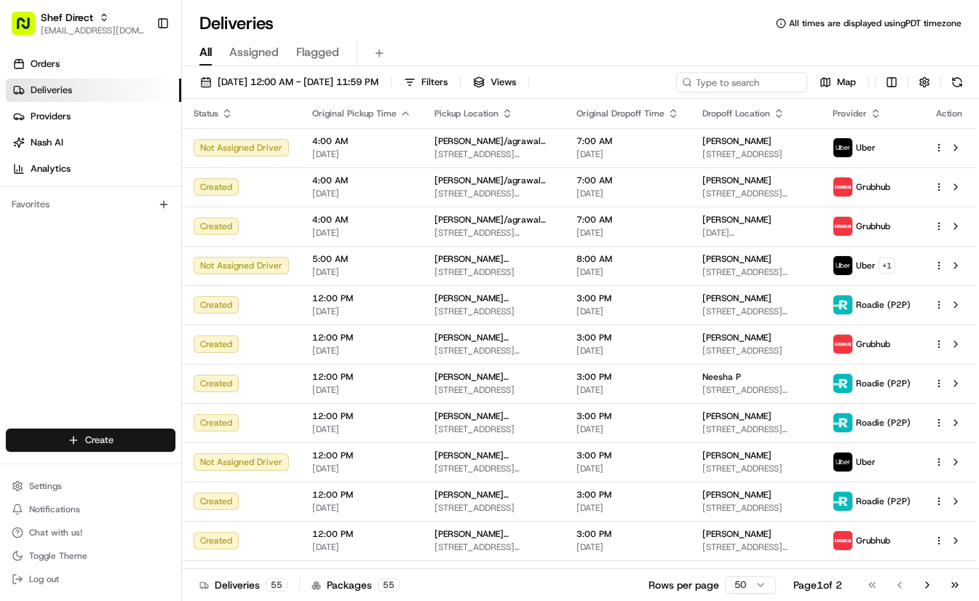
click at [128, 443] on html "Shef Direct supporthq@shef.com Toggle Sidebar Orders Deliveries Providers Nash …" at bounding box center [489, 300] width 979 height 601
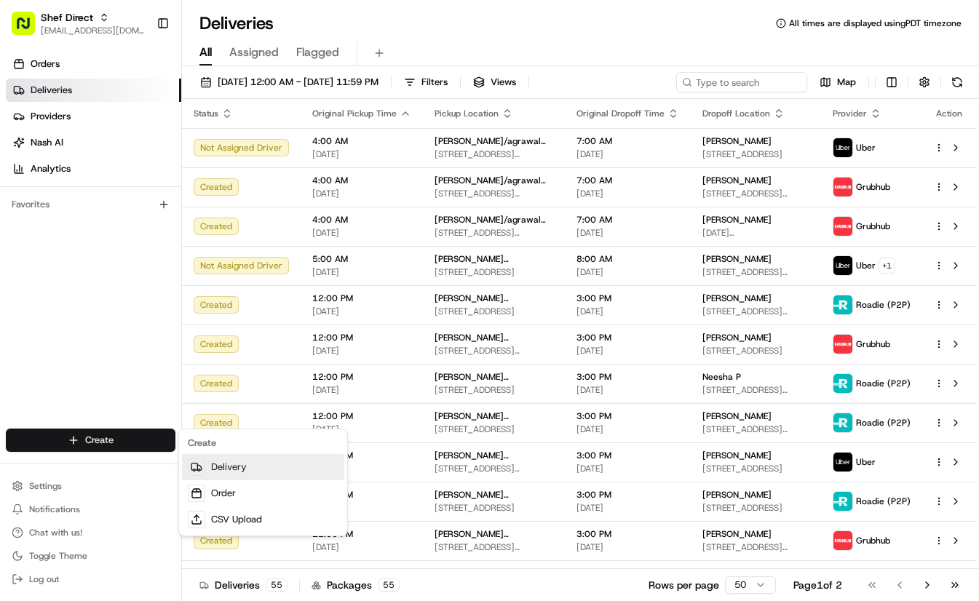
click at [285, 467] on link "Delivery" at bounding box center [263, 467] width 162 height 26
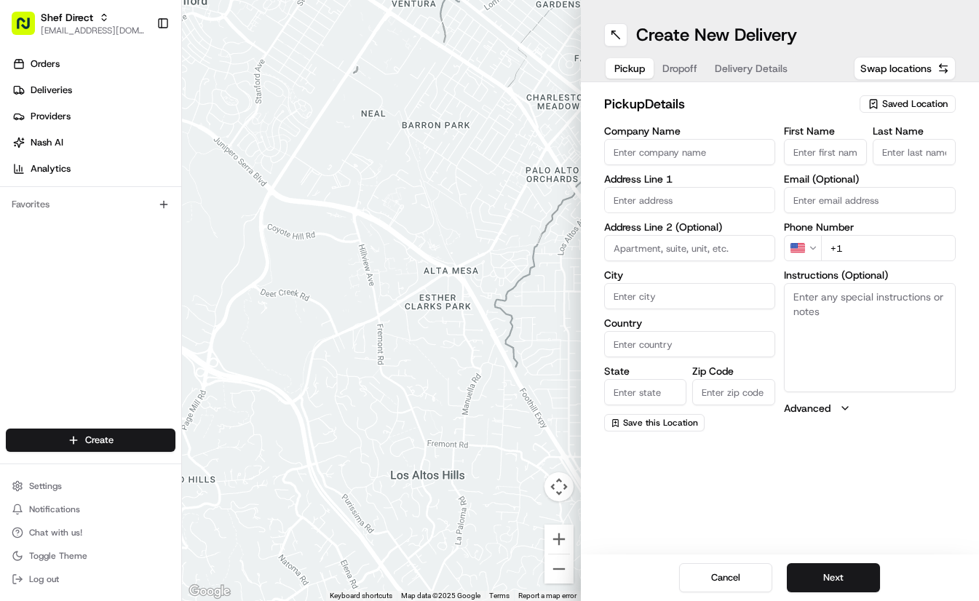
click at [685, 70] on span "Dropoff" at bounding box center [679, 68] width 35 height 15
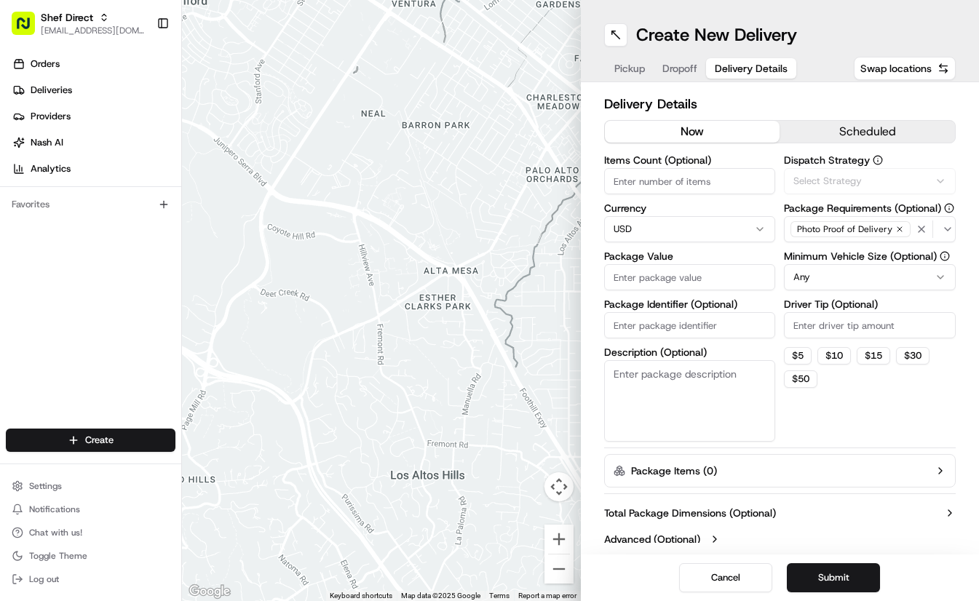
click at [751, 71] on span "Delivery Details" at bounding box center [751, 68] width 73 height 15
click at [881, 174] on button "Select Strategy" at bounding box center [870, 181] width 172 height 26
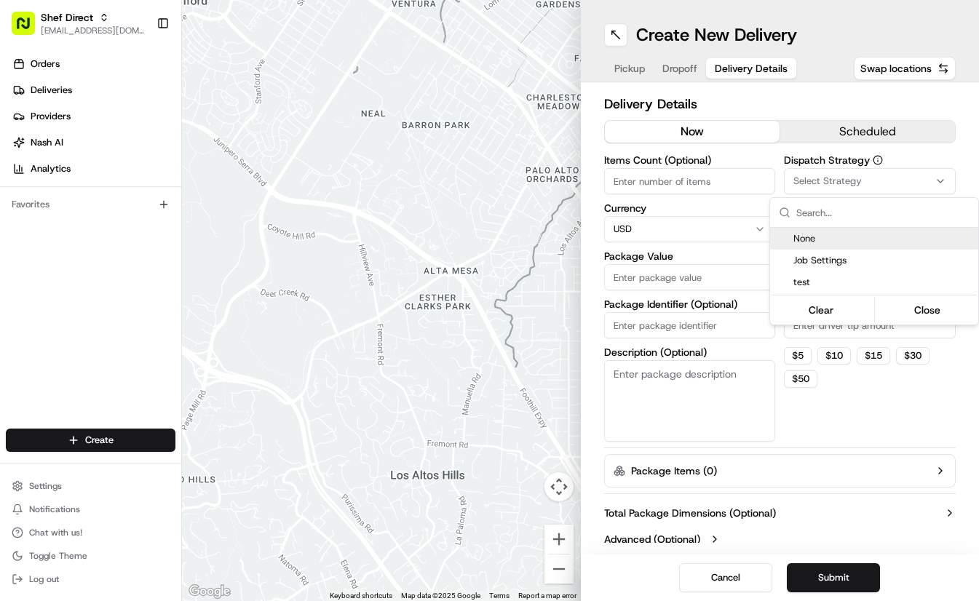
click at [913, 185] on html "Shef Direct supporthq@shef.com Toggle Sidebar Orders Deliveries Providers Nash …" at bounding box center [489, 300] width 979 height 601
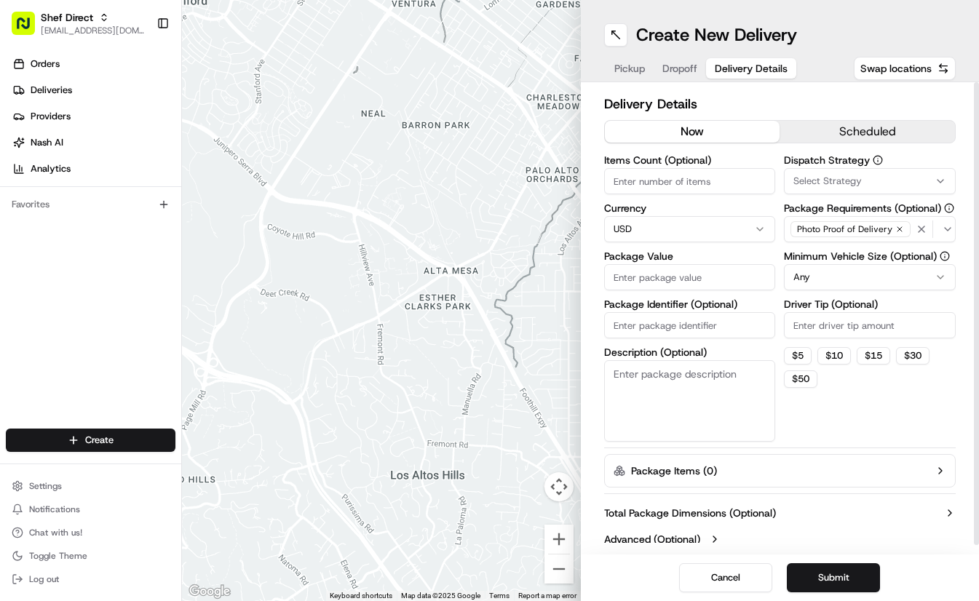
click at [678, 183] on input "Items Count (Optional)" at bounding box center [690, 181] width 172 height 26
click at [949, 223] on icon "button" at bounding box center [948, 229] width 12 height 12
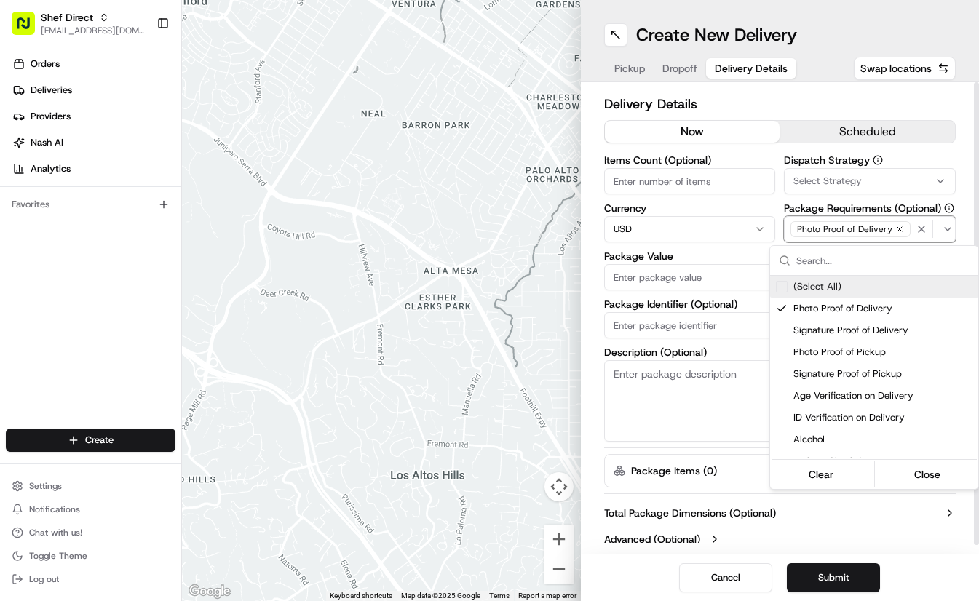
click at [949, 223] on icon "button" at bounding box center [948, 229] width 12 height 12
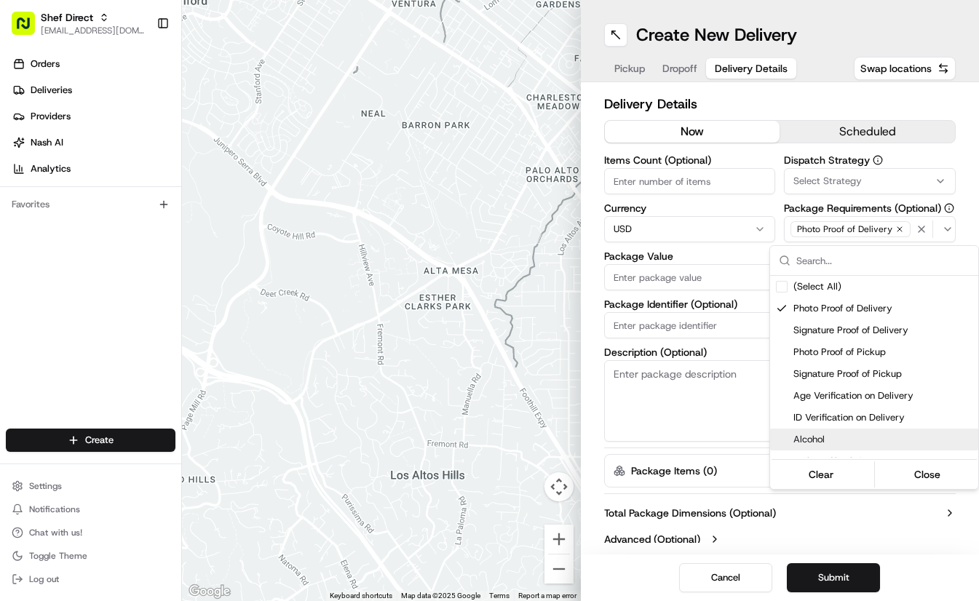
click at [859, 542] on html "Shef Direct supporthq@shef.com Toggle Sidebar Orders Deliveries Providers Nash …" at bounding box center [489, 300] width 979 height 601
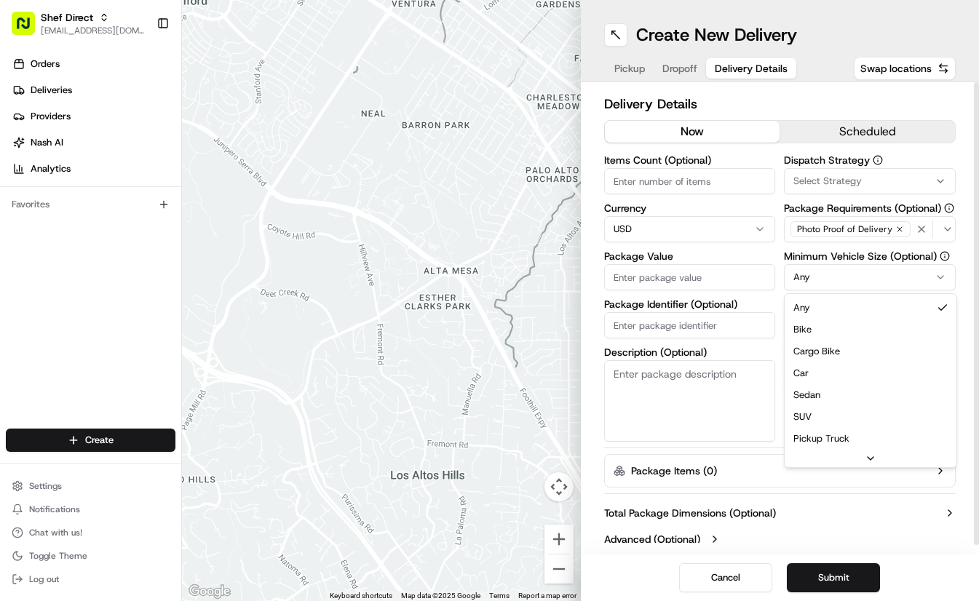
click at [904, 281] on html "Shef Direct supporthq@shef.com Toggle Sidebar Orders Deliveries Providers Nash …" at bounding box center [489, 300] width 979 height 601
click at [867, 530] on html "Shef Direct supporthq@shef.com Toggle Sidebar Orders Deliveries Providers Nash …" at bounding box center [489, 300] width 979 height 601
click at [850, 325] on input "Driver Tip (Optional)" at bounding box center [870, 325] width 172 height 26
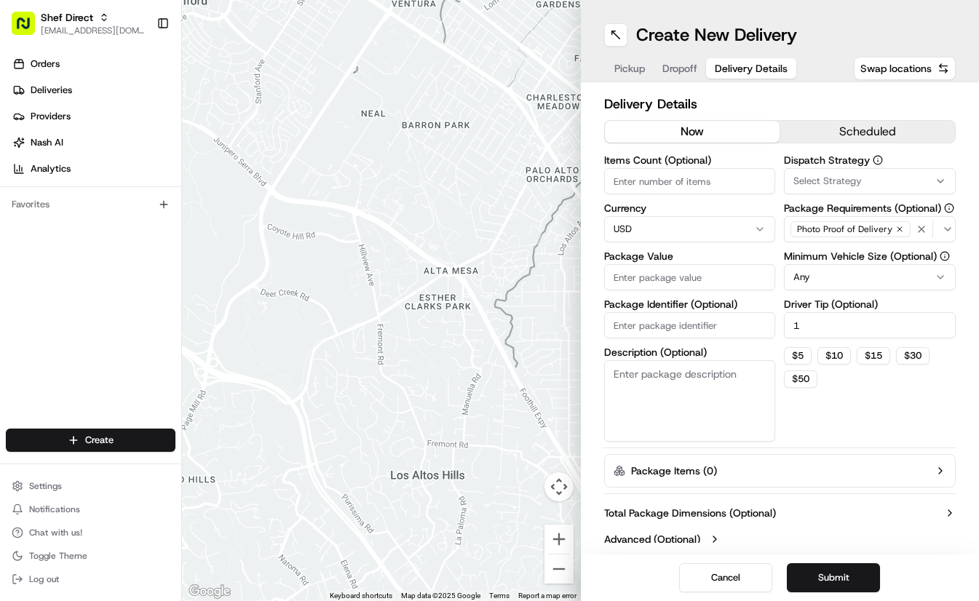
type input "1"
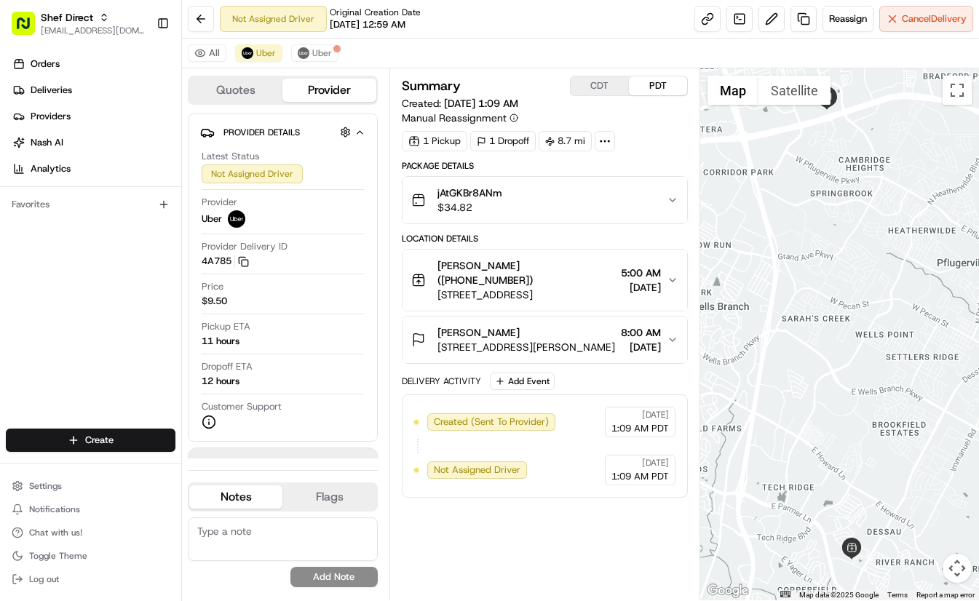
click at [639, 271] on span "5:00 AM" at bounding box center [641, 273] width 40 height 15
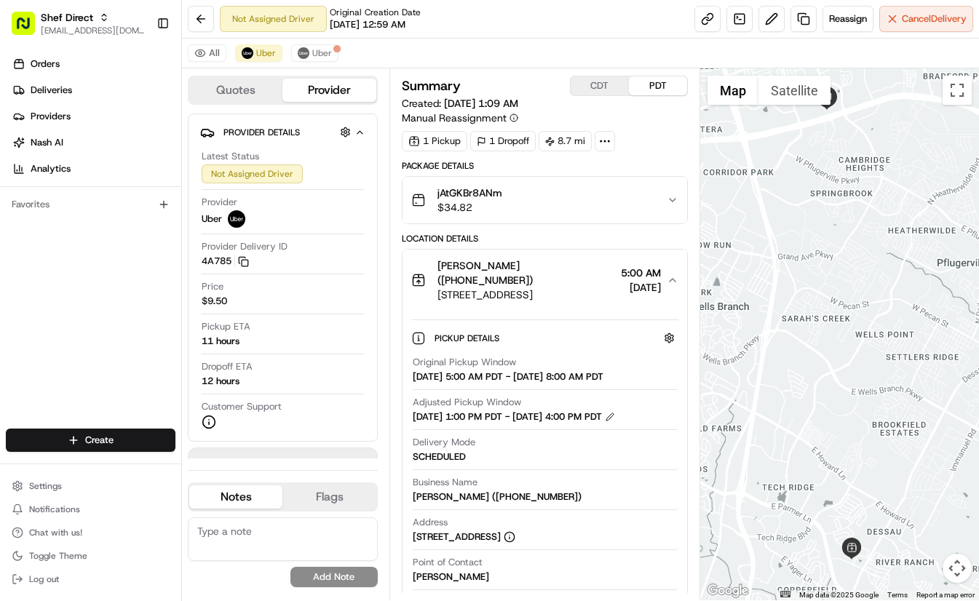
click at [654, 202] on div "jAtGKBr8ANm $34.82" at bounding box center [538, 200] width 255 height 29
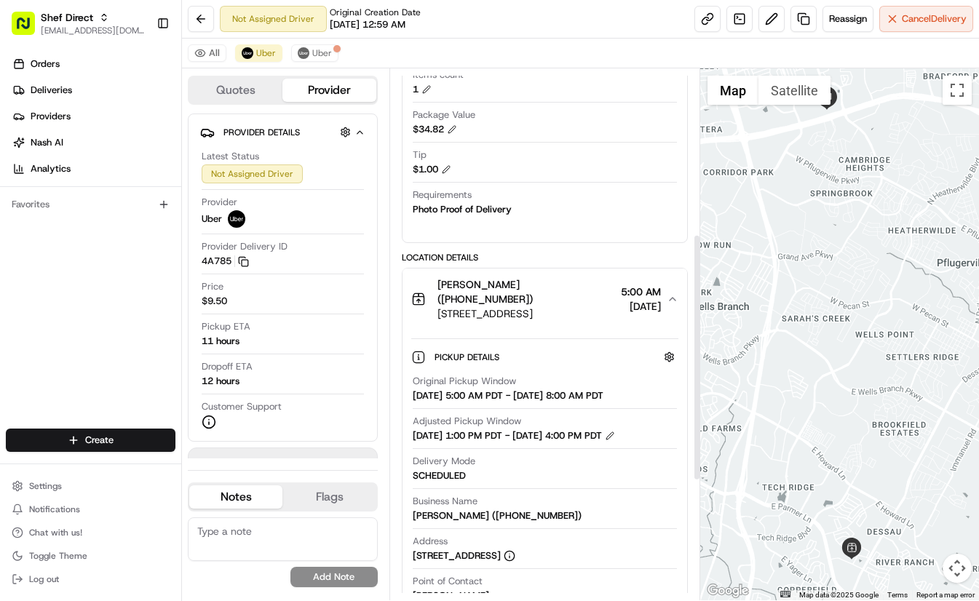
scroll to position [364, 0]
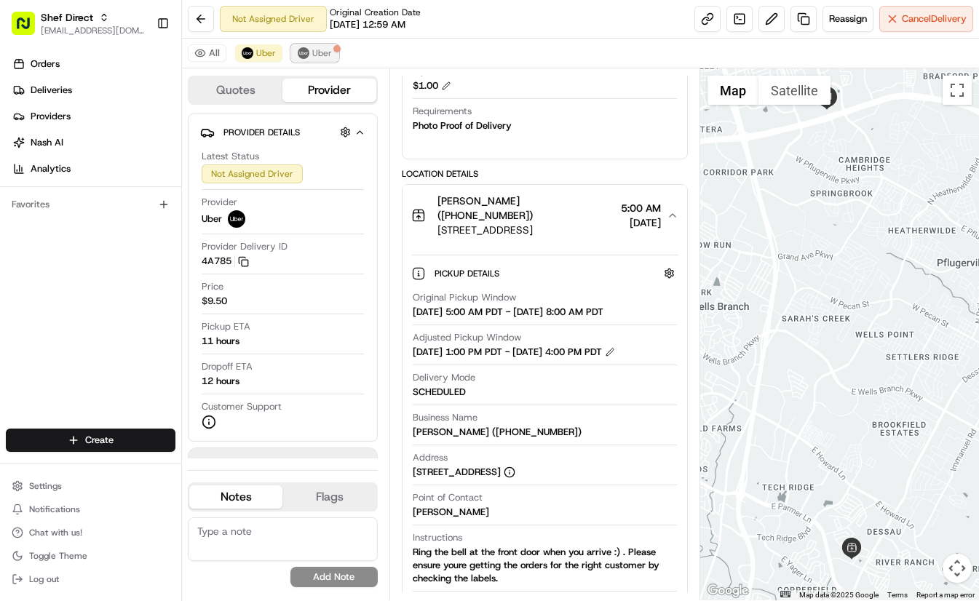
click at [330, 52] on button "Uber" at bounding box center [314, 52] width 47 height 17
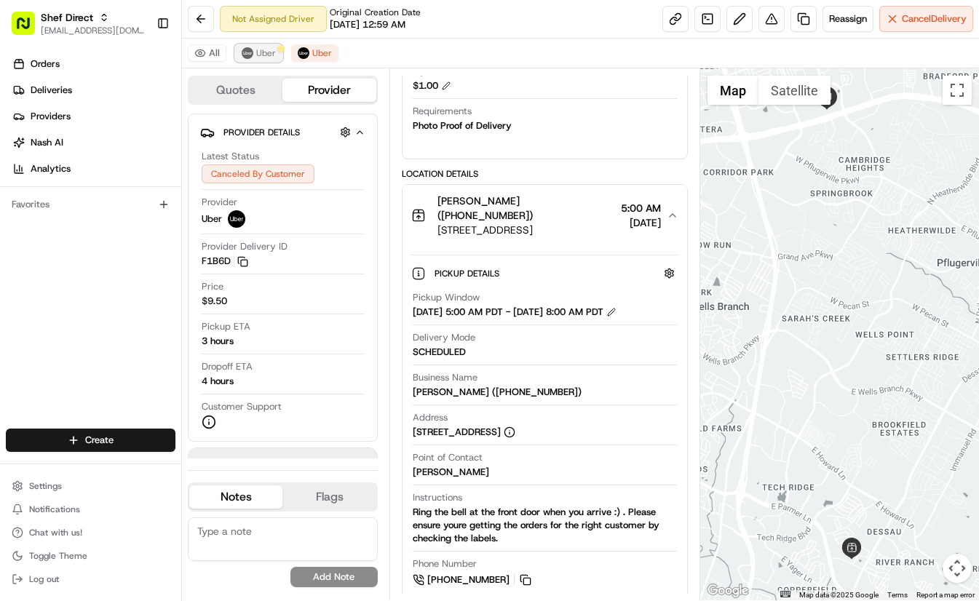
click at [262, 52] on span "Uber" at bounding box center [266, 53] width 20 height 12
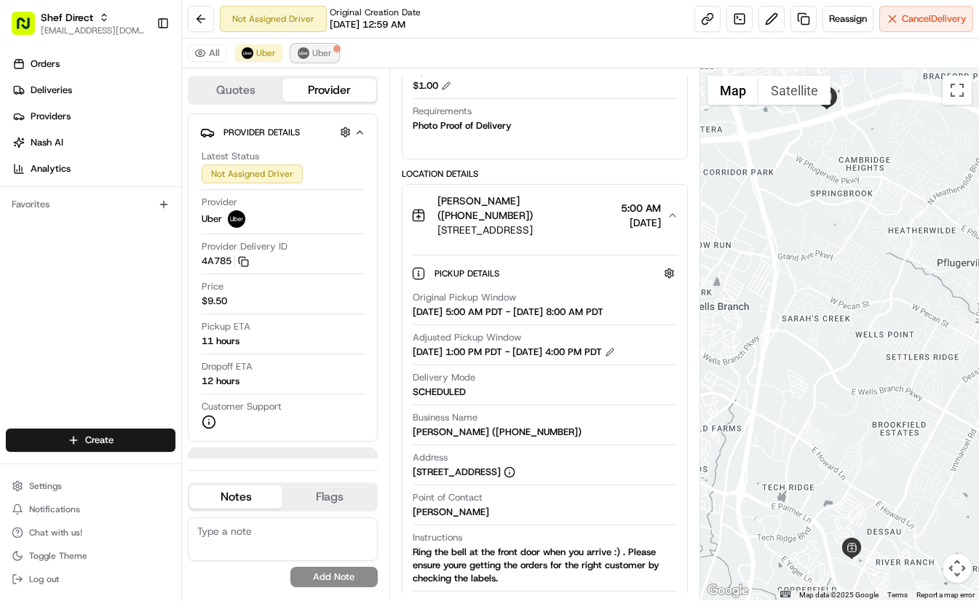
click at [317, 44] on button "Uber" at bounding box center [314, 52] width 47 height 17
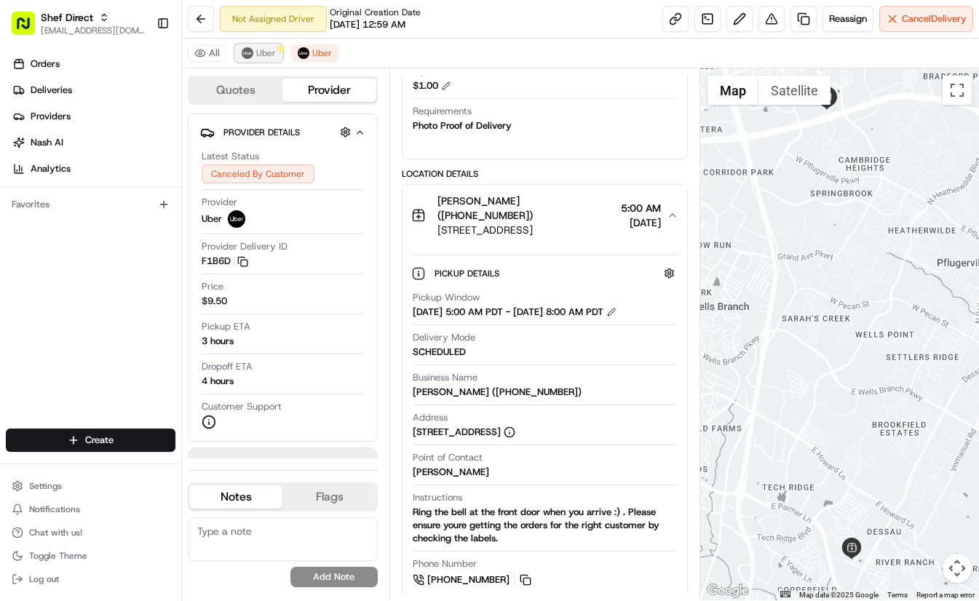
click at [268, 57] on span "Uber" at bounding box center [266, 53] width 20 height 12
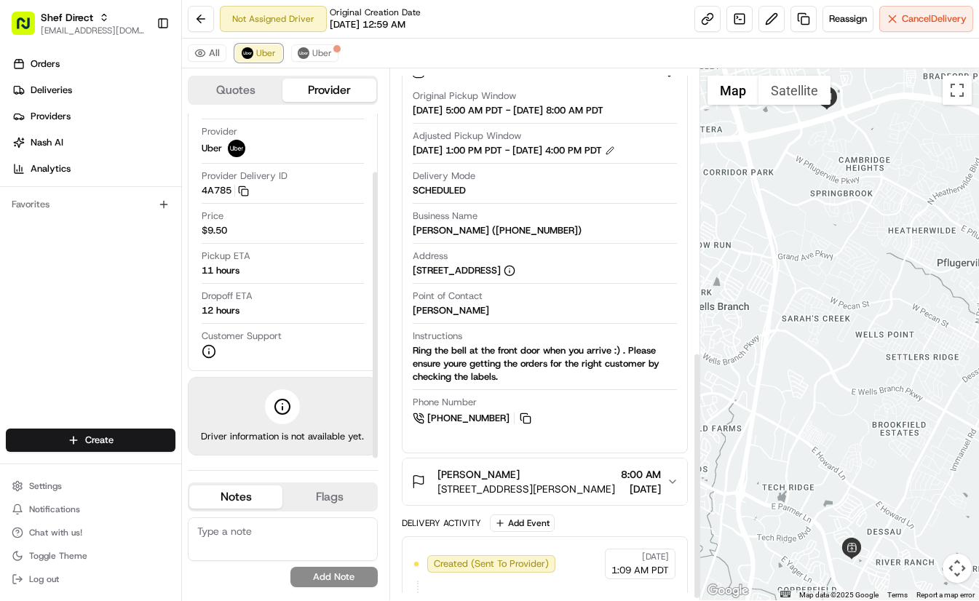
scroll to position [612, 0]
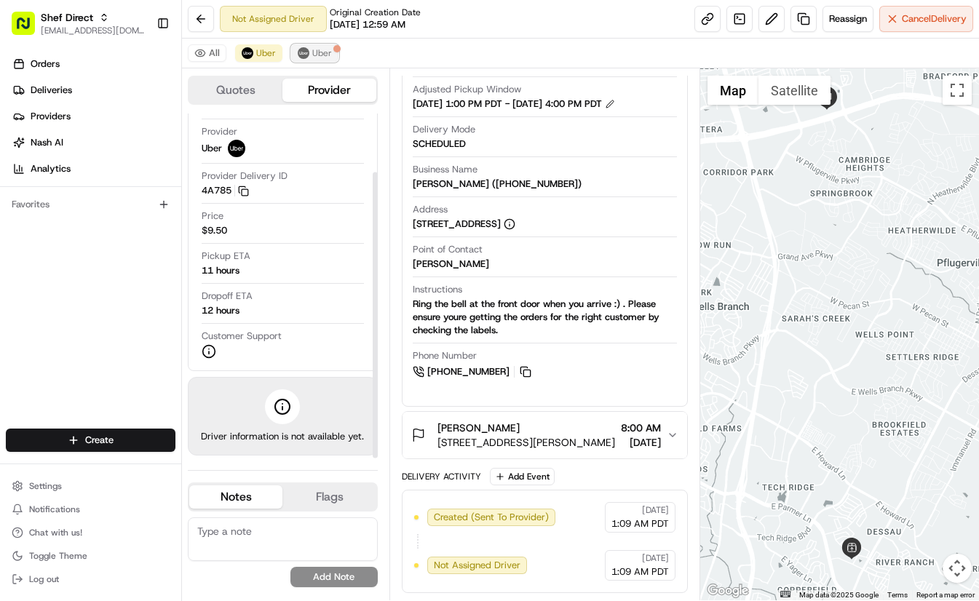
click at [315, 57] on span "Uber" at bounding box center [322, 53] width 20 height 12
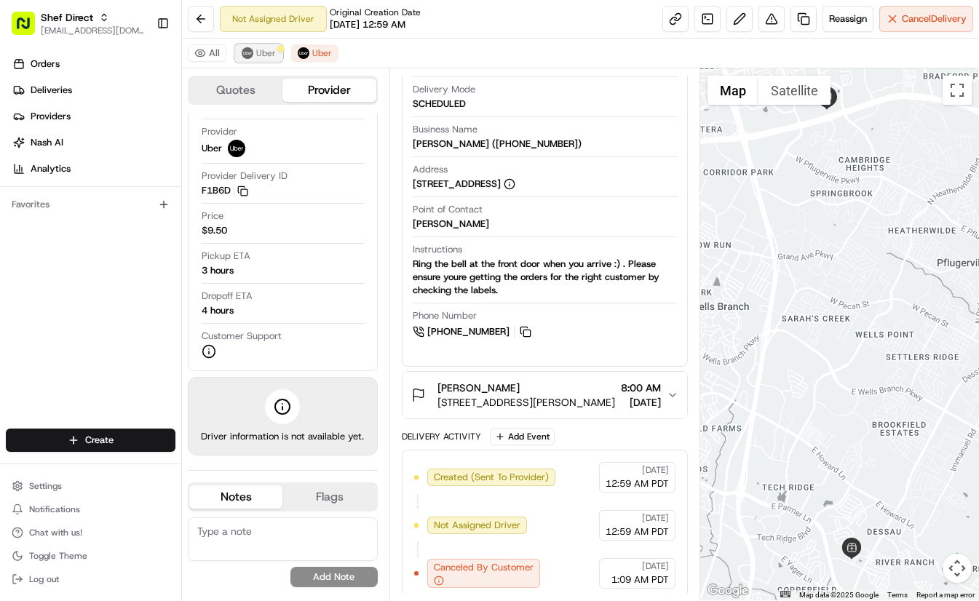
click at [252, 53] on img at bounding box center [248, 53] width 12 height 12
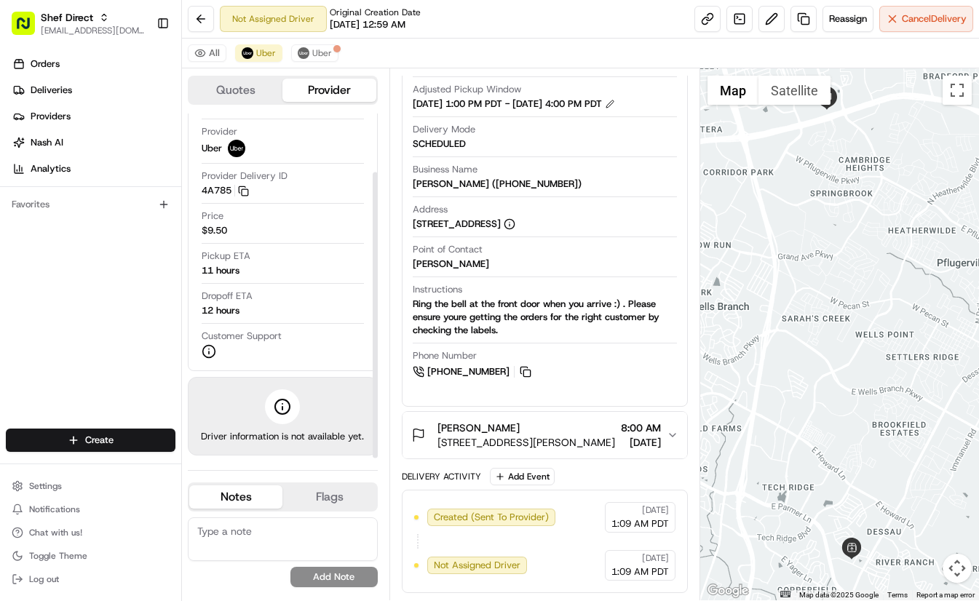
click at [137, 343] on div "Orders Deliveries Providers [PERSON_NAME] Analytics Favorites" at bounding box center [90, 242] width 181 height 391
click at [111, 330] on div "Orders Deliveries Providers [PERSON_NAME] Analytics Favorites" at bounding box center [90, 242] width 181 height 391
